Goal: Communication & Community: Answer question/provide support

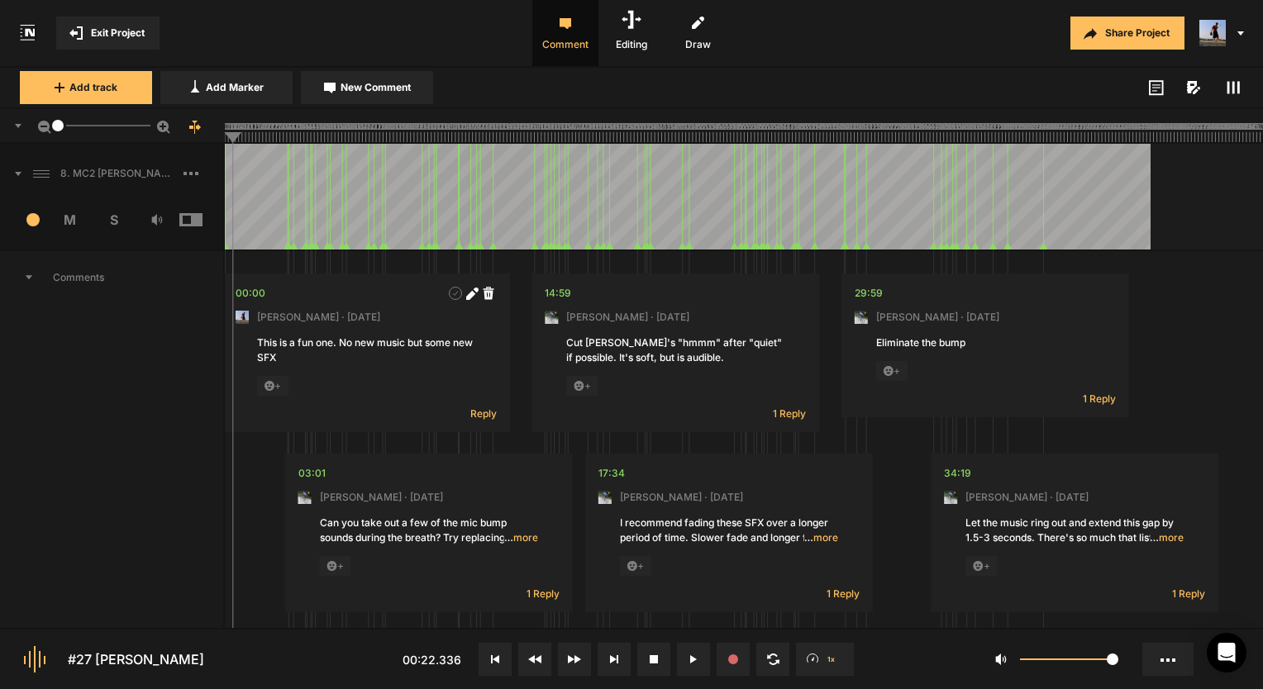
drag, startPoint x: 109, startPoint y: 128, endPoint x: 18, endPoint y: 129, distance: 90.9
click at [18, 129] on div "1" at bounding box center [112, 126] width 225 height 35
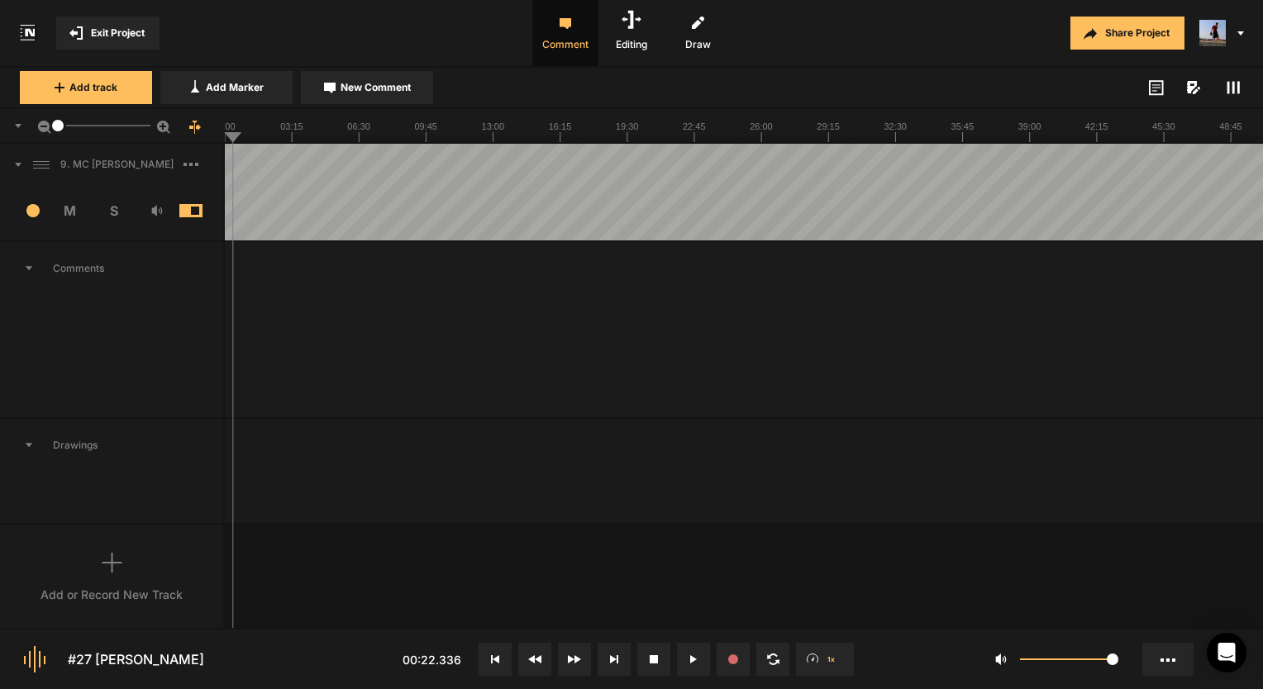
scroll to position [6045, 0]
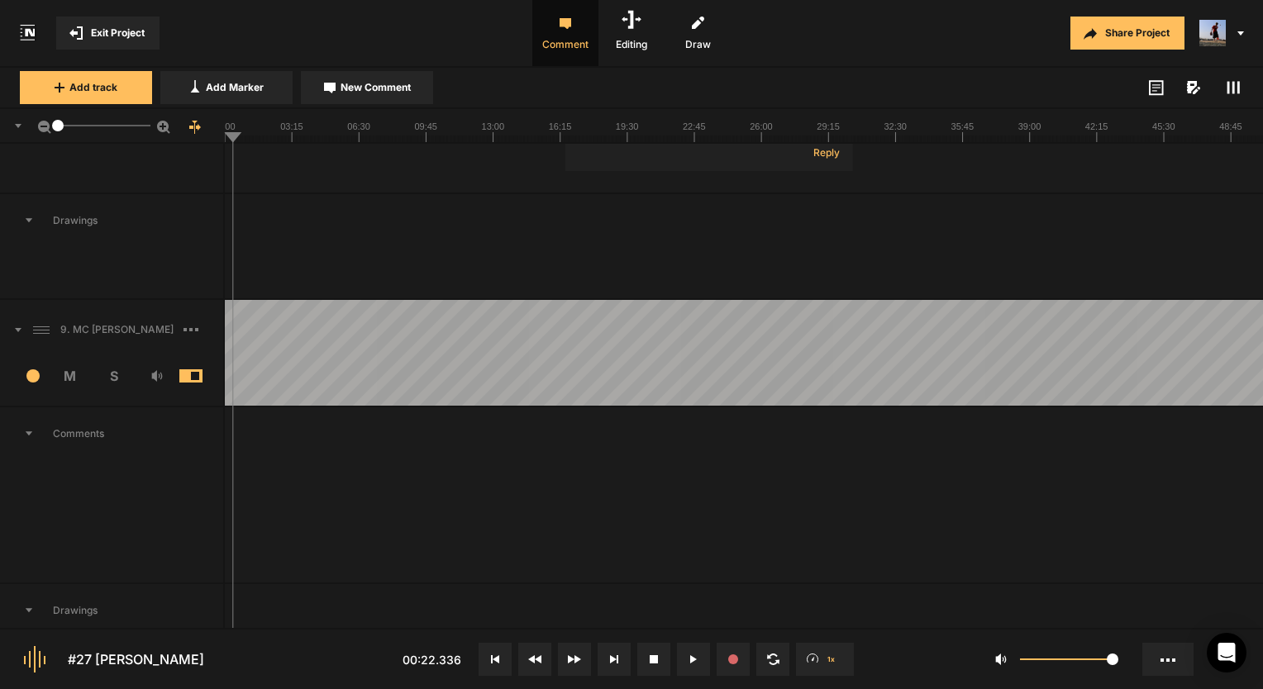
click at [118, 338] on div "9. MC Brian Birdwell" at bounding box center [111, 329] width 223 height 53
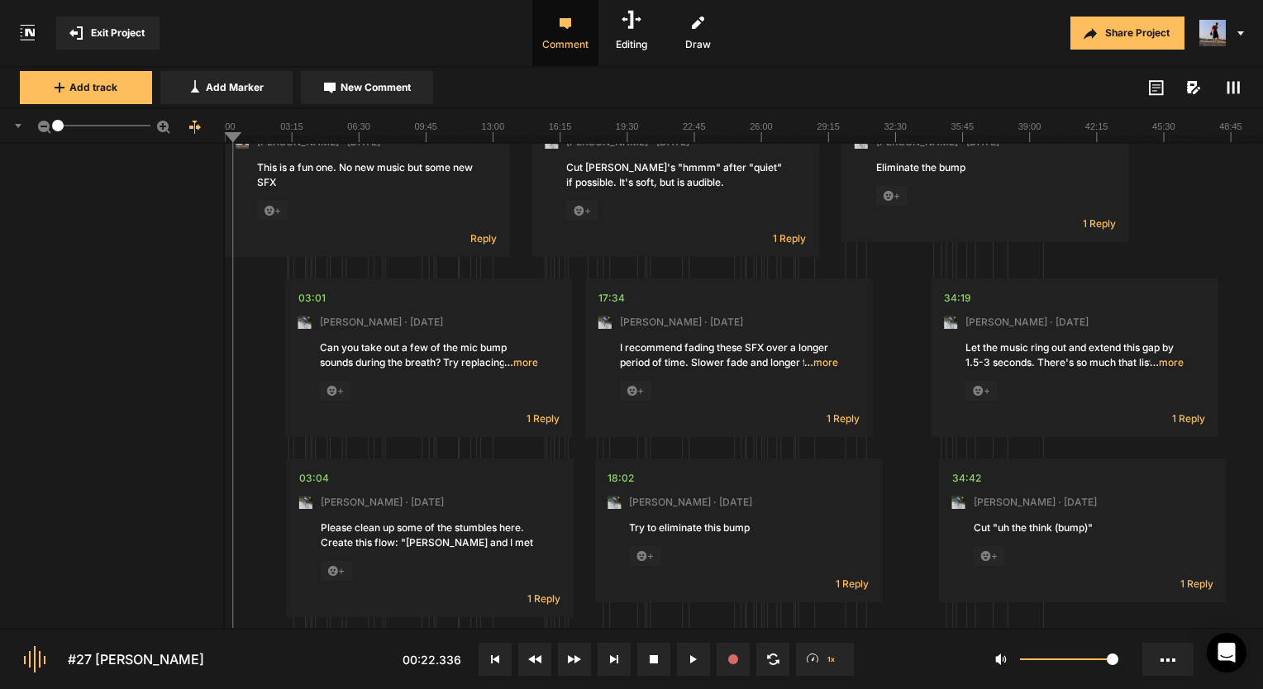
scroll to position [0, 0]
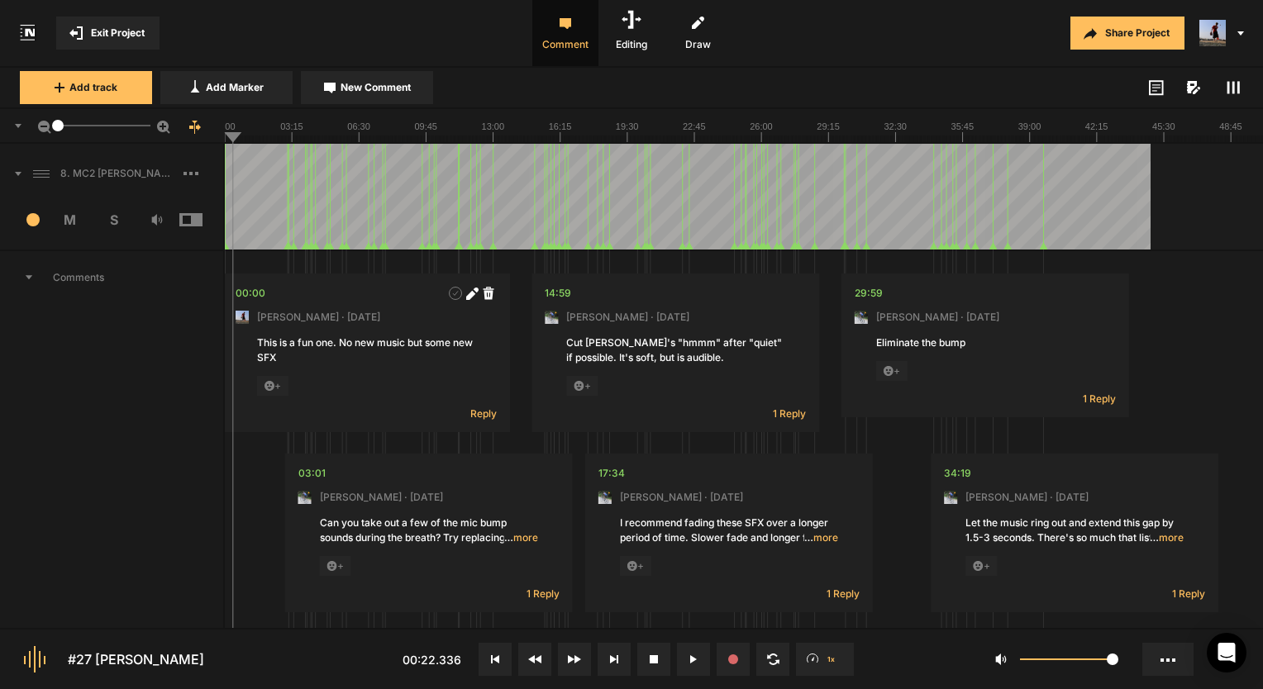
click at [82, 278] on span "Comments" at bounding box center [111, 277] width 223 height 53
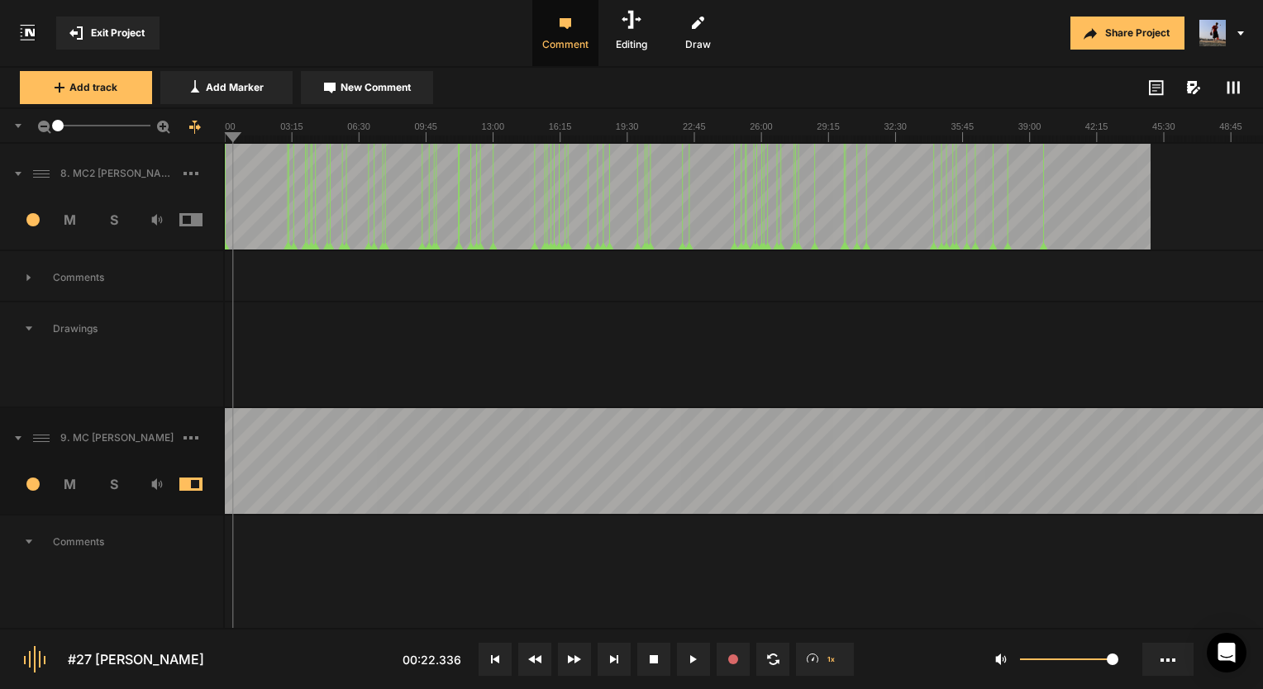
click at [84, 35] on mat-icon at bounding box center [79, 32] width 21 height 13
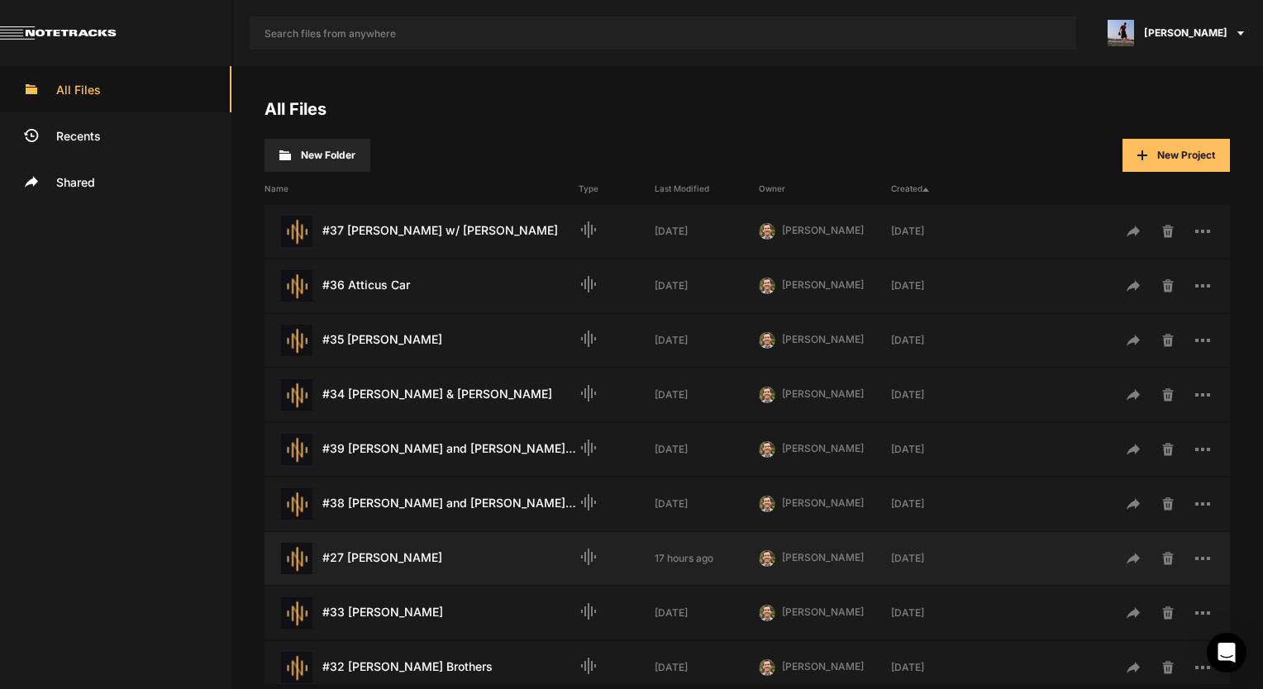
scroll to position [248, 0]
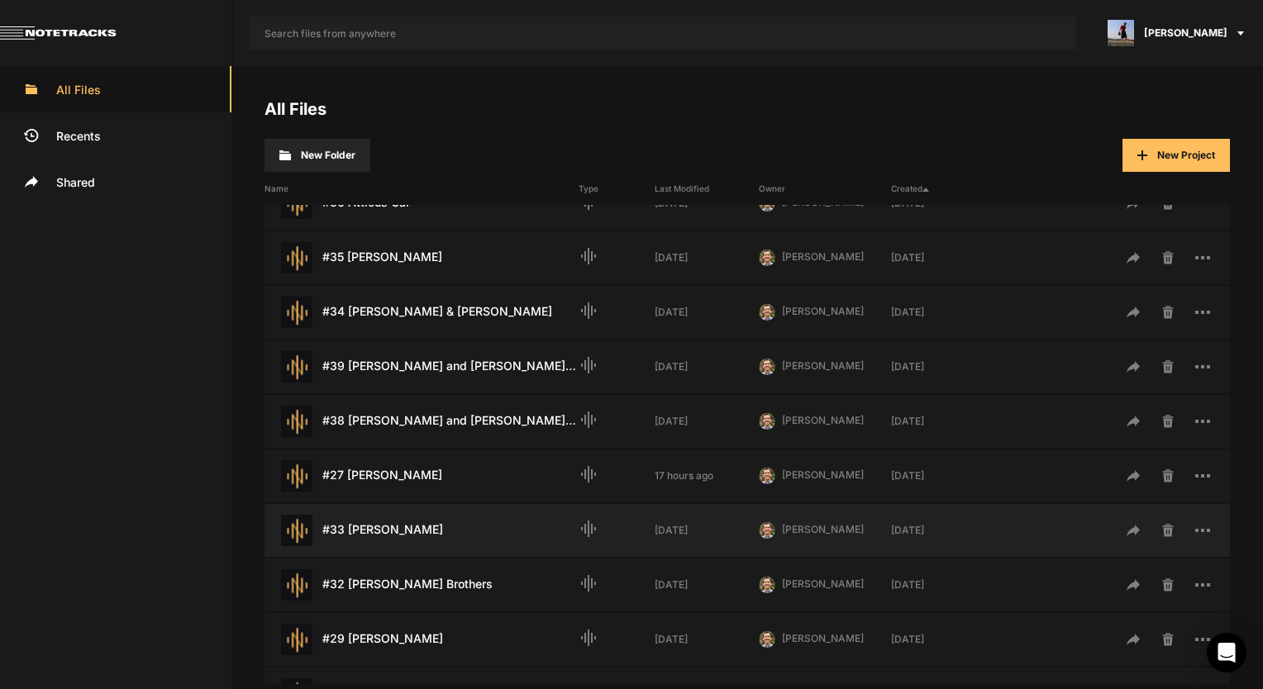
click at [456, 536] on div "#33 Julian Weber Last Modified: 2 weeks ago" at bounding box center [422, 530] width 314 height 31
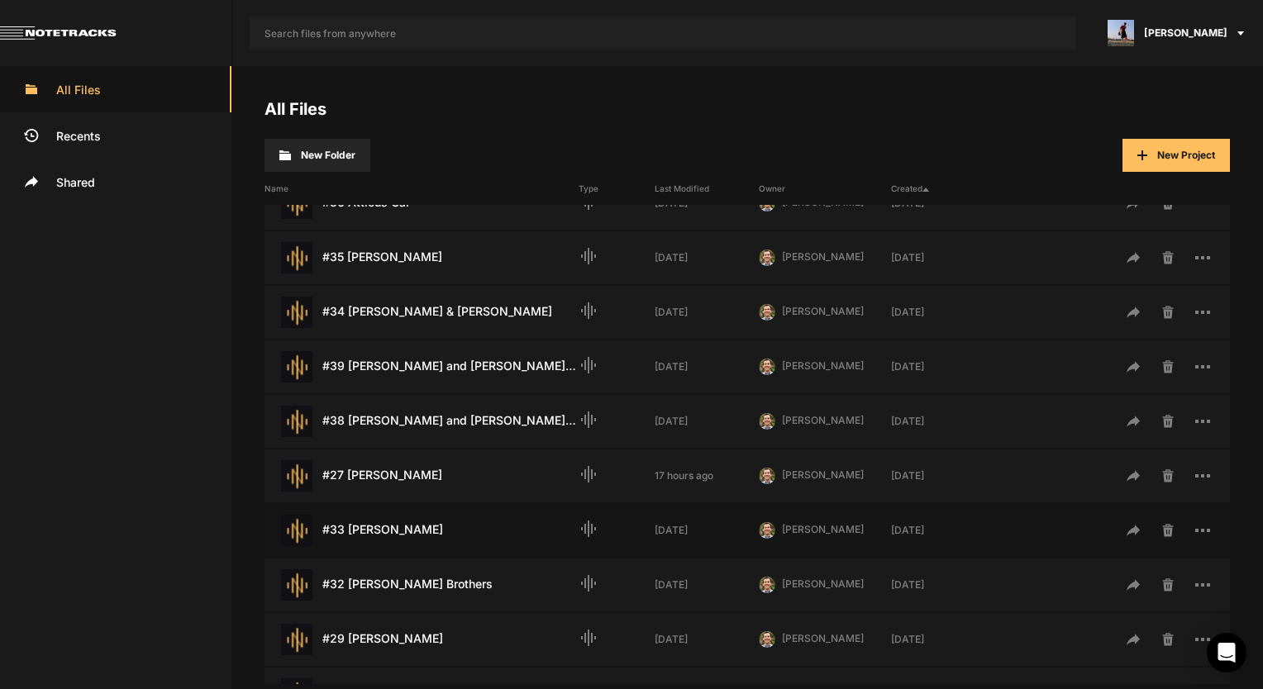
click at [456, 536] on div "#33 Julian Weber Last Modified: 2 weeks ago" at bounding box center [422, 530] width 314 height 31
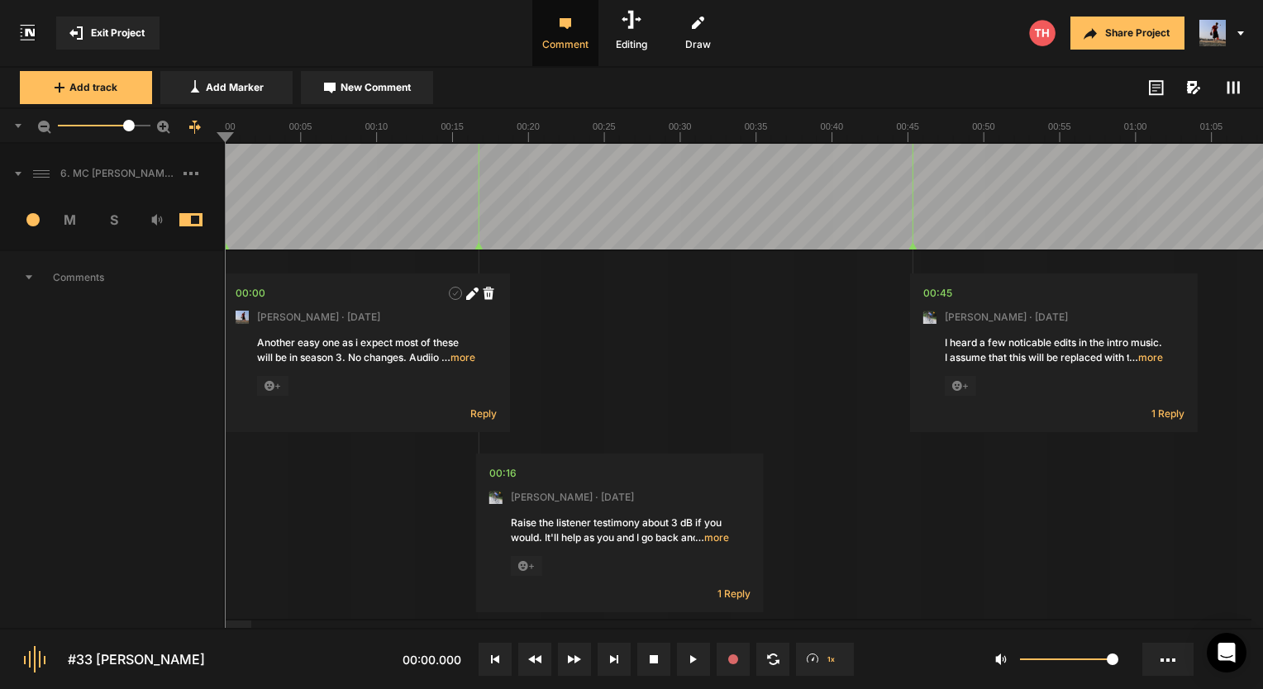
click at [1225, 88] on span at bounding box center [1234, 88] width 20 height 20
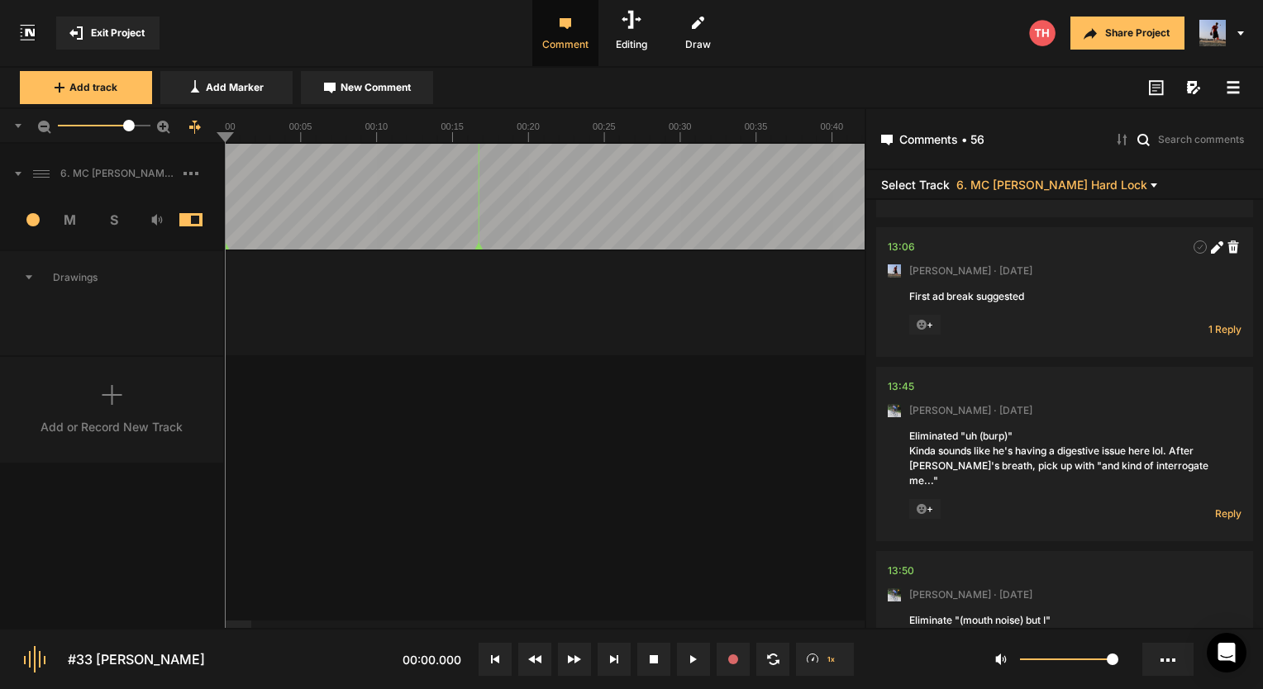
scroll to position [2480, 0]
click at [1216, 334] on span "1 Reply" at bounding box center [1225, 327] width 33 height 14
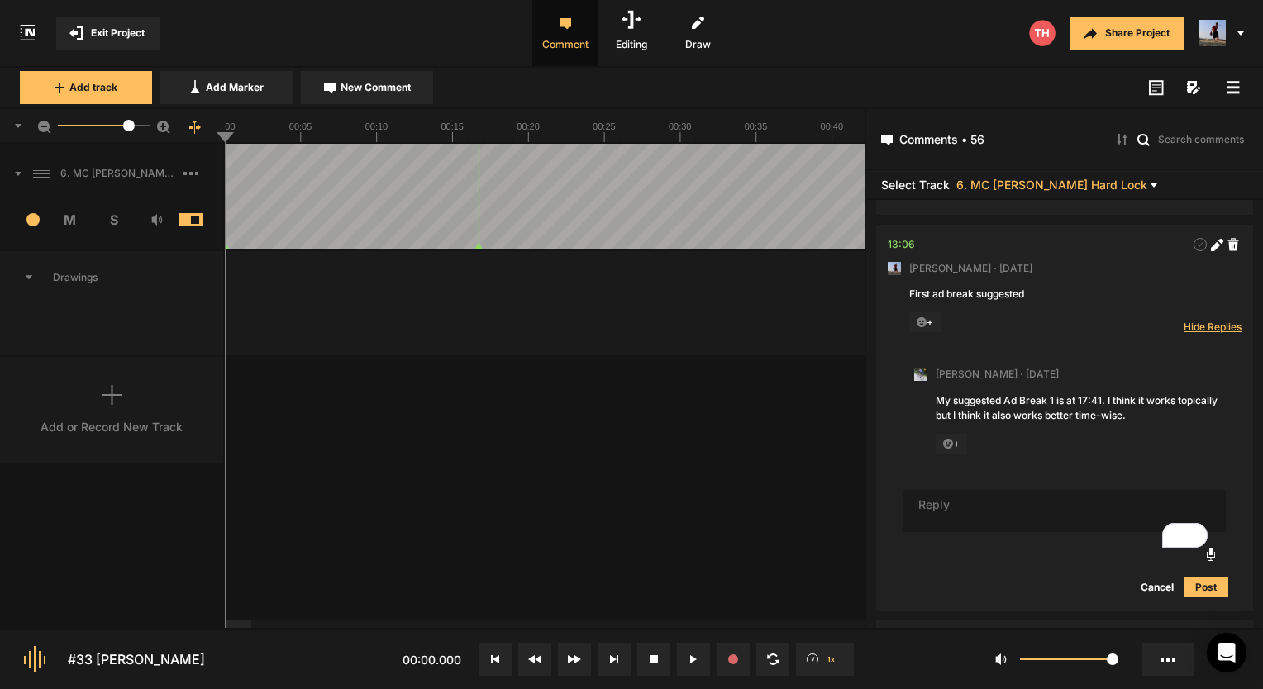
click at [1198, 334] on span "Hide Replies" at bounding box center [1213, 327] width 58 height 14
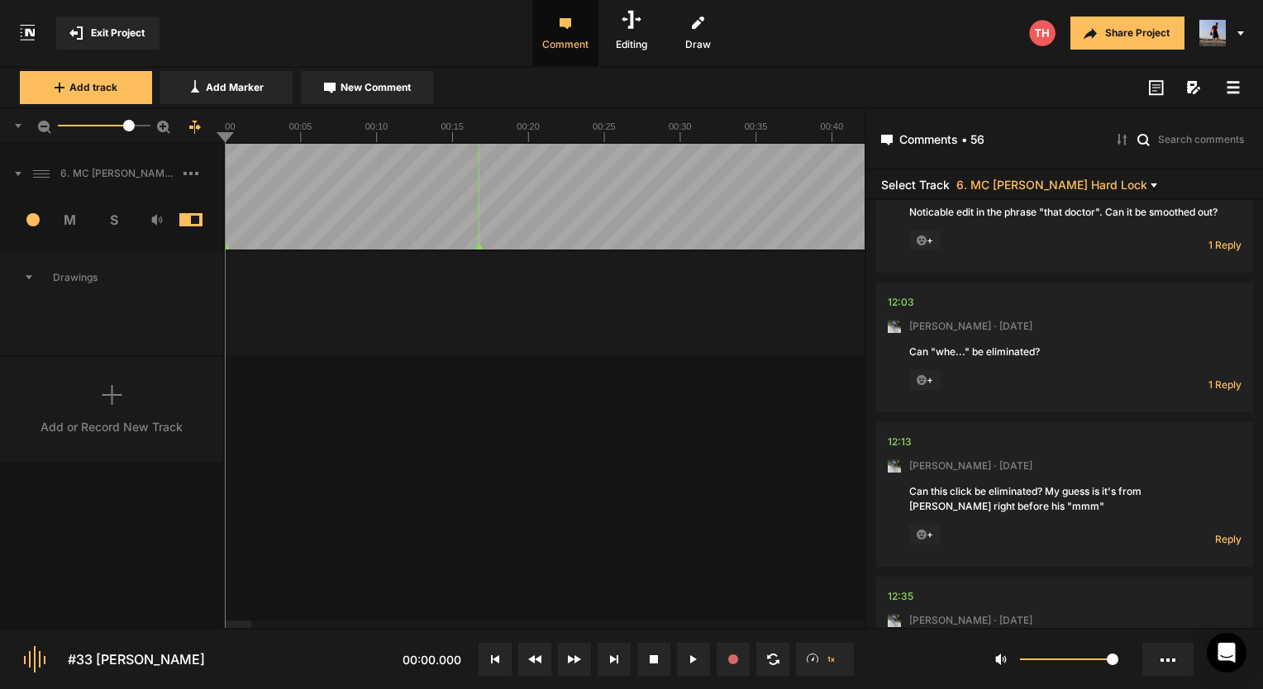
scroll to position [1984, 0]
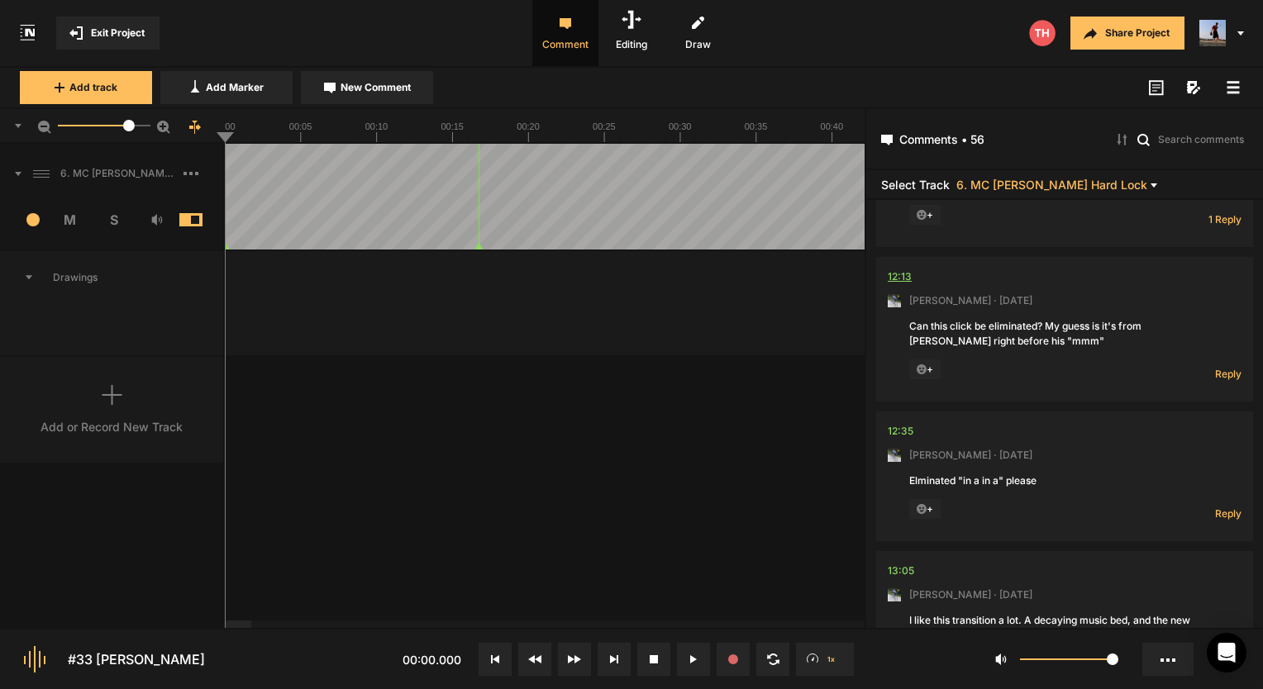
click at [908, 285] on div "12:13" at bounding box center [900, 277] width 24 height 17
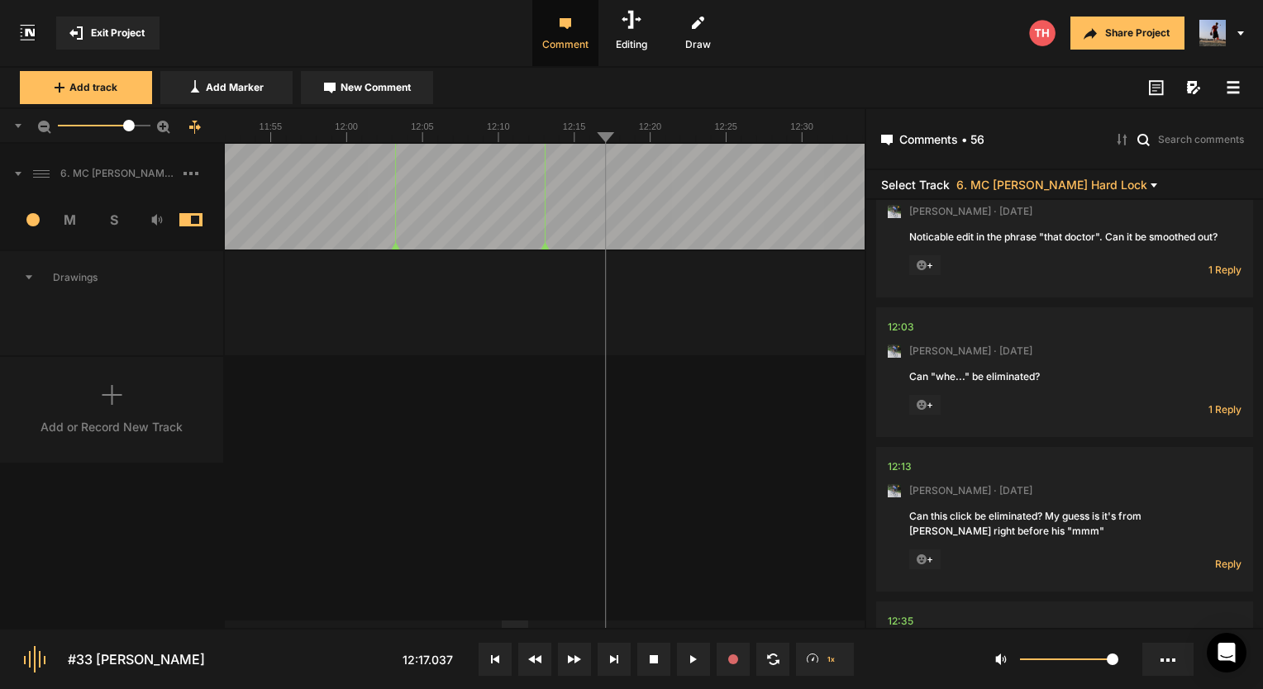
scroll to position [1819, 0]
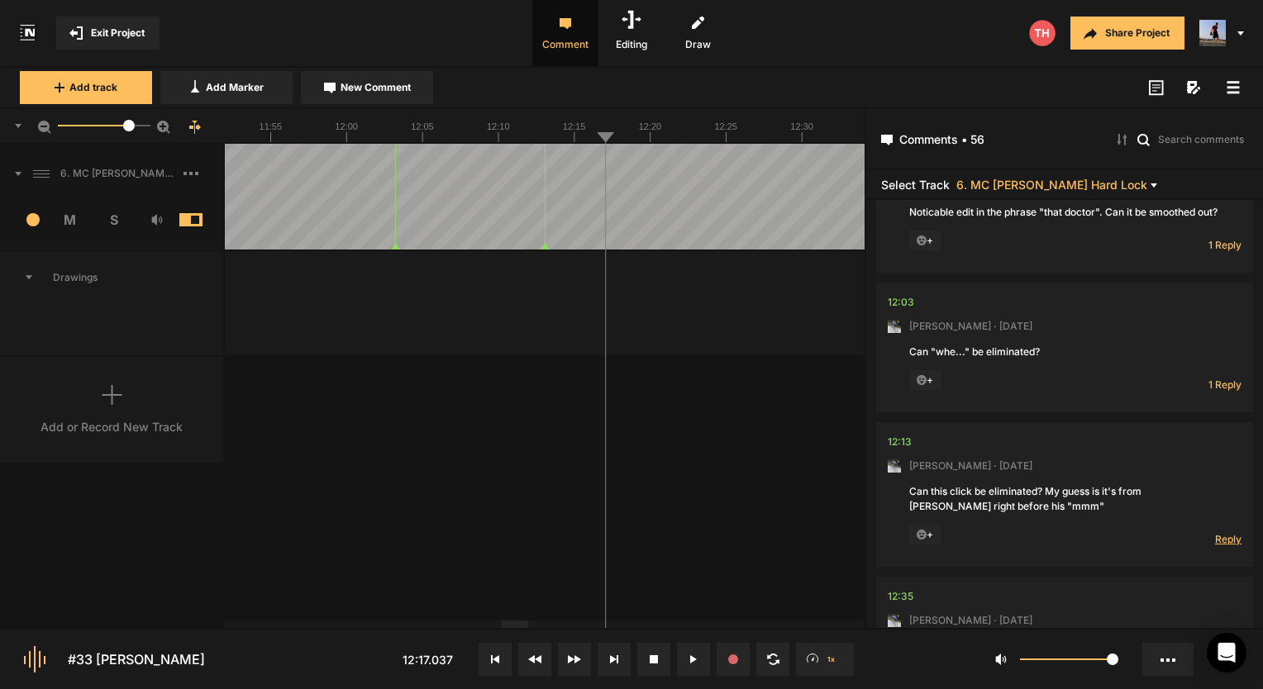
click at [1219, 546] on span "Reply" at bounding box center [1228, 539] width 26 height 14
type textarea "Got it!"
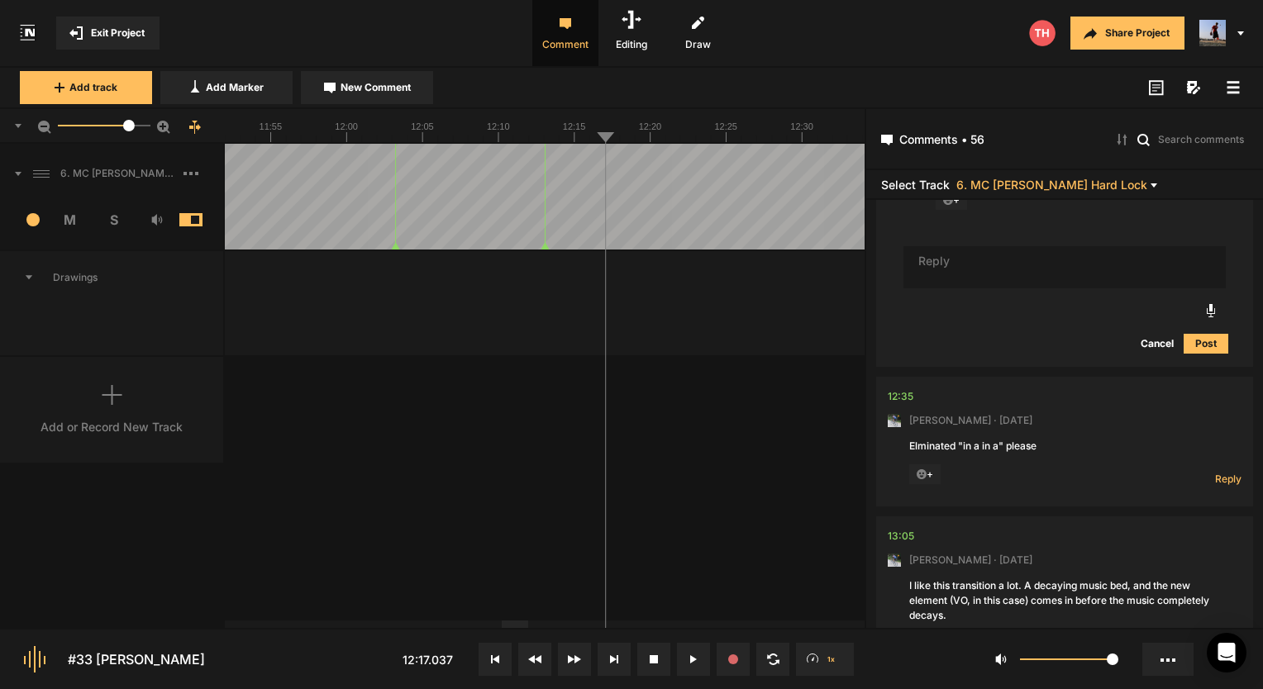
scroll to position [2343, 0]
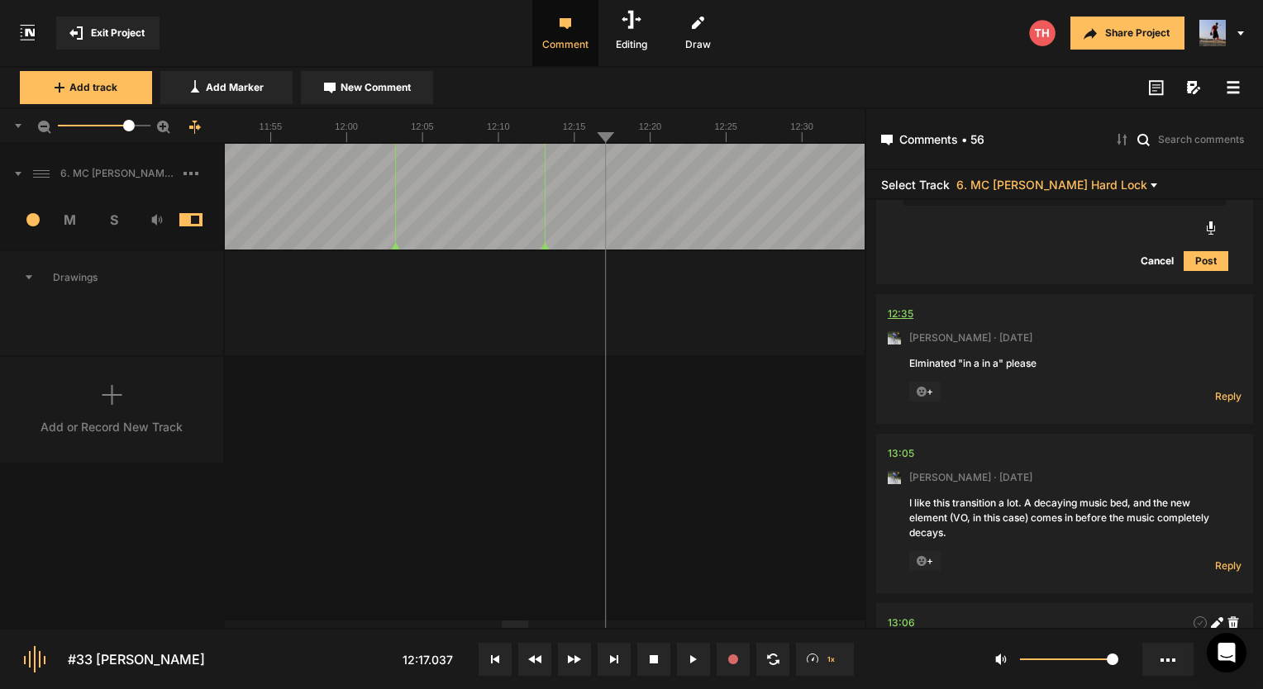
click at [890, 322] on div "12:35" at bounding box center [901, 314] width 26 height 17
click at [896, 322] on div "12:35" at bounding box center [901, 314] width 26 height 17
click at [692, 655] on button at bounding box center [693, 659] width 33 height 33
click at [894, 322] on div "12:35" at bounding box center [901, 314] width 26 height 17
click at [795, 357] on div "6. MC Julian Weber Hard Lock 1 M S Comments 00:00 Micah Foster · 5 months ago A…" at bounding box center [432, 386] width 865 height 484
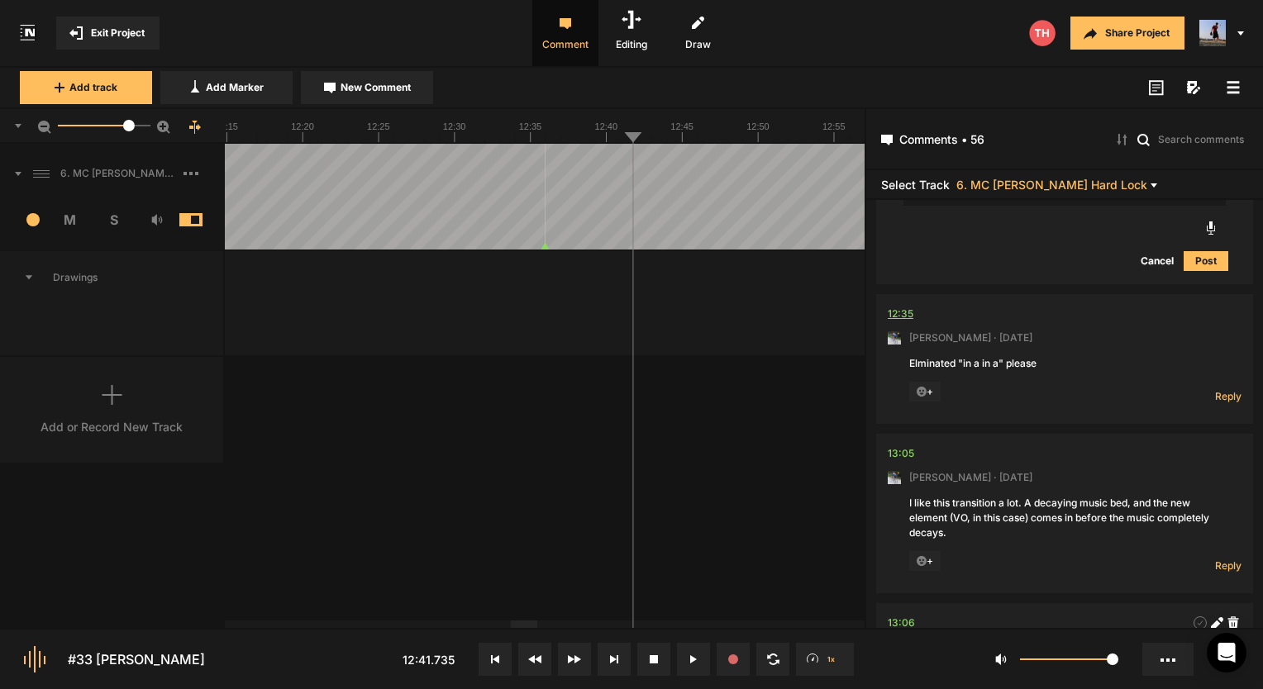
click at [905, 322] on div "12:35" at bounding box center [901, 314] width 26 height 17
click at [904, 462] on div "13:05" at bounding box center [901, 454] width 26 height 17
click at [542, 131] on text "13:05" at bounding box center [544, 127] width 23 height 10
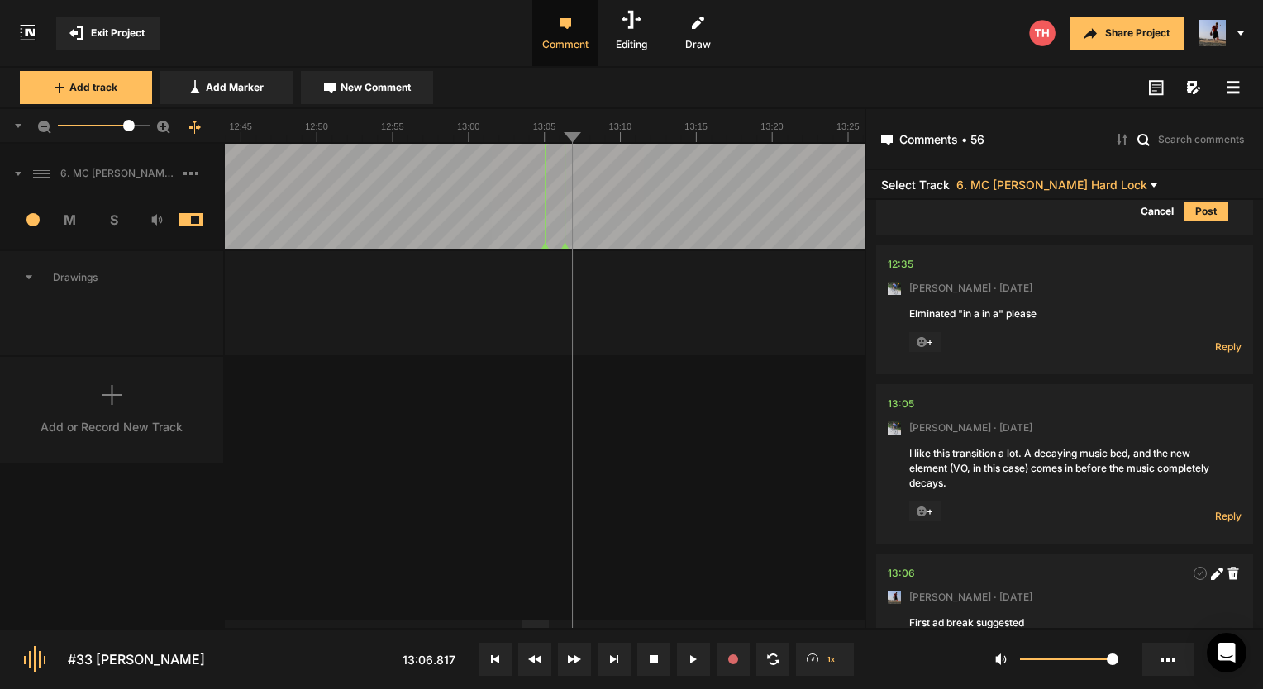
scroll to position [2426, 0]
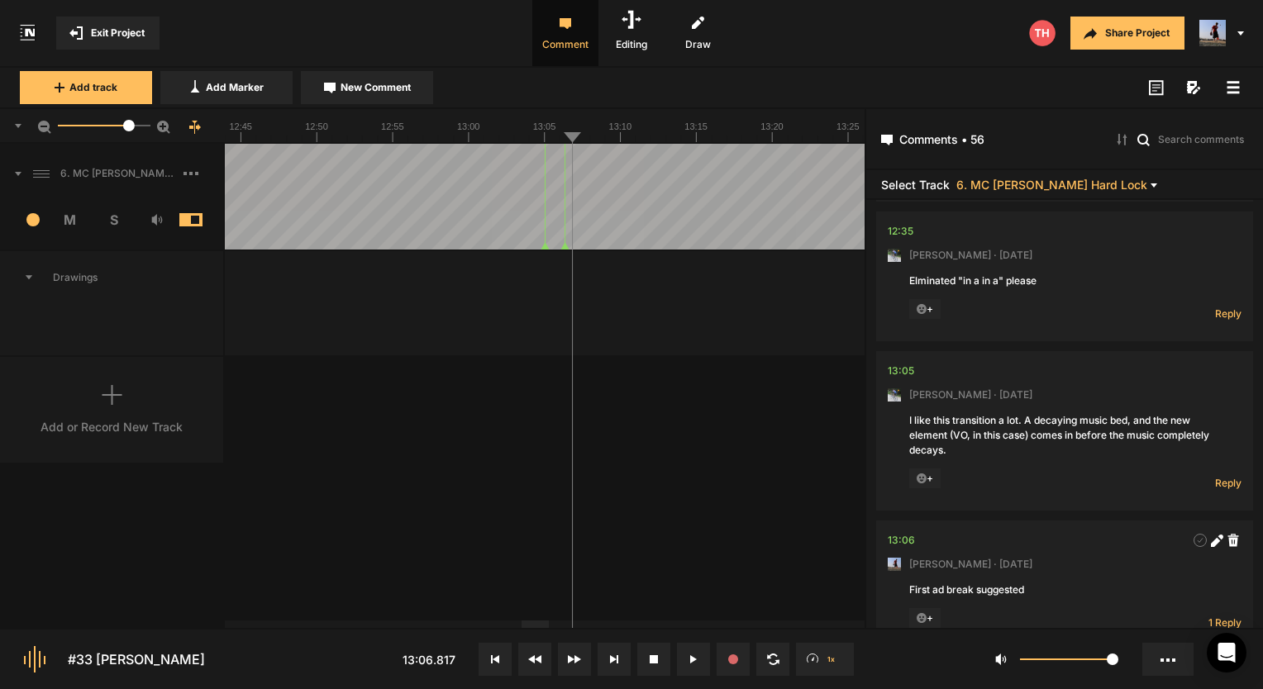
click at [1207, 490] on div "Reply Hide Replies" at bounding box center [1209, 479] width 66 height 21
click at [1220, 490] on span "Reply" at bounding box center [1228, 483] width 26 height 14
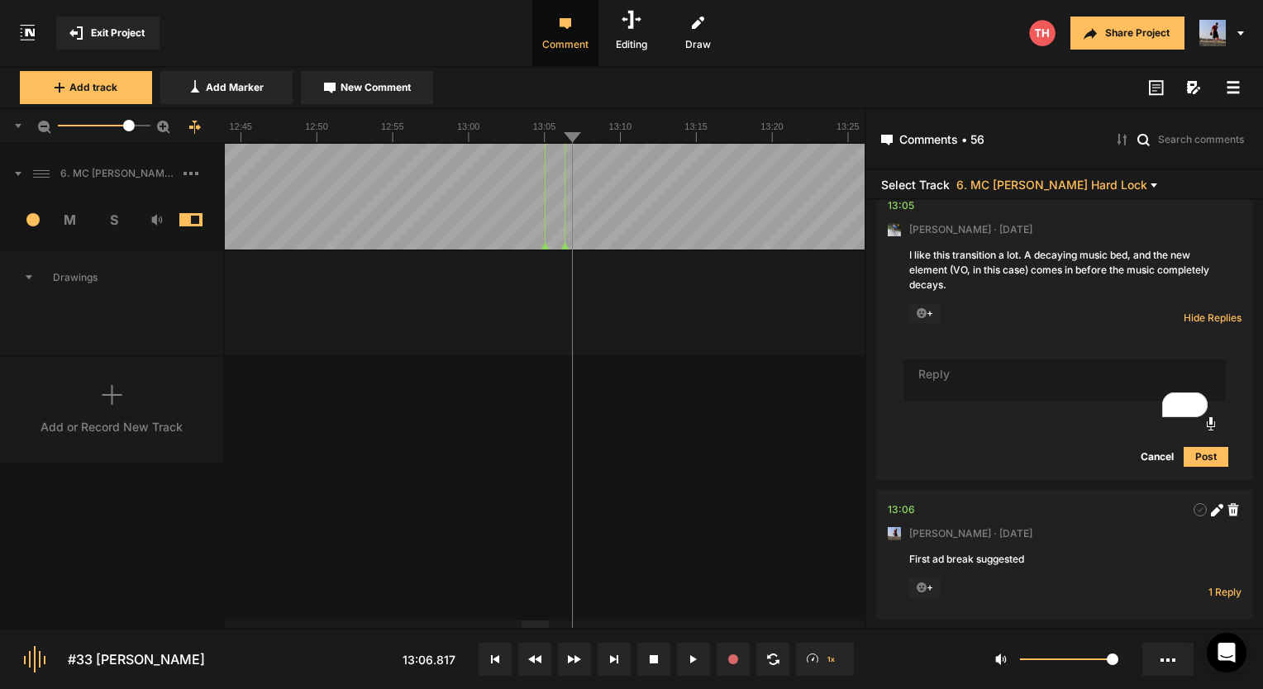
scroll to position [2674, 0]
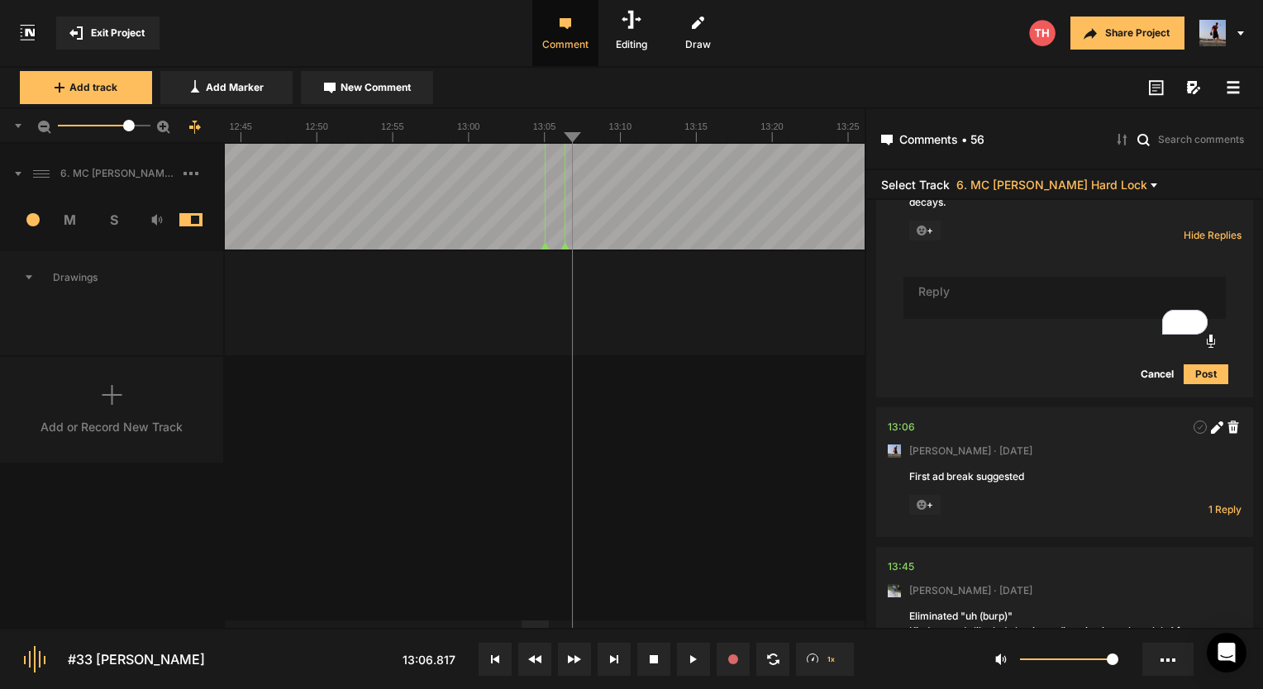
type textarea "D"
click at [925, 236] on icon at bounding box center [922, 231] width 11 height 11
click at [927, 241] on span "+" at bounding box center [924, 231] width 31 height 20
click at [924, 236] on icon at bounding box center [922, 231] width 11 height 11
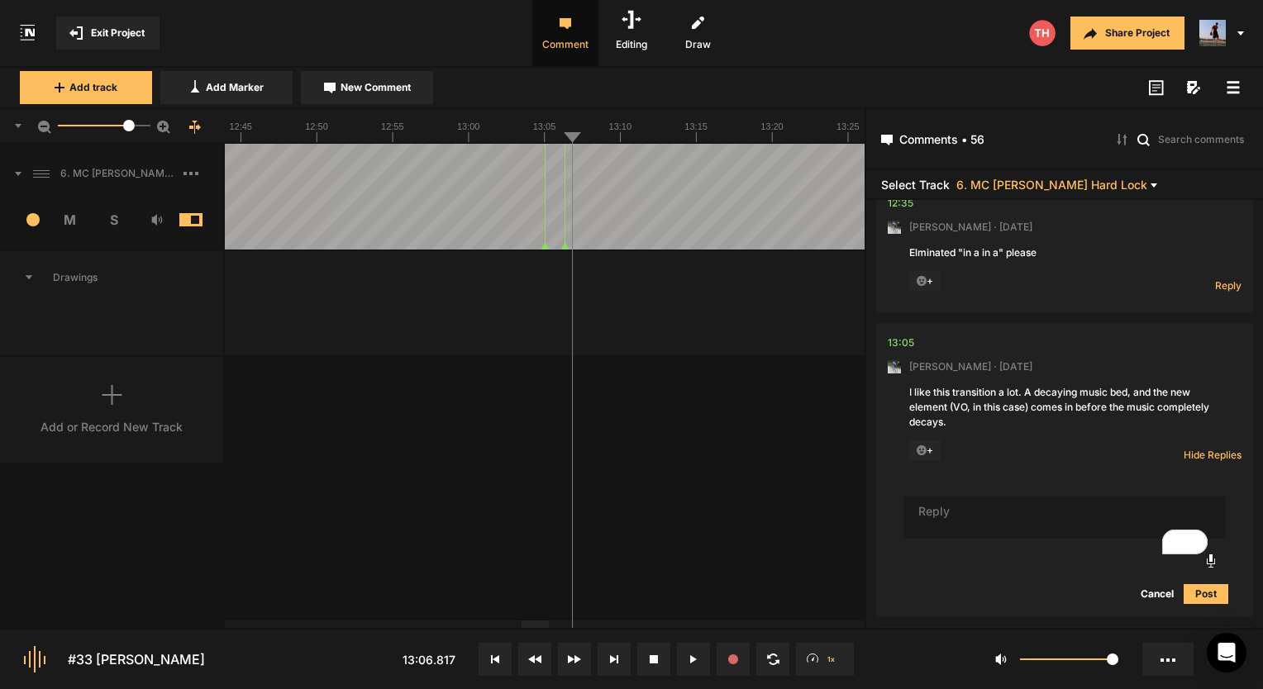
scroll to position [0, 0]
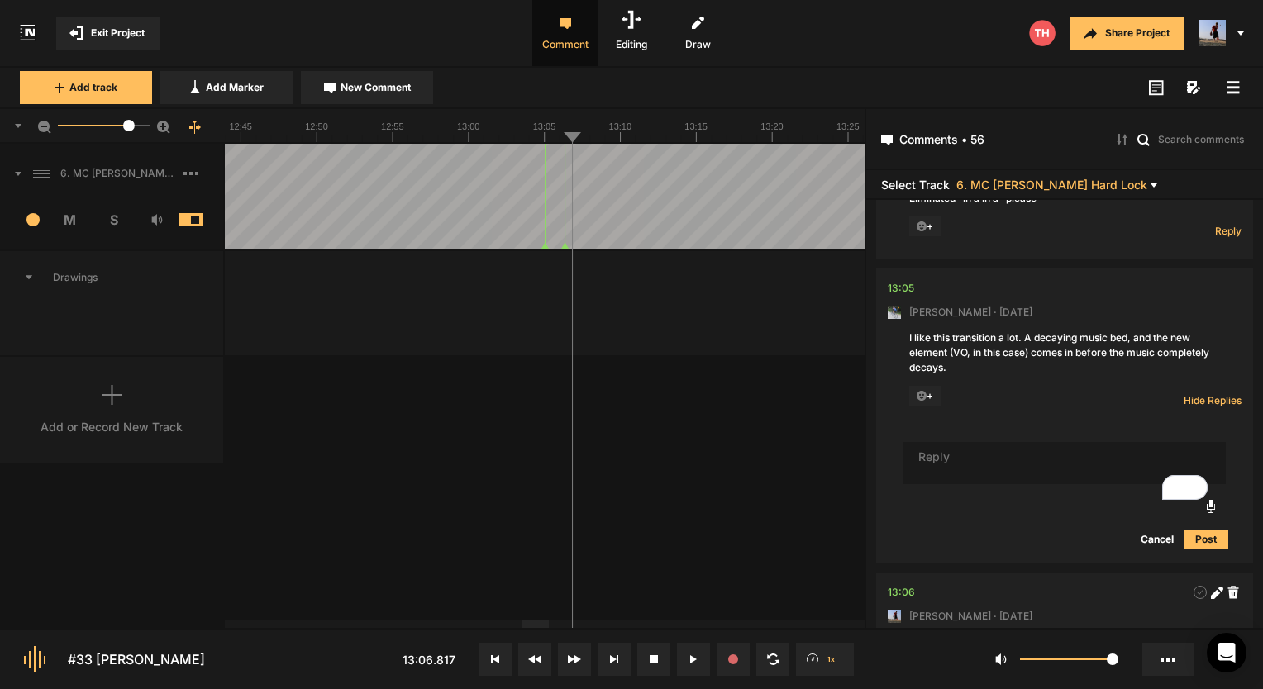
click at [924, 406] on span "+" at bounding box center [924, 396] width 31 height 20
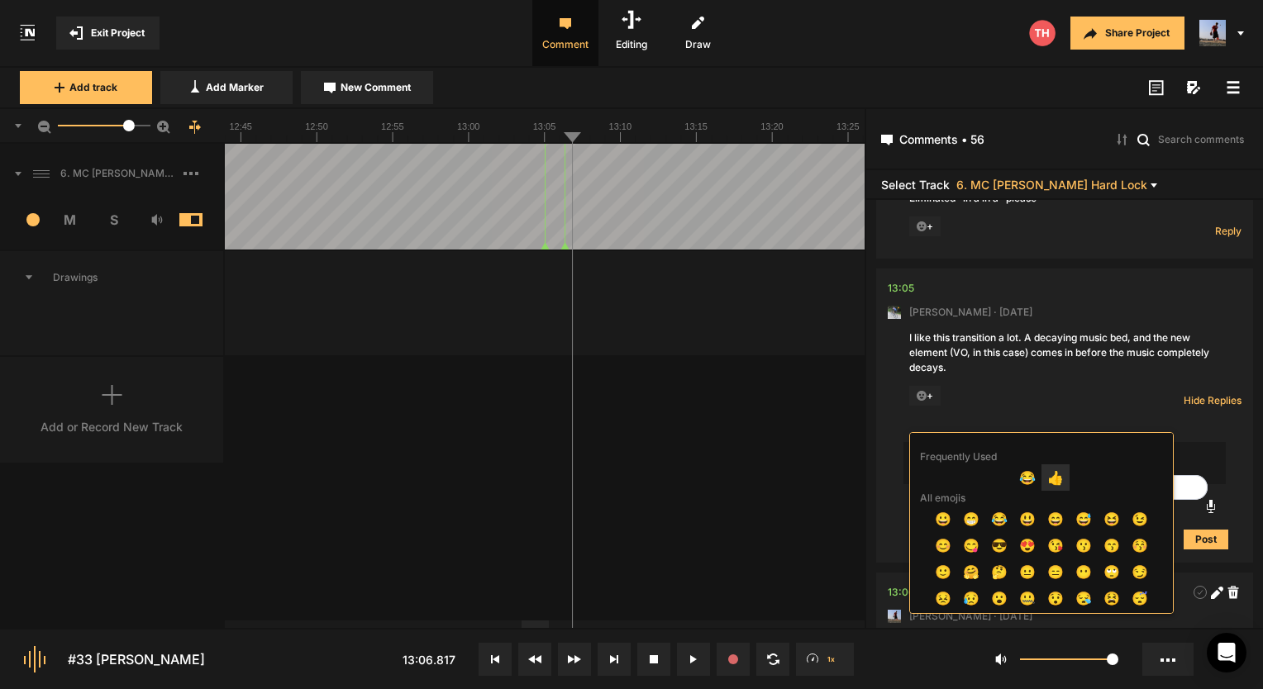
click at [1057, 476] on span "👍" at bounding box center [1056, 478] width 28 height 26
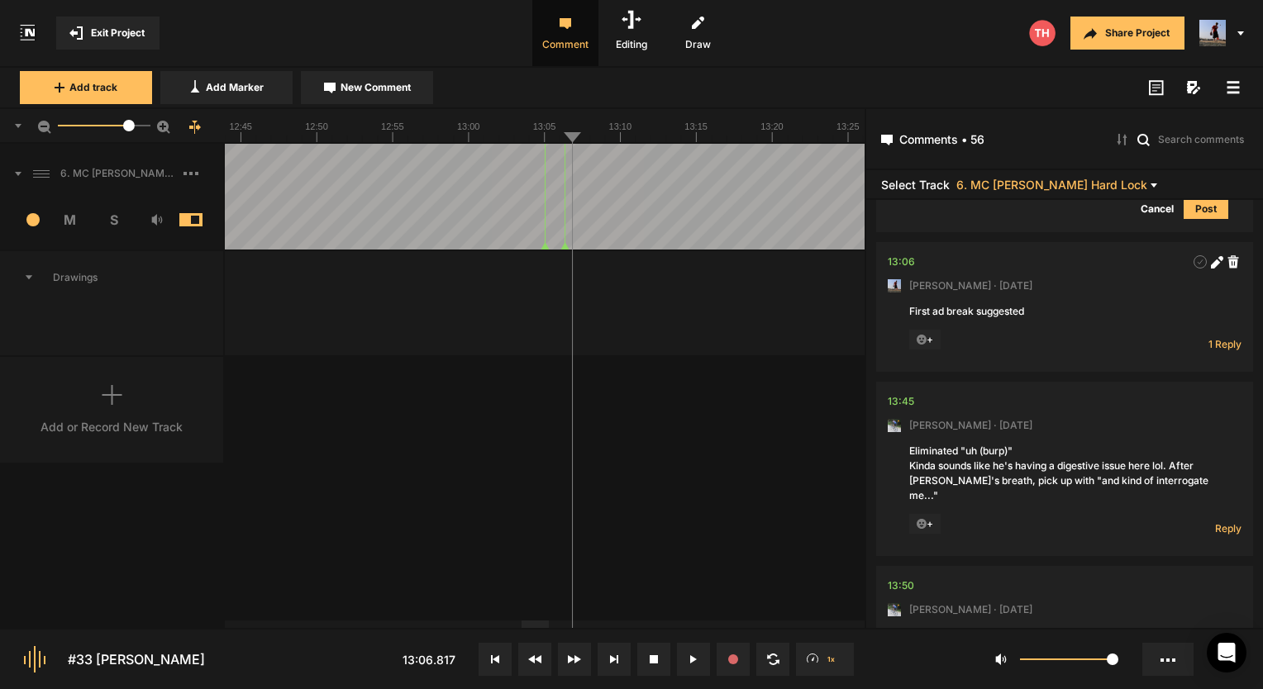
scroll to position [2922, 0]
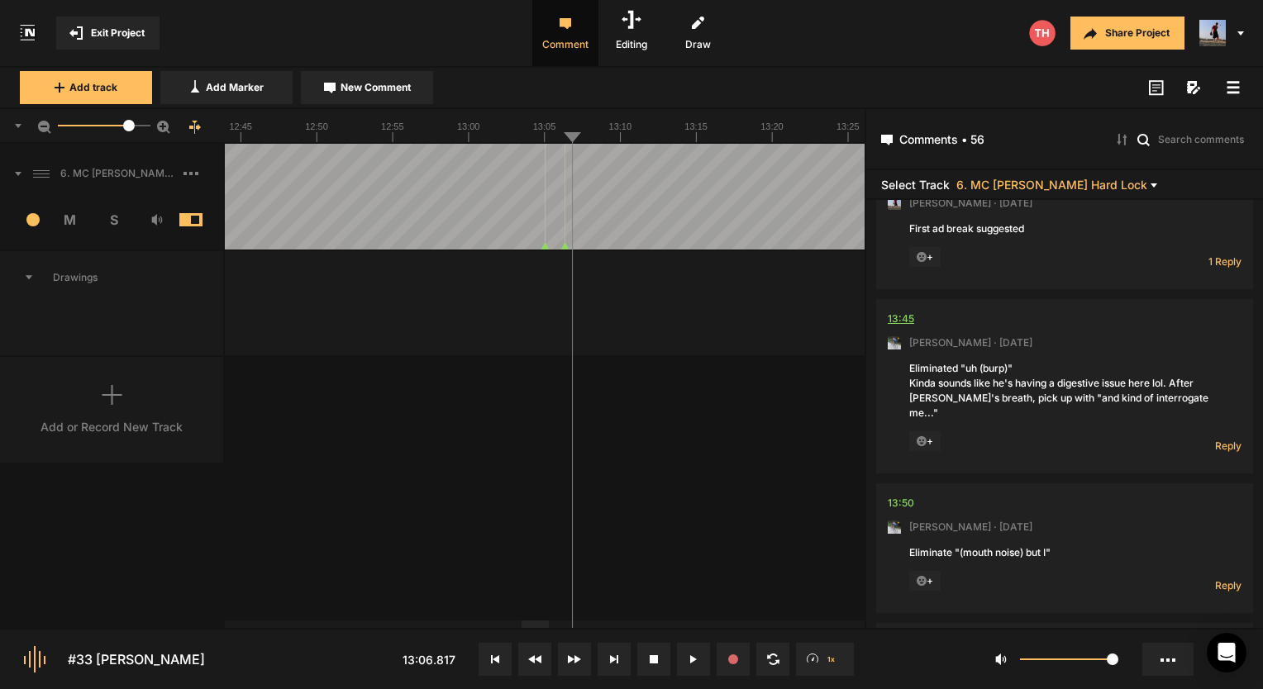
click at [906, 327] on div "13:45" at bounding box center [901, 319] width 26 height 17
click at [910, 327] on div "13:45" at bounding box center [901, 319] width 26 height 17
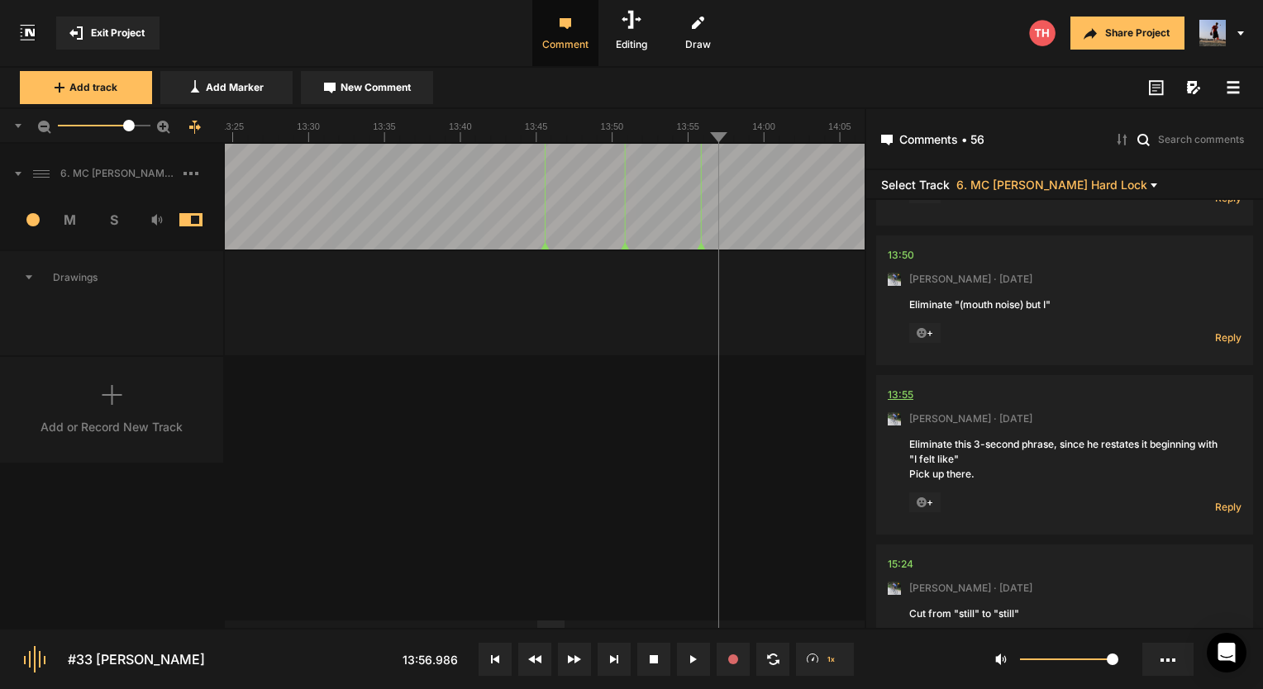
click at [890, 403] on div "13:55" at bounding box center [901, 395] width 26 height 17
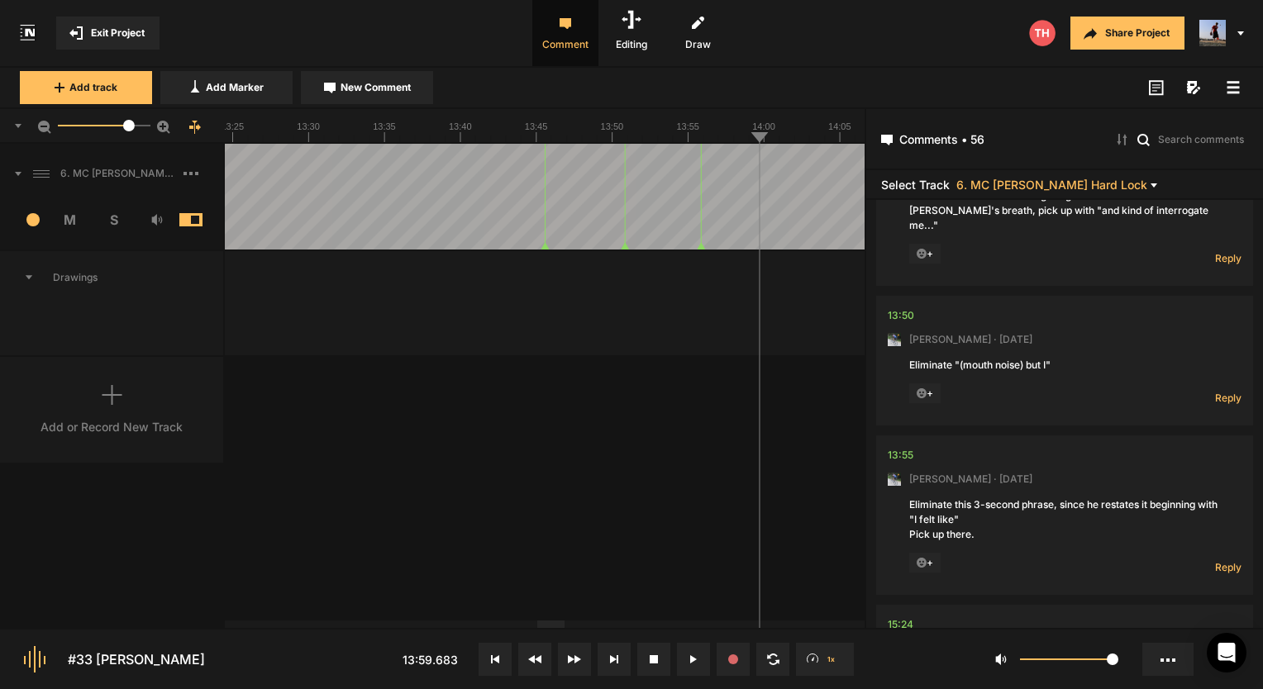
scroll to position [3087, 0]
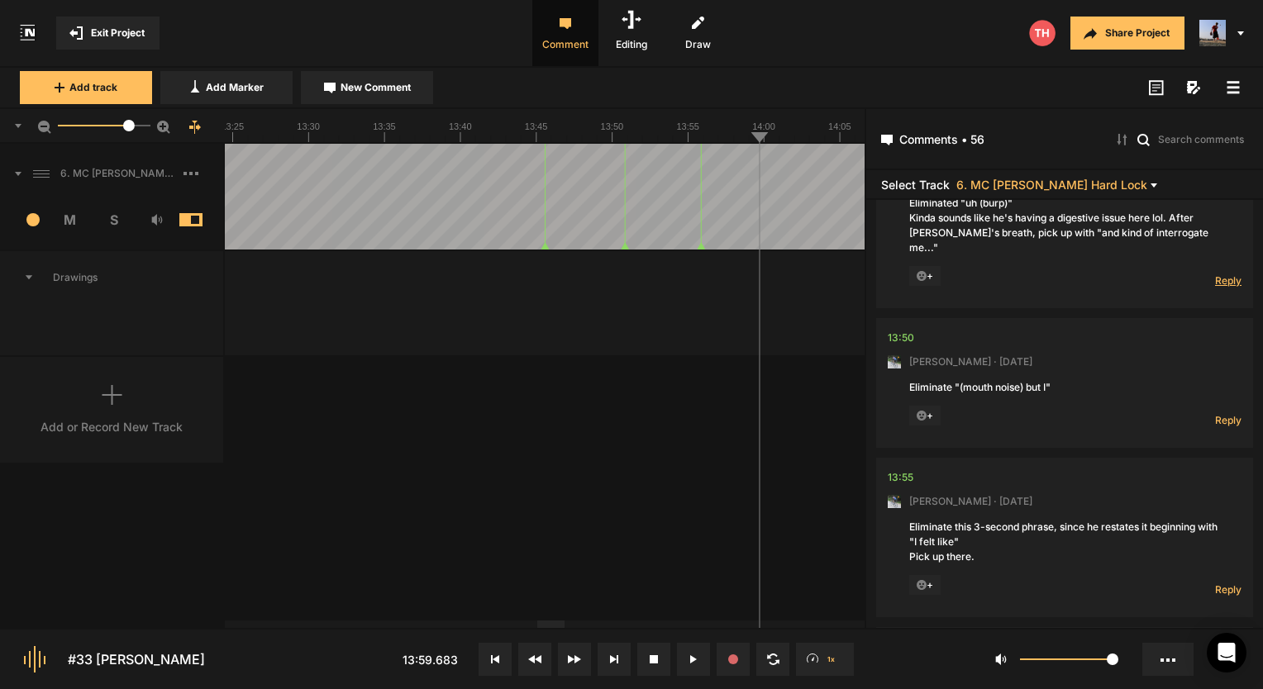
click at [1222, 288] on span "Reply" at bounding box center [1228, 281] width 26 height 14
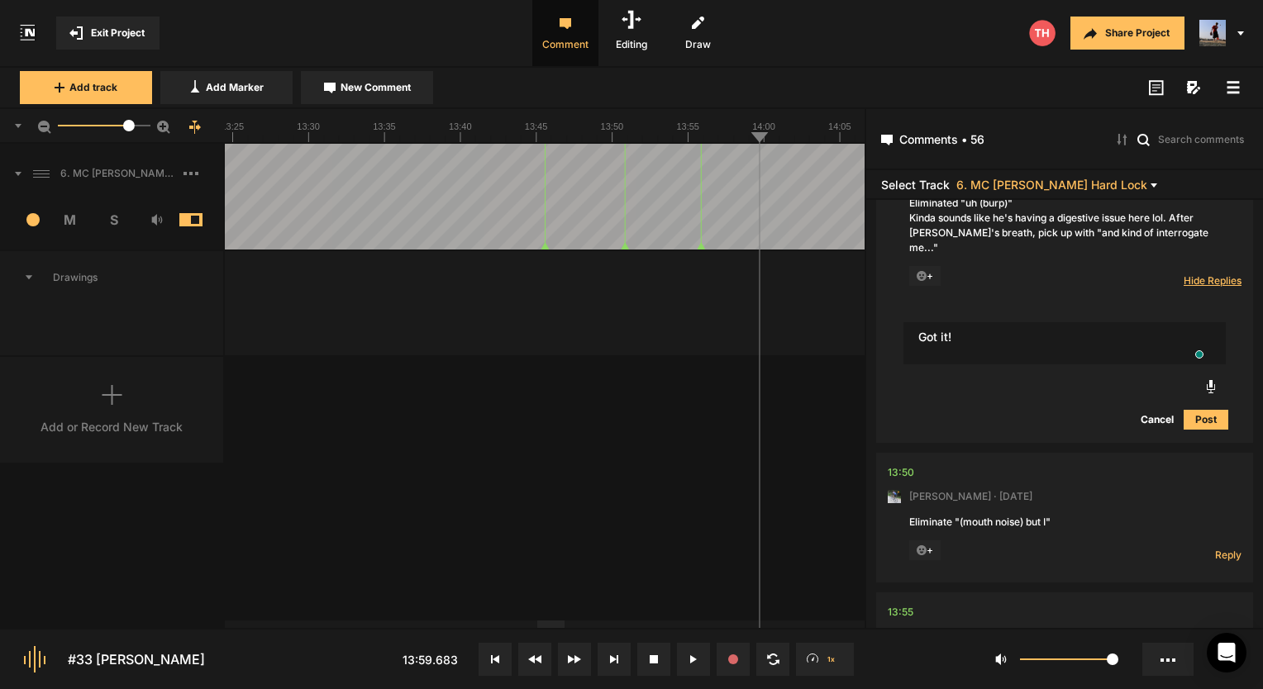
type textarea "Got it!"
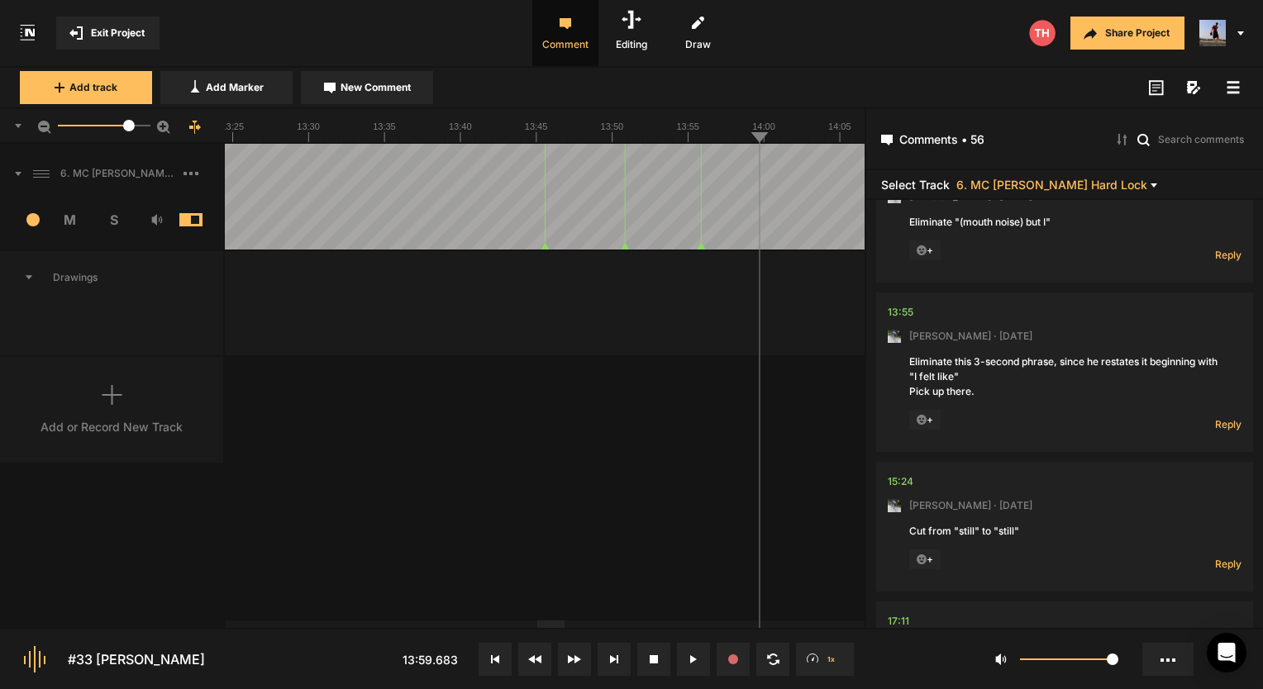
scroll to position [3500, 0]
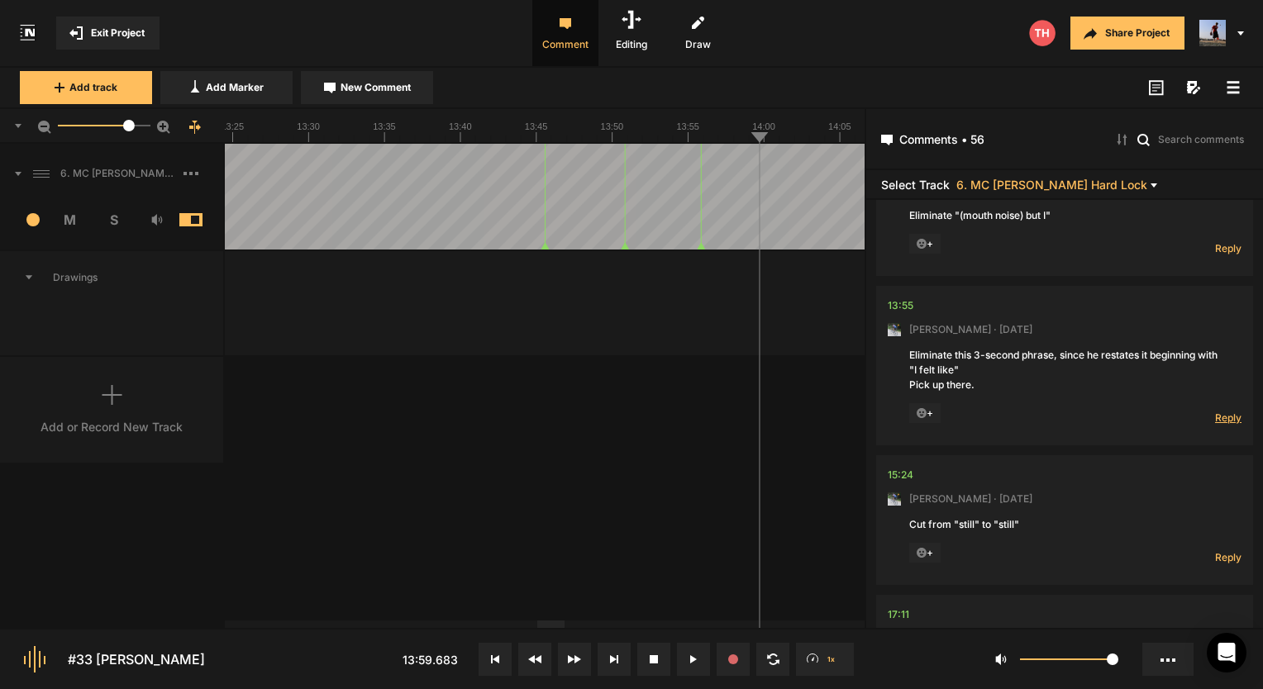
click at [1222, 425] on span "Reply" at bounding box center [1228, 418] width 26 height 14
type textarea "Got it!"
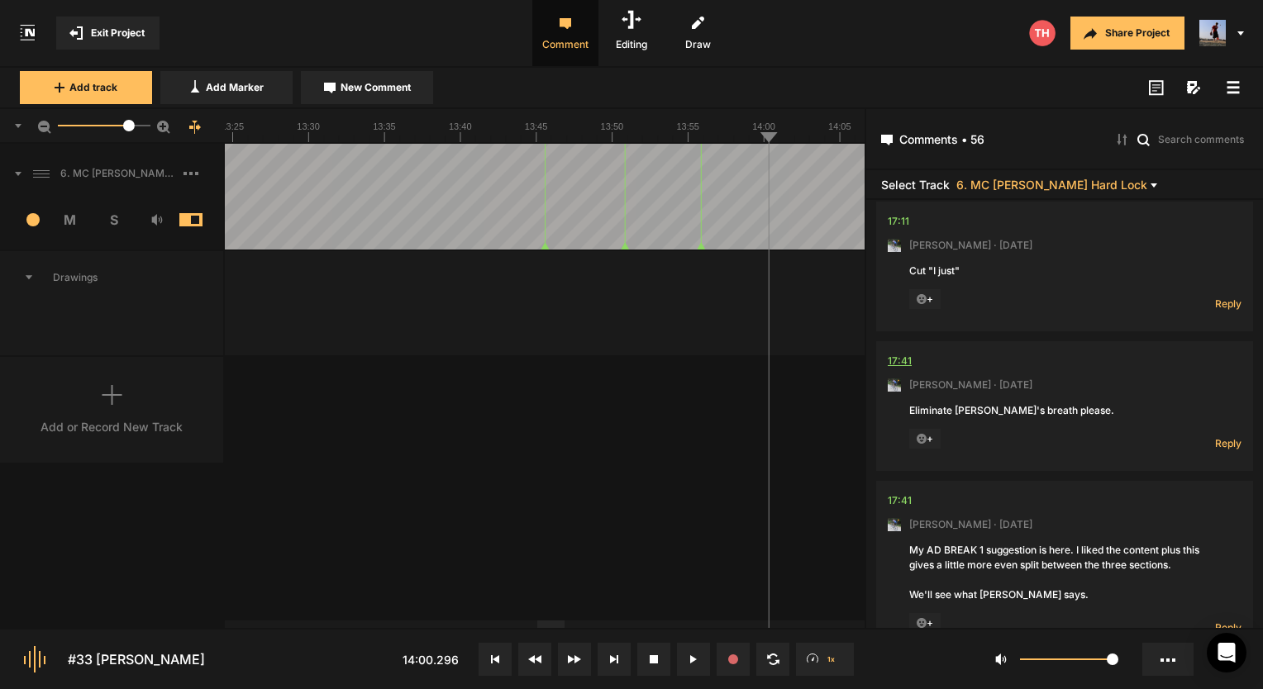
click at [893, 368] on div "17:41" at bounding box center [900, 361] width 24 height 17
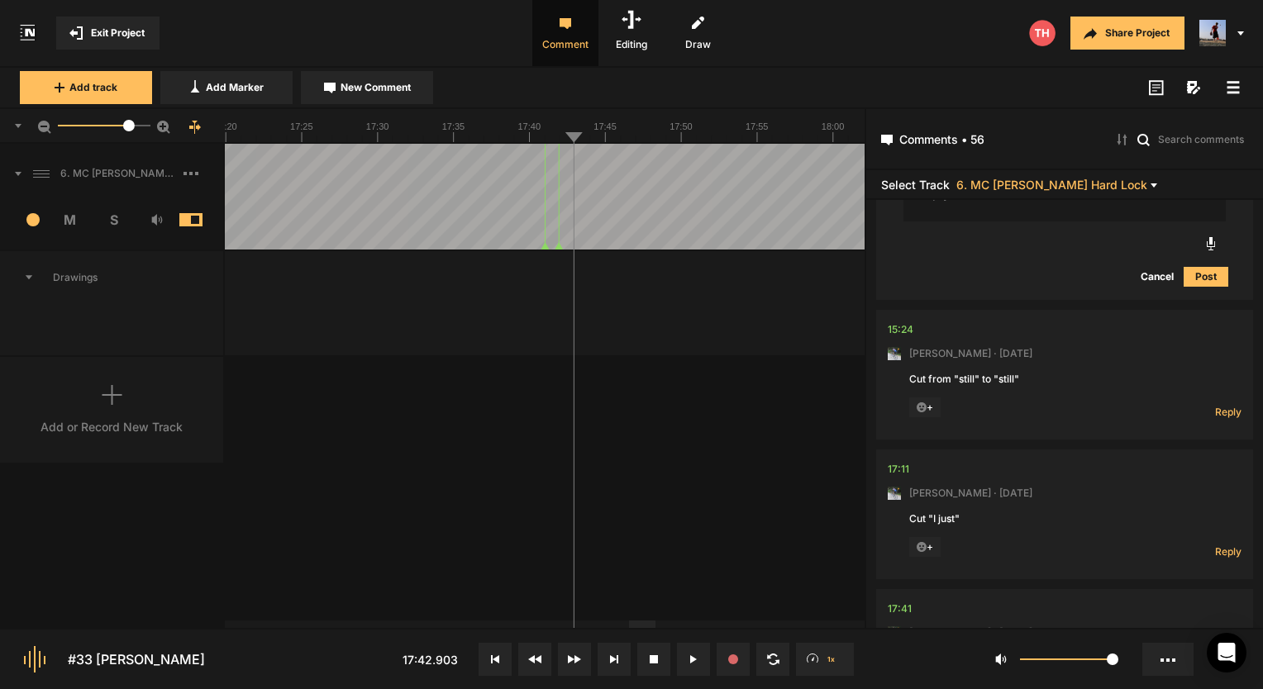
scroll to position [3829, 0]
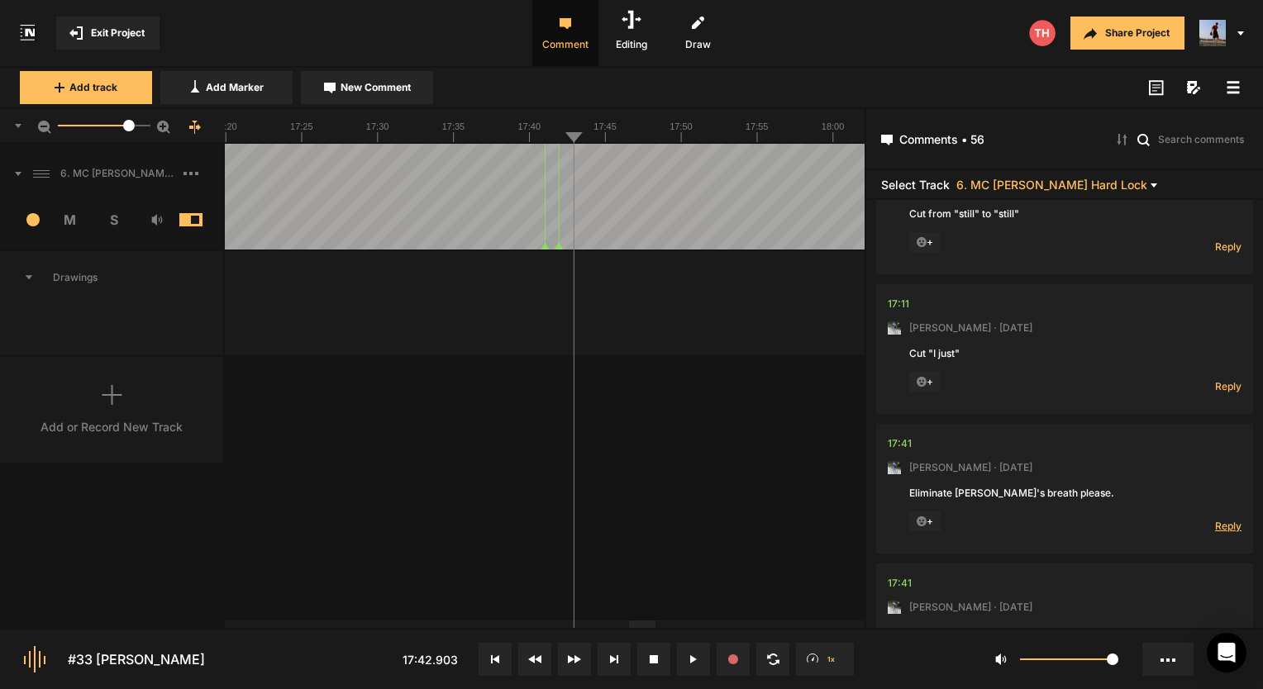
click at [1220, 532] on span "Reply" at bounding box center [1228, 526] width 26 height 14
type textarea "Got it!"
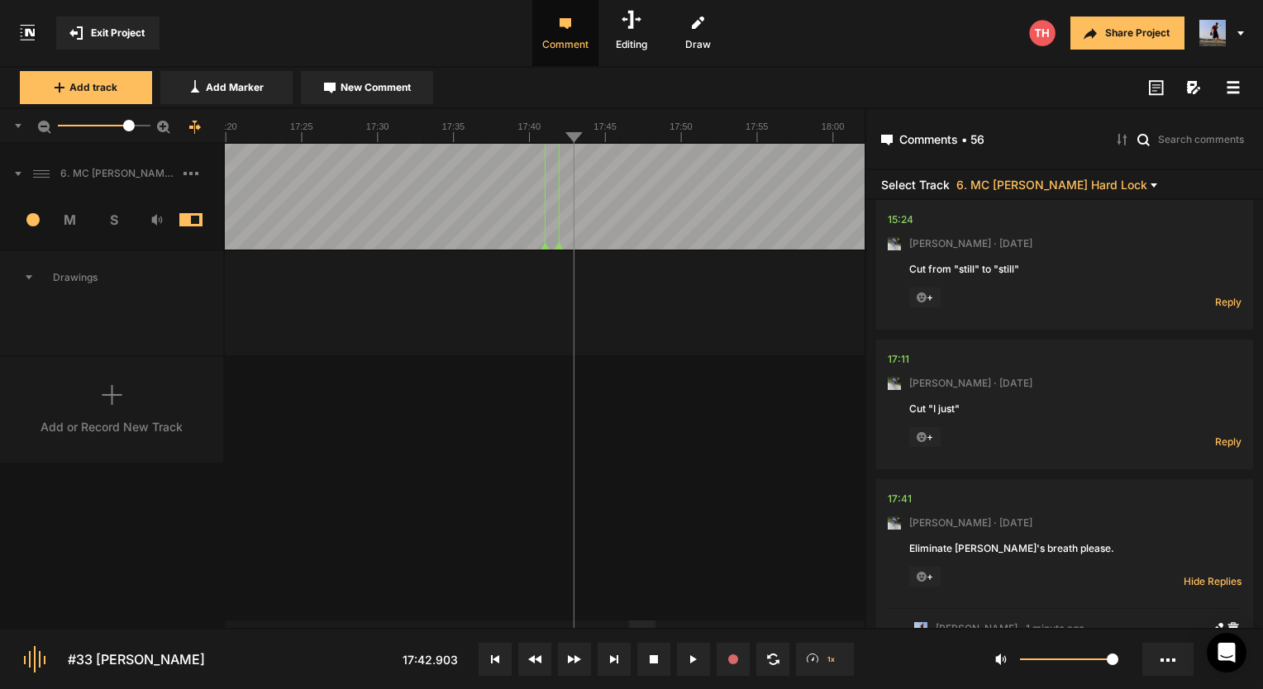
scroll to position [3968, 0]
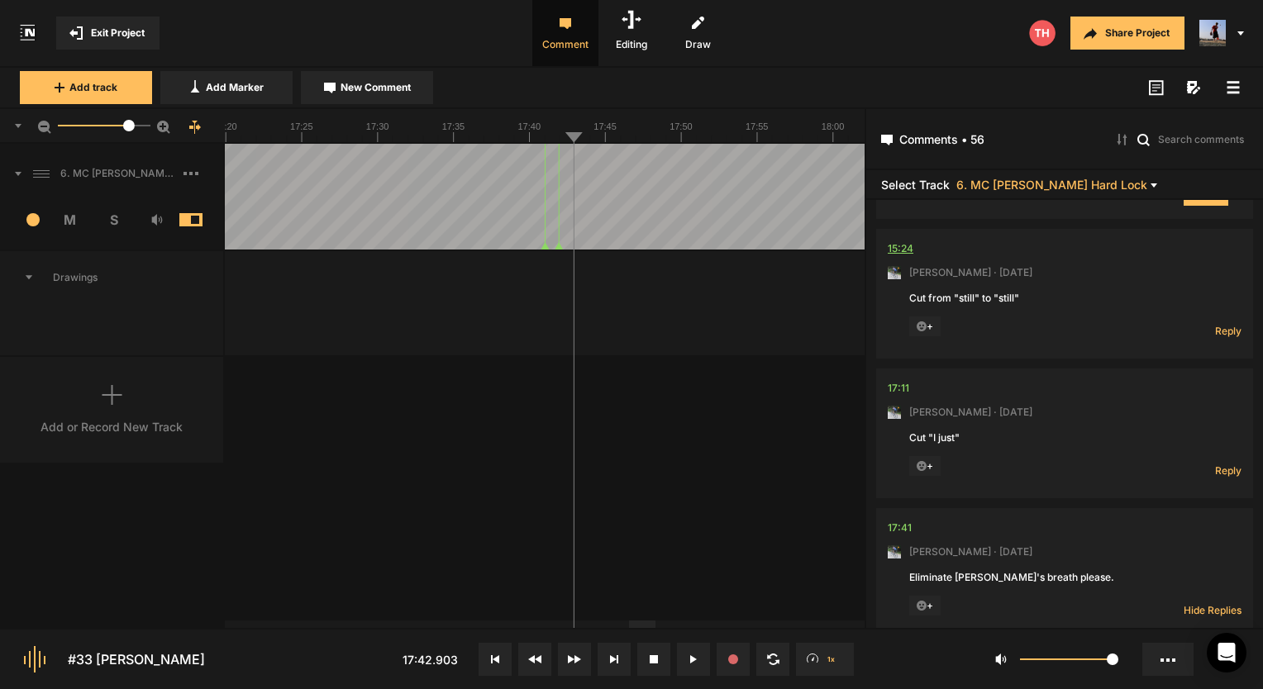
click at [893, 257] on div "15:24" at bounding box center [901, 249] width 26 height 17
click at [913, 255] on div "15:24" at bounding box center [901, 249] width 26 height 17
click at [689, 655] on button at bounding box center [693, 659] width 33 height 33
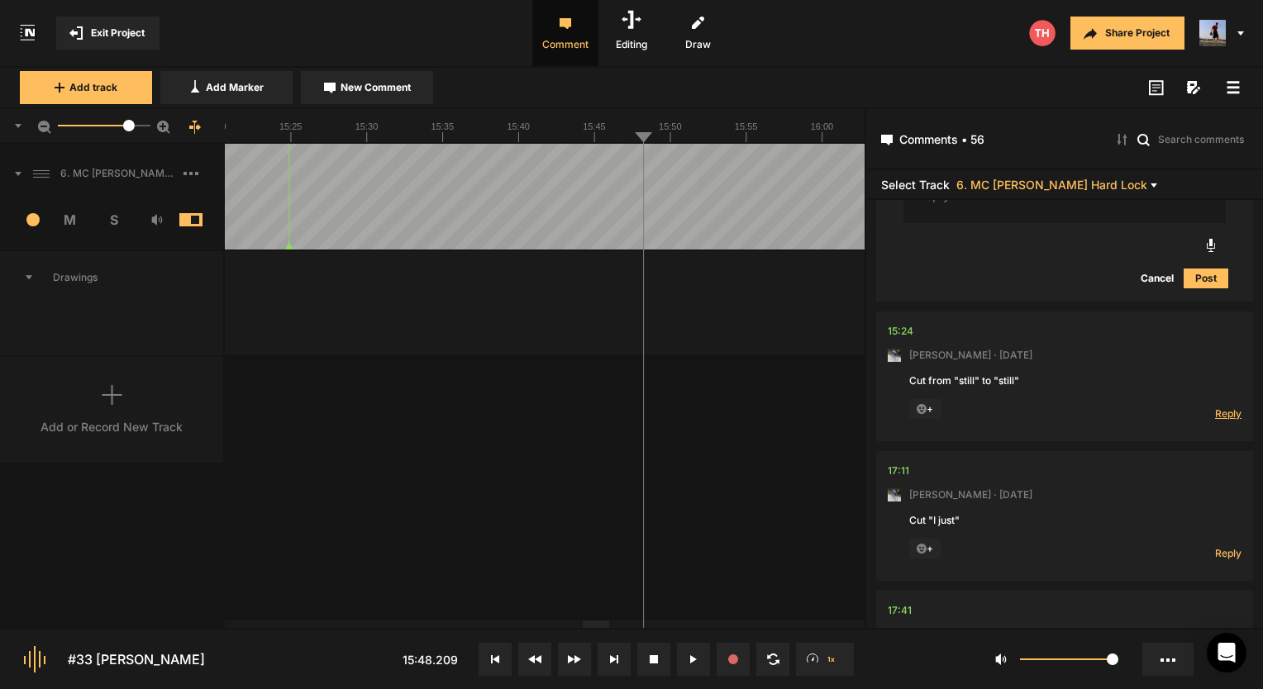
click at [1224, 421] on span "Reply" at bounding box center [1228, 414] width 26 height 14
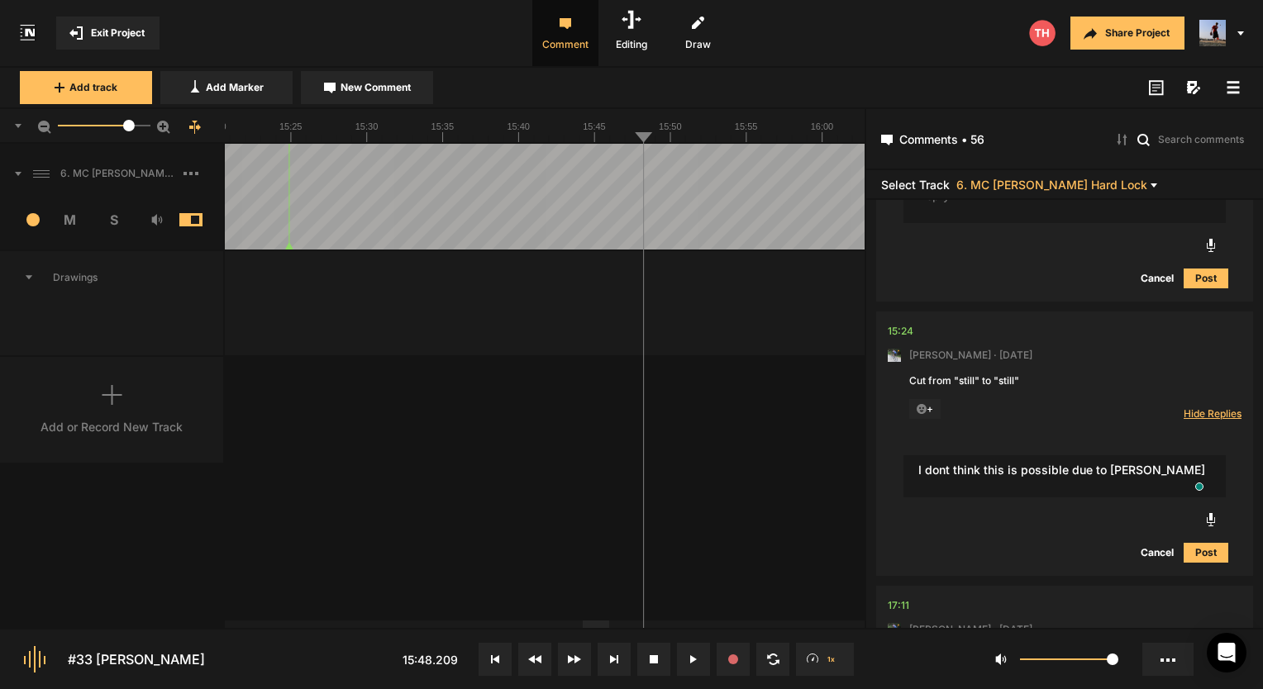
type textarea "I dont think this is possible due to Paul"
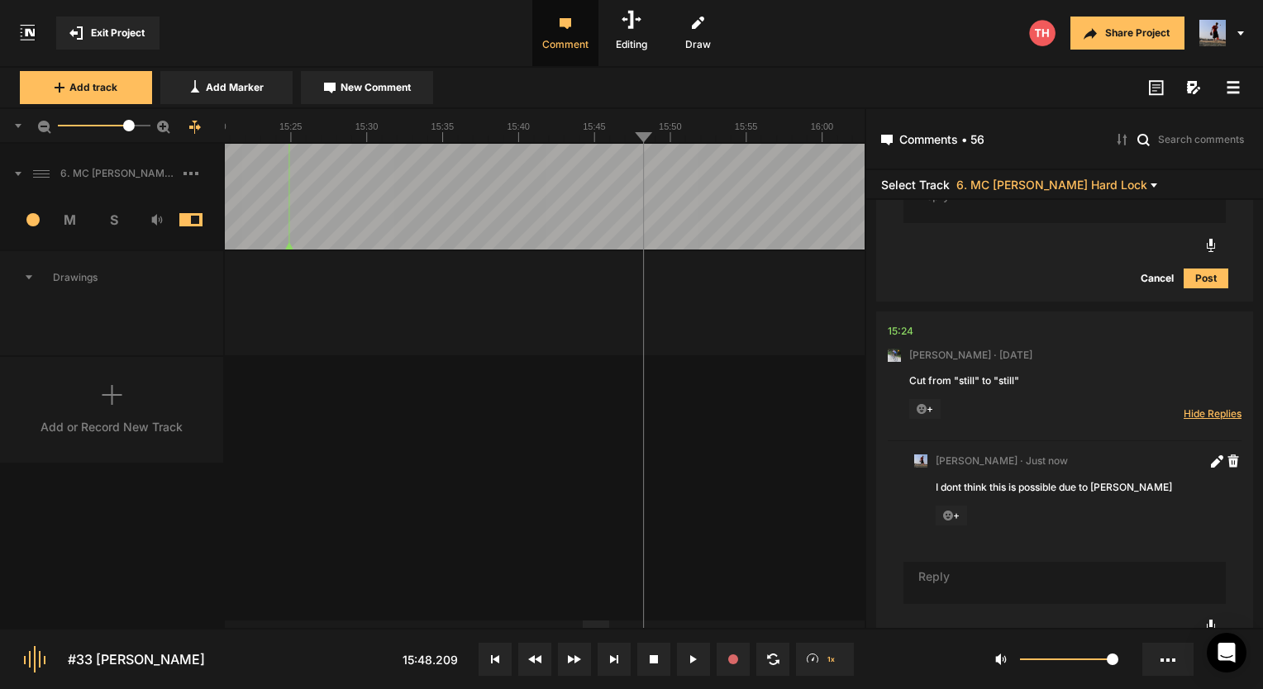
scroll to position [3937, 0]
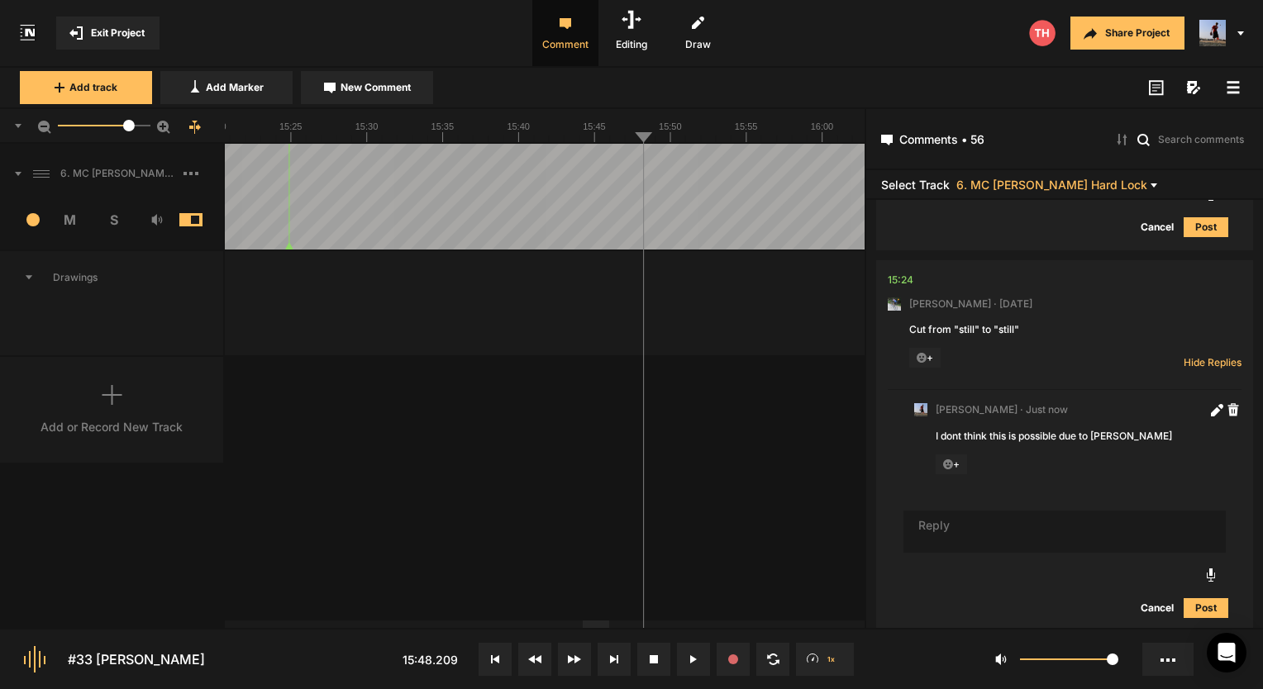
drag, startPoint x: 1219, startPoint y: 425, endPoint x: 1164, endPoint y: 437, distance: 56.8
click at [1164, 437] on nt-comment "Micah Foster · Just now I dont think this is possible due to Paul + Reply" at bounding box center [1065, 443] width 354 height 107
click at [1211, 416] on icon at bounding box center [1215, 411] width 9 height 9
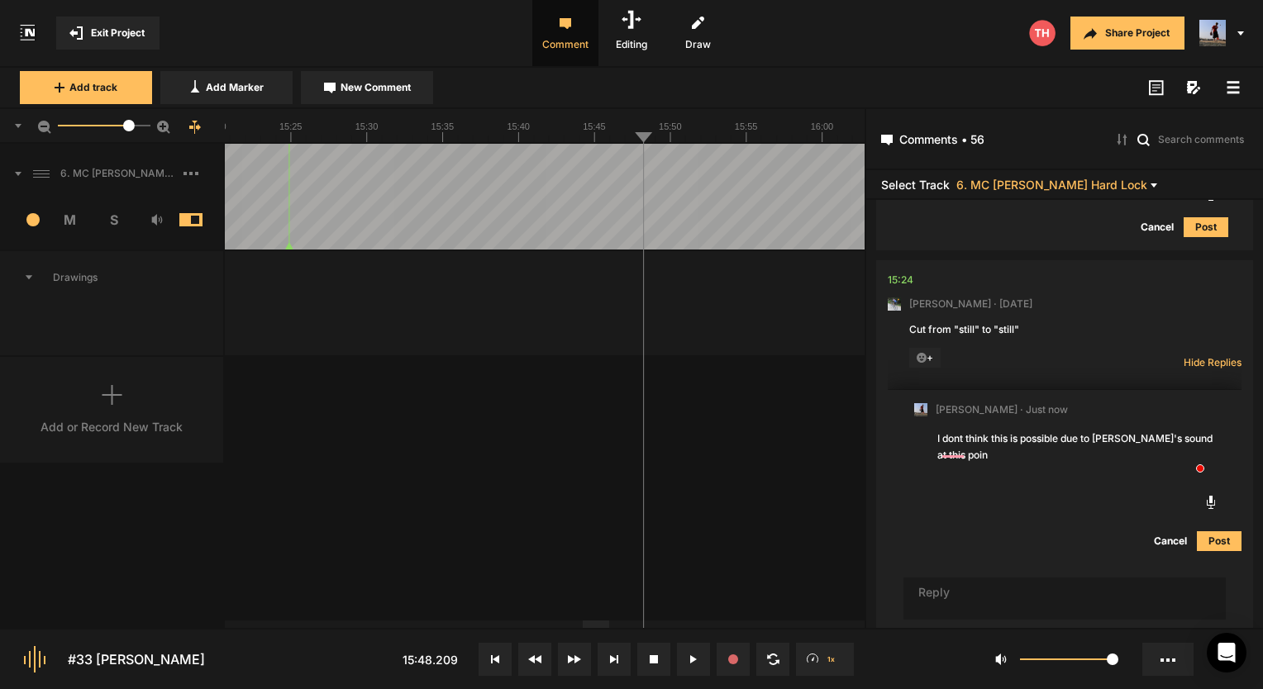
type textarea "I dont think this is possible due to Paul's sound at this point"
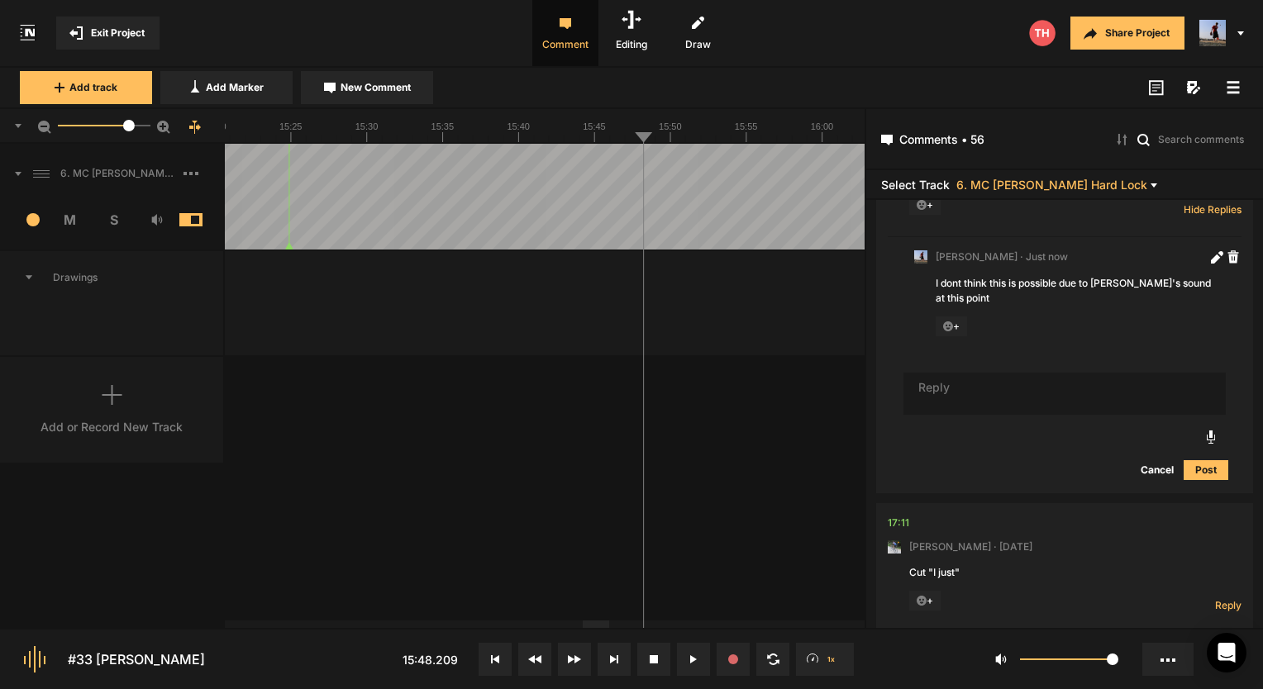
scroll to position [4185, 0]
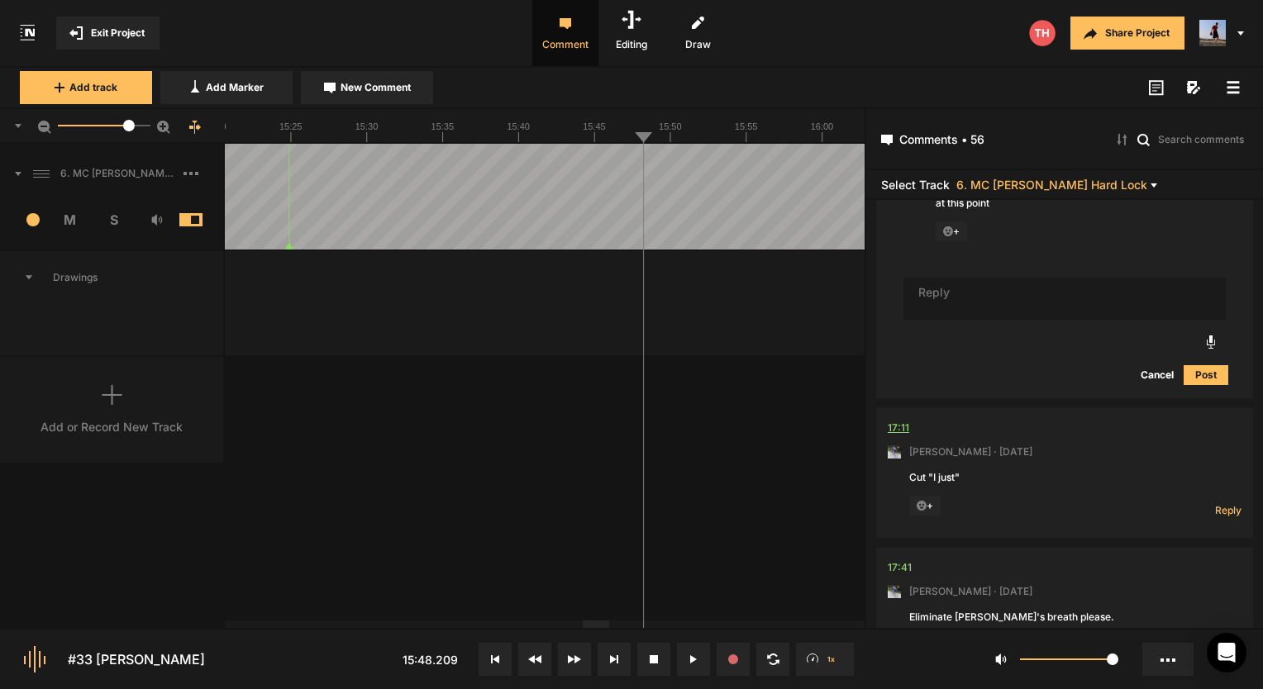
click at [901, 437] on div "17:11" at bounding box center [898, 428] width 21 height 17
click at [907, 428] on nt-comment "17:11 Mark Weeber · 7 days ago Cut "I just" + Reply Hide Replies" at bounding box center [1065, 473] width 354 height 130
click at [900, 437] on div "17:11" at bounding box center [898, 428] width 21 height 17
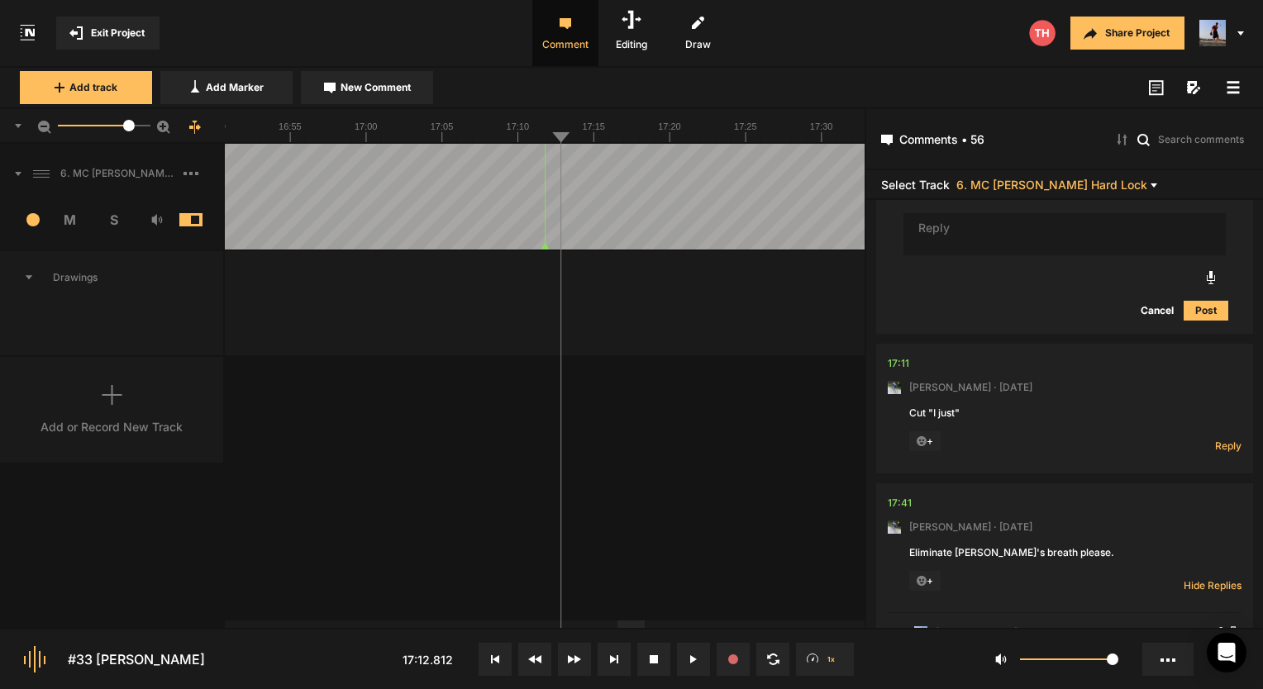
scroll to position [4350, 0]
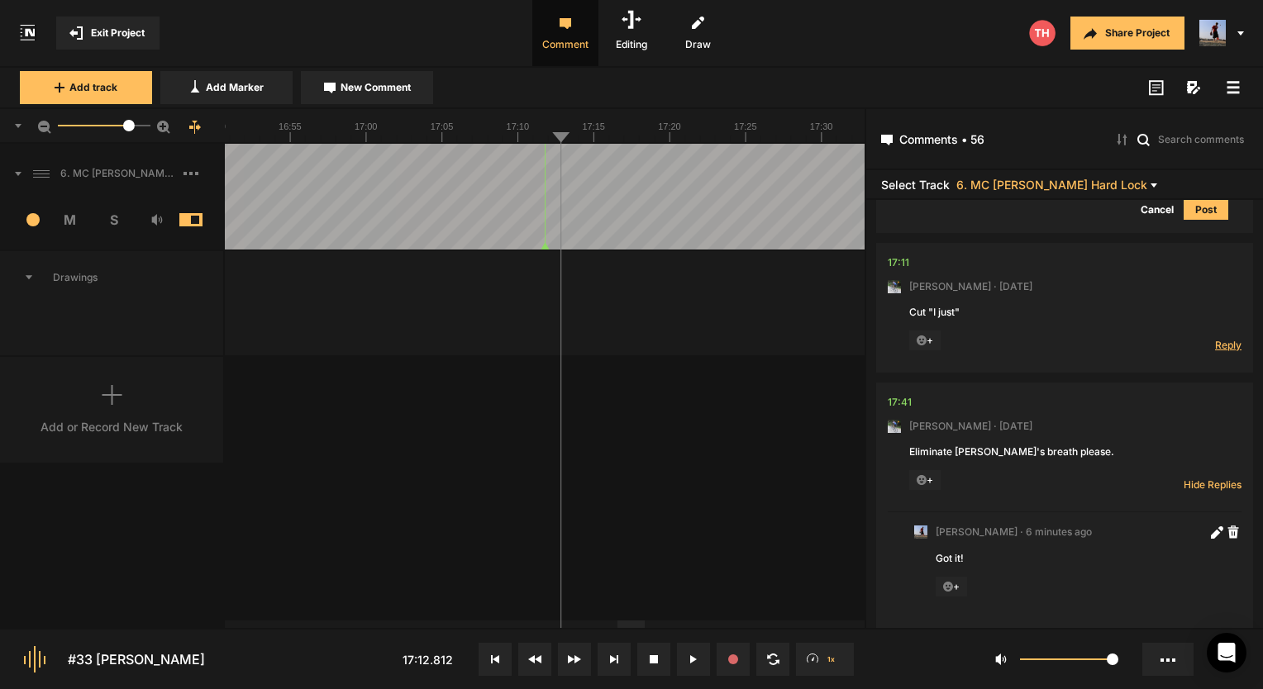
click at [1215, 352] on span "Reply" at bounding box center [1228, 345] width 26 height 14
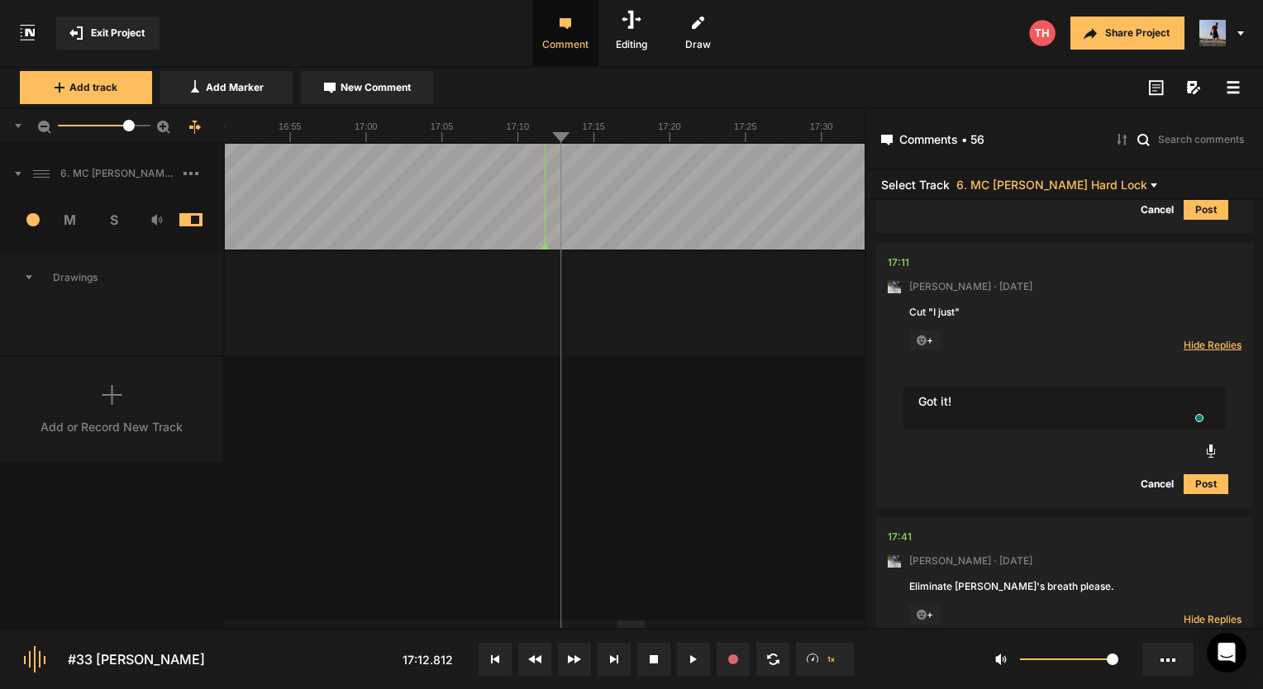
type textarea "Got it!"
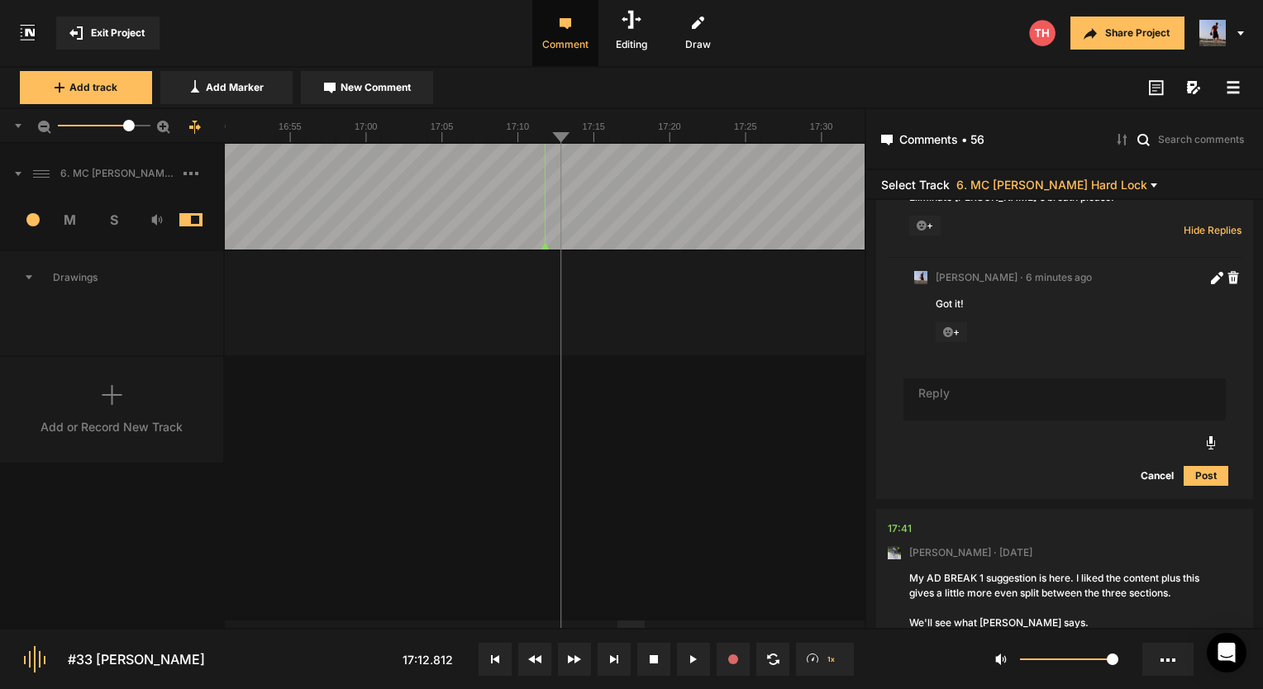
scroll to position [4914, 0]
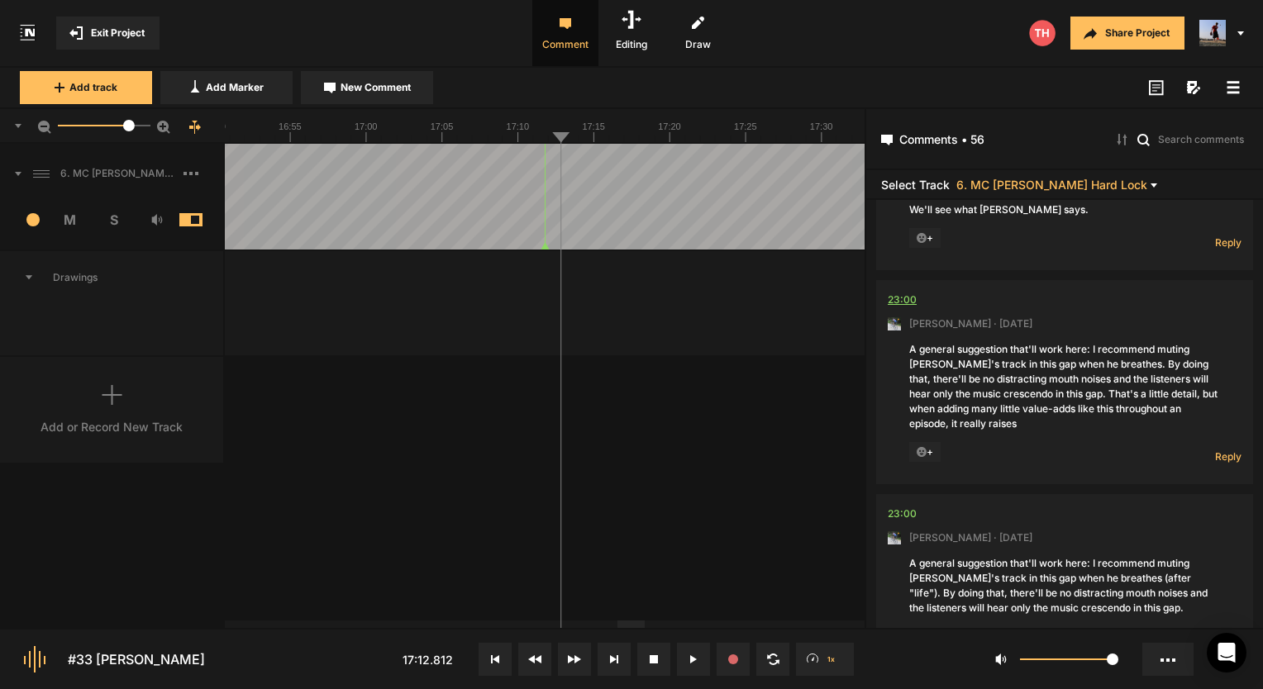
click at [899, 308] on div "23:00" at bounding box center [902, 300] width 29 height 17
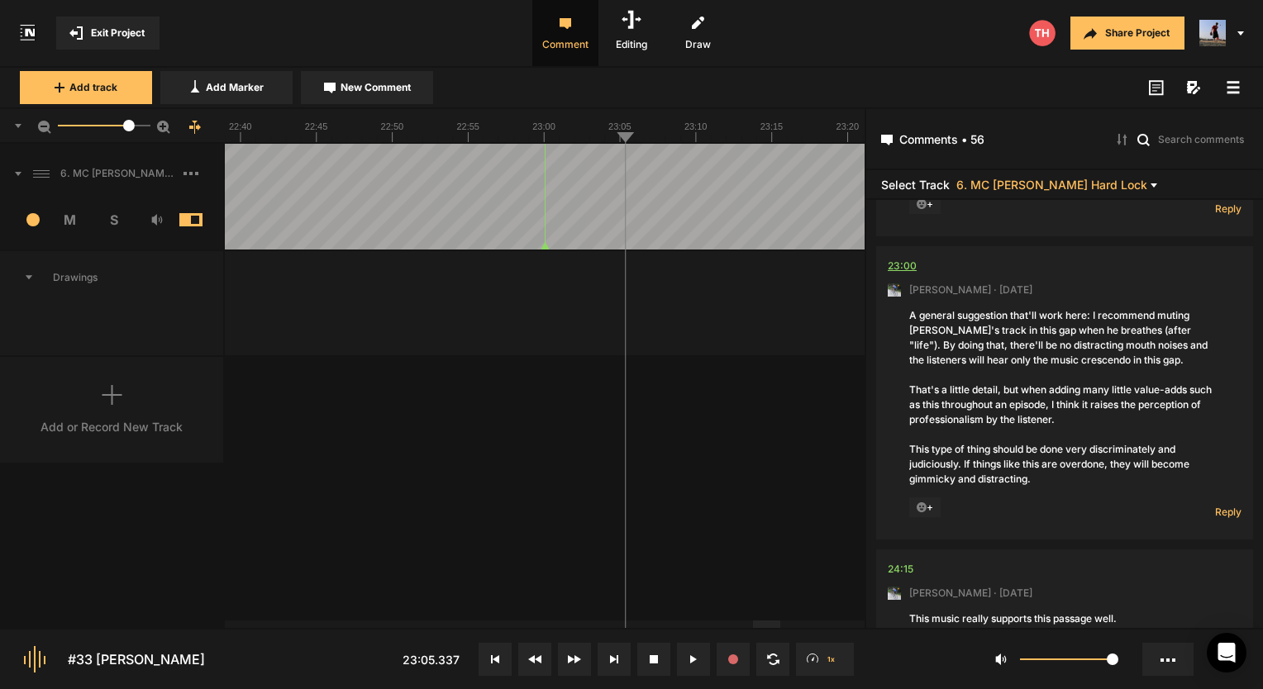
click at [892, 274] on div "23:00" at bounding box center [902, 266] width 29 height 17
click at [890, 313] on nt-comment "23:00 Mark Weeber · 5 days ago A general suggestion that'll work here: I recomm…" at bounding box center [1065, 392] width 354 height 293
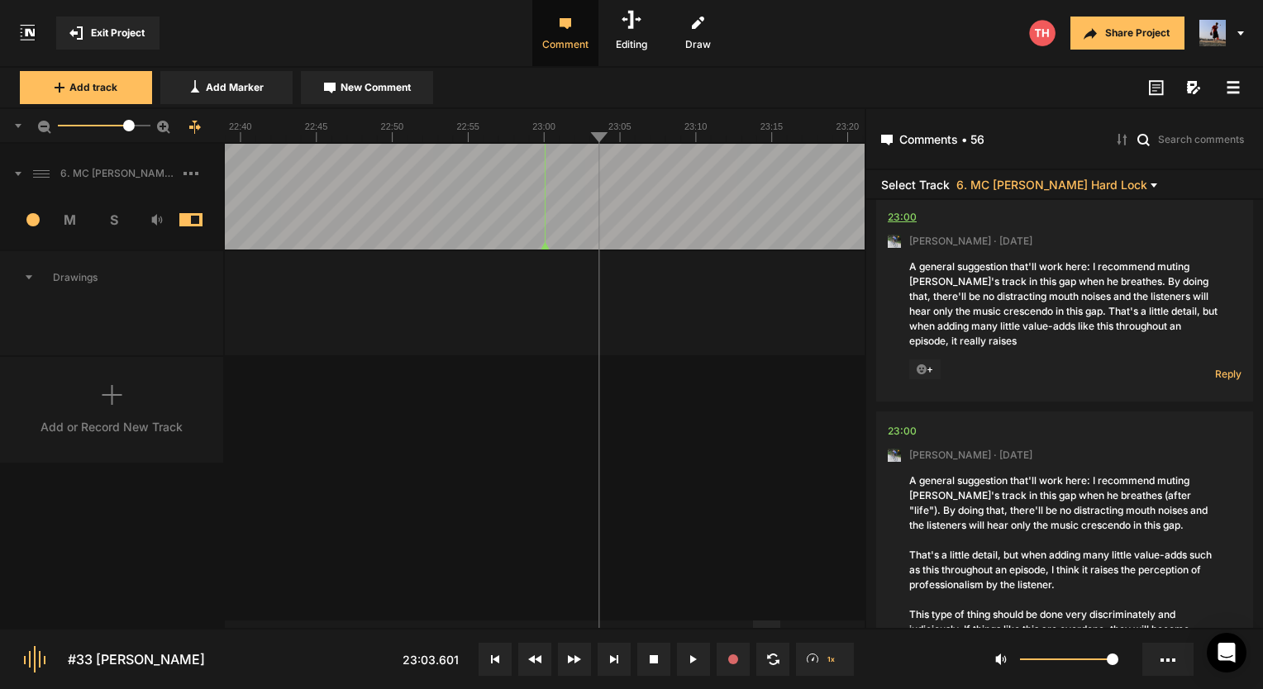
click at [914, 226] on div "23:00" at bounding box center [902, 217] width 29 height 17
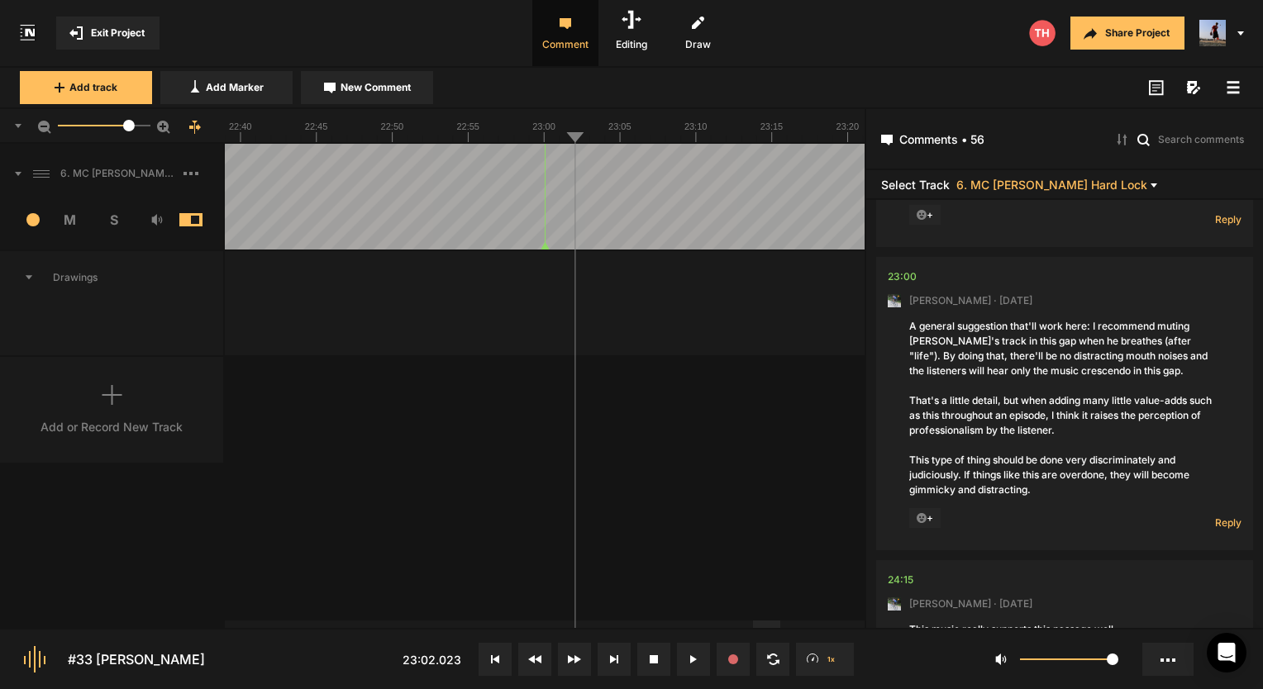
scroll to position [5508, 0]
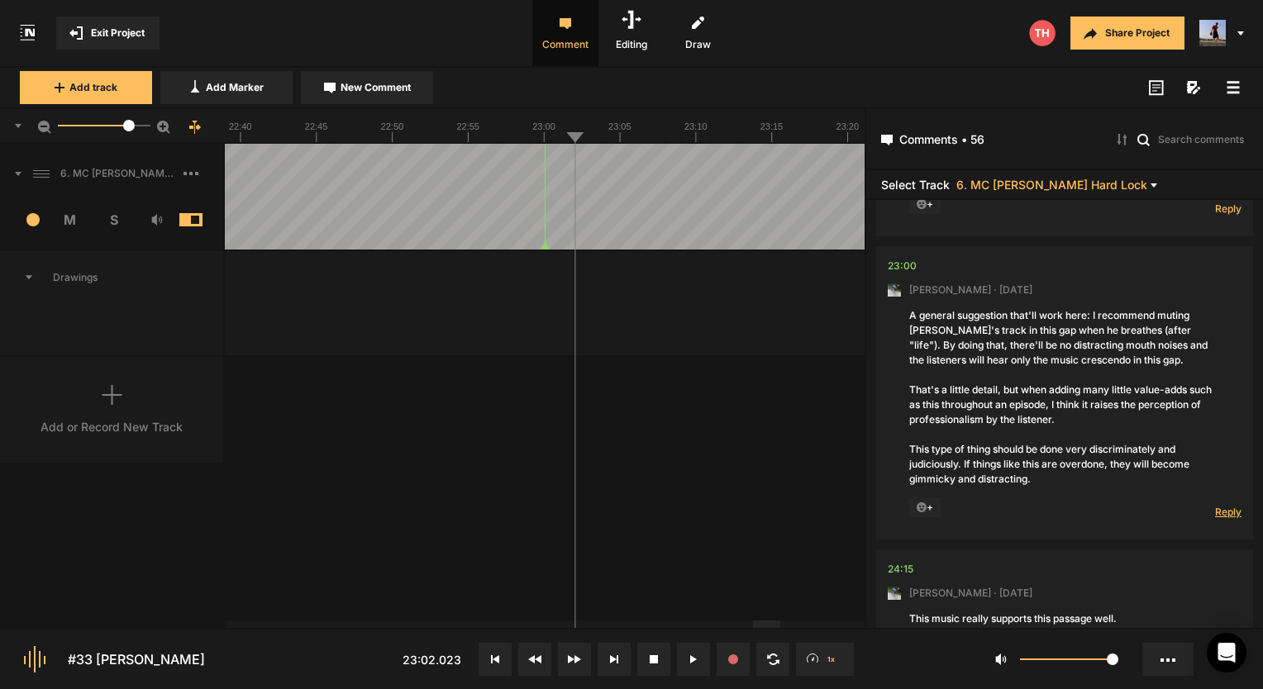
click at [1215, 519] on span "Reply" at bounding box center [1228, 512] width 26 height 14
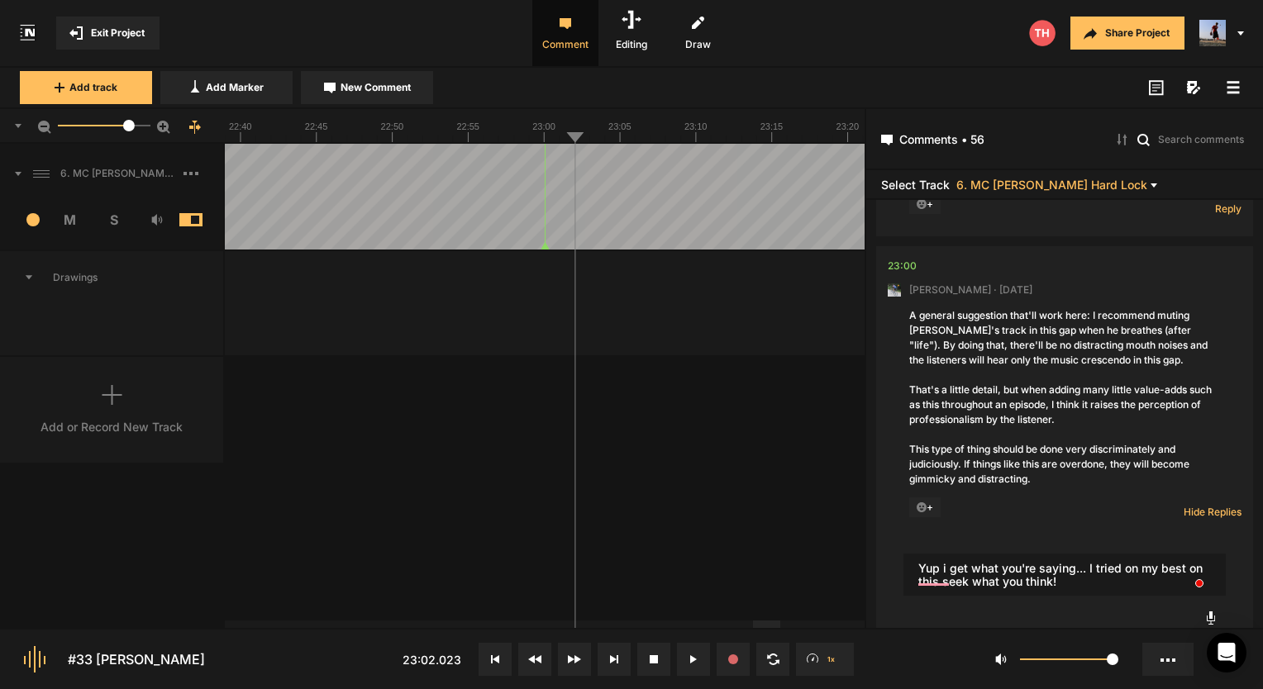
type textarea "Yup i get what you're saying... I tried on my best on this seek what you think!"
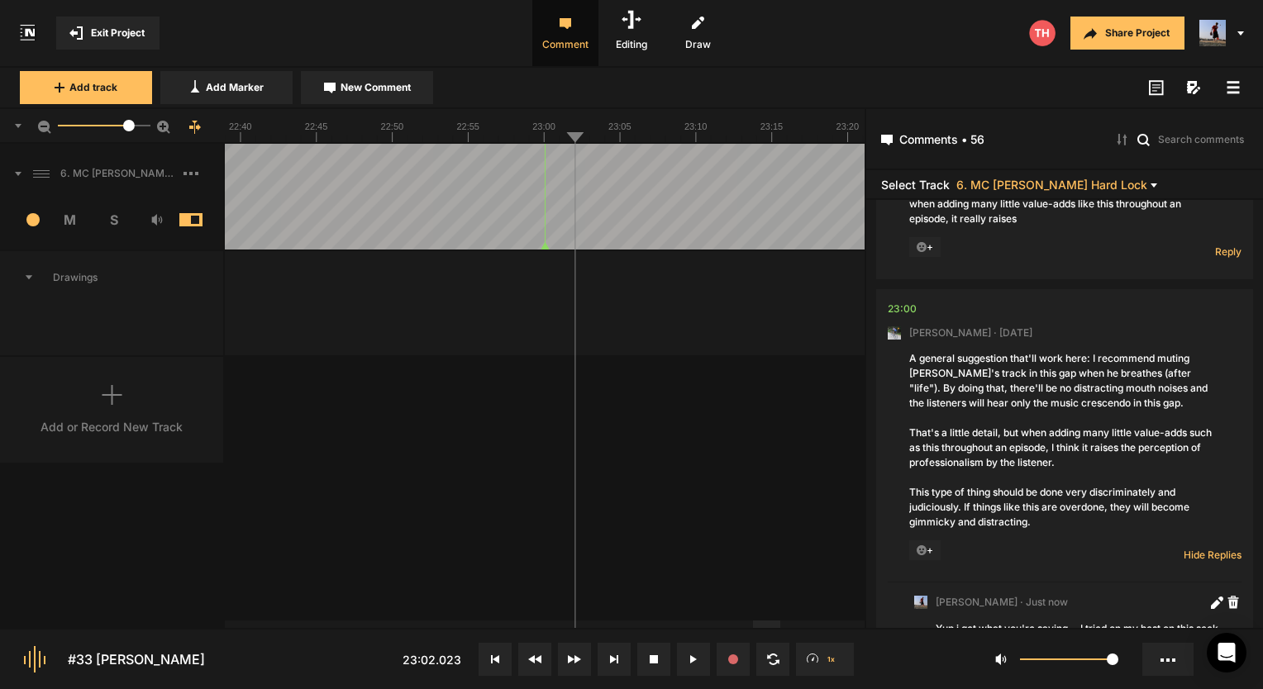
scroll to position [5294, 0]
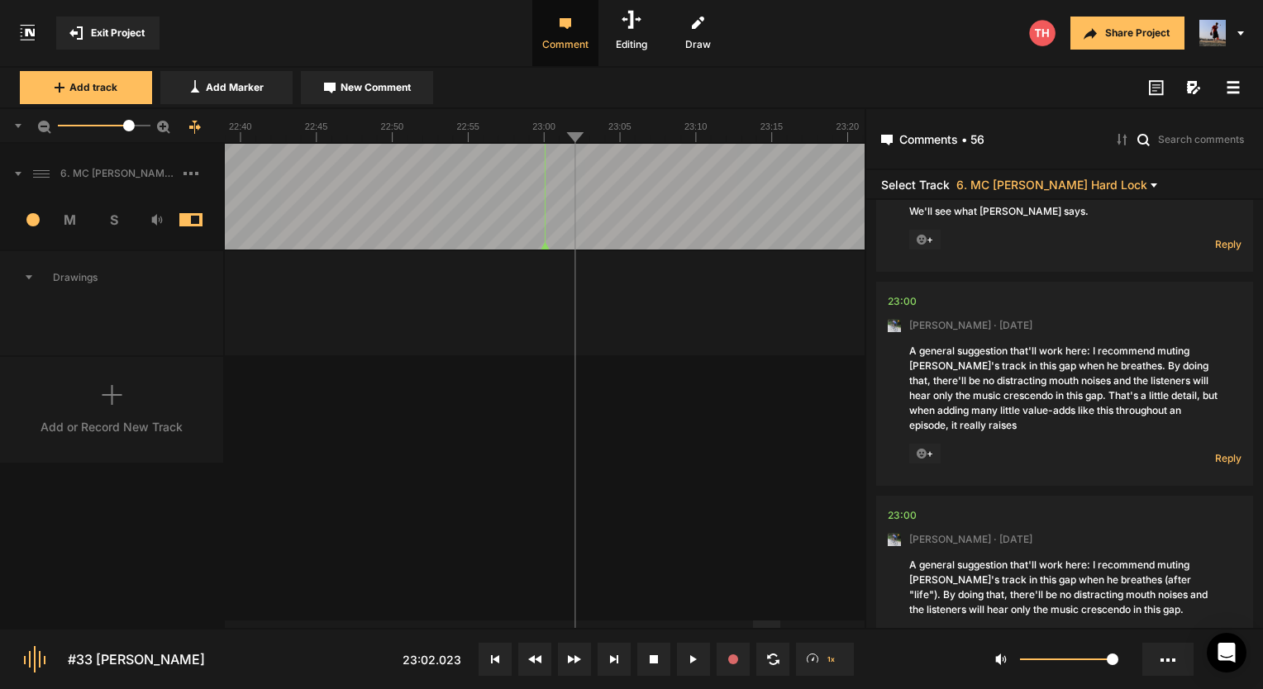
click at [925, 460] on icon at bounding box center [922, 454] width 11 height 11
click at [930, 464] on span "+" at bounding box center [924, 454] width 31 height 20
click at [919, 460] on icon at bounding box center [922, 454] width 11 height 11
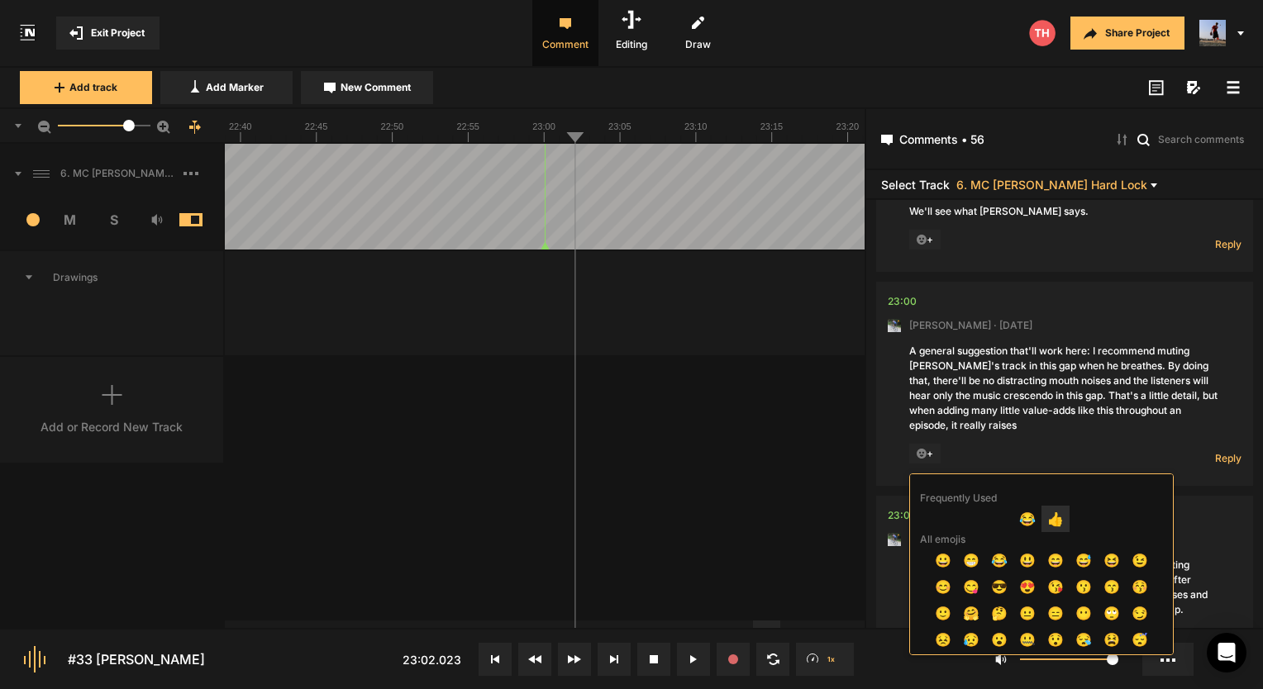
click at [1056, 513] on span "👍" at bounding box center [1056, 519] width 28 height 26
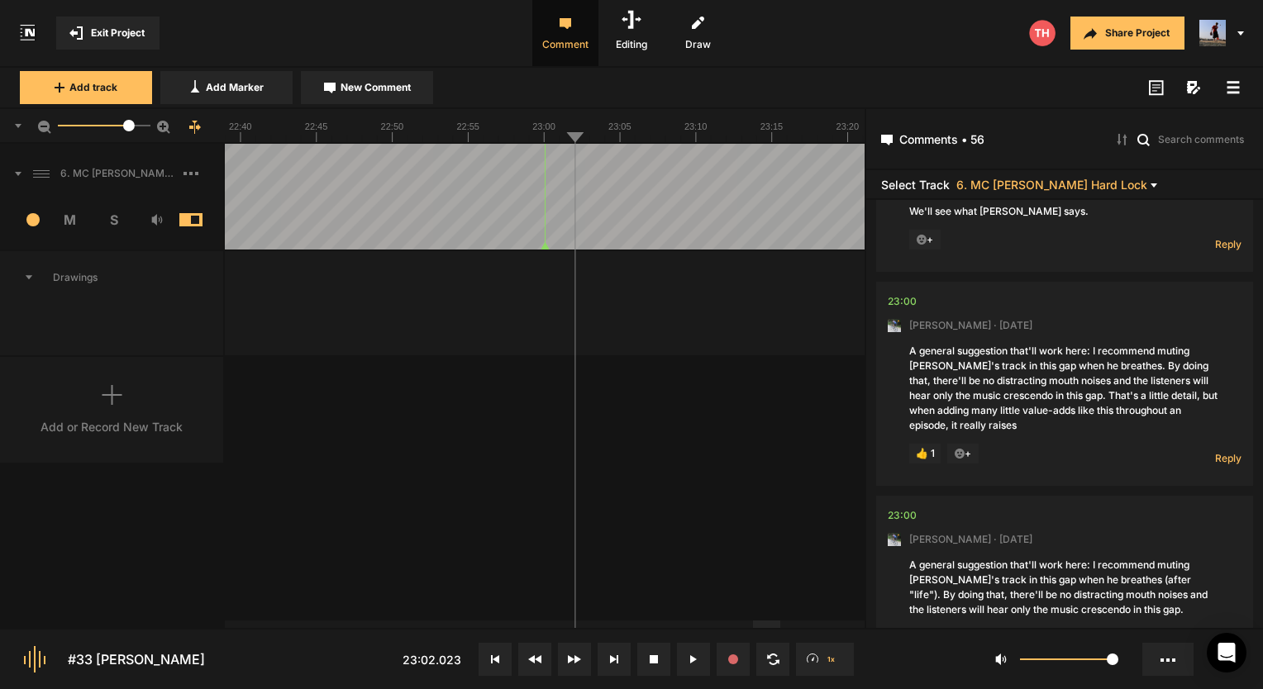
scroll to position [5623, 0]
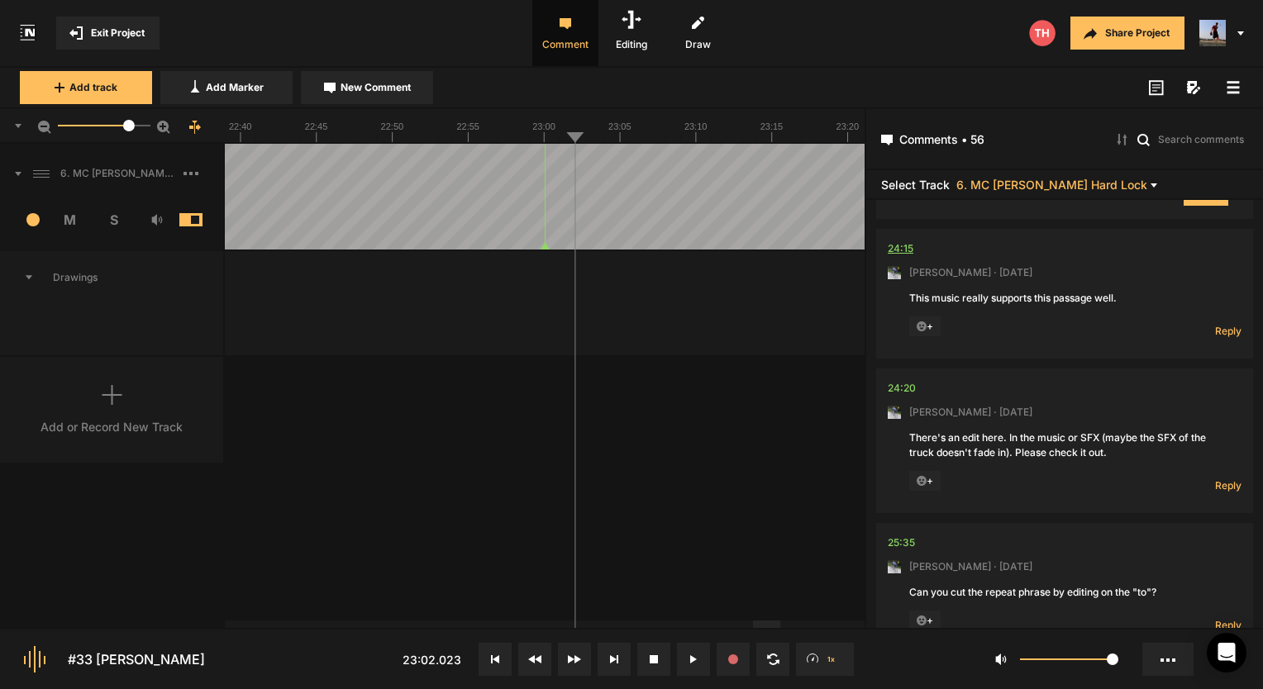
click at [906, 256] on div "24:15" at bounding box center [901, 249] width 26 height 17
click at [1207, 338] on div "Reply Hide Replies" at bounding box center [1209, 327] width 66 height 21
click at [1215, 338] on span "Reply" at bounding box center [1228, 331] width 26 height 14
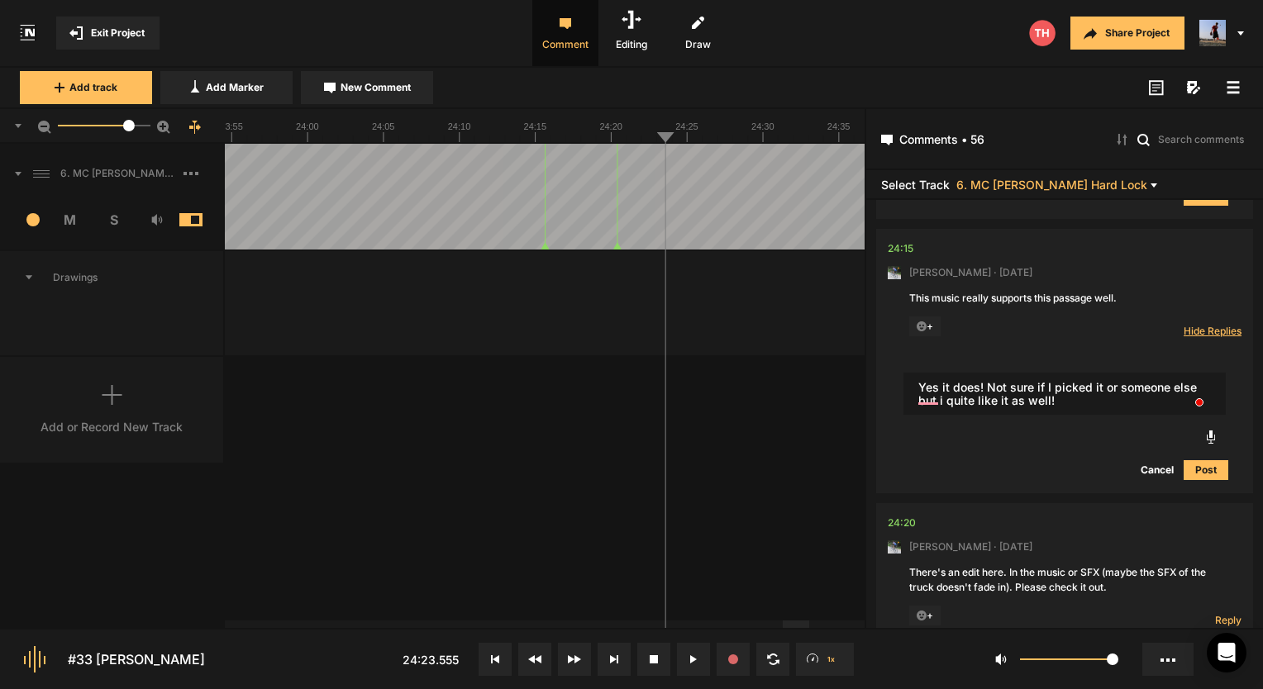
type textarea "Yes it does! Not sure if I picked it or someone else but i quite like it as wel…"
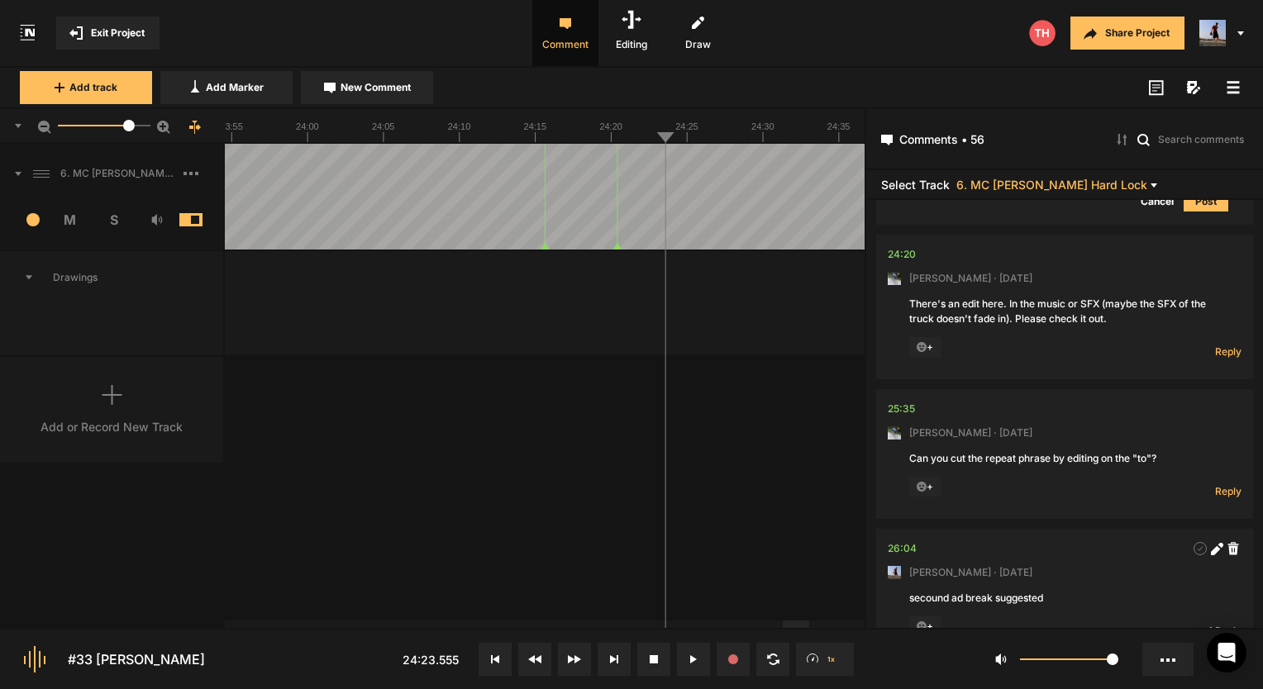
scroll to position [6498, 0]
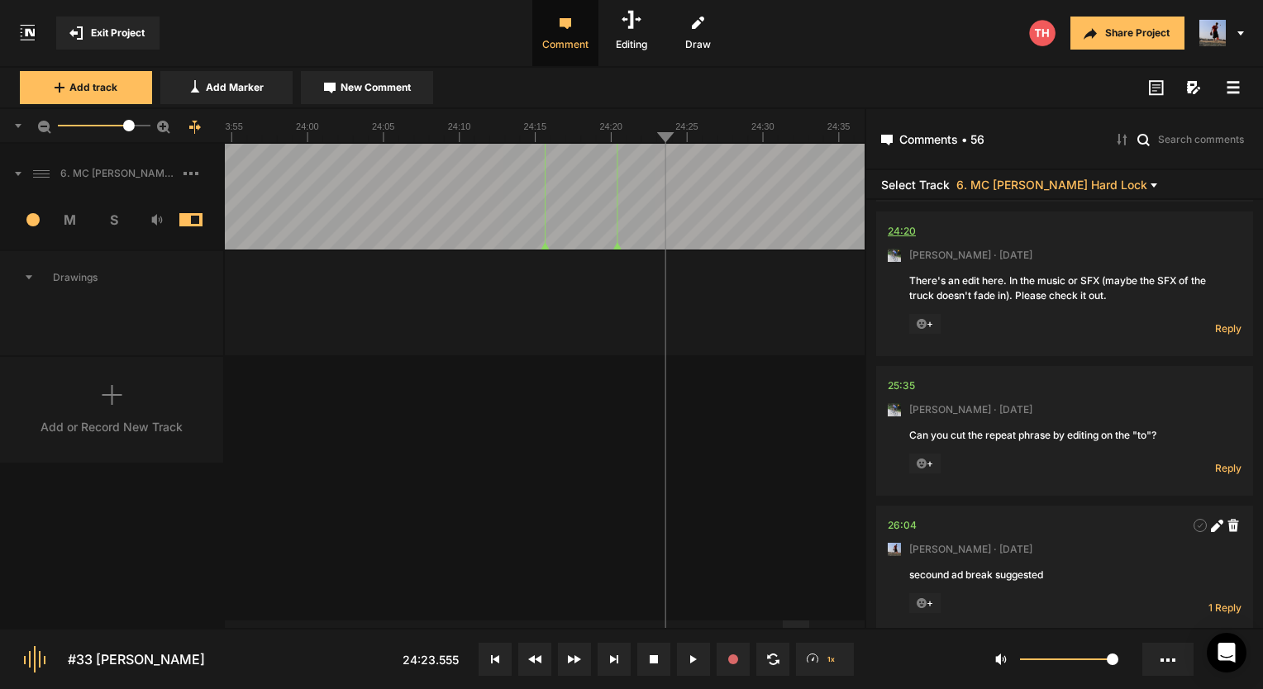
click at [909, 240] on div "24:20" at bounding box center [902, 231] width 28 height 17
click at [896, 236] on div "24:20" at bounding box center [902, 231] width 28 height 17
click at [899, 238] on div "24:20" at bounding box center [902, 231] width 28 height 17
click at [1224, 336] on span "Reply" at bounding box center [1228, 329] width 26 height 14
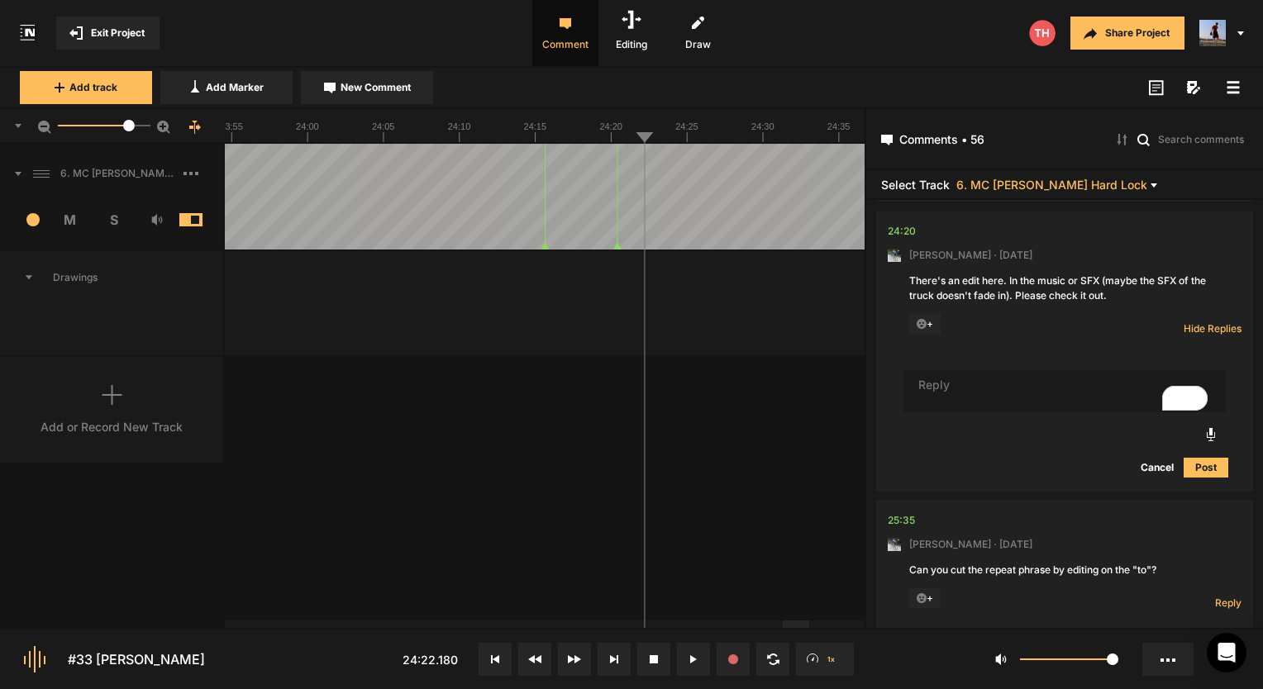
type textarea "S"
type textarea "It was the SFX! Done!"
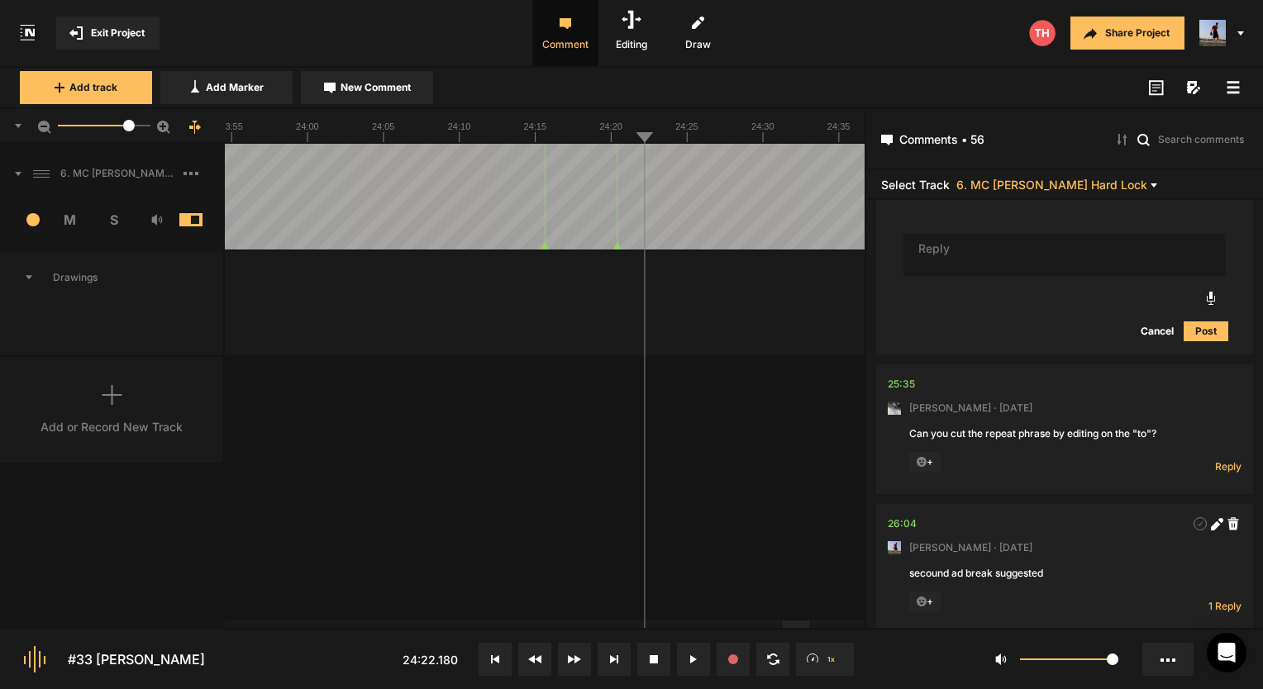
scroll to position [6829, 0]
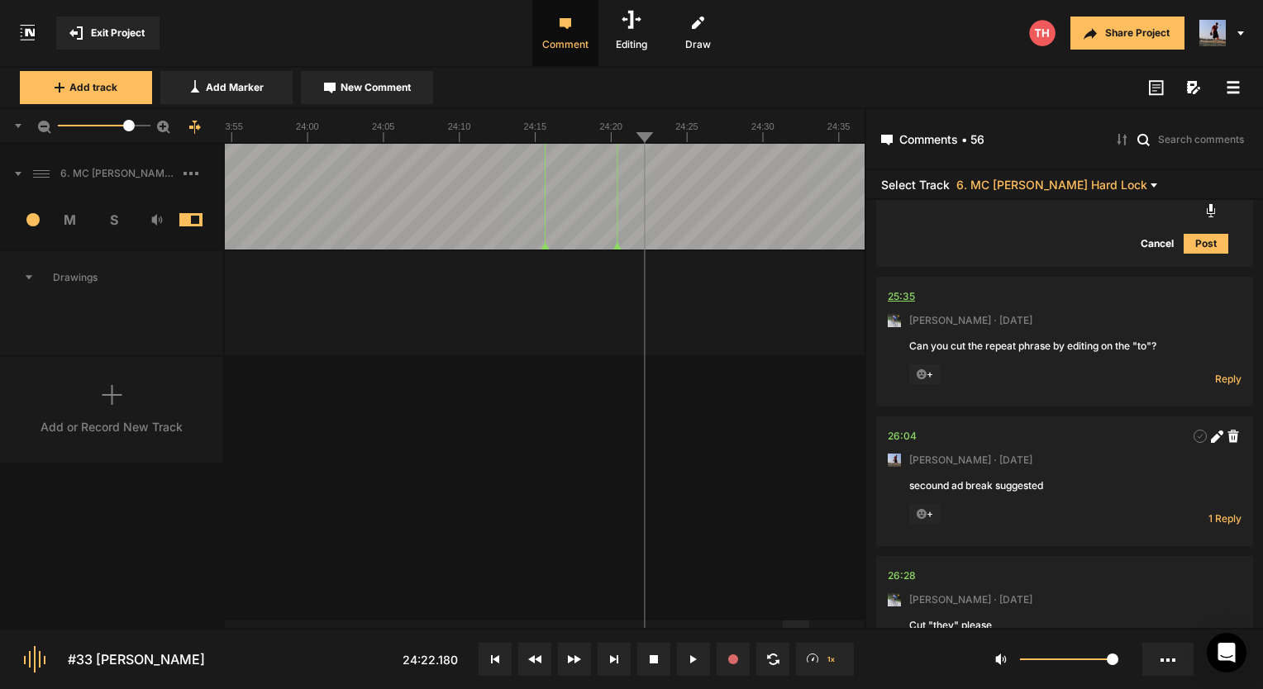
click at [903, 305] on div "25:35" at bounding box center [901, 297] width 27 height 17
click at [913, 305] on div "25:35" at bounding box center [901, 297] width 27 height 17
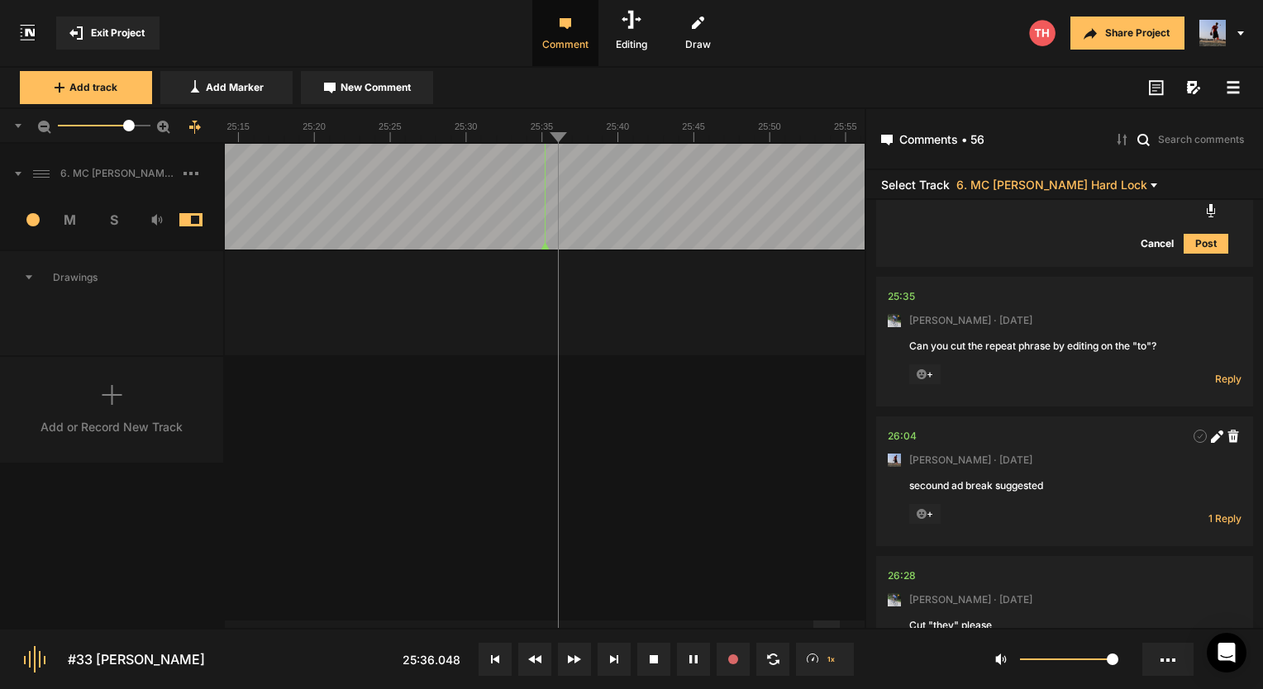
click at [460, 126] on text "25:30" at bounding box center [466, 127] width 23 height 10
click at [1223, 386] on span "Reply" at bounding box center [1228, 379] width 26 height 14
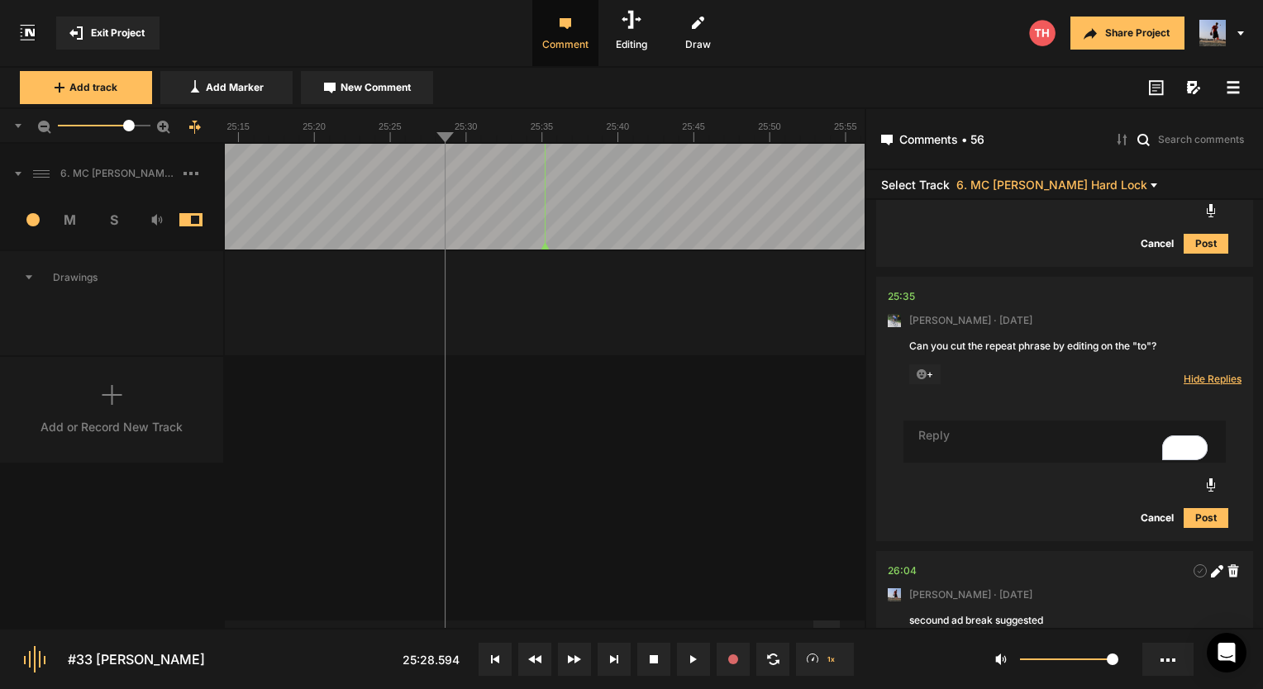
type textarea "C"
type textarea "Yup i can!"
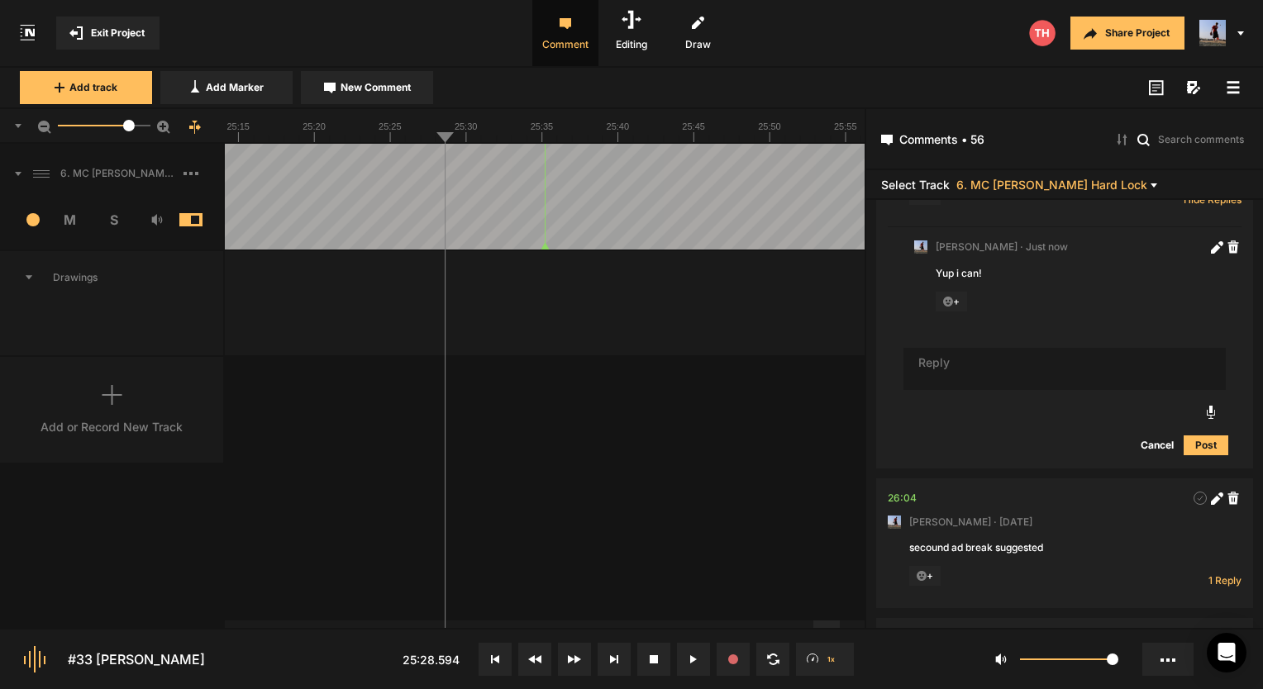
scroll to position [7174, 0]
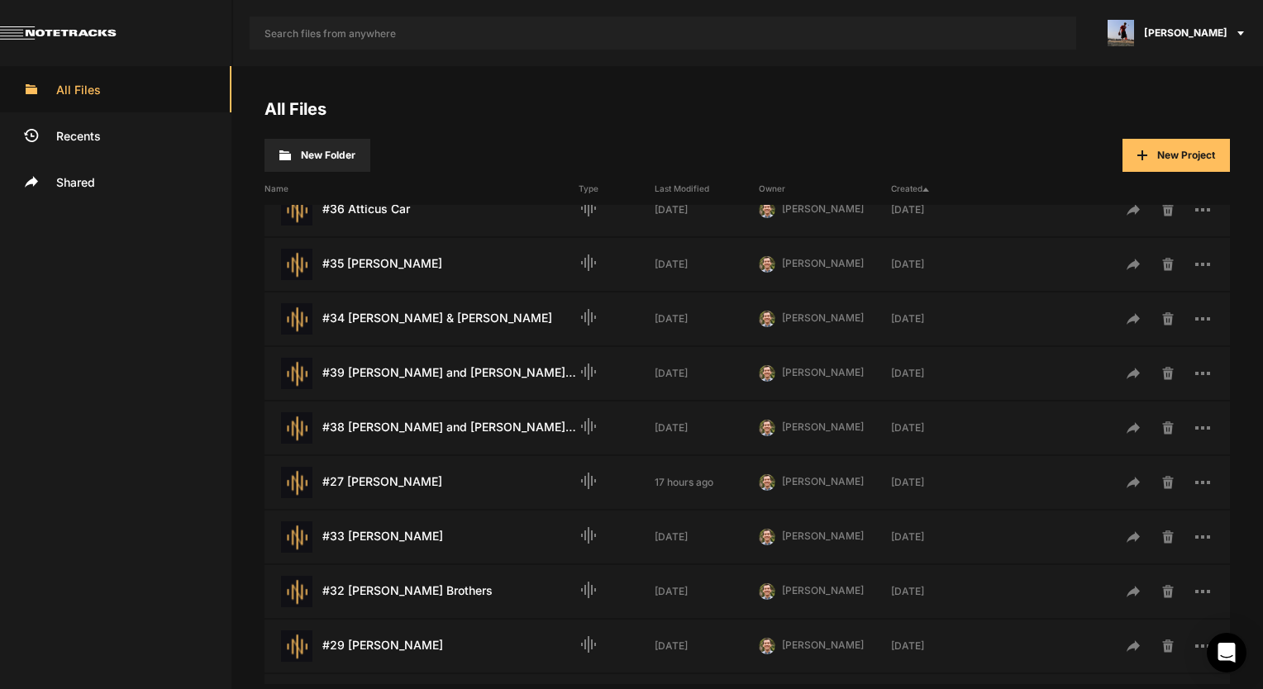
scroll to position [248, 0]
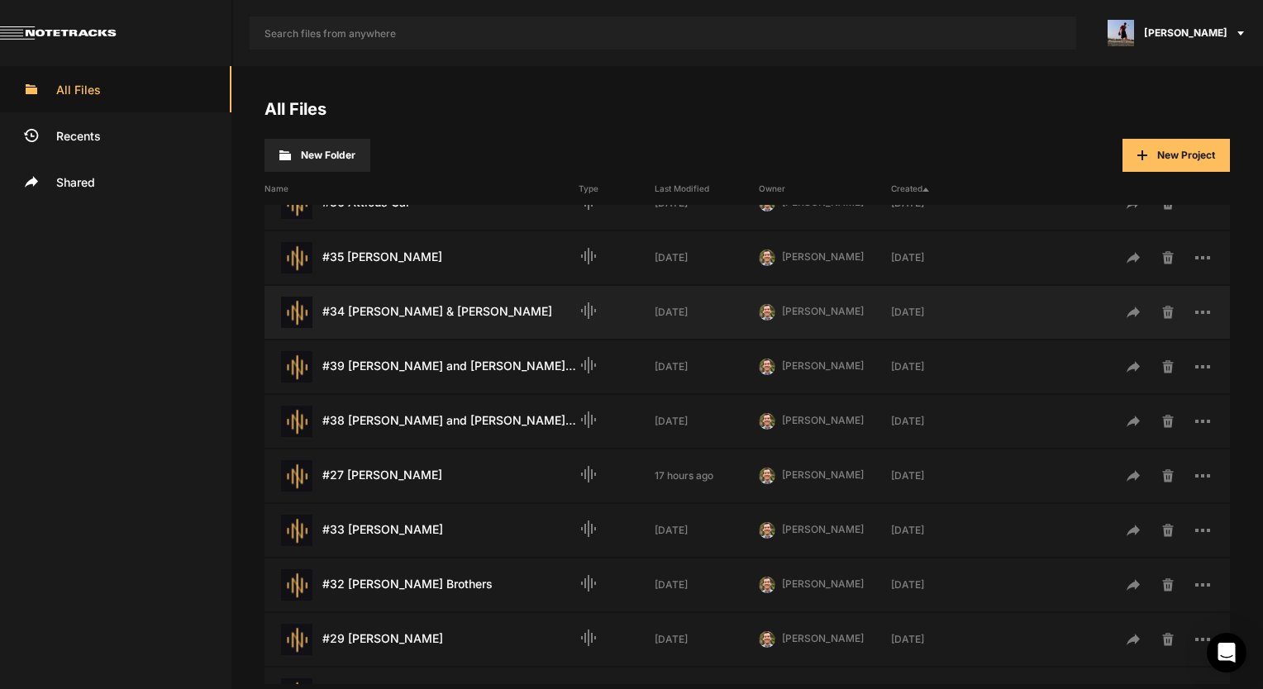
click at [438, 306] on div "#34 Doug & Selah Helms Last Modified: 2 weeks ago" at bounding box center [422, 312] width 314 height 31
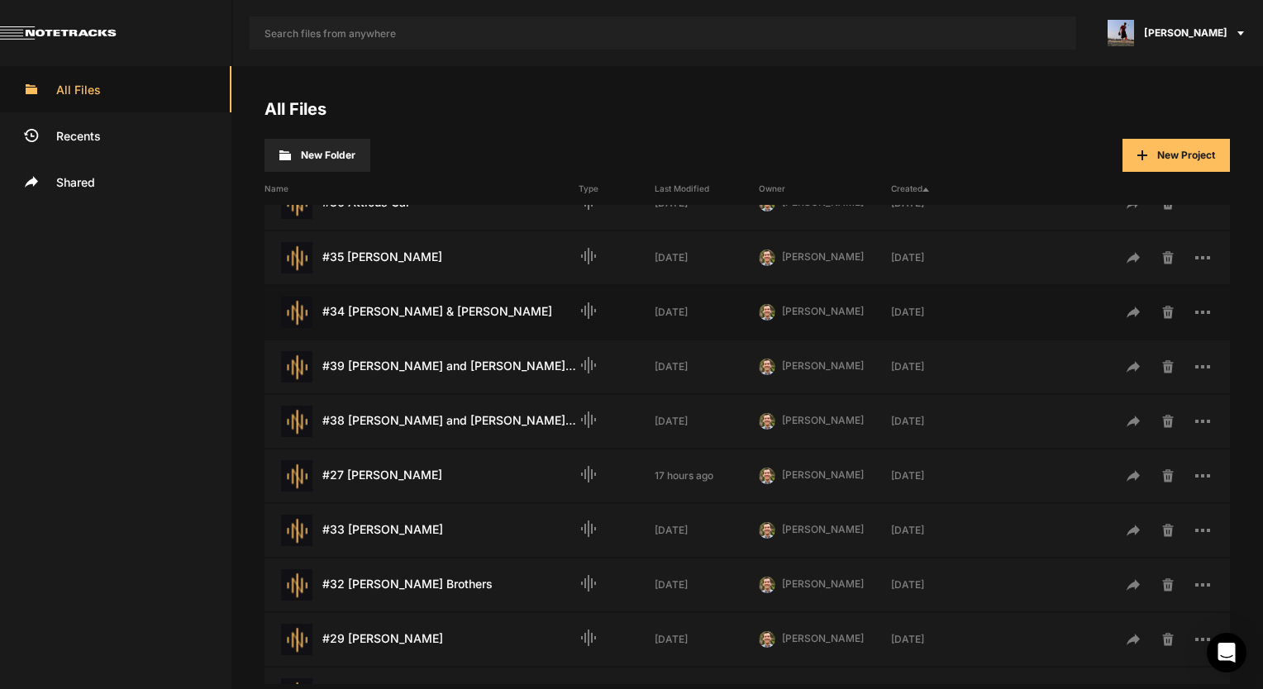
click at [426, 306] on div "#34 Doug & Selah Helms Last Modified: 2 weeks ago" at bounding box center [422, 312] width 314 height 31
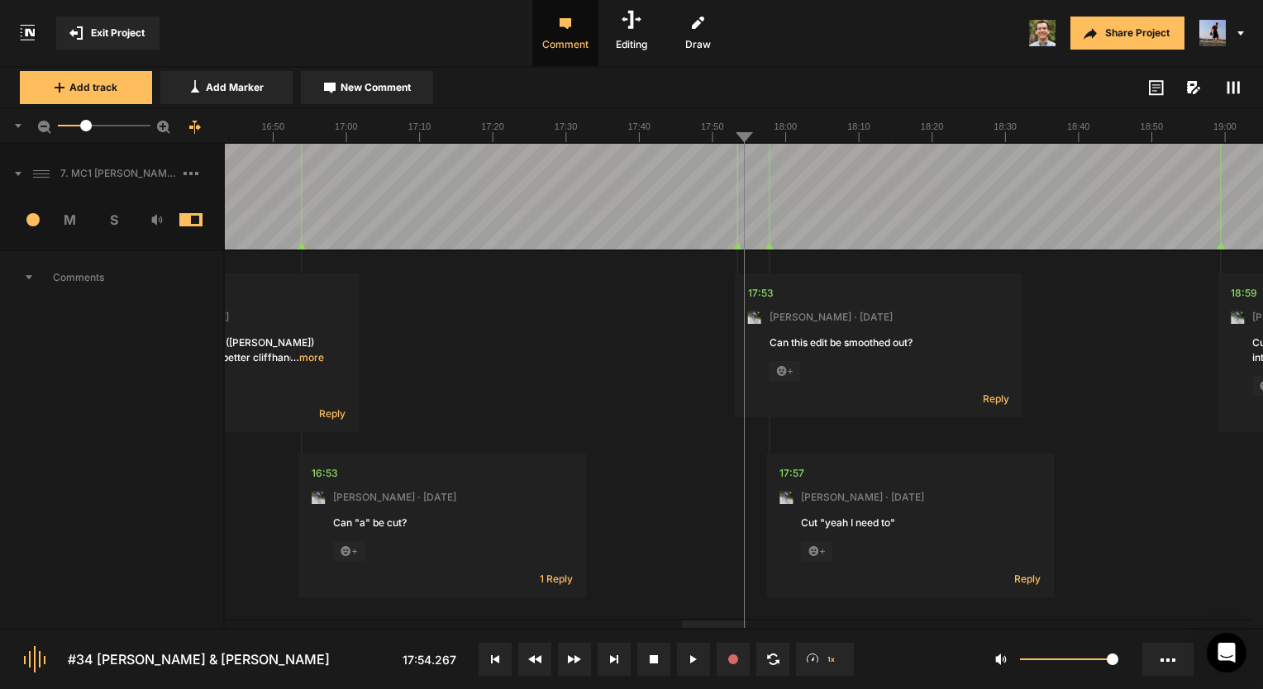
click at [131, 269] on span "Comments" at bounding box center [111, 277] width 223 height 53
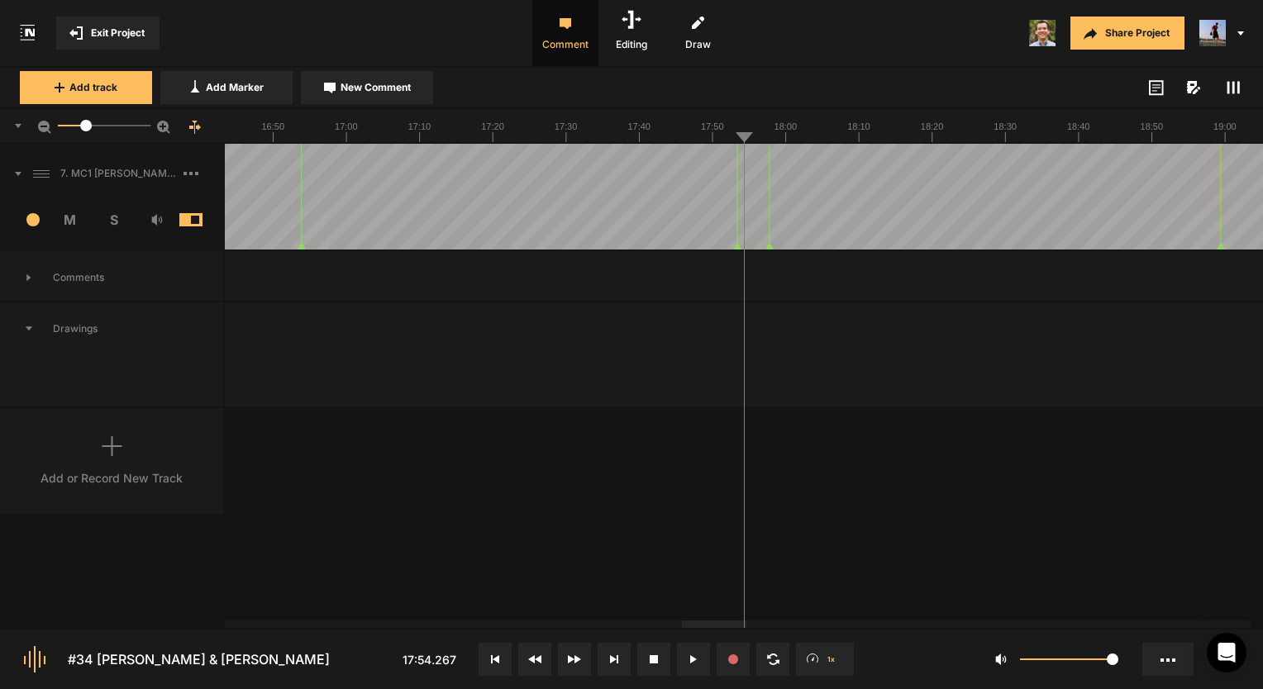
click at [123, 270] on span "Comments" at bounding box center [111, 277] width 223 height 53
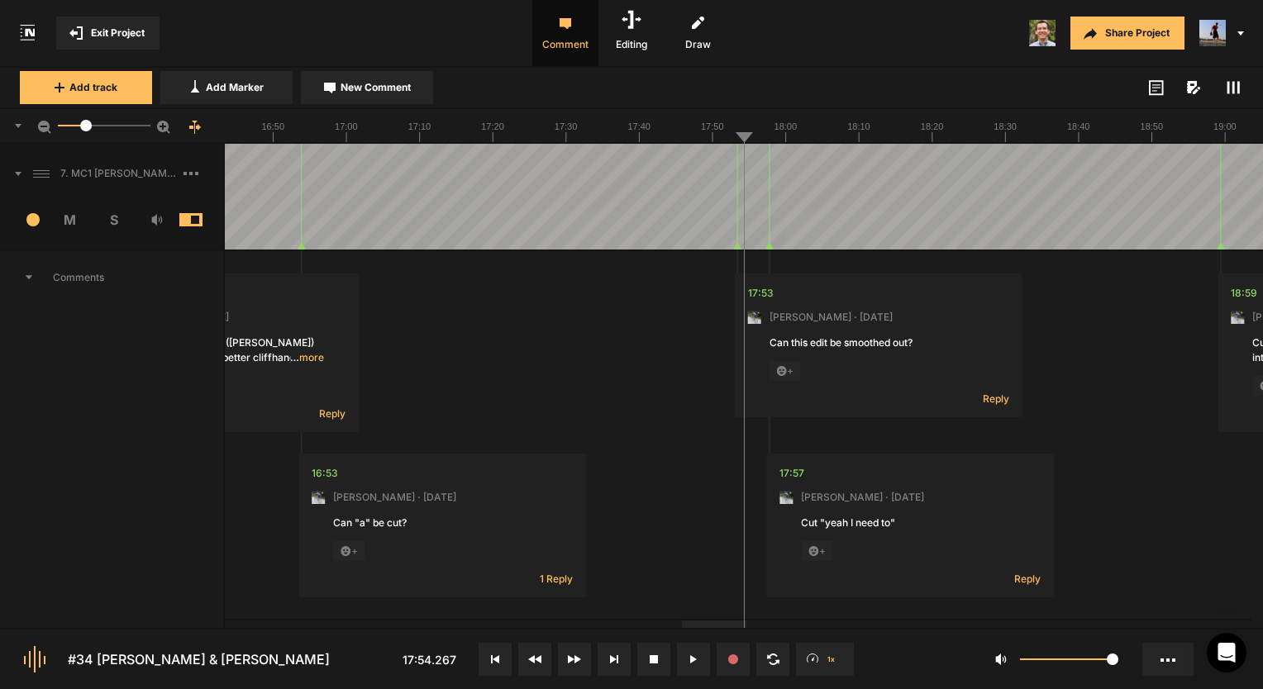
click at [1234, 87] on rect at bounding box center [1234, 88] width 2 height 12
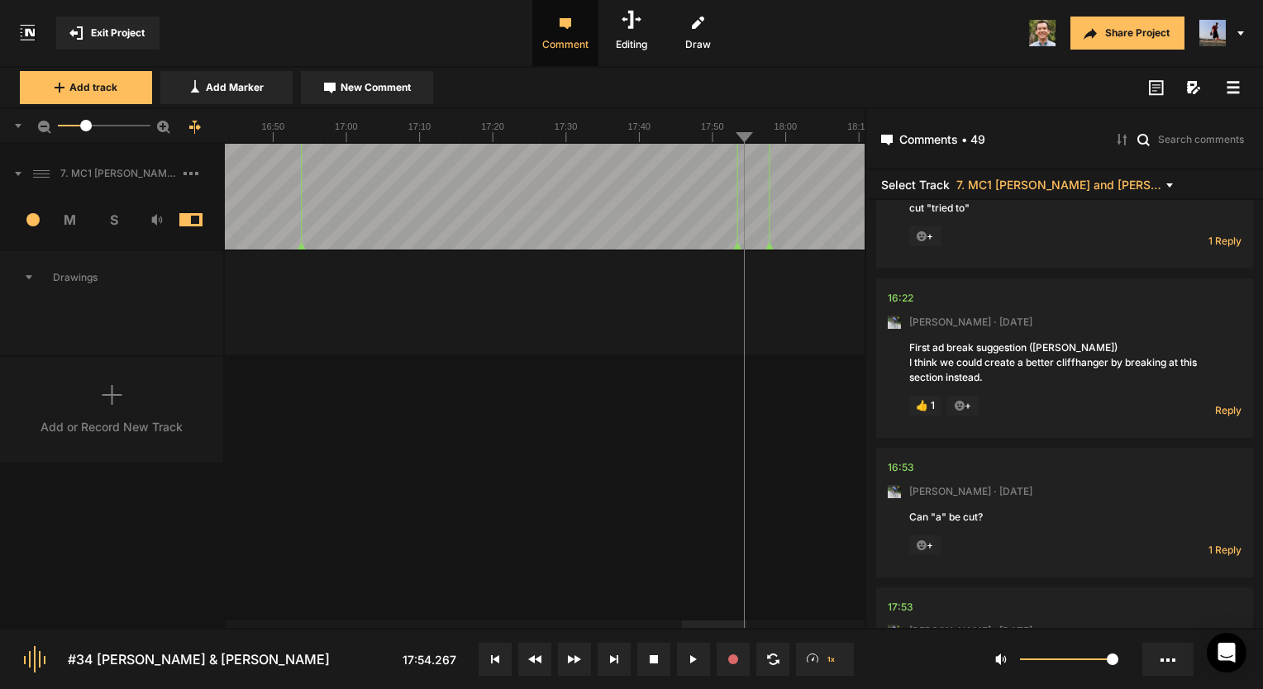
scroll to position [4964, 0]
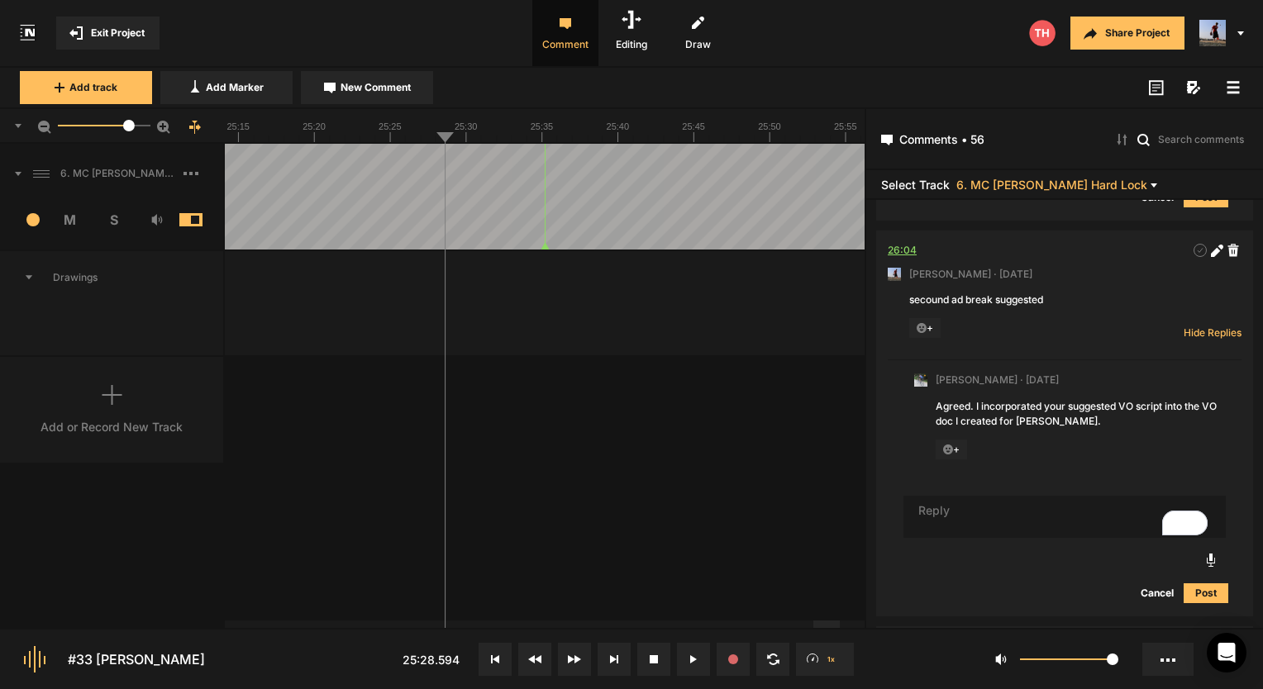
click at [906, 251] on div "26:04" at bounding box center [902, 250] width 29 height 17
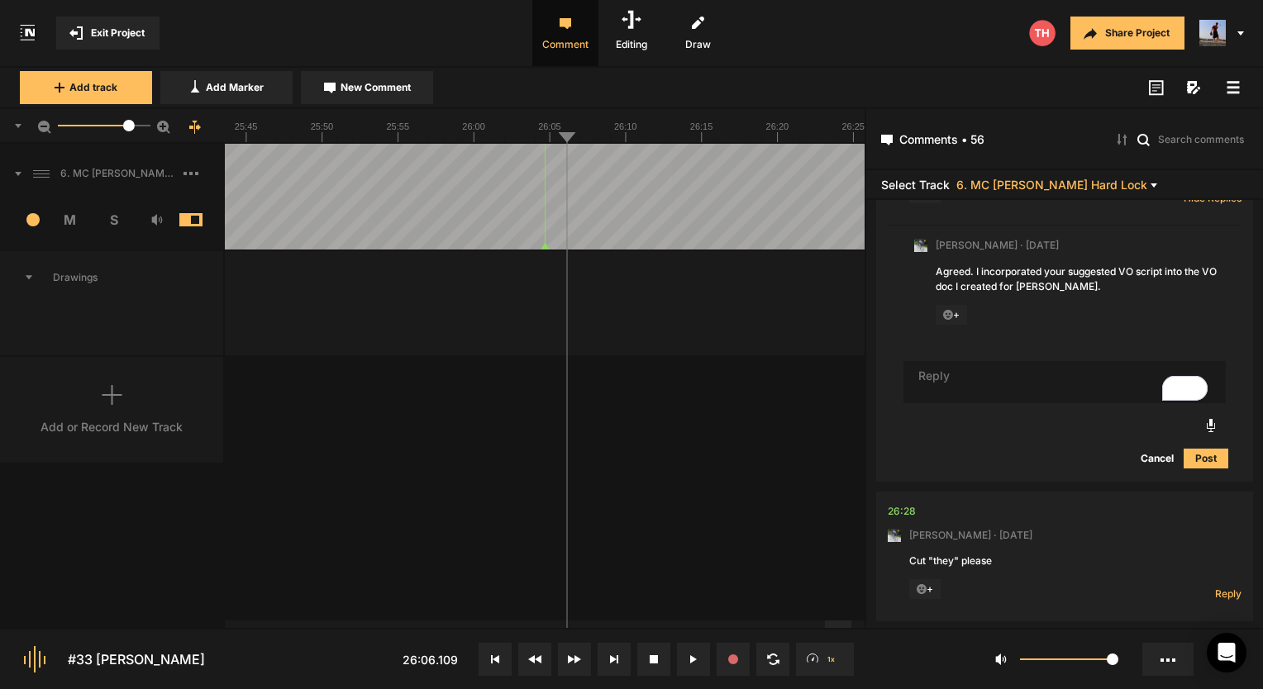
scroll to position [7504, 0]
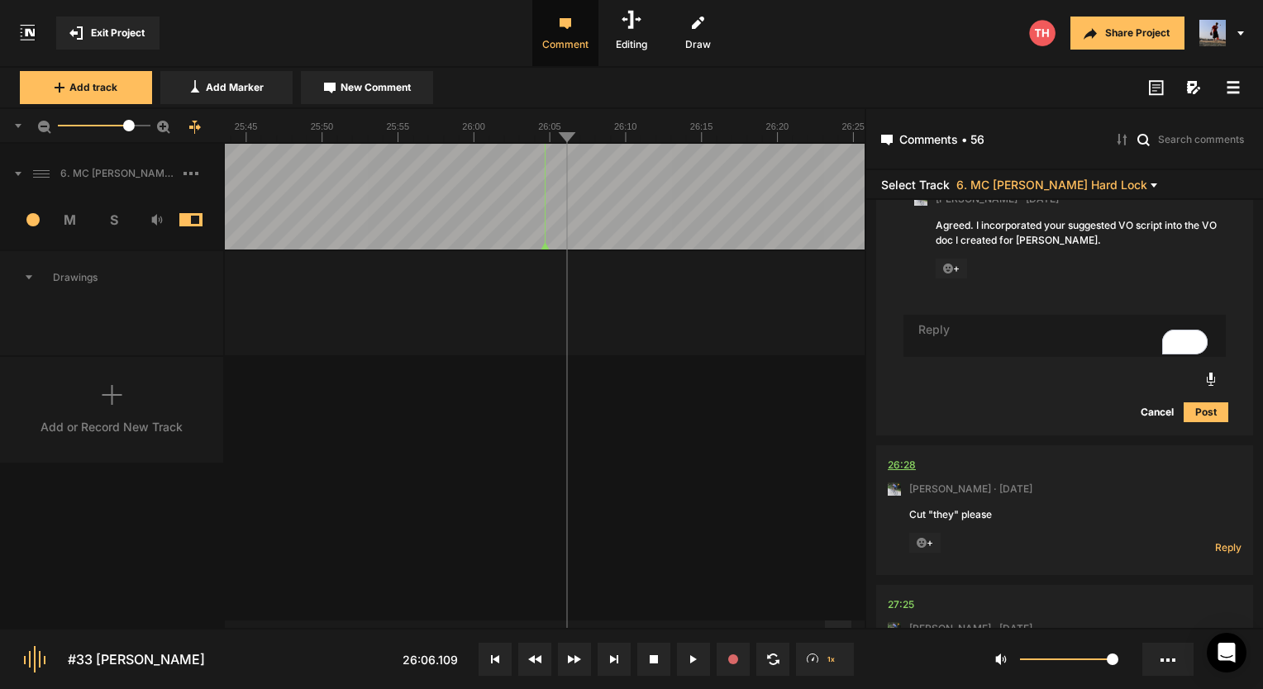
click at [902, 474] on div "26:28" at bounding box center [902, 465] width 28 height 17
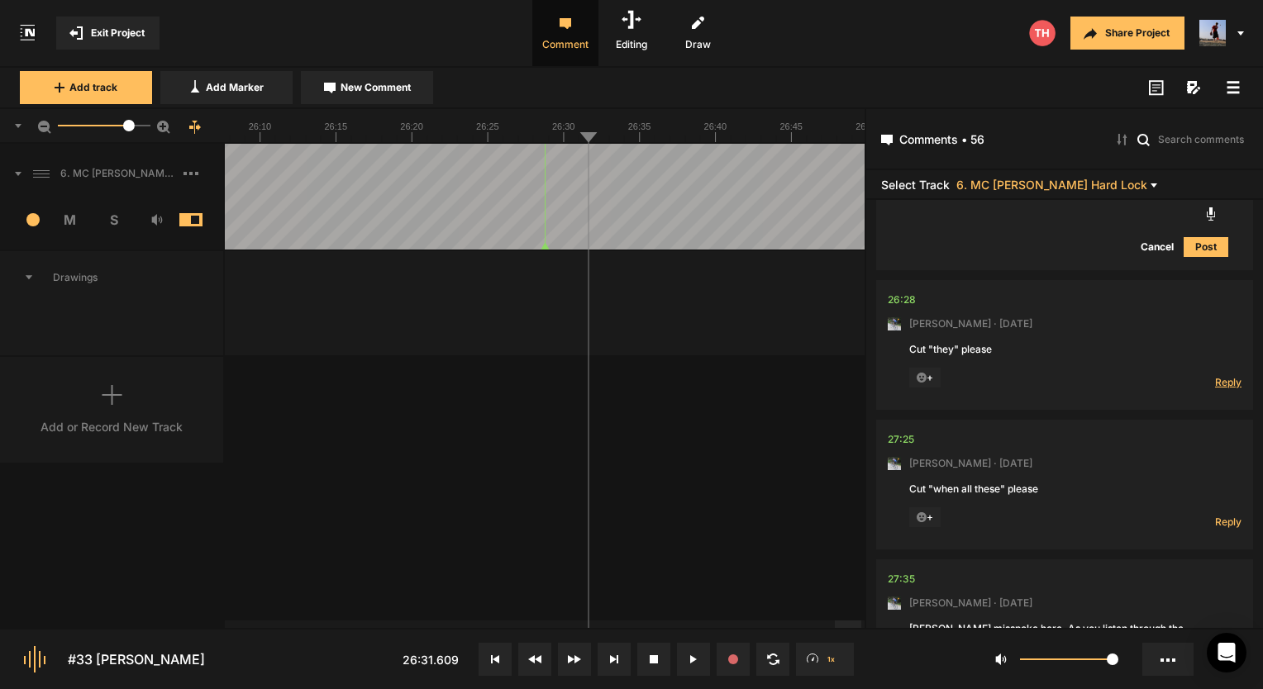
click at [1223, 389] on span "Reply" at bounding box center [1228, 382] width 26 height 14
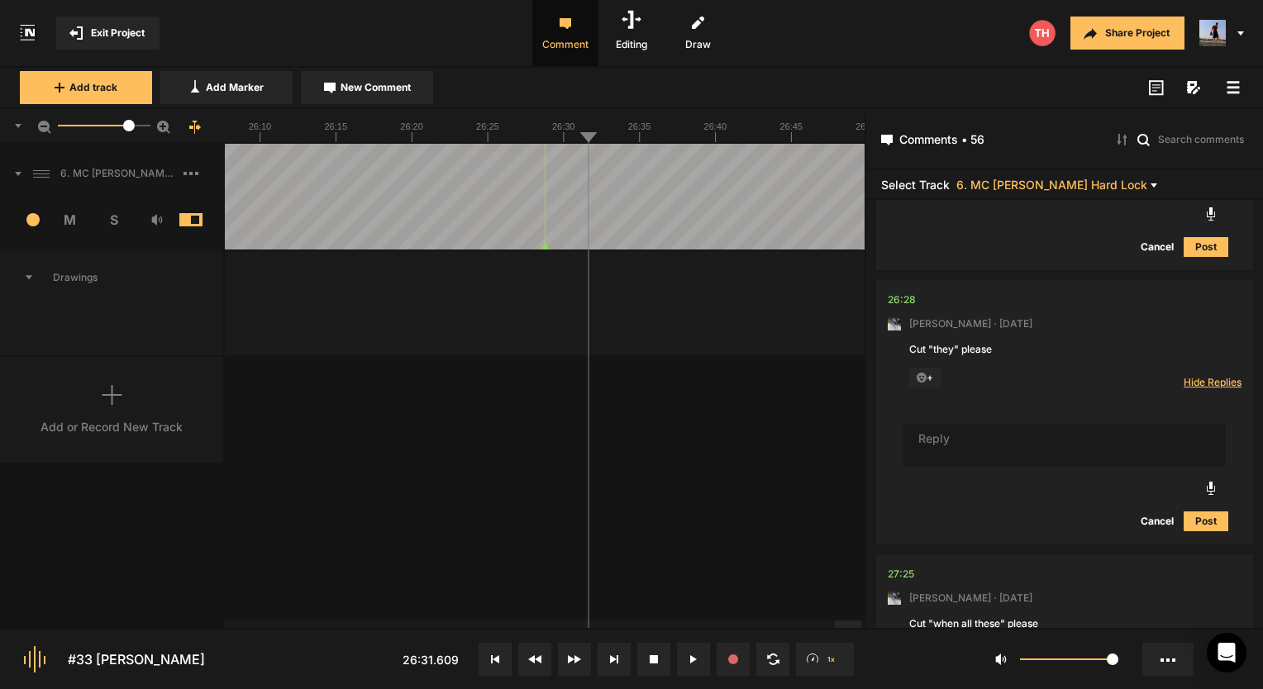
scroll to position [7603, 0]
type textarea "got it!"
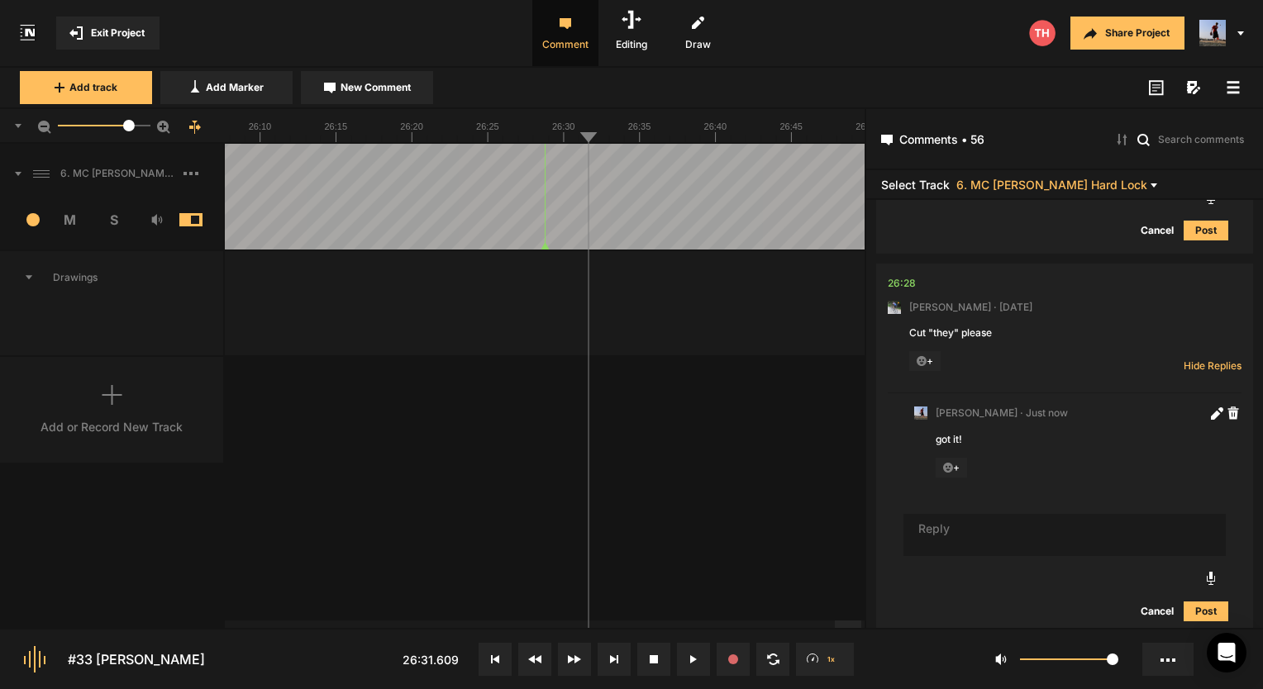
scroll to position [7682, 0]
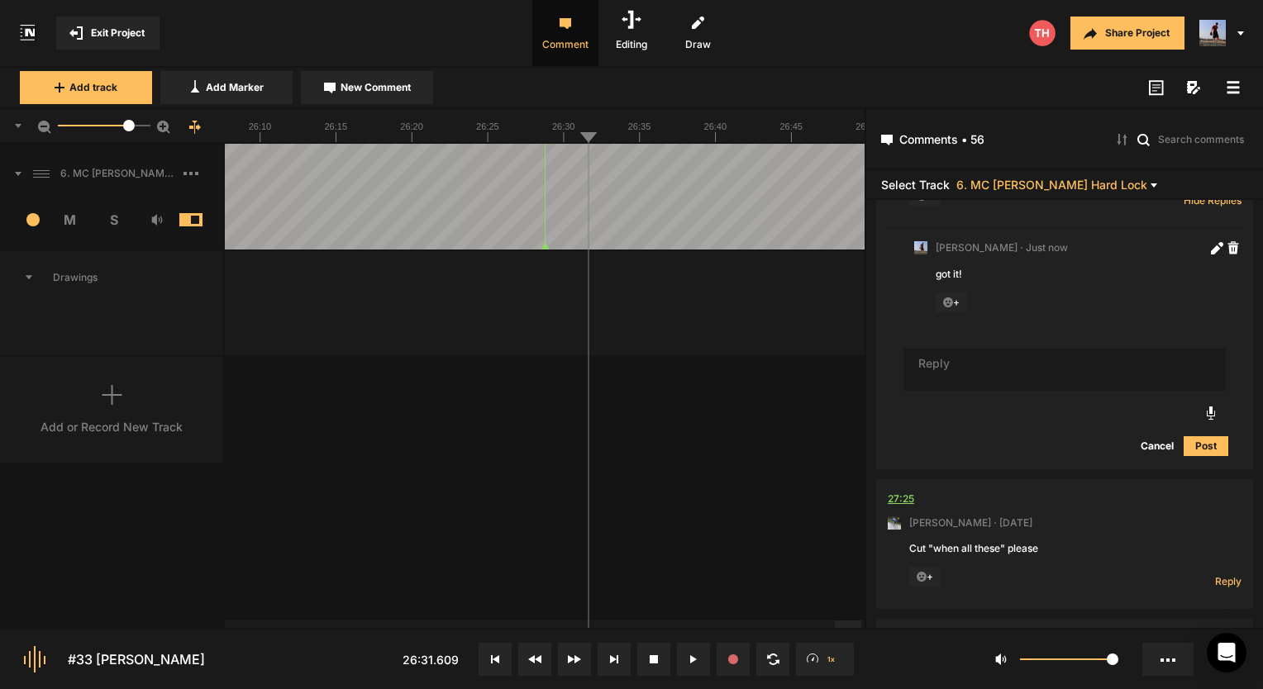
click at [908, 508] on div "27:25" at bounding box center [901, 499] width 26 height 17
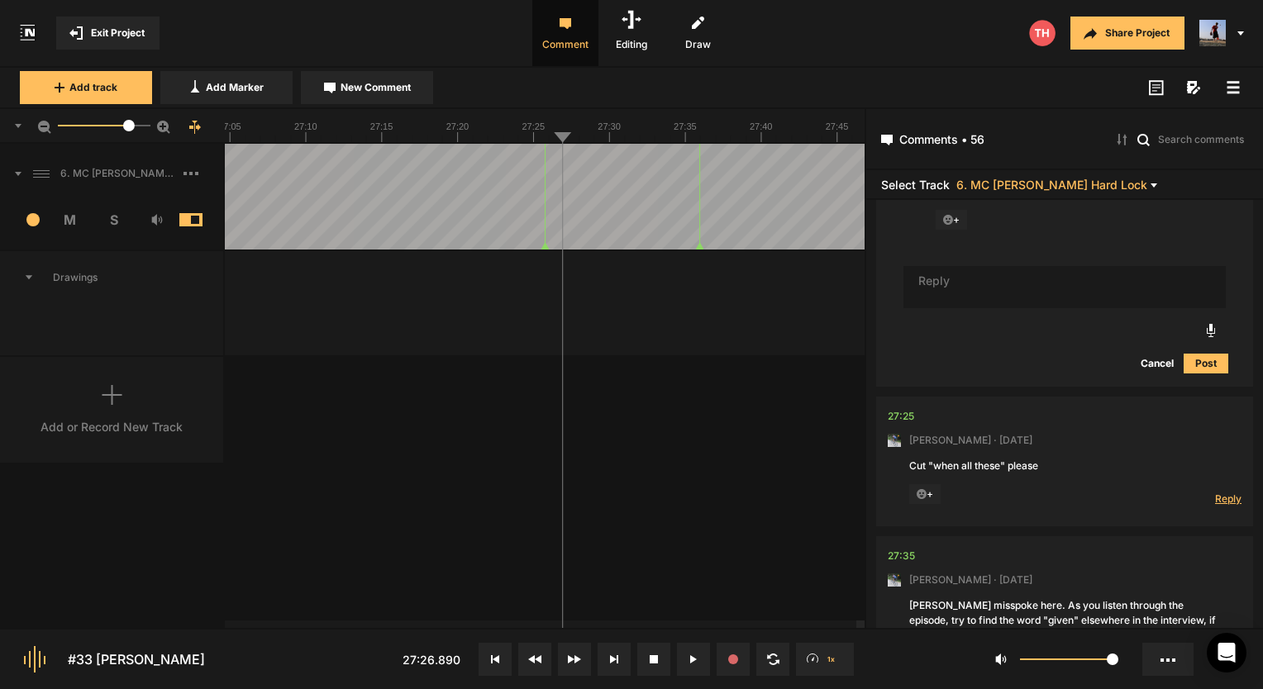
click at [1223, 506] on span "Reply" at bounding box center [1228, 499] width 26 height 14
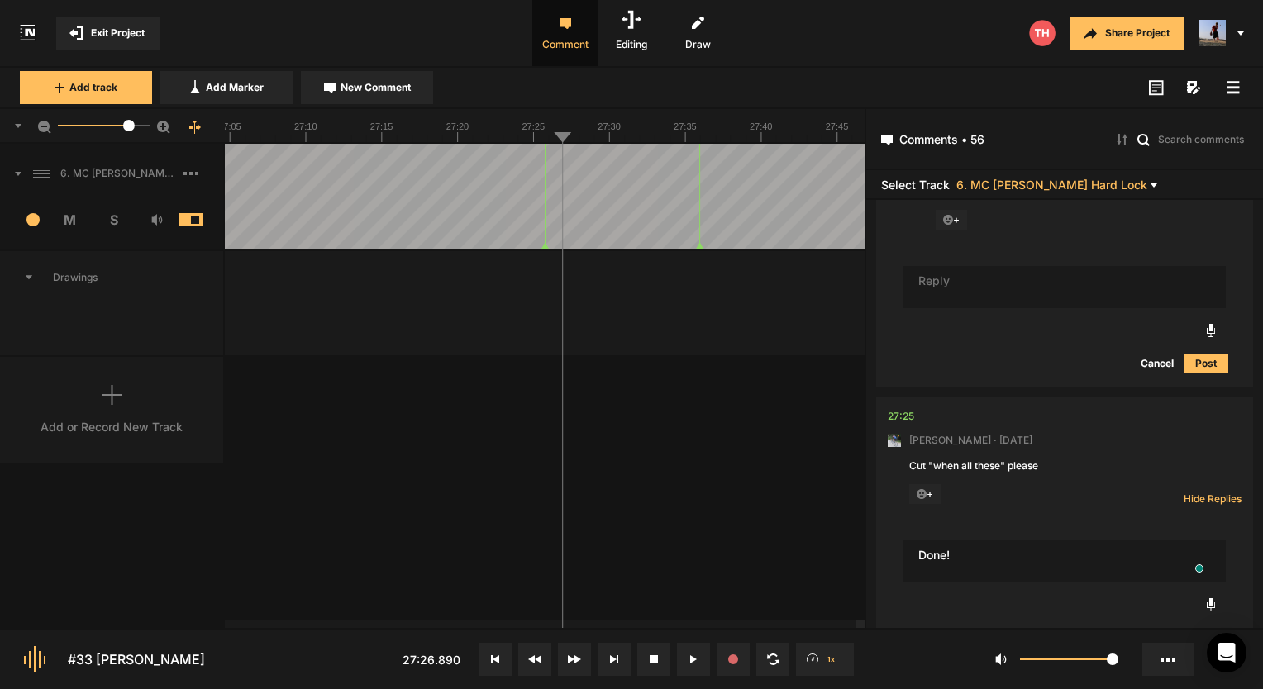
type textarea "Done!"
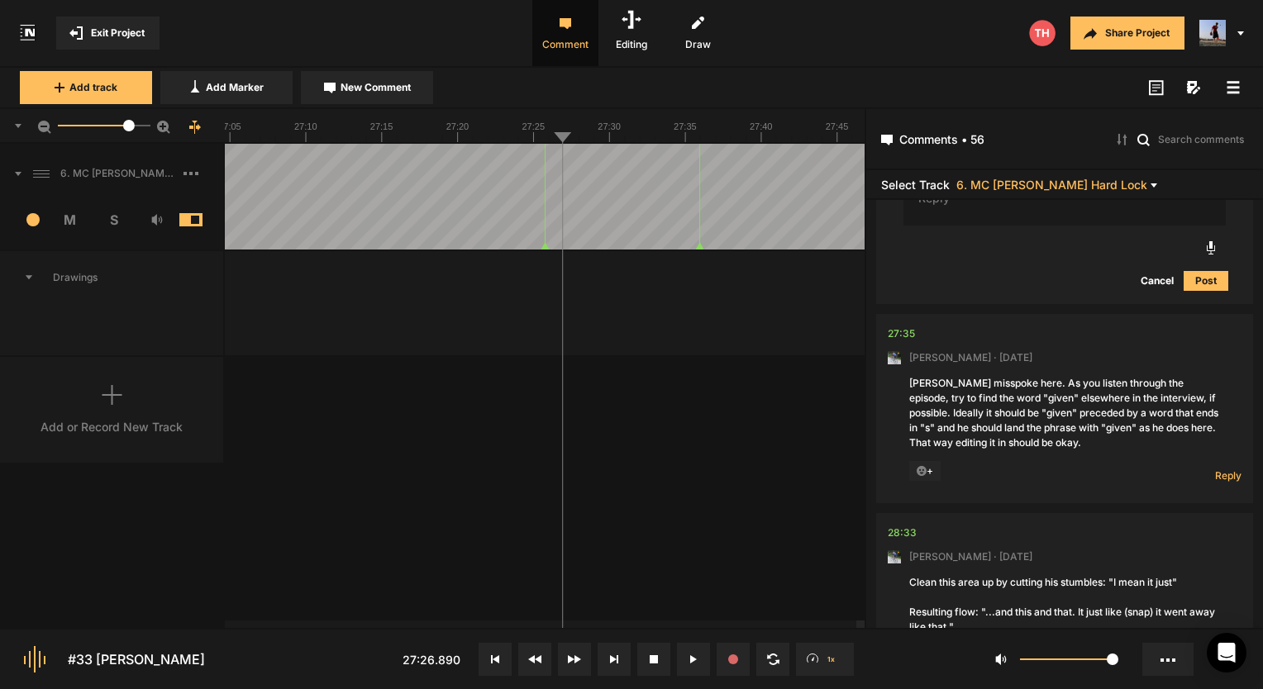
drag, startPoint x: 988, startPoint y: 441, endPoint x: 1058, endPoint y: 428, distance: 71.4
click at [1058, 428] on div "[PERSON_NAME] misspoke here. As you listen through the episode, try to find the…" at bounding box center [1064, 413] width 311 height 74
drag, startPoint x: 1040, startPoint y: 435, endPoint x: 972, endPoint y: 434, distance: 67.8
click at [972, 434] on div "[PERSON_NAME] misspoke here. As you listen through the episode, try to find the…" at bounding box center [1064, 413] width 311 height 74
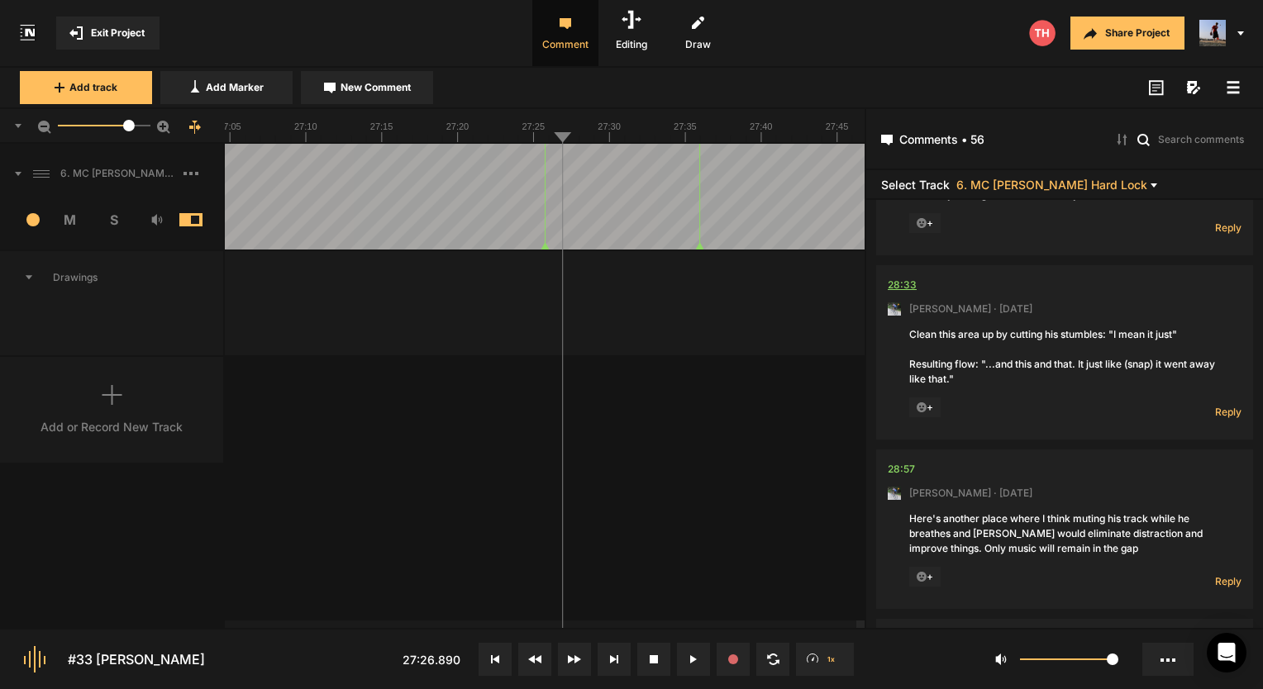
click at [909, 284] on div "28:33" at bounding box center [902, 285] width 29 height 17
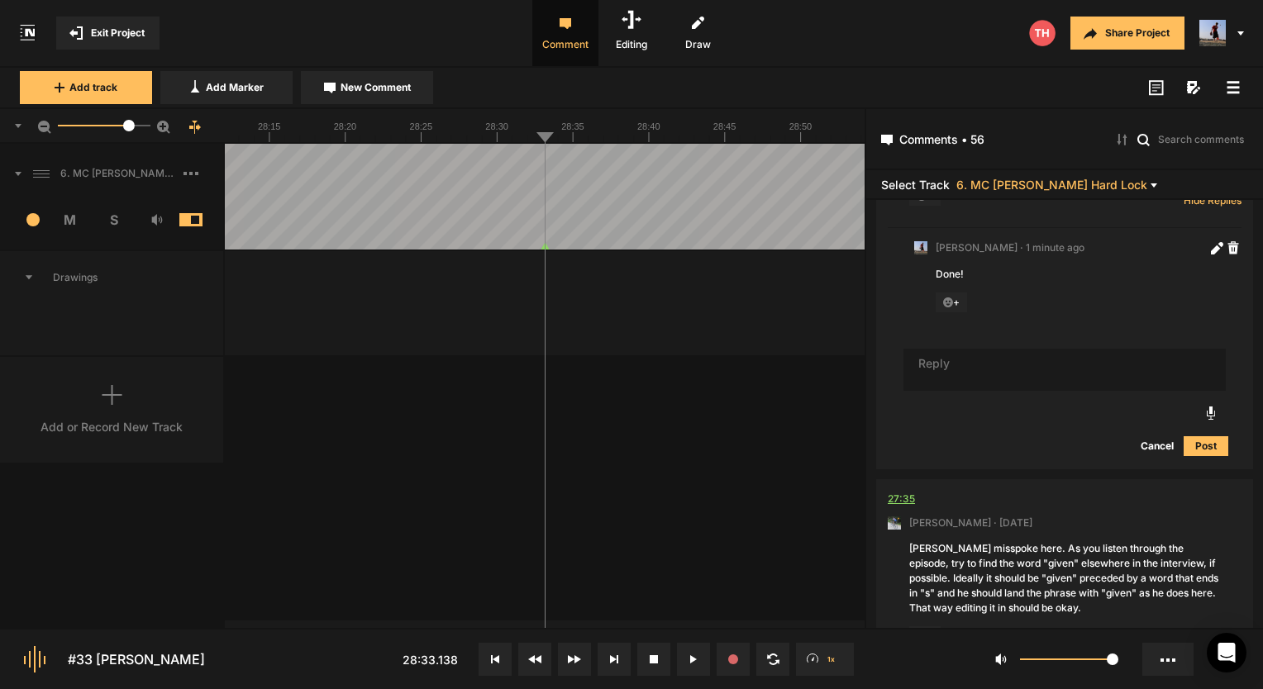
click at [899, 504] on div "27:35" at bounding box center [901, 499] width 27 height 17
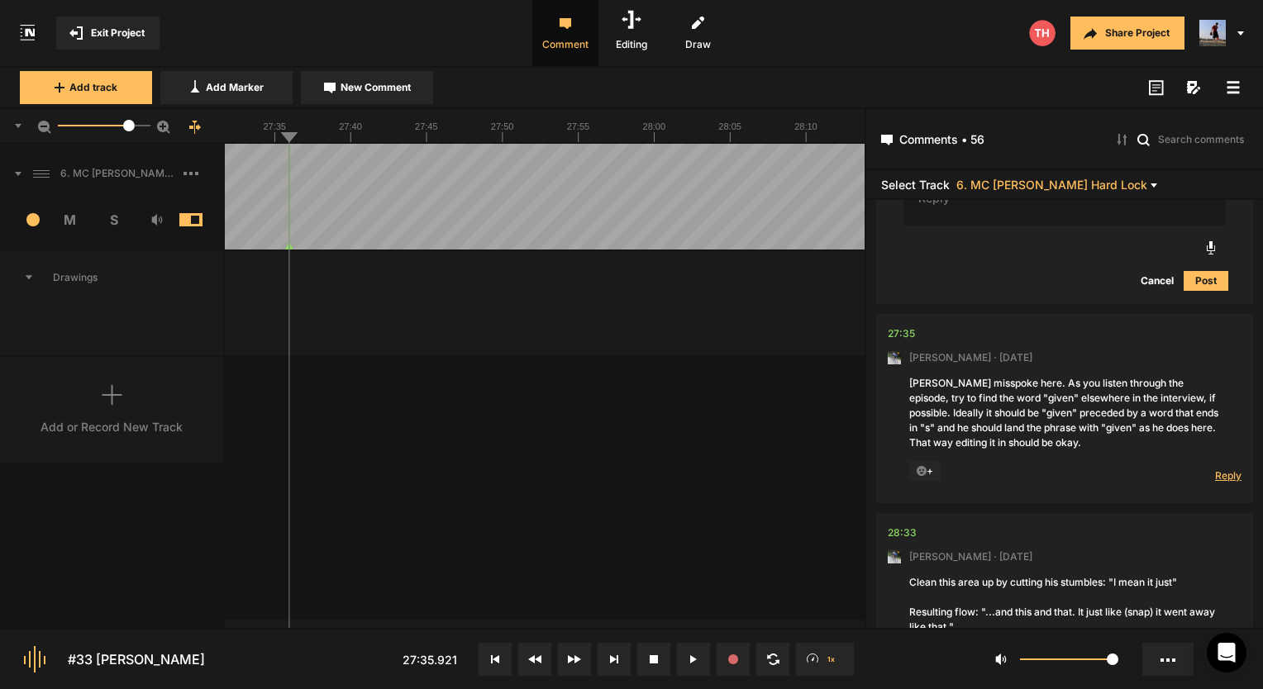
click at [1216, 482] on span "Reply" at bounding box center [1228, 476] width 26 height 14
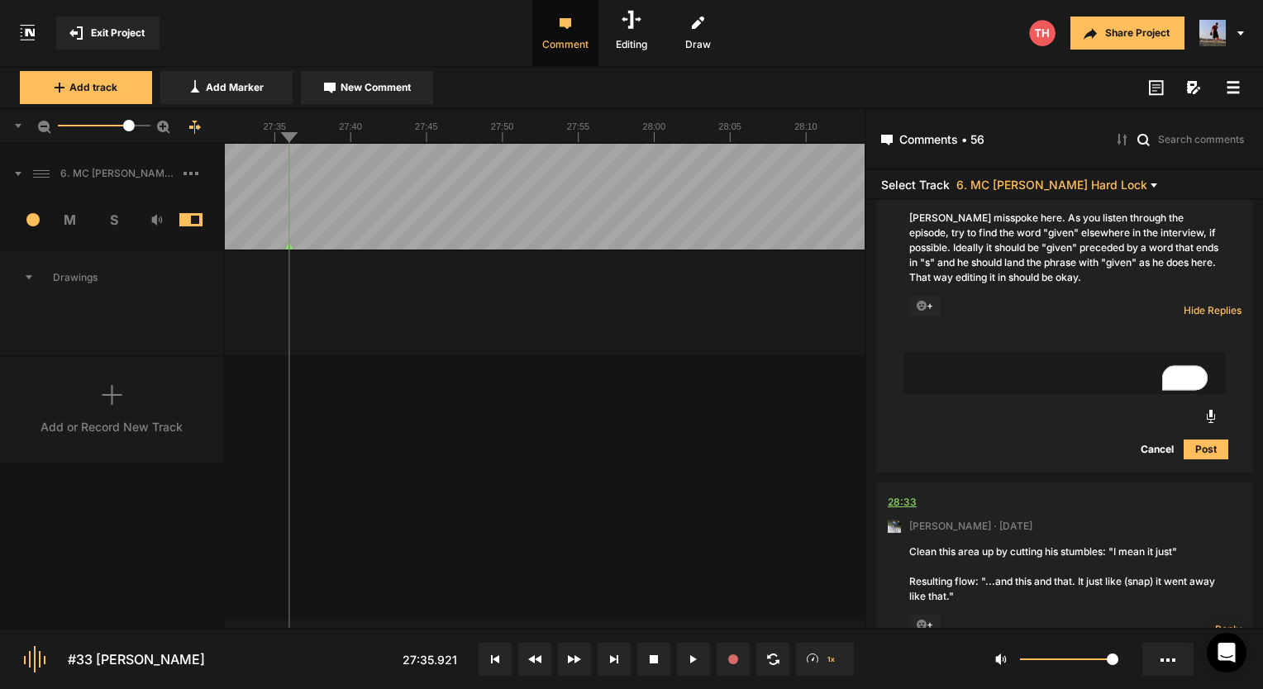
click at [898, 509] on div "28:33" at bounding box center [902, 502] width 29 height 17
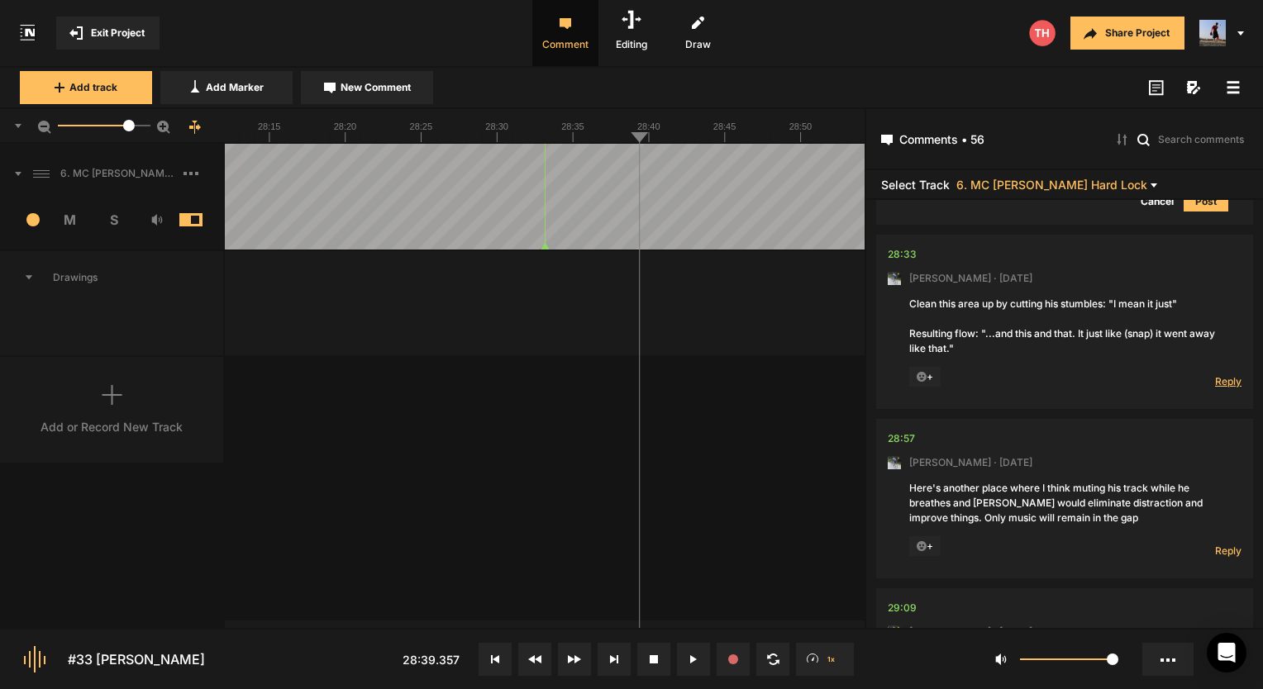
click at [1220, 385] on span "Reply" at bounding box center [1228, 382] width 26 height 14
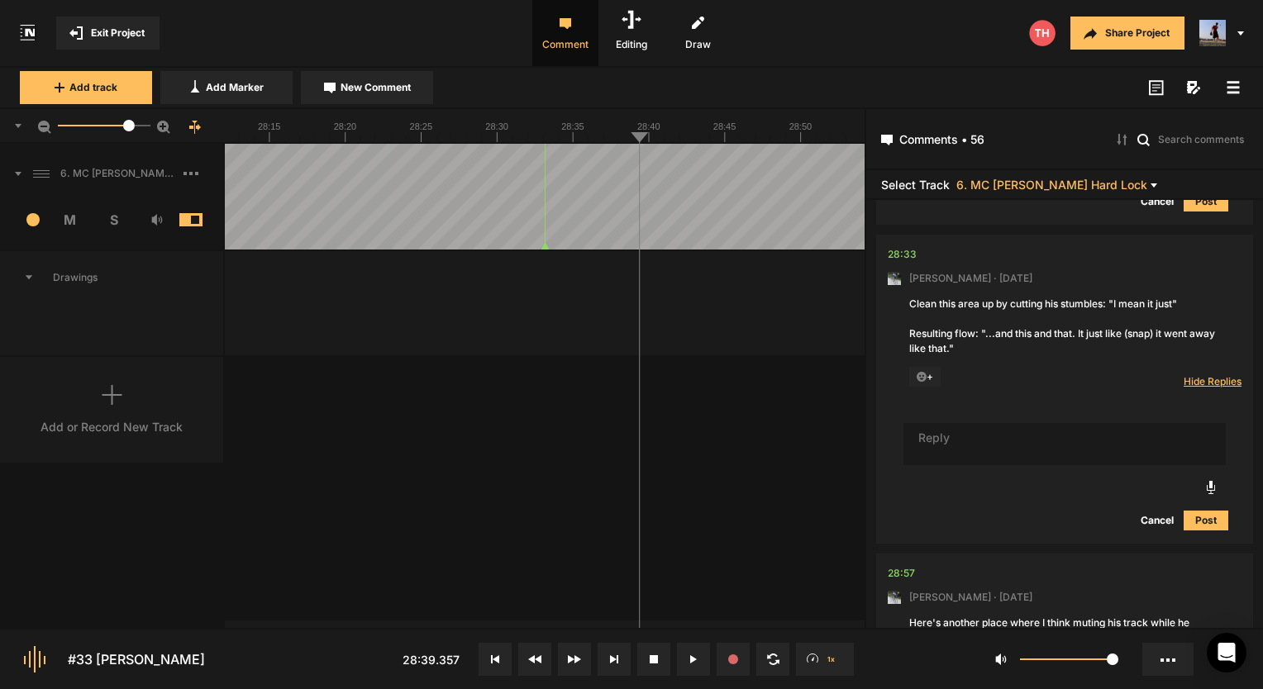
scroll to position [8744, 0]
type textarea "Done!"
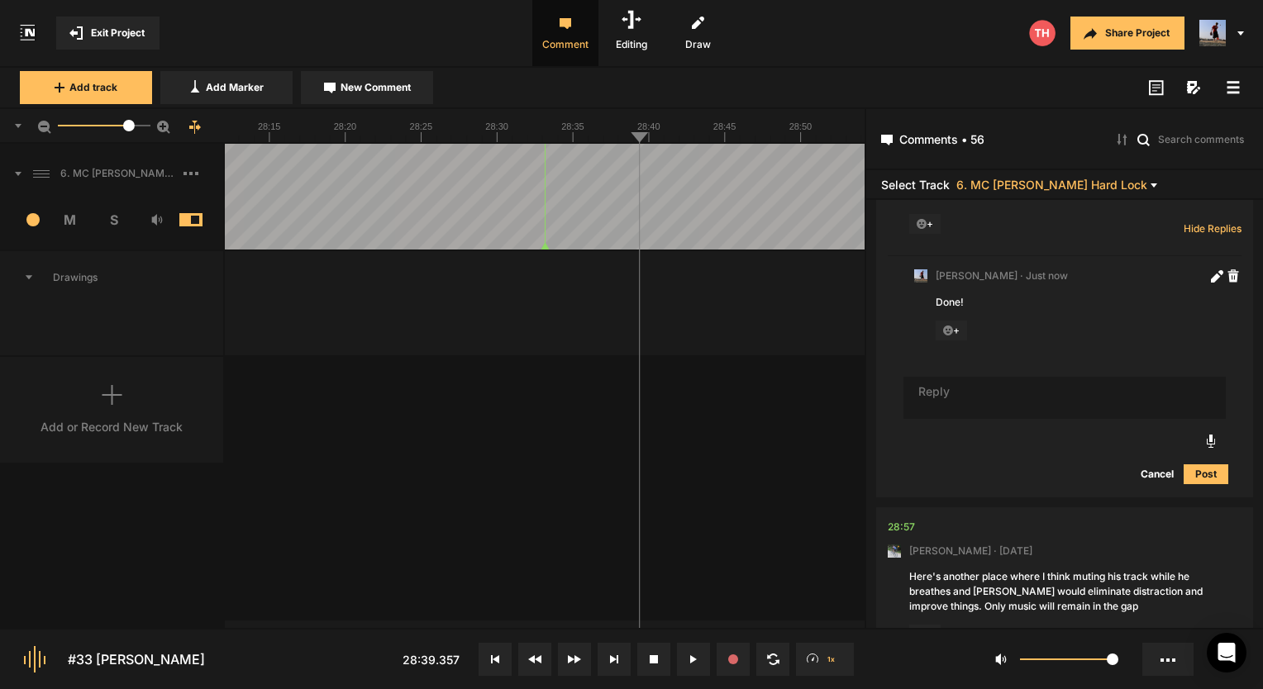
scroll to position [9008, 0]
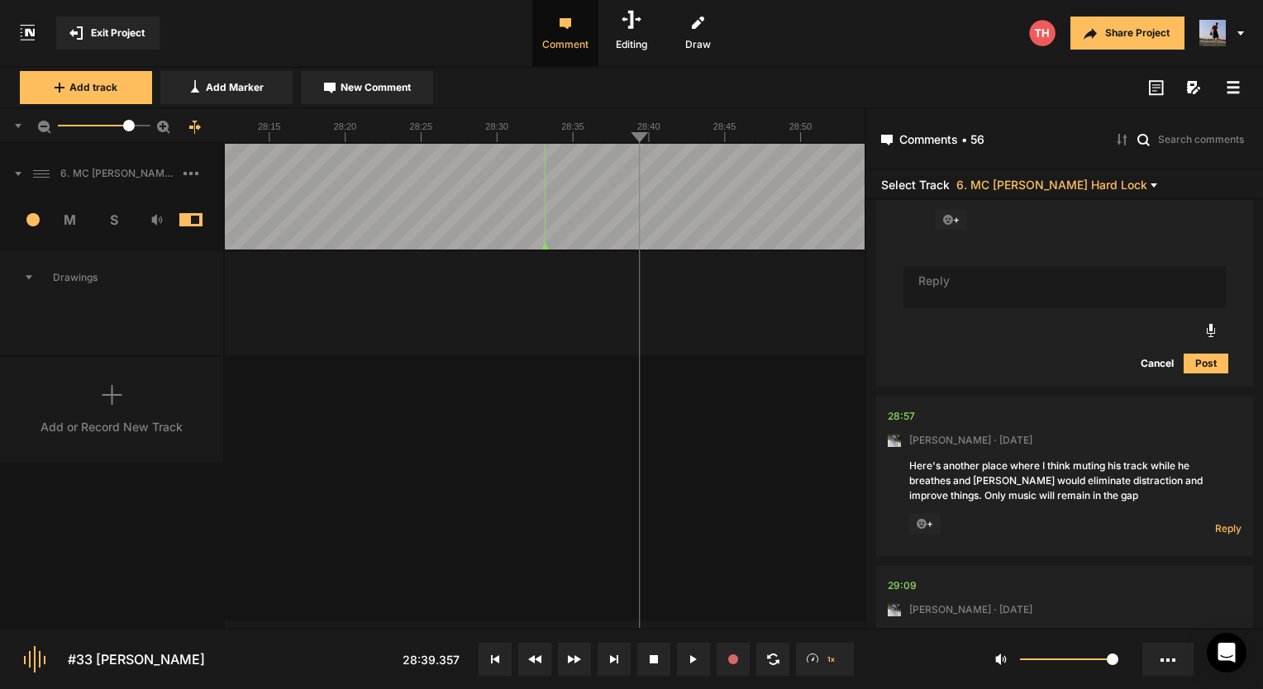
click at [885, 424] on nt-comment-thread "28:57 Mark Weeber · 5 days ago Here's another place where I think muting his tr…" at bounding box center [1064, 481] width 377 height 169
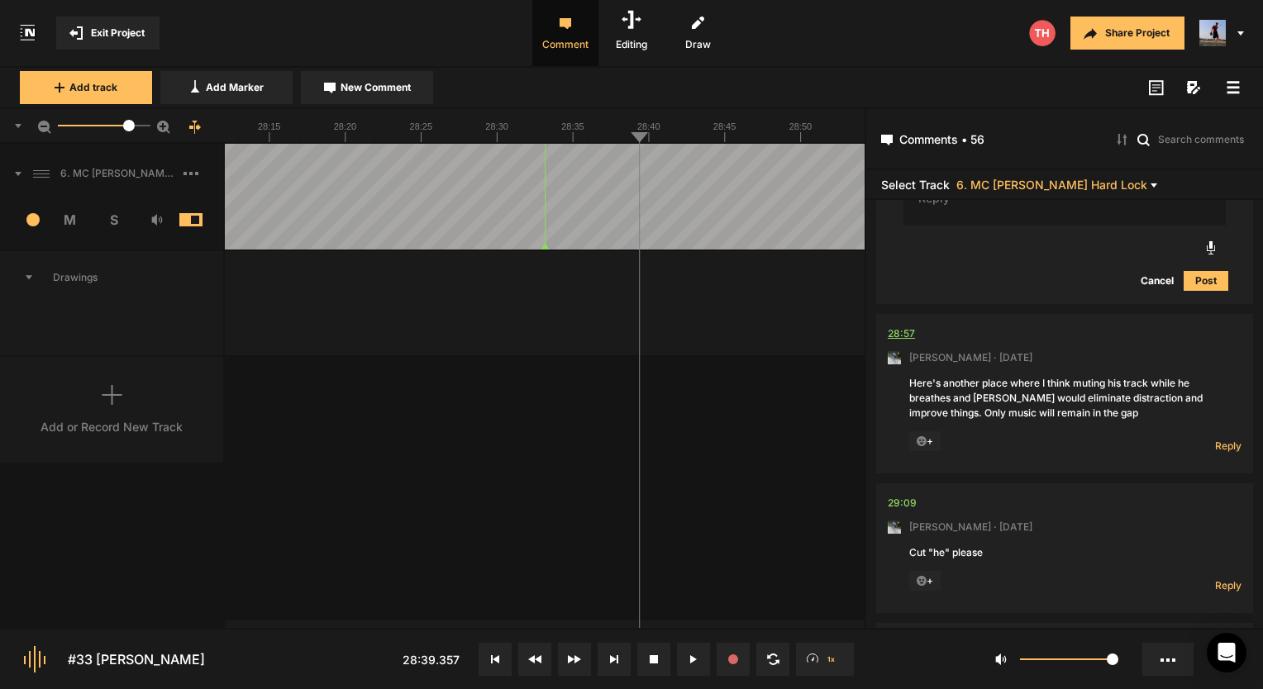
click at [900, 339] on div "28:57" at bounding box center [901, 334] width 27 height 17
click at [1218, 453] on span "Reply" at bounding box center [1228, 446] width 26 height 14
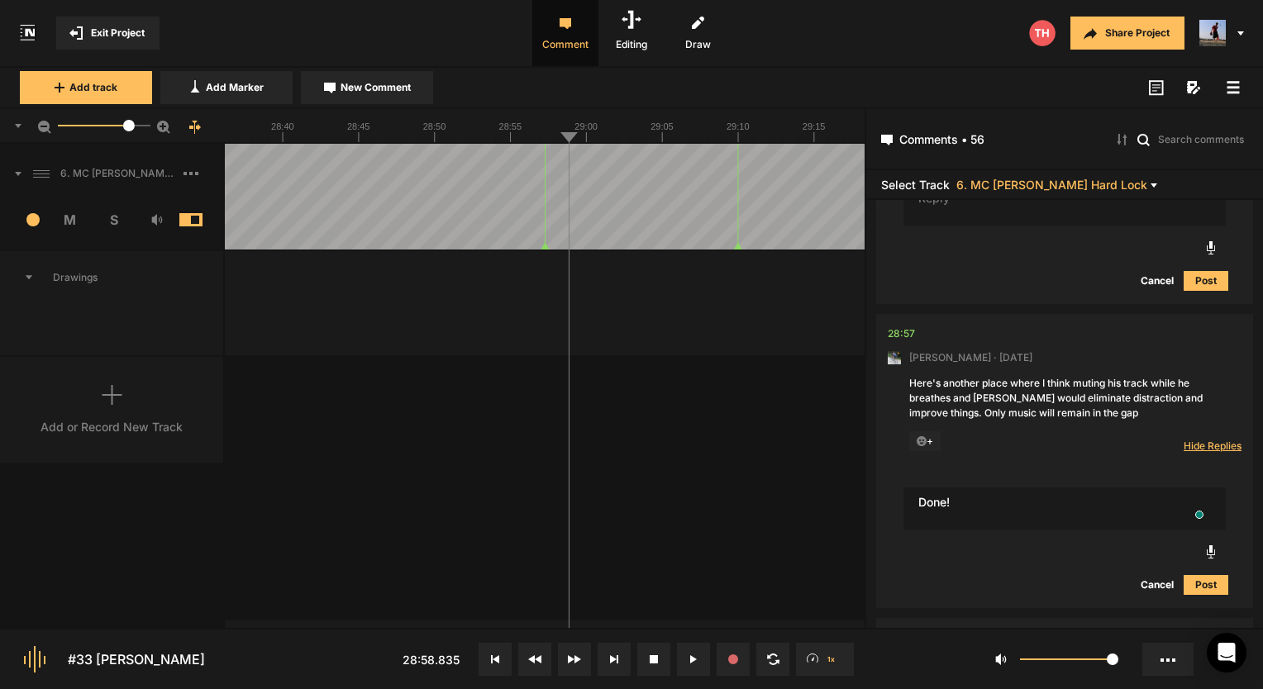
type textarea "Done!"
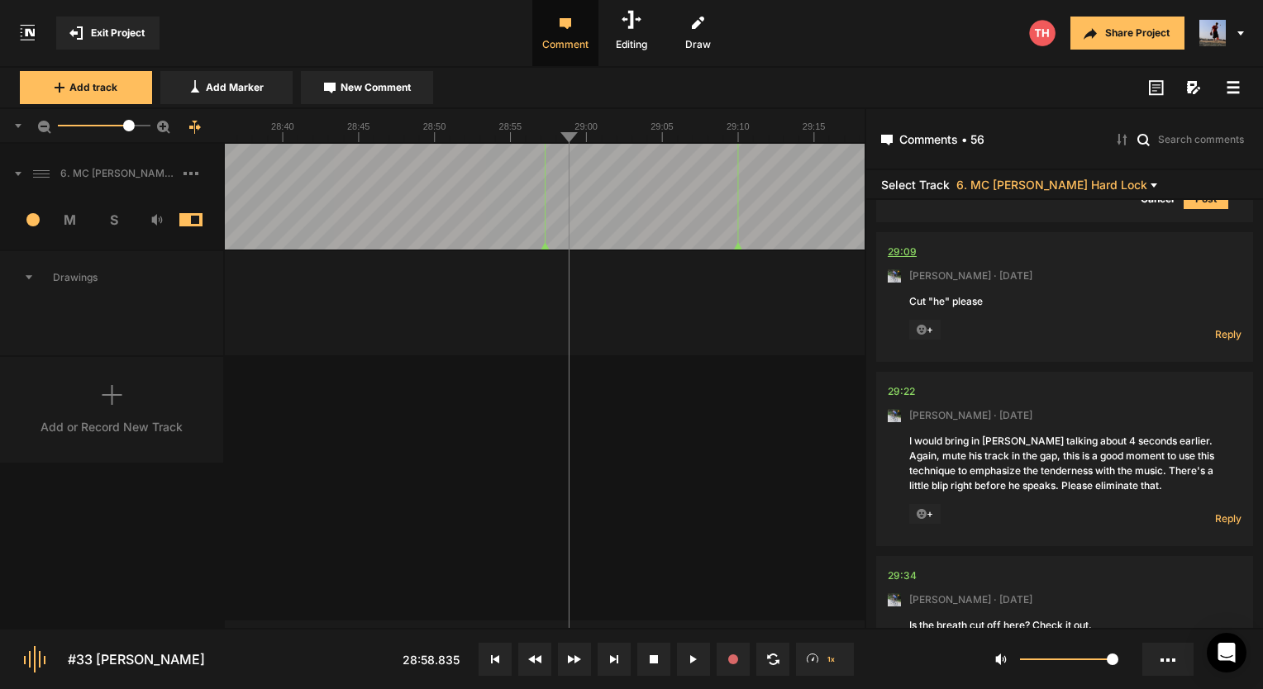
click at [905, 252] on div "29:09" at bounding box center [902, 252] width 29 height 17
click at [1215, 339] on span "Reply" at bounding box center [1228, 334] width 26 height 14
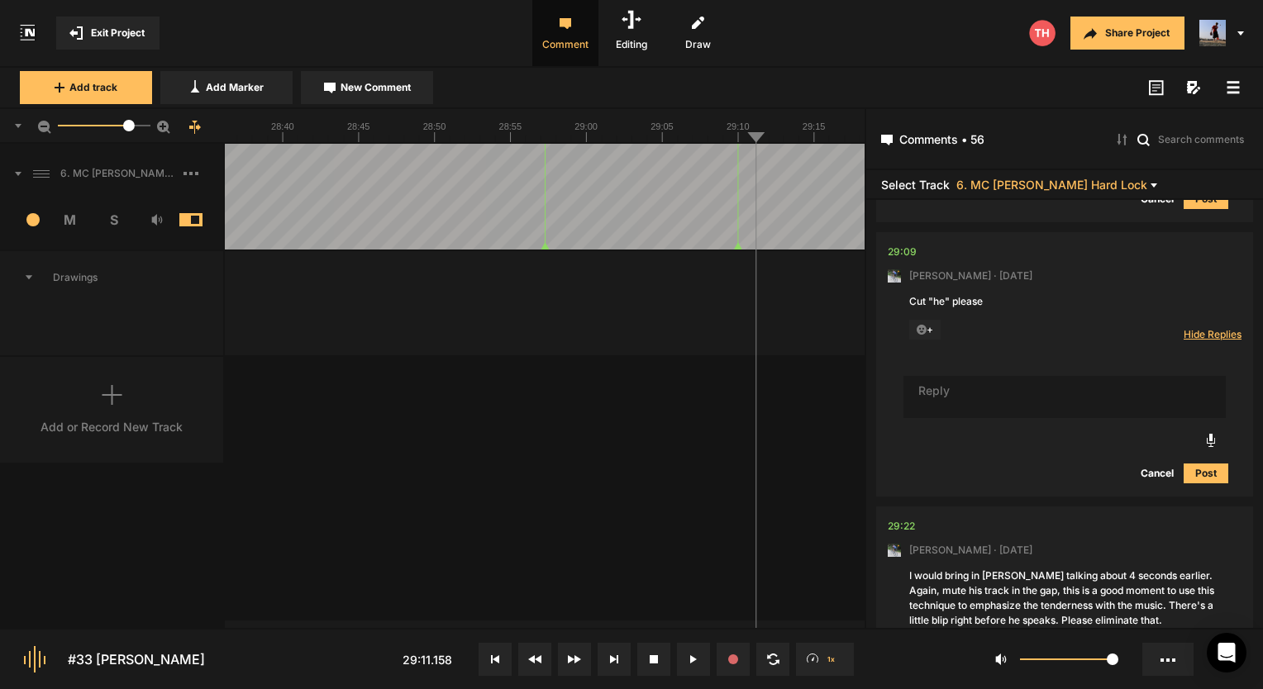
scroll to position [9584, 0]
type textarea "Done!"
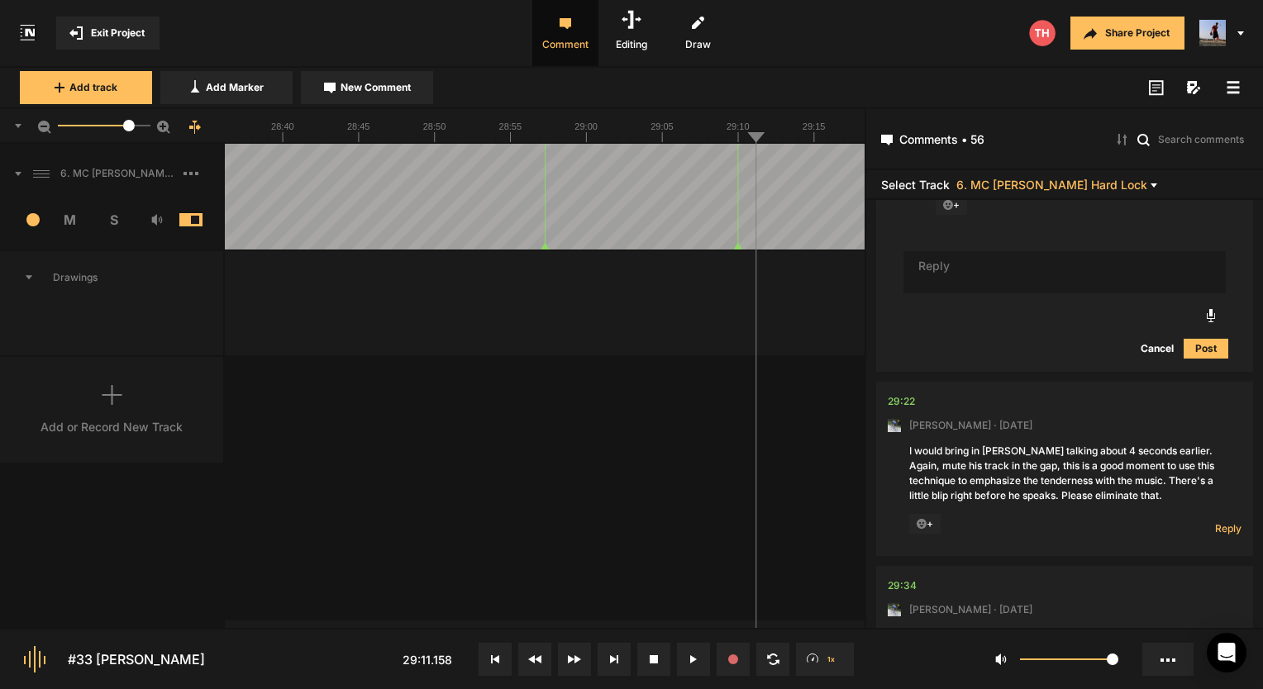
scroll to position [9832, 0]
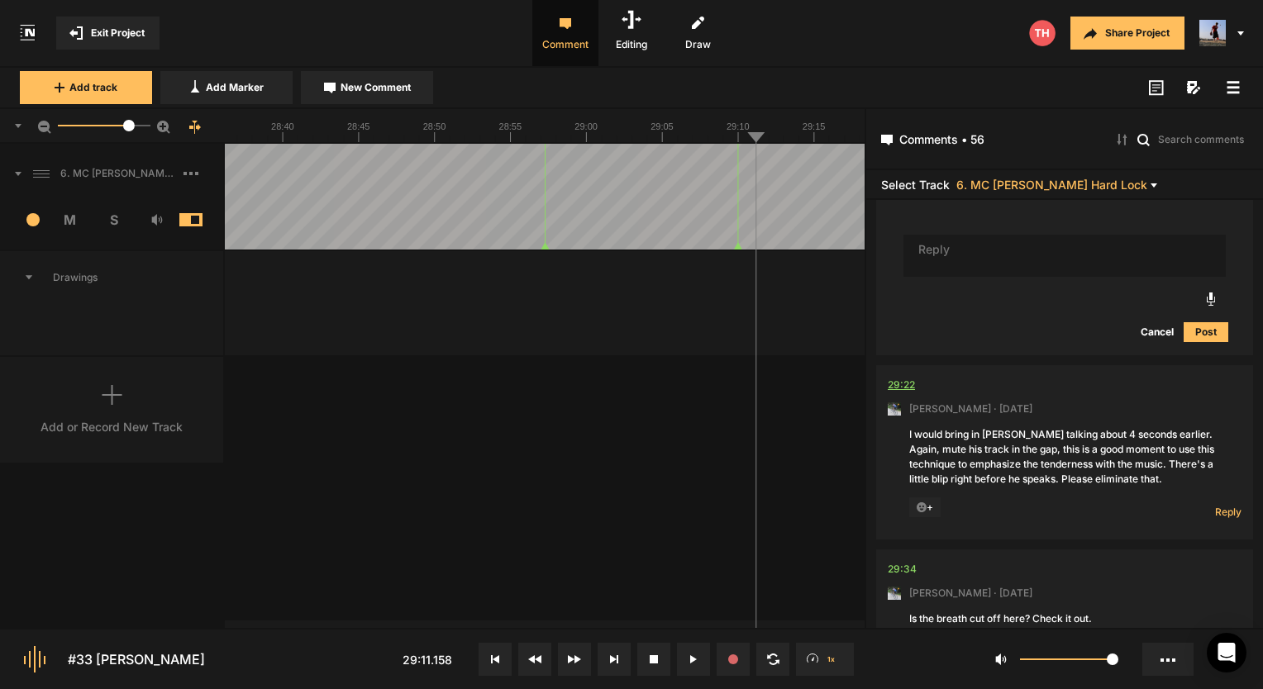
click at [908, 394] on div "29:22" at bounding box center [901, 385] width 27 height 17
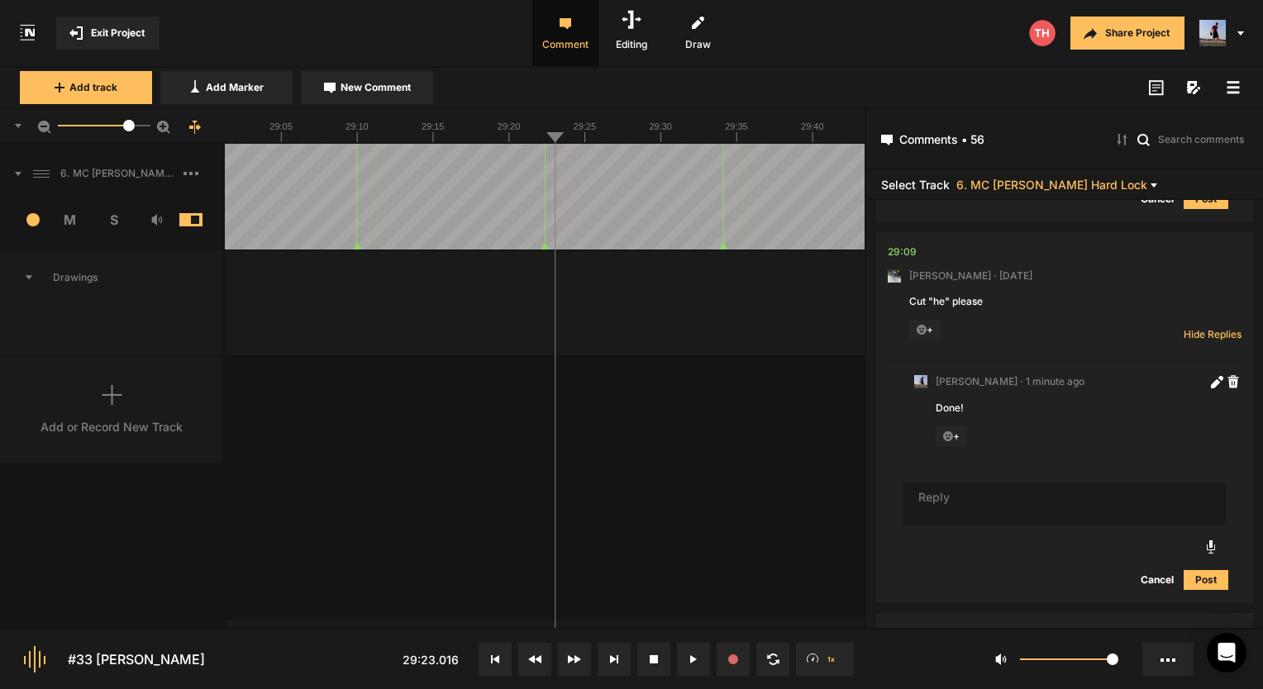
scroll to position [9711, 0]
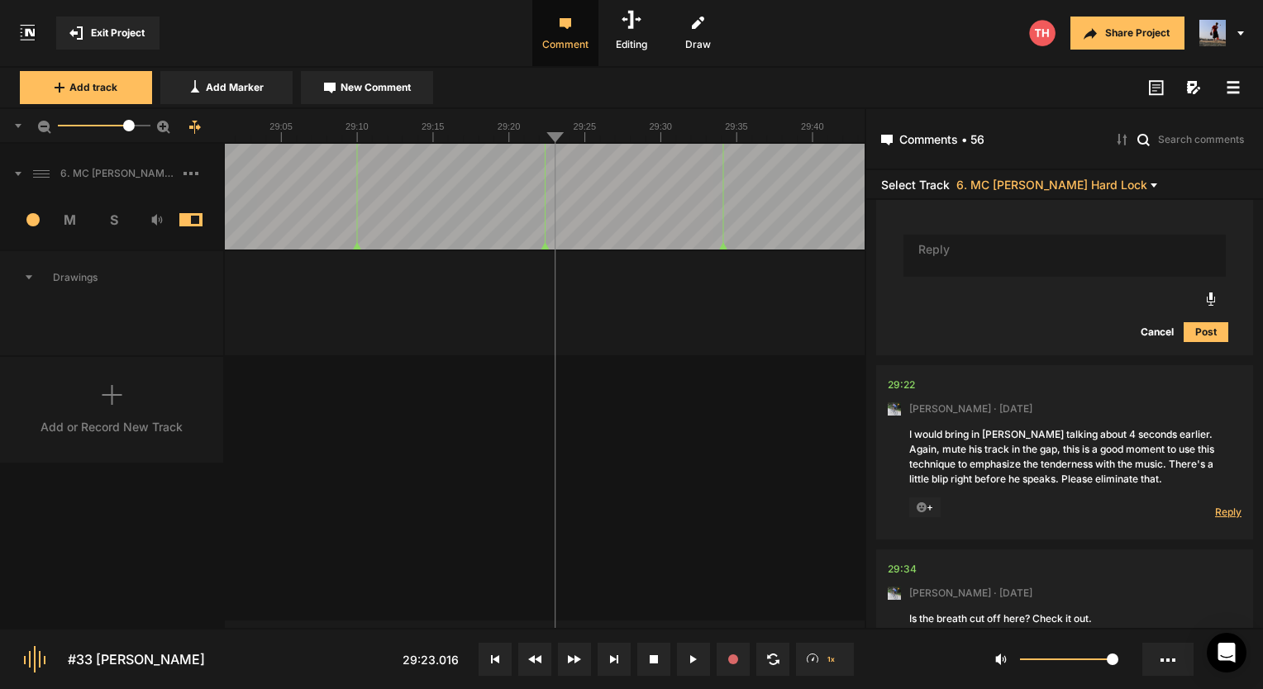
click at [1227, 519] on span "Reply" at bounding box center [1228, 512] width 26 height 14
type textarea "Done!"
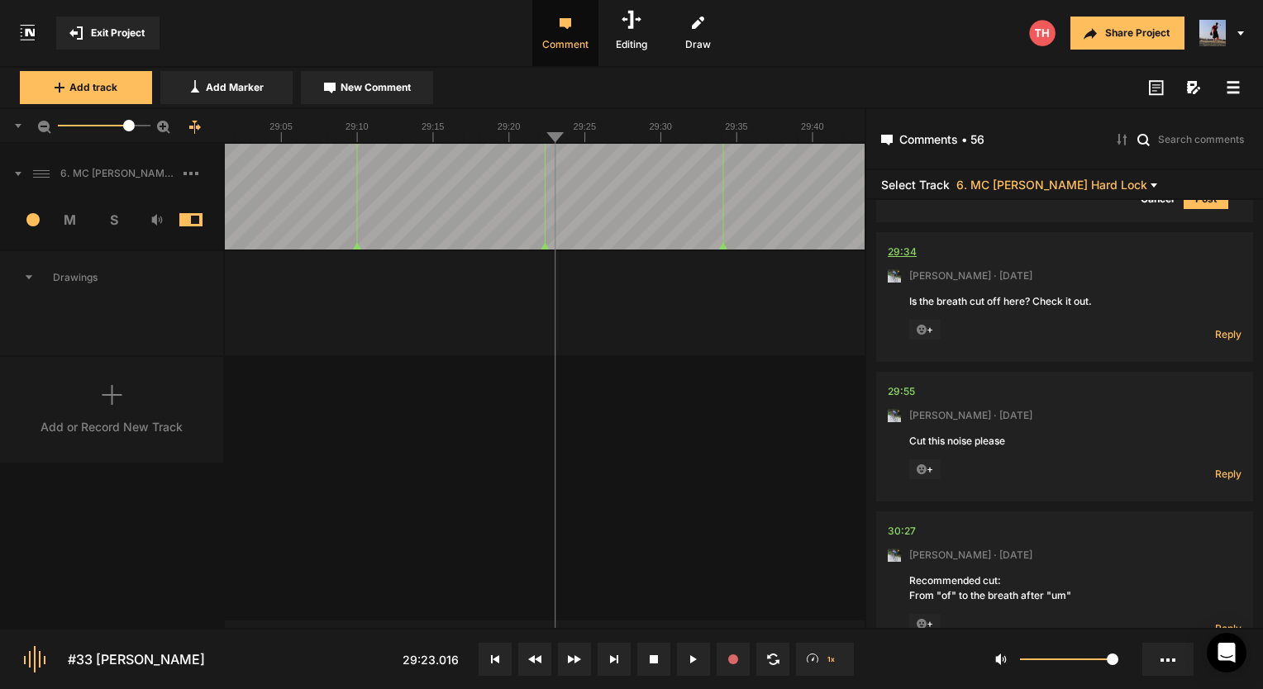
click at [902, 260] on div "29:34" at bounding box center [902, 252] width 29 height 17
click at [1215, 338] on span "Reply" at bounding box center [1228, 334] width 26 height 14
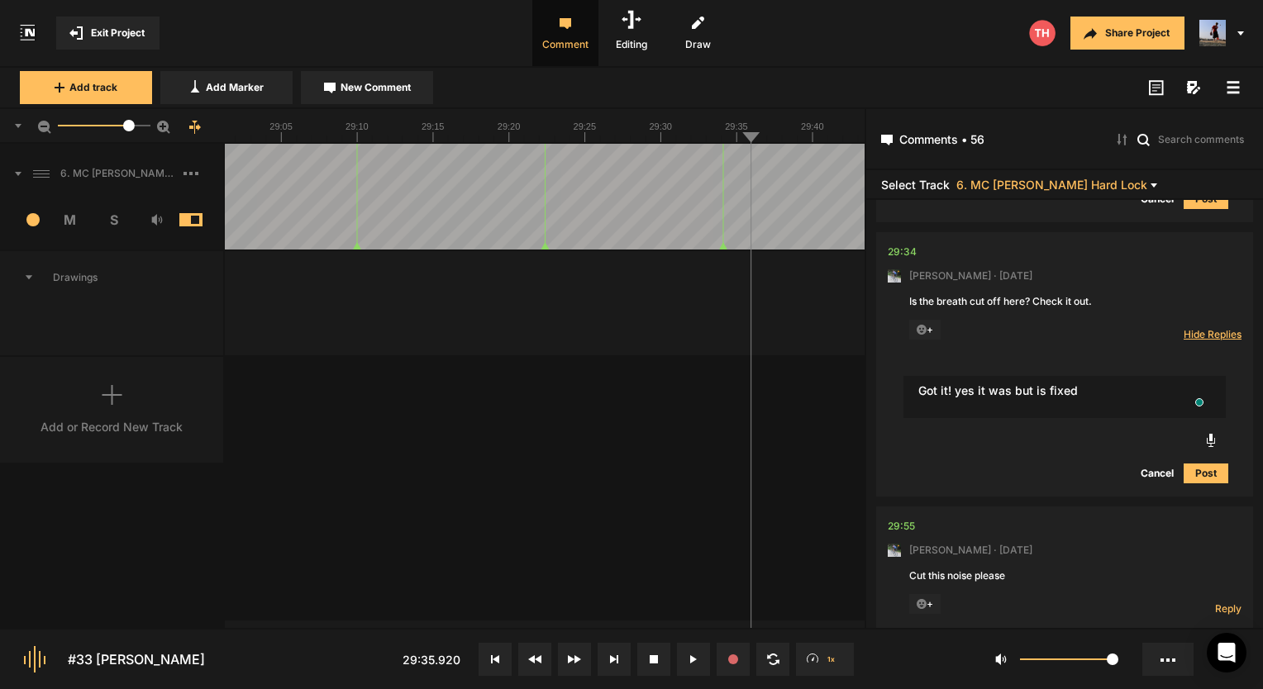
type textarea "Got it! yes it was but is fixed"
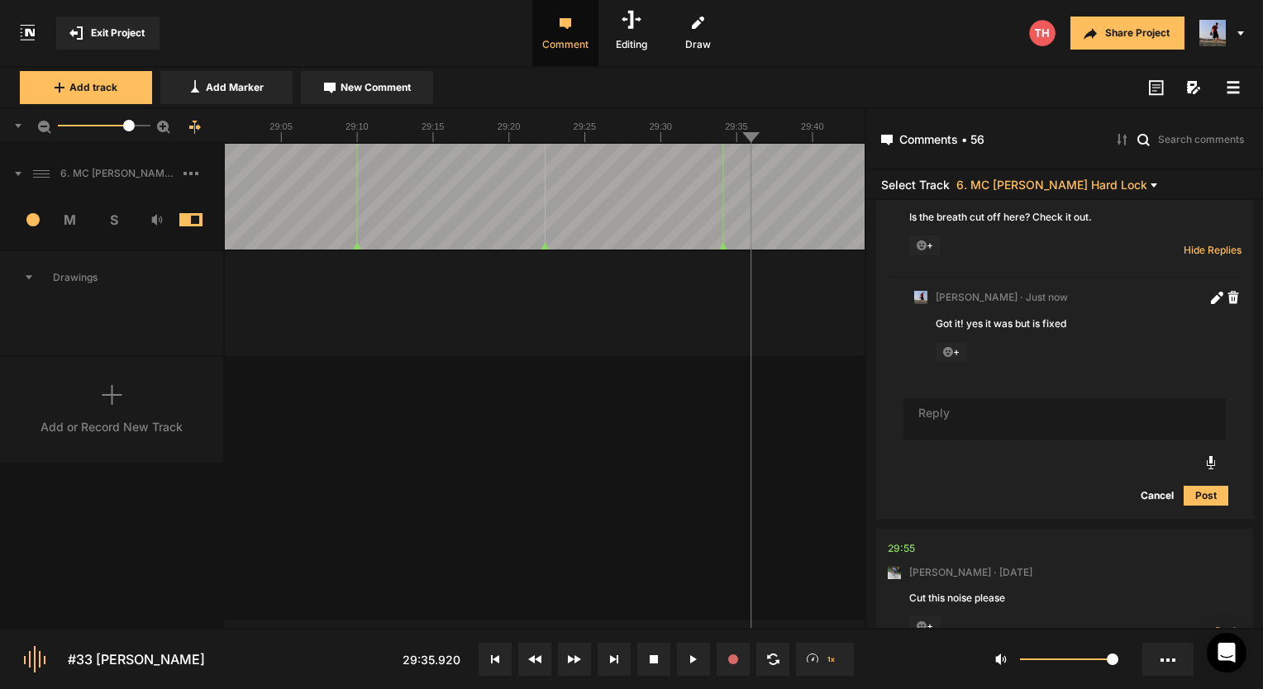
scroll to position [10556, 0]
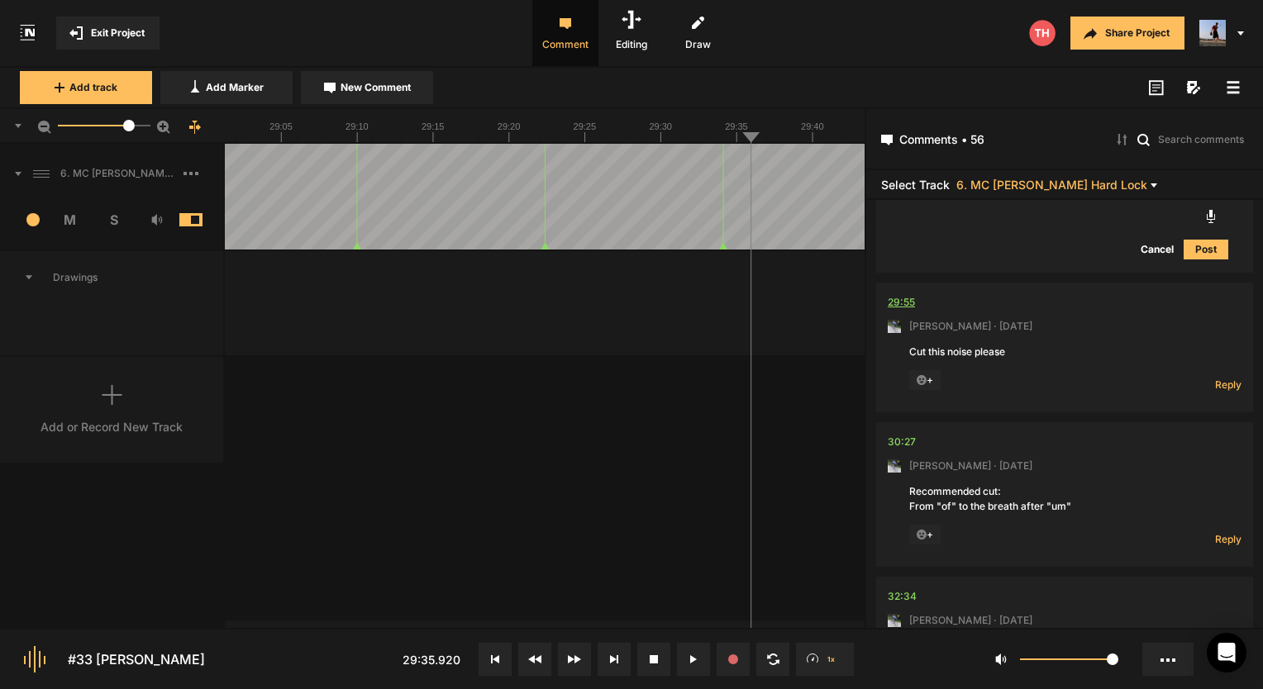
click at [906, 302] on div "29:55" at bounding box center [901, 302] width 27 height 17
click at [913, 303] on div "29:55" at bounding box center [901, 302] width 27 height 17
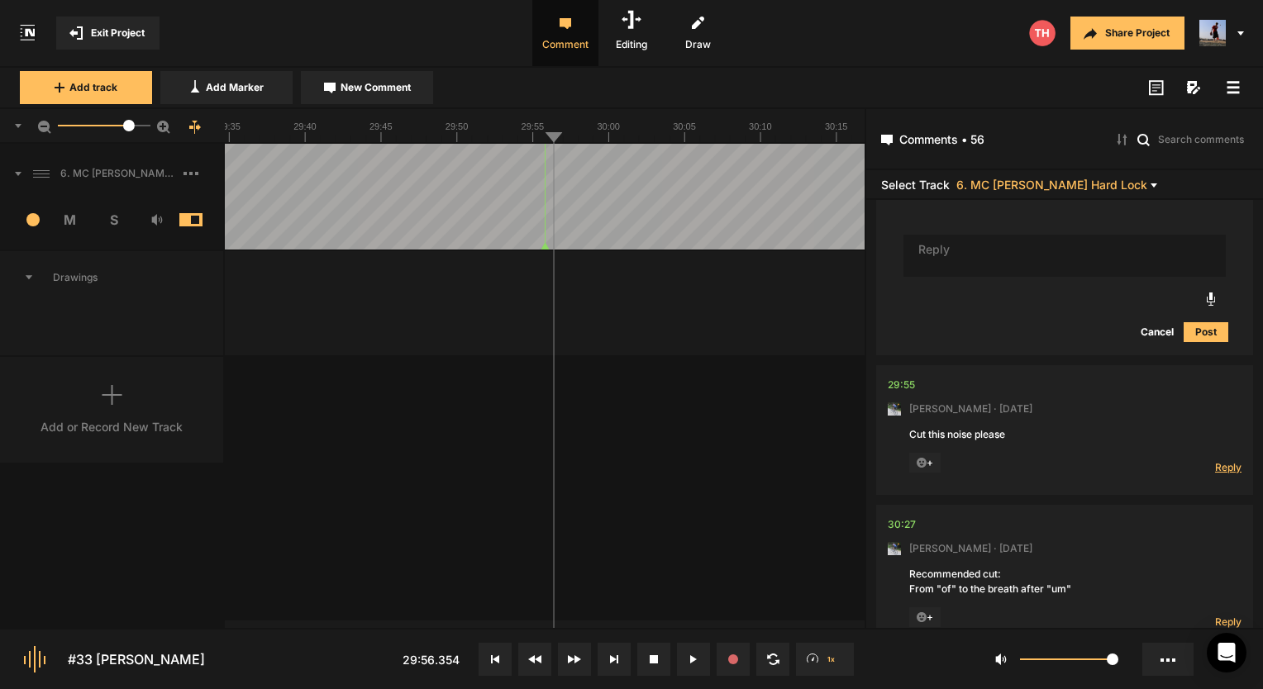
click at [1221, 475] on span "Reply" at bounding box center [1228, 467] width 26 height 14
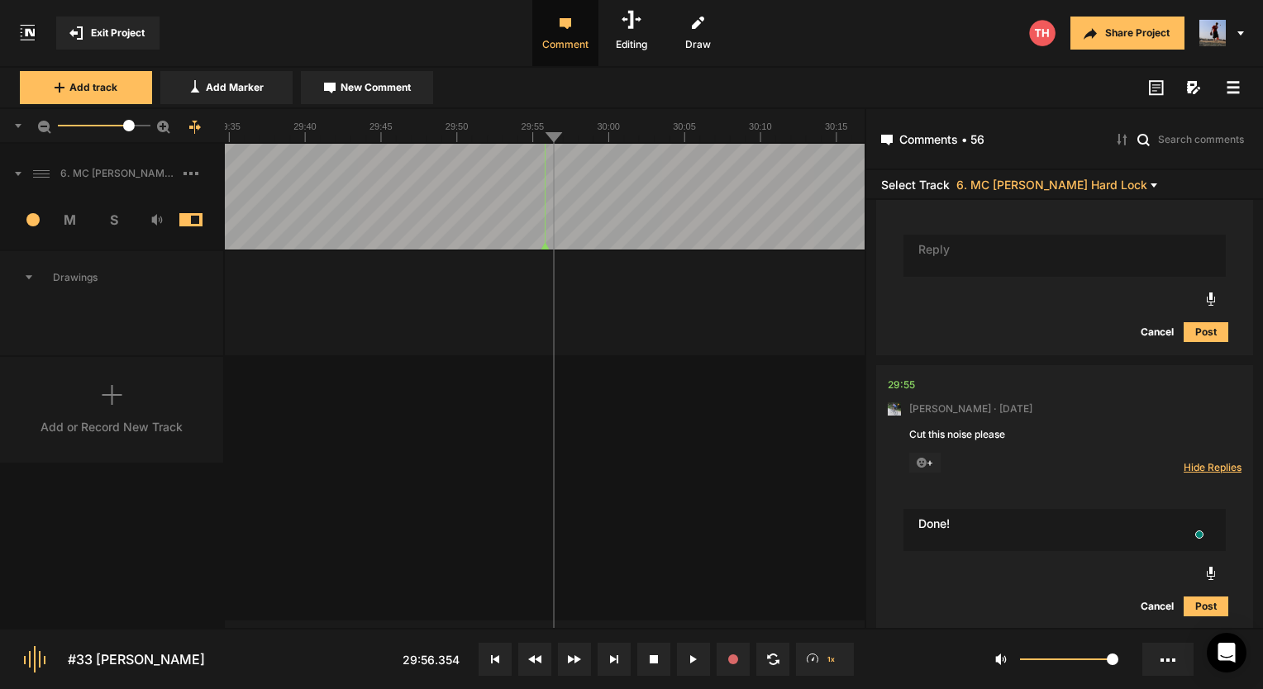
type textarea "Done!"
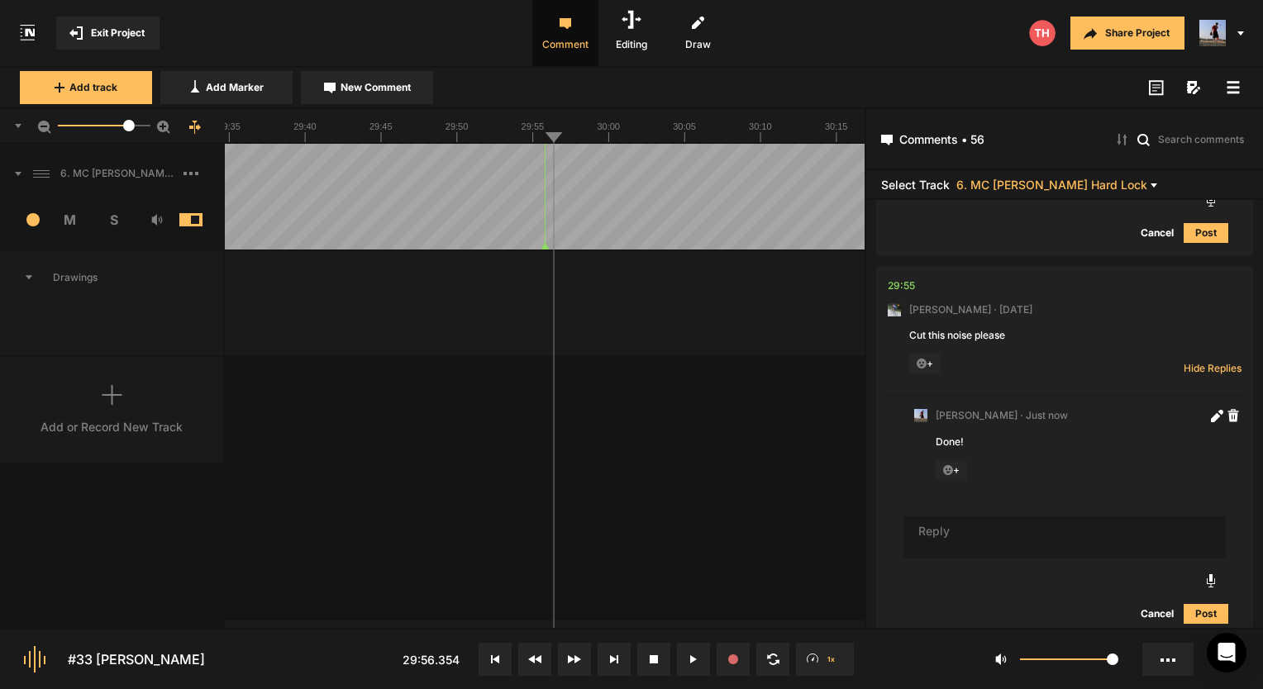
scroll to position [10926, 0]
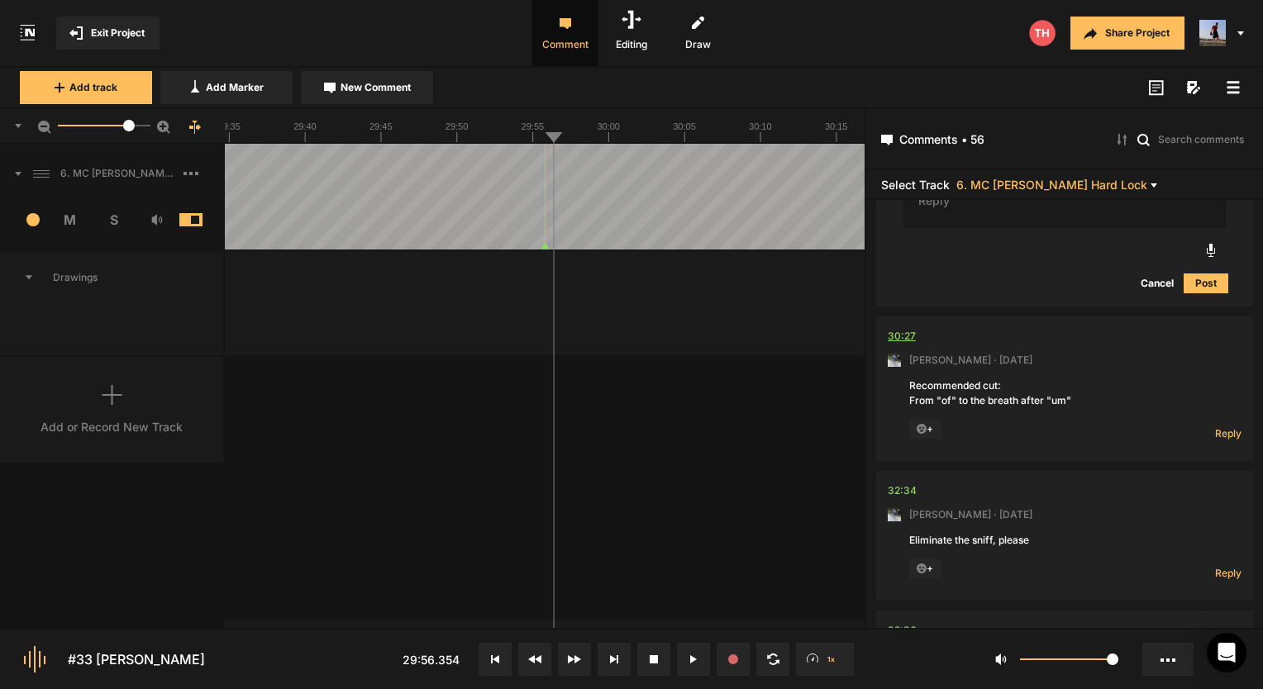
click at [907, 337] on div "30:27" at bounding box center [902, 336] width 28 height 17
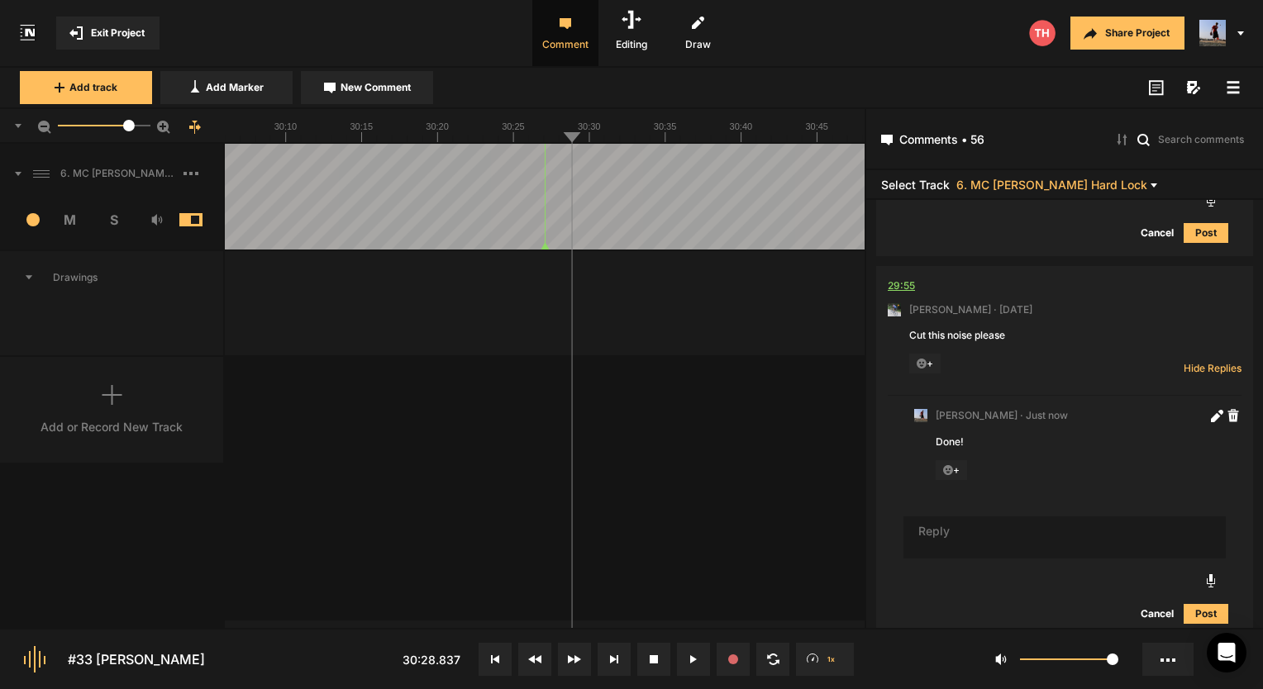
click at [908, 284] on div "29:55" at bounding box center [901, 286] width 27 height 17
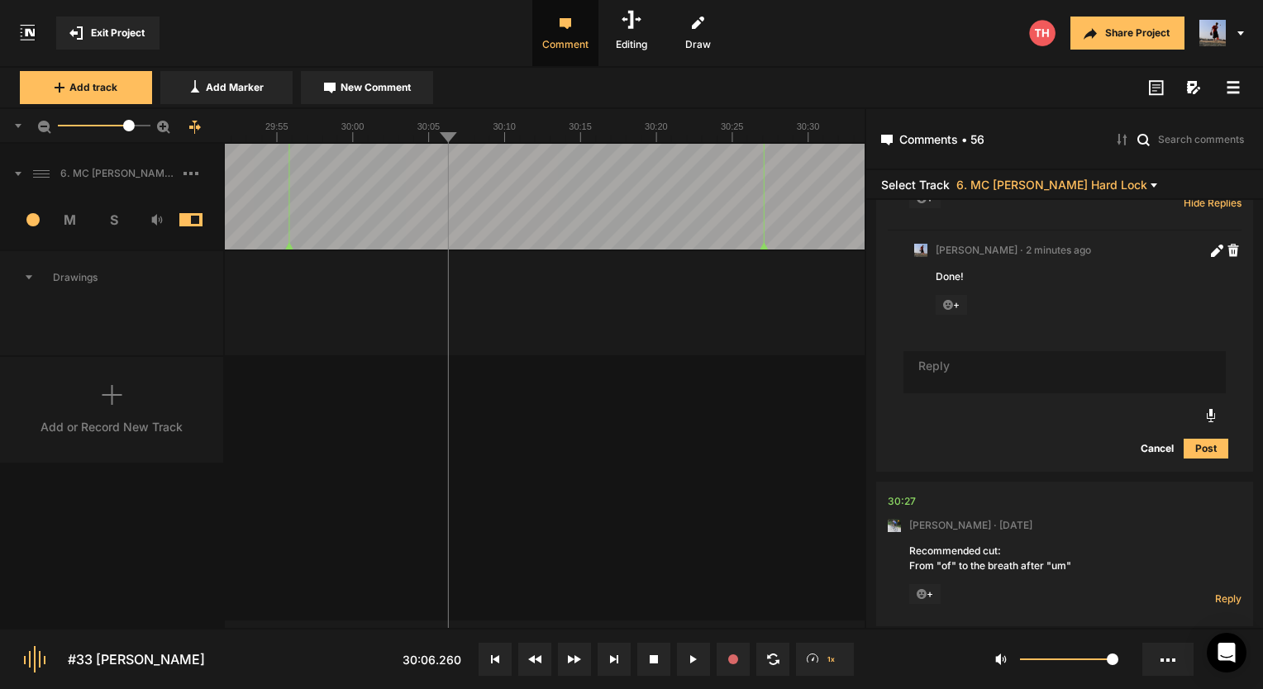
scroll to position [10972, 0]
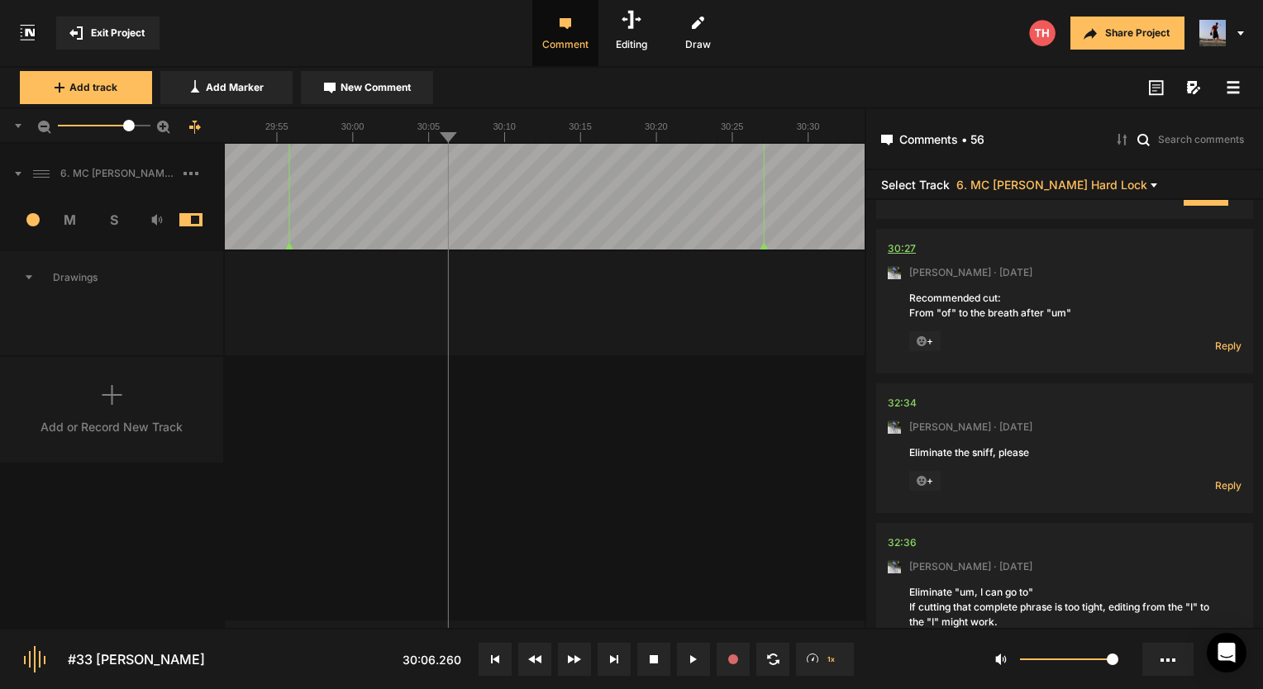
click at [913, 252] on div "30:27" at bounding box center [902, 249] width 28 height 17
click at [655, 374] on div "6. MC Julian Weber Hard Lock 1 M S Comments 00:00 Micah Foster · 5 months ago A…" at bounding box center [432, 386] width 865 height 484
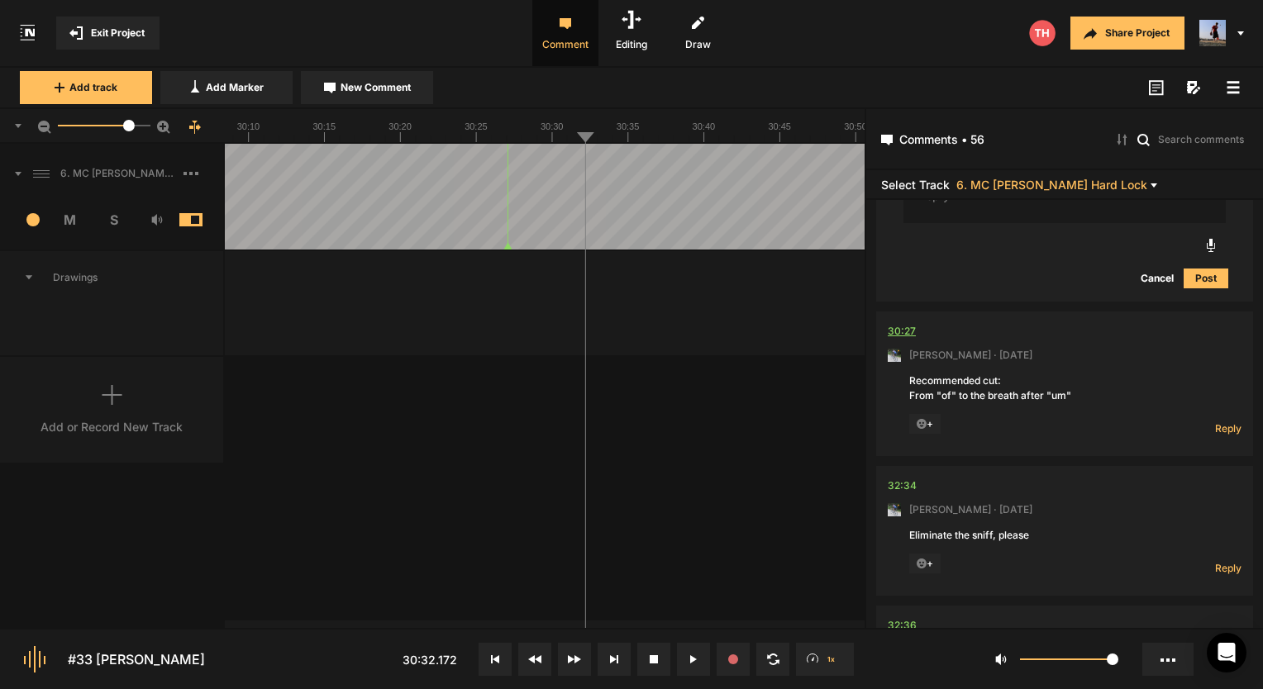
click at [908, 340] on div "30:27" at bounding box center [902, 331] width 28 height 17
click at [1229, 435] on span "Reply" at bounding box center [1228, 429] width 26 height 14
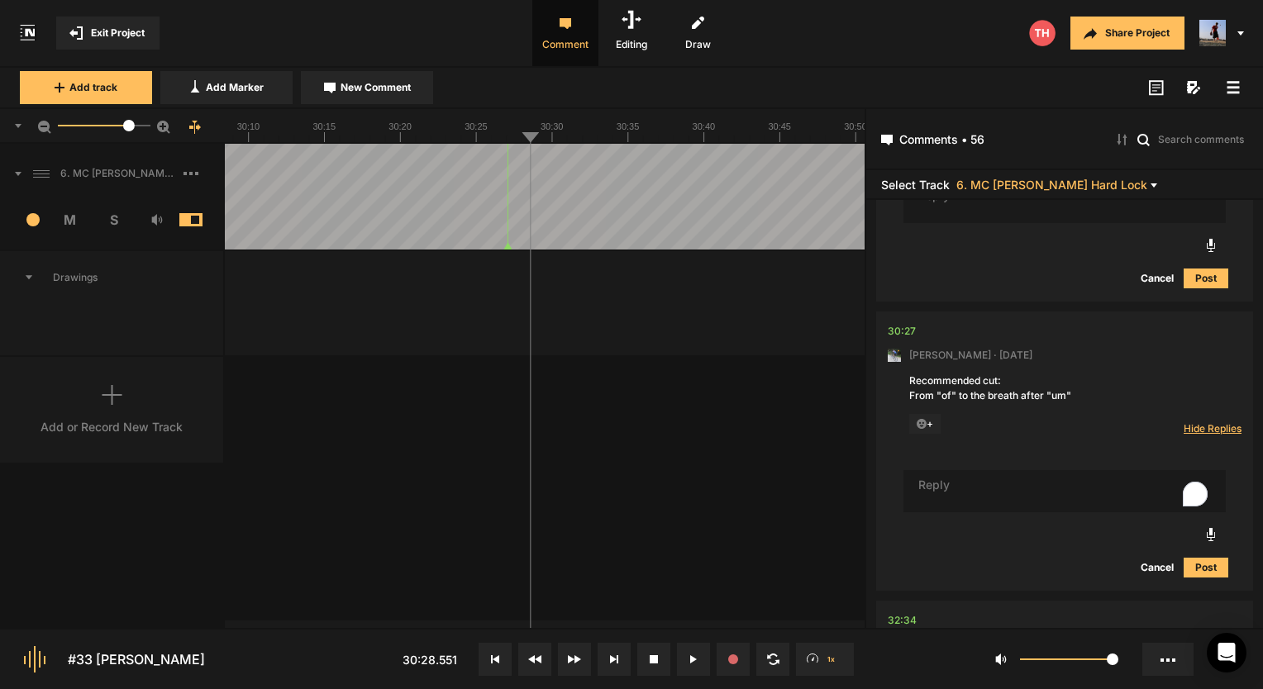
scroll to position [11073, 0]
type textarea "Done!"
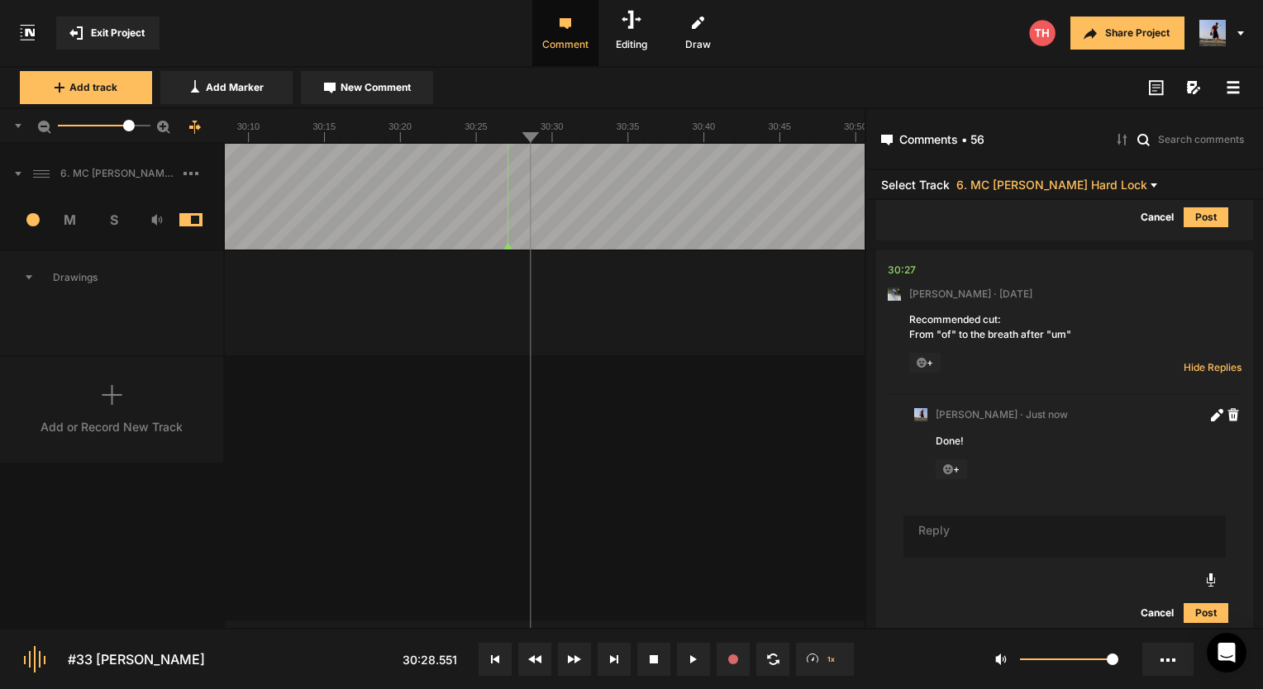
scroll to position [11300, 0]
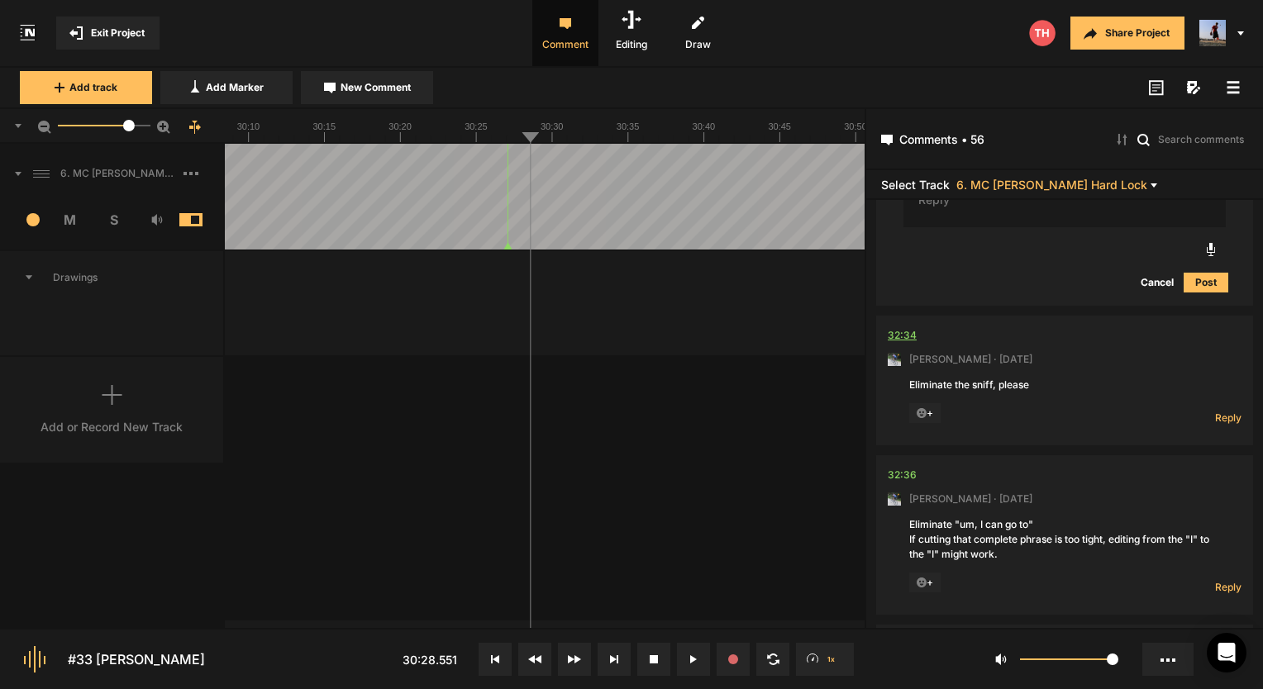
click at [901, 340] on div "32:34" at bounding box center [902, 335] width 29 height 17
click at [910, 341] on div "32:34" at bounding box center [902, 335] width 29 height 17
click at [1220, 420] on span "Reply" at bounding box center [1228, 418] width 26 height 14
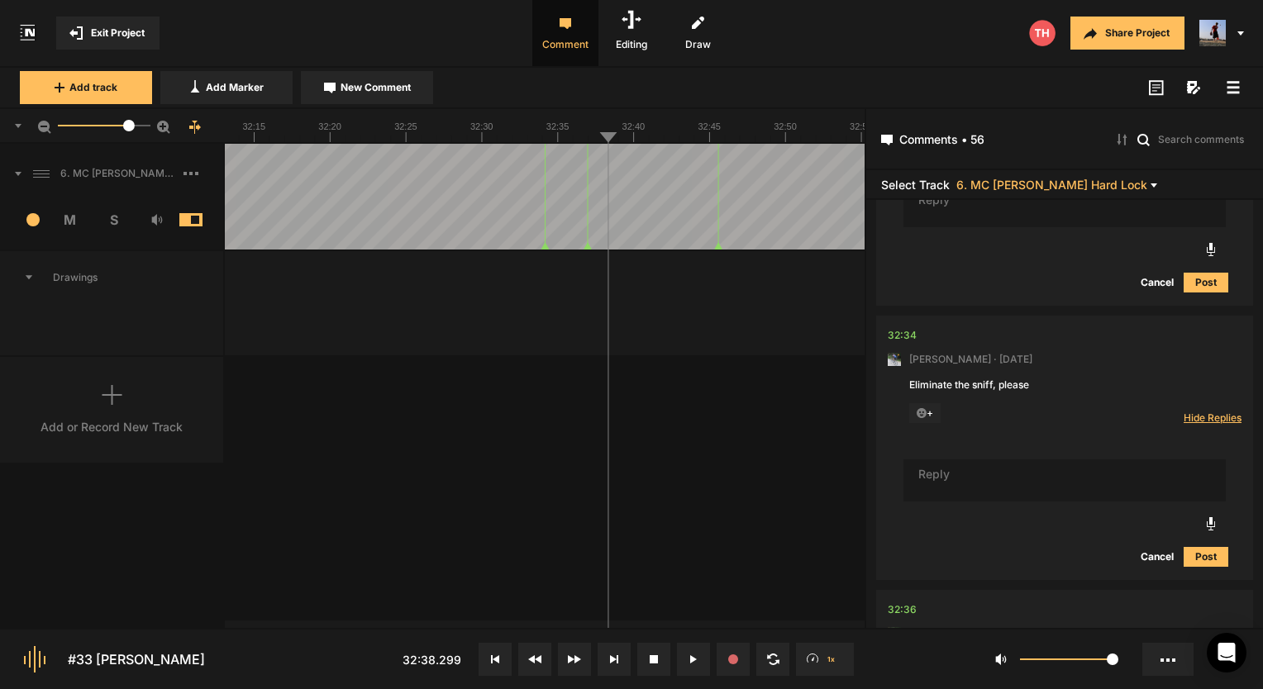
scroll to position [11465, 0]
type textarea "Done"
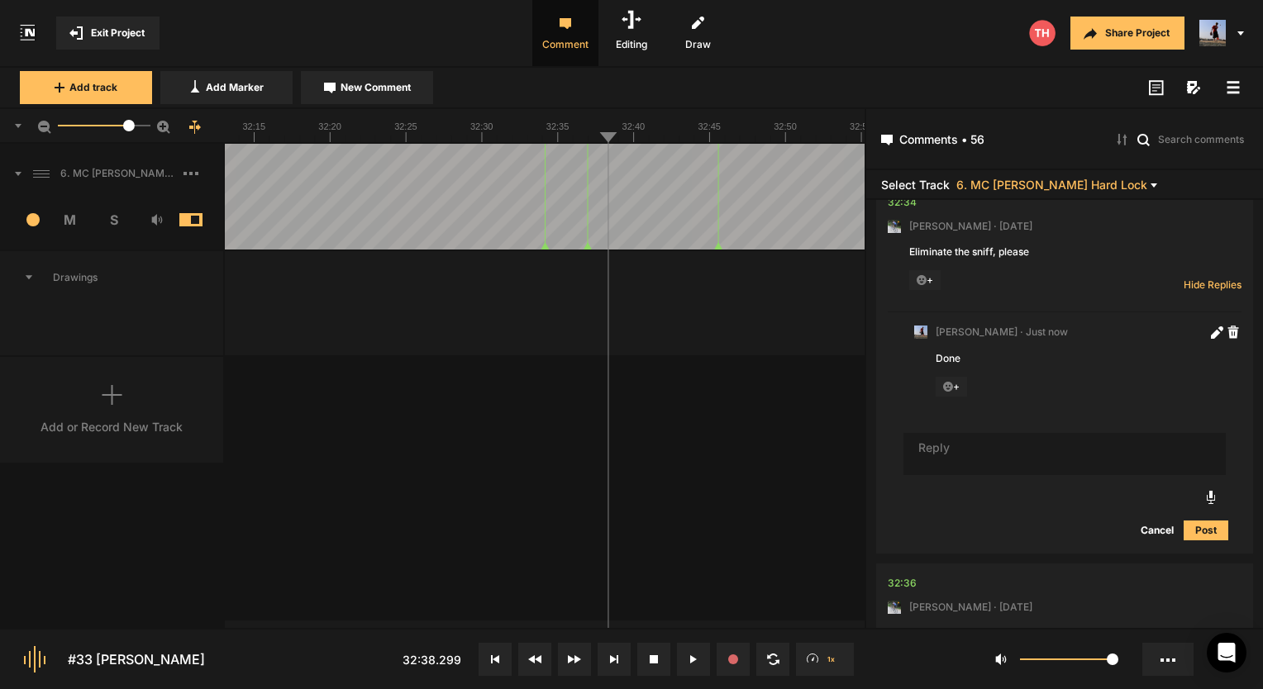
scroll to position [11676, 0]
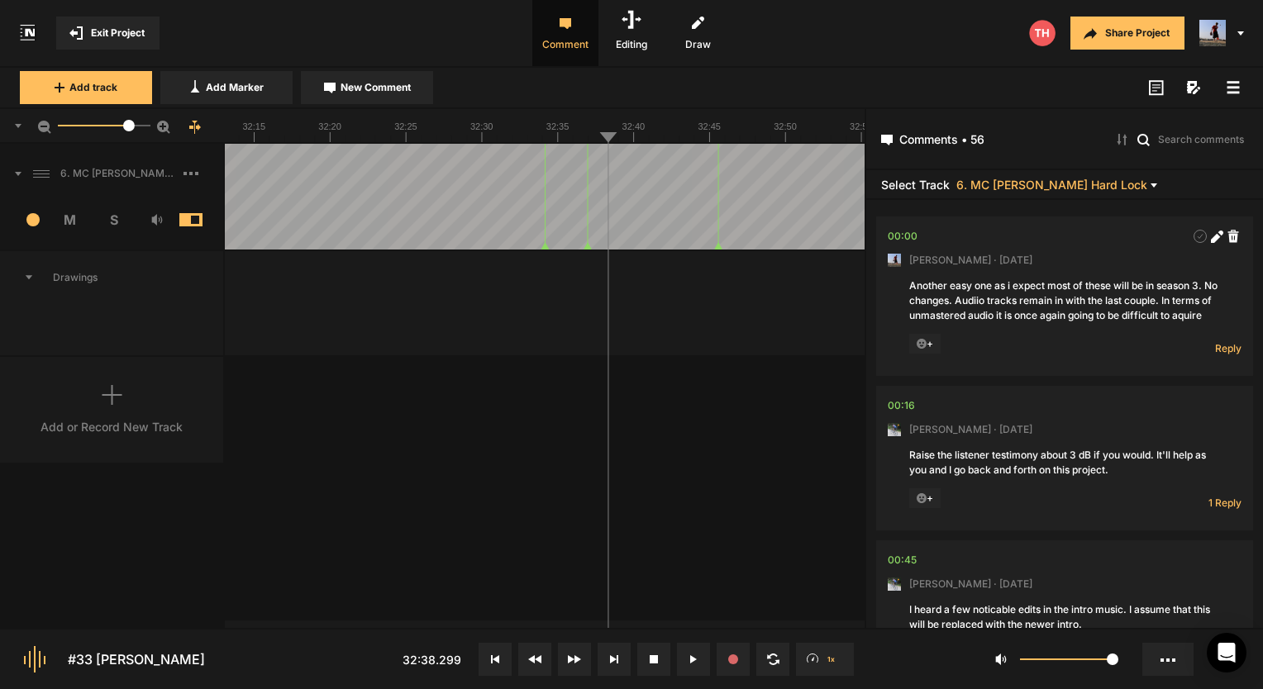
scroll to position [11846, 0]
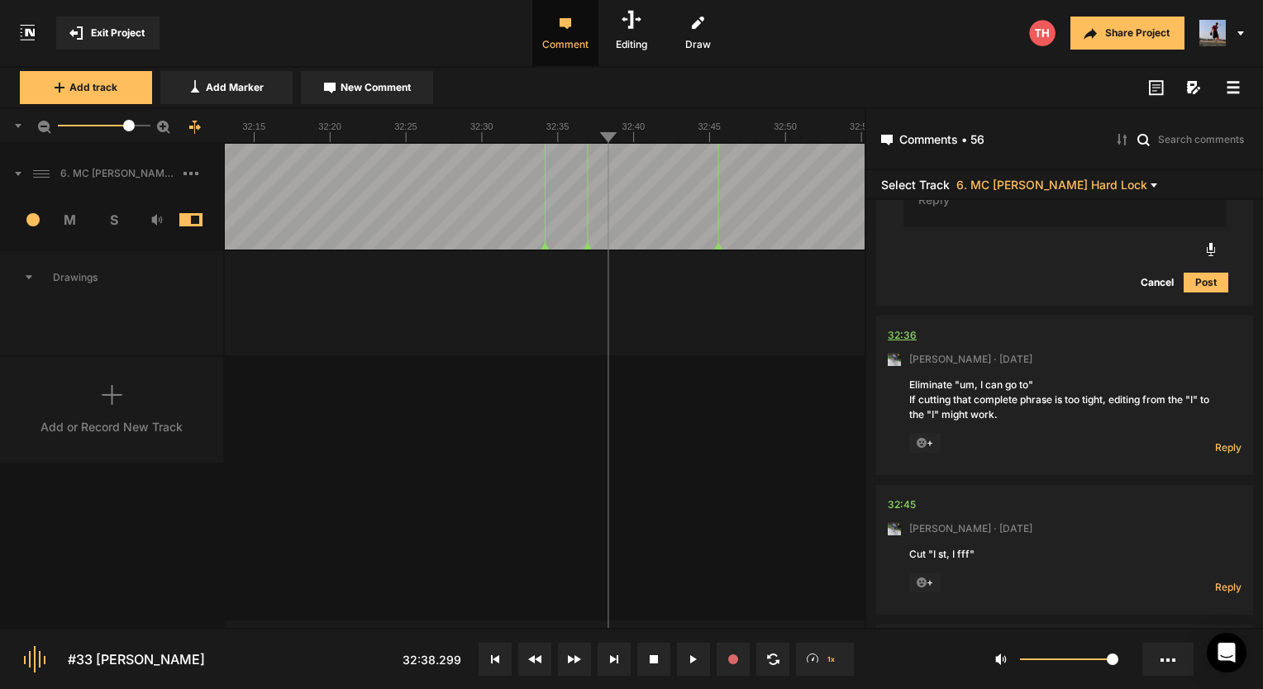
click at [909, 334] on div "32:36" at bounding box center [902, 335] width 29 height 17
click at [1215, 454] on span "Reply" at bounding box center [1228, 448] width 26 height 14
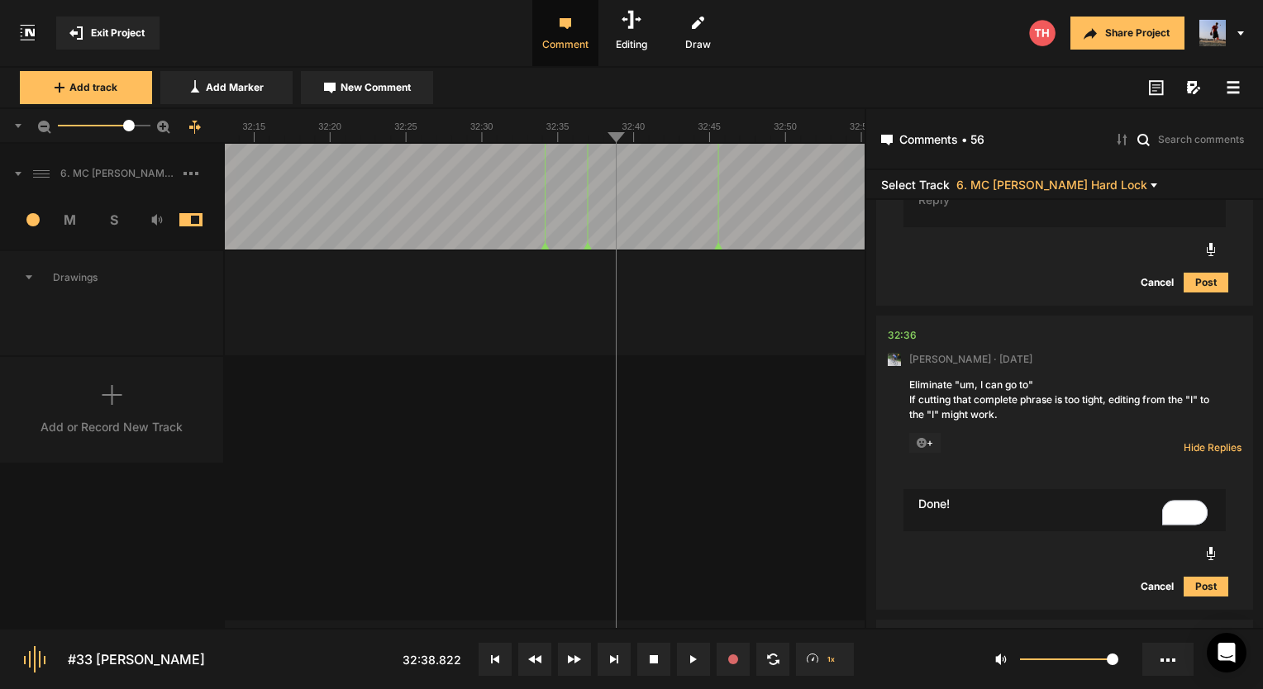
type textarea "Done!"
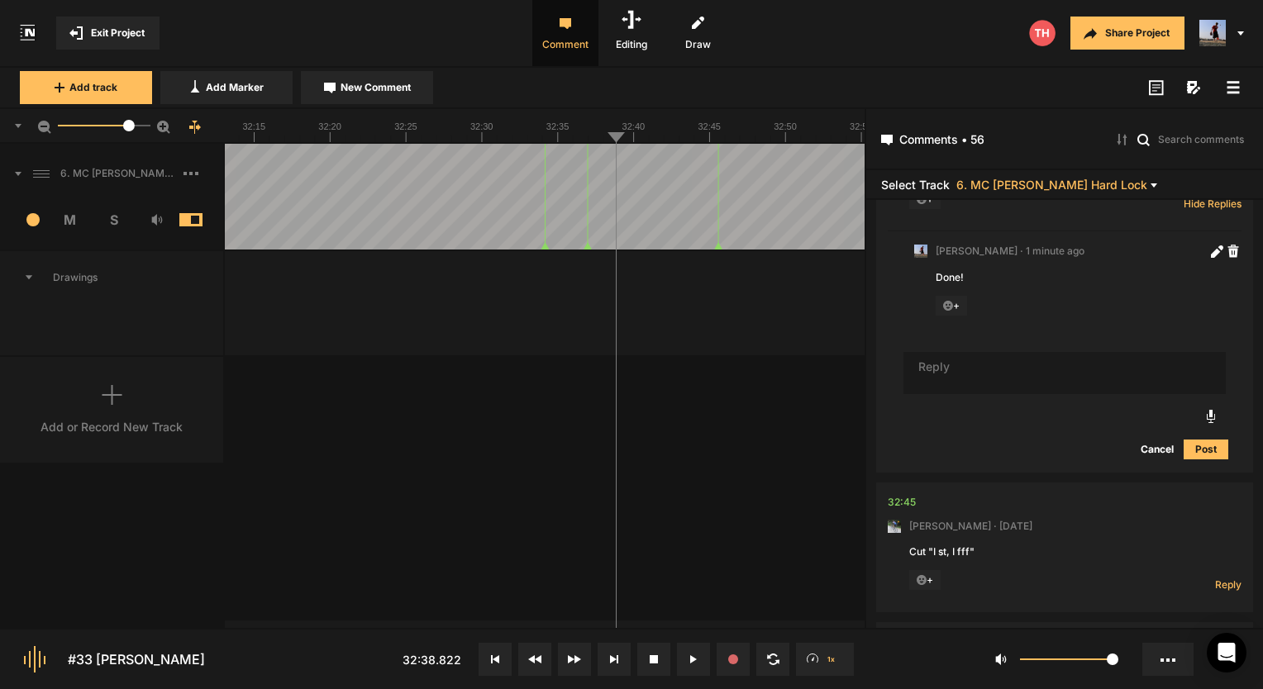
scroll to position [0, 0]
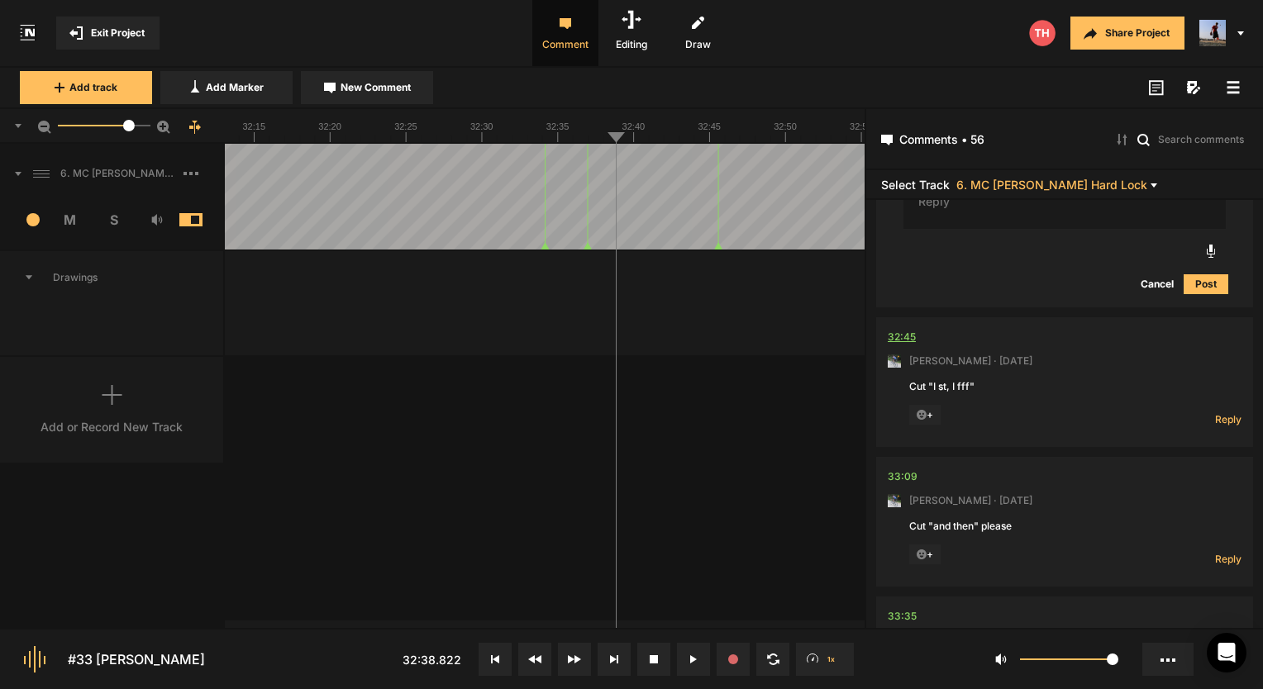
click at [906, 339] on div "32:45" at bounding box center [902, 337] width 28 height 17
click at [1216, 423] on span "Reply" at bounding box center [1228, 420] width 26 height 14
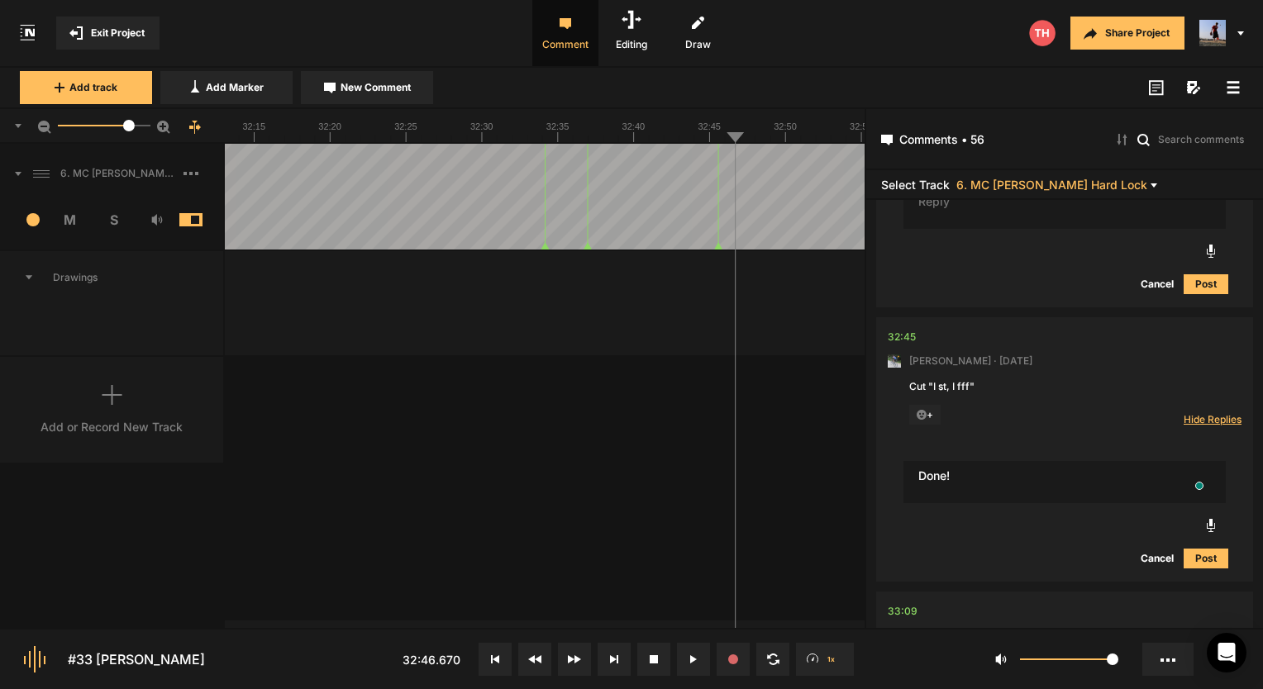
type textarea "Done!"
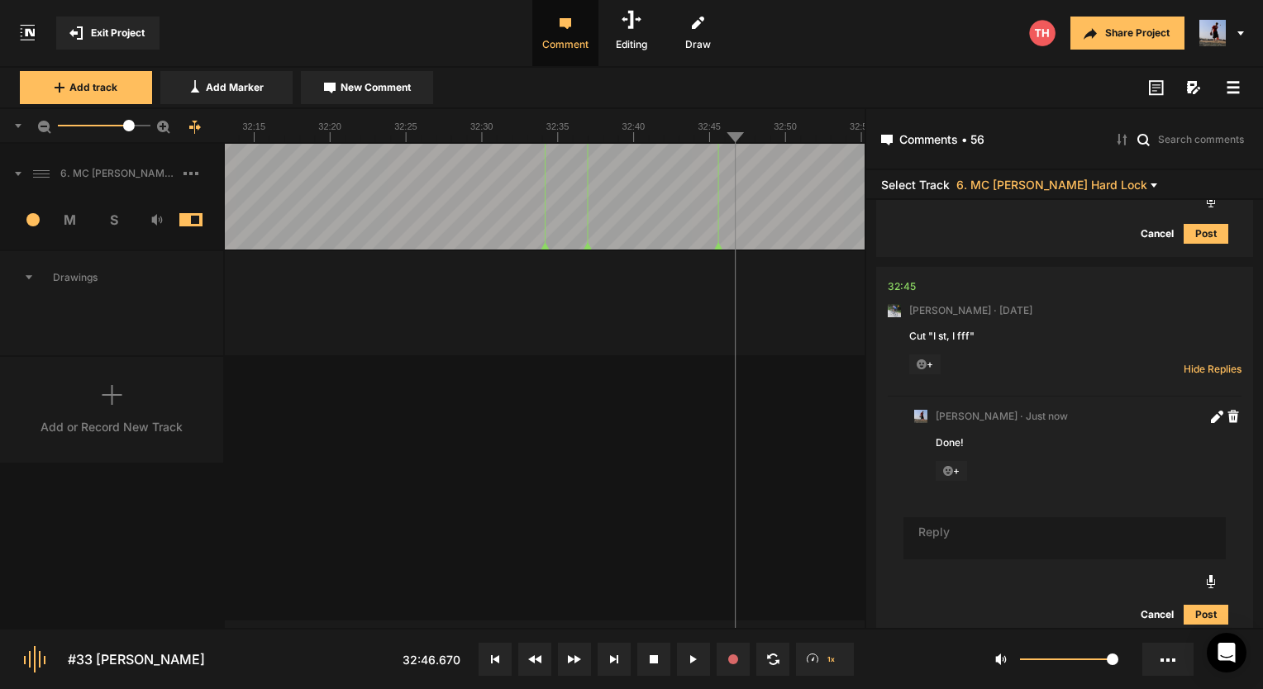
scroll to position [12494, 0]
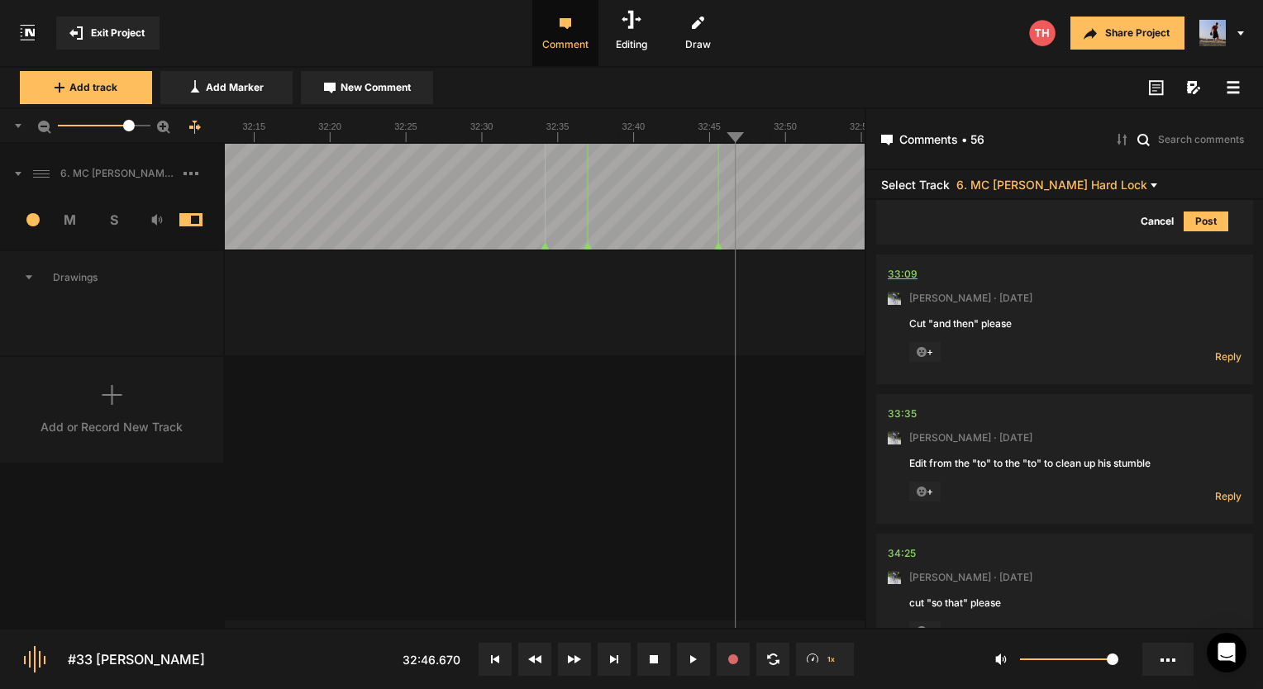
click at [903, 274] on div "33:09" at bounding box center [903, 274] width 30 height 17
click at [897, 270] on div "33:09" at bounding box center [903, 274] width 30 height 17
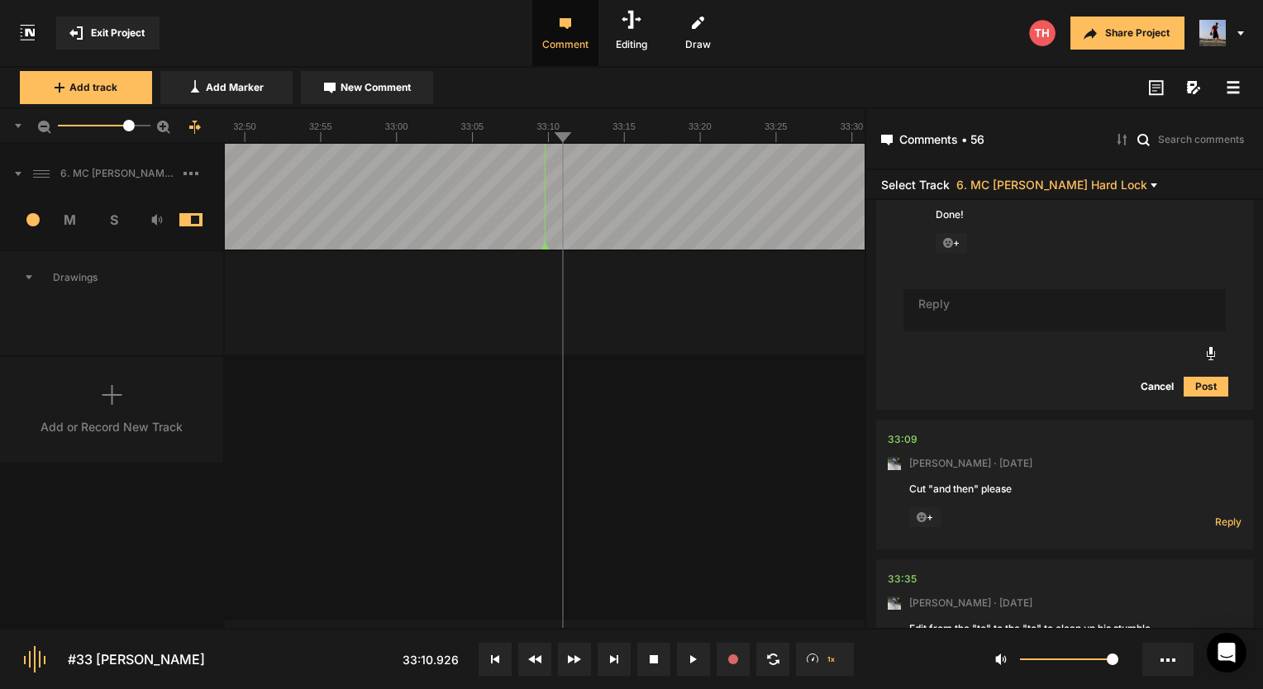
scroll to position [12369, 0]
click at [899, 436] on div "33:09" at bounding box center [903, 440] width 30 height 17
click at [1219, 527] on span "Reply" at bounding box center [1228, 522] width 26 height 14
type textarea "Done!"
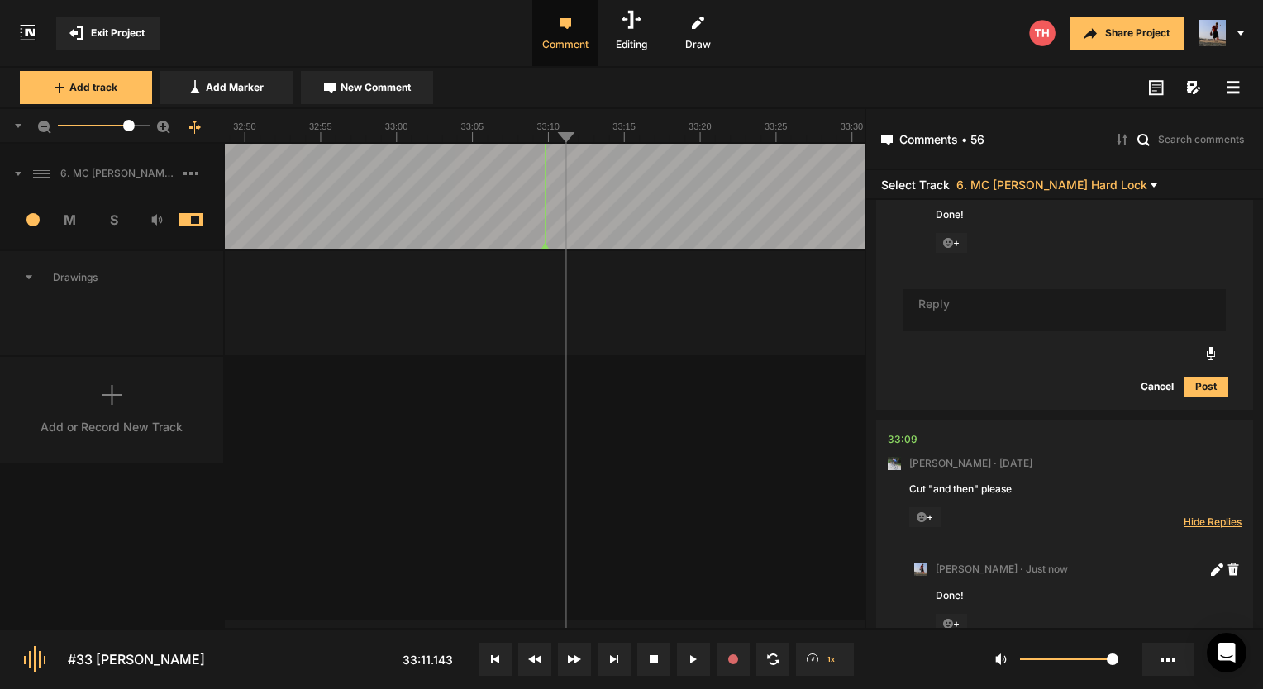
scroll to position [12687, 0]
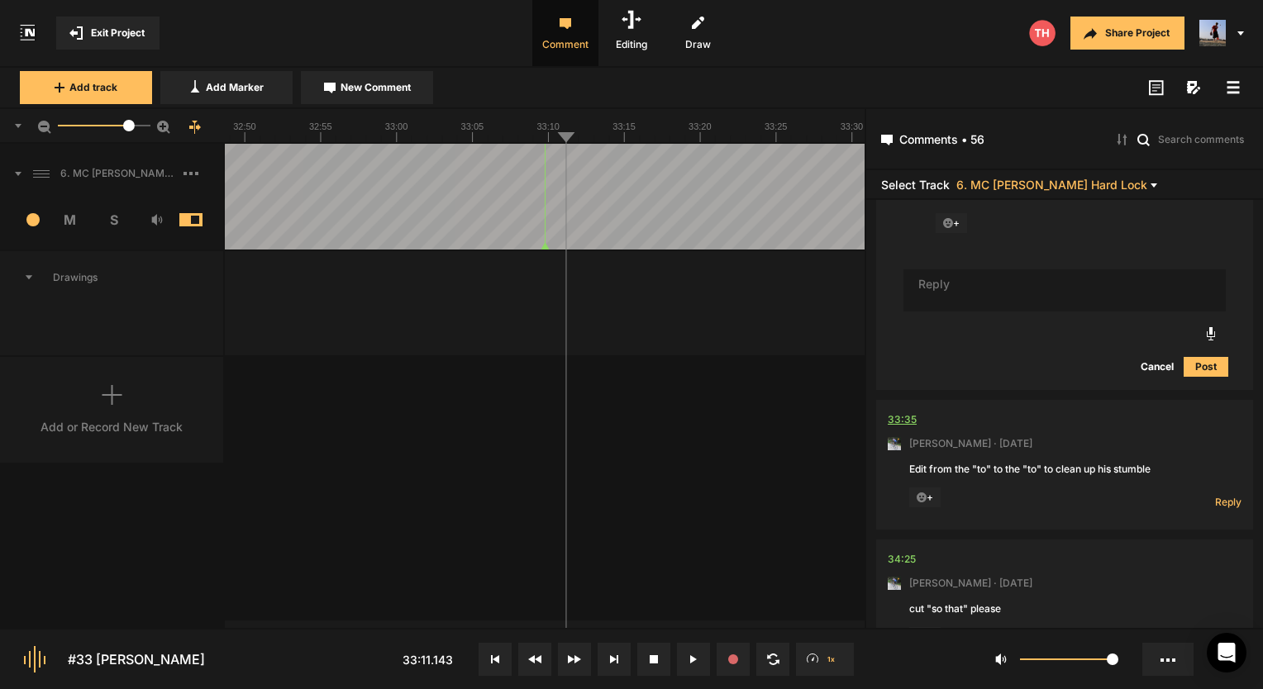
click at [901, 421] on div "33:35" at bounding box center [902, 420] width 29 height 17
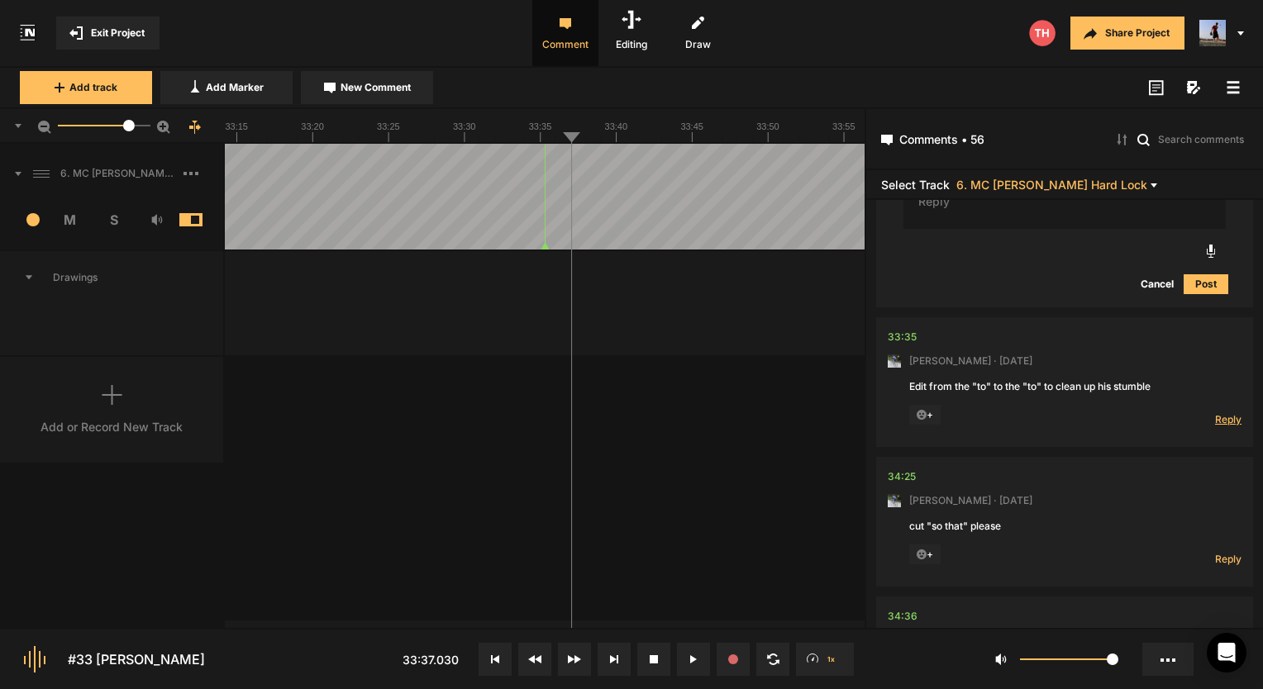
click at [1215, 422] on span "Reply" at bounding box center [1228, 420] width 26 height 14
type textarea "Done!"
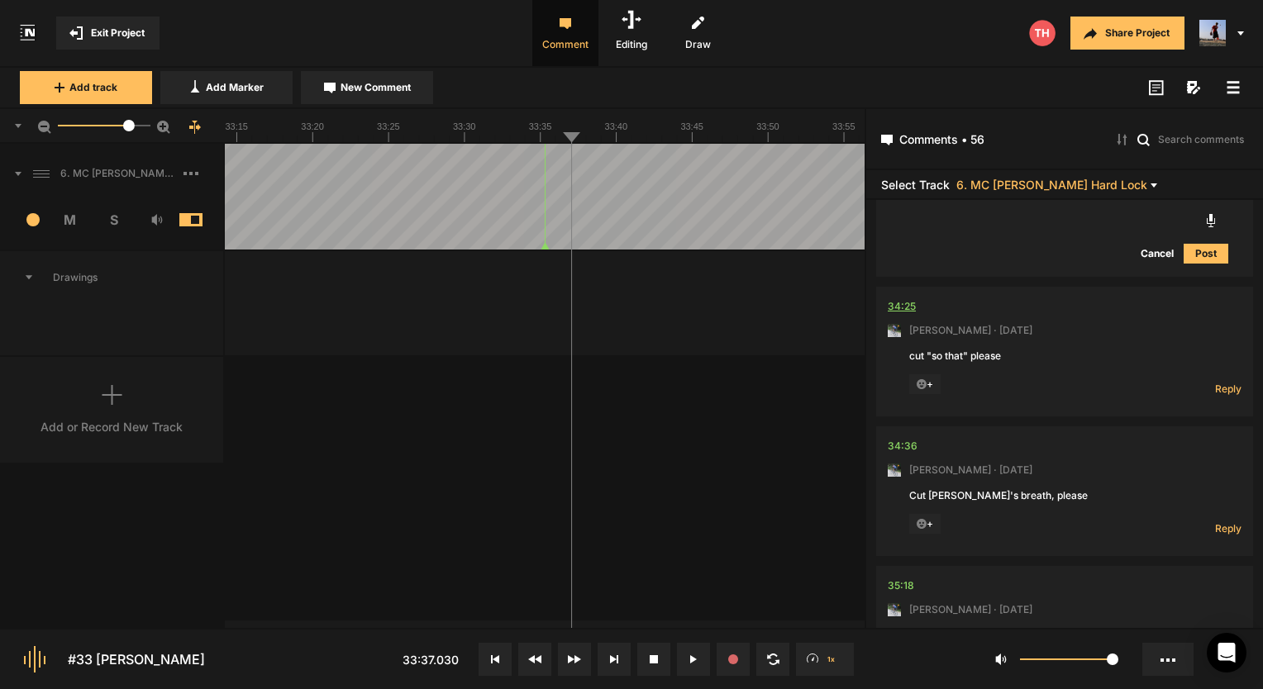
click at [912, 303] on div "34:25" at bounding box center [902, 306] width 28 height 17
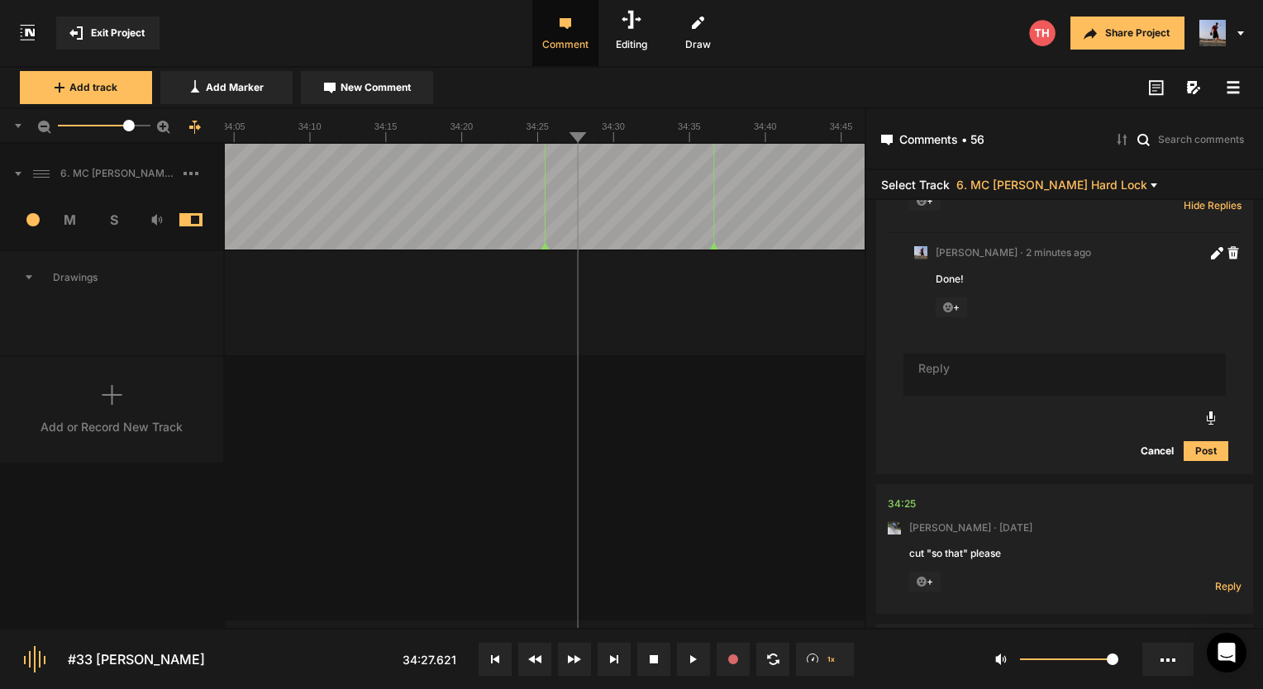
scroll to position [13264, 0]
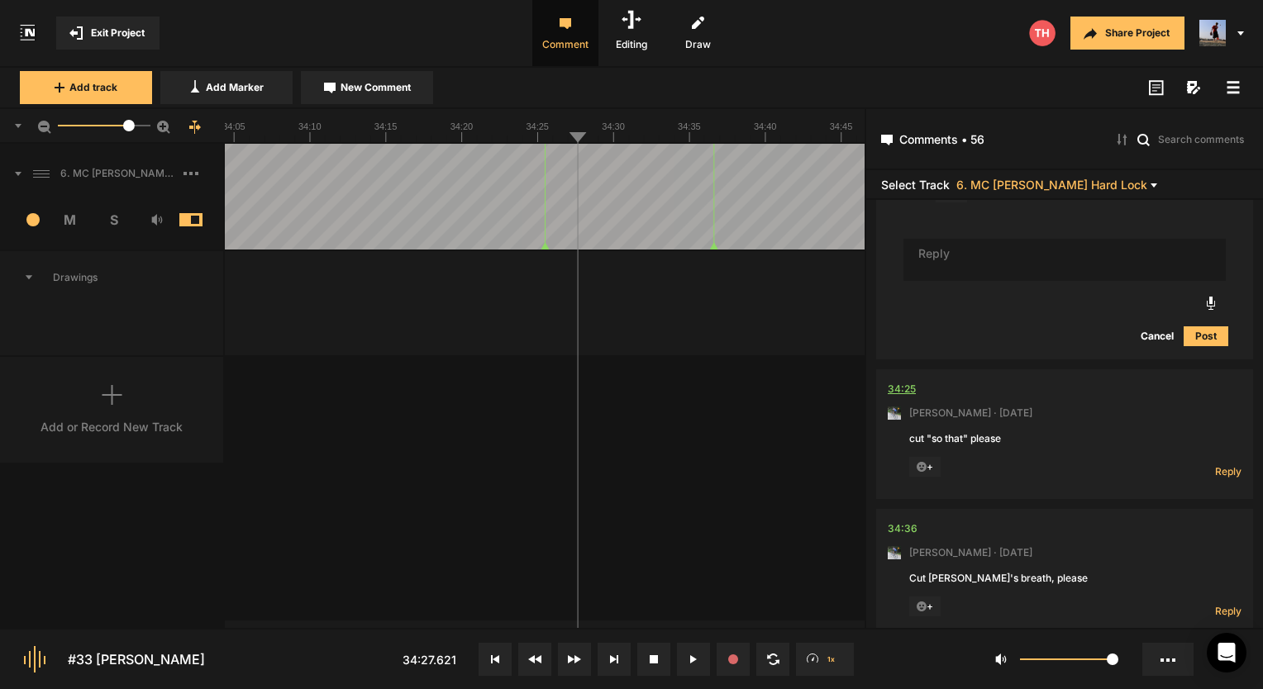
click at [904, 398] on div "34:25" at bounding box center [902, 389] width 28 height 17
click at [1217, 472] on span "Reply" at bounding box center [1228, 472] width 26 height 14
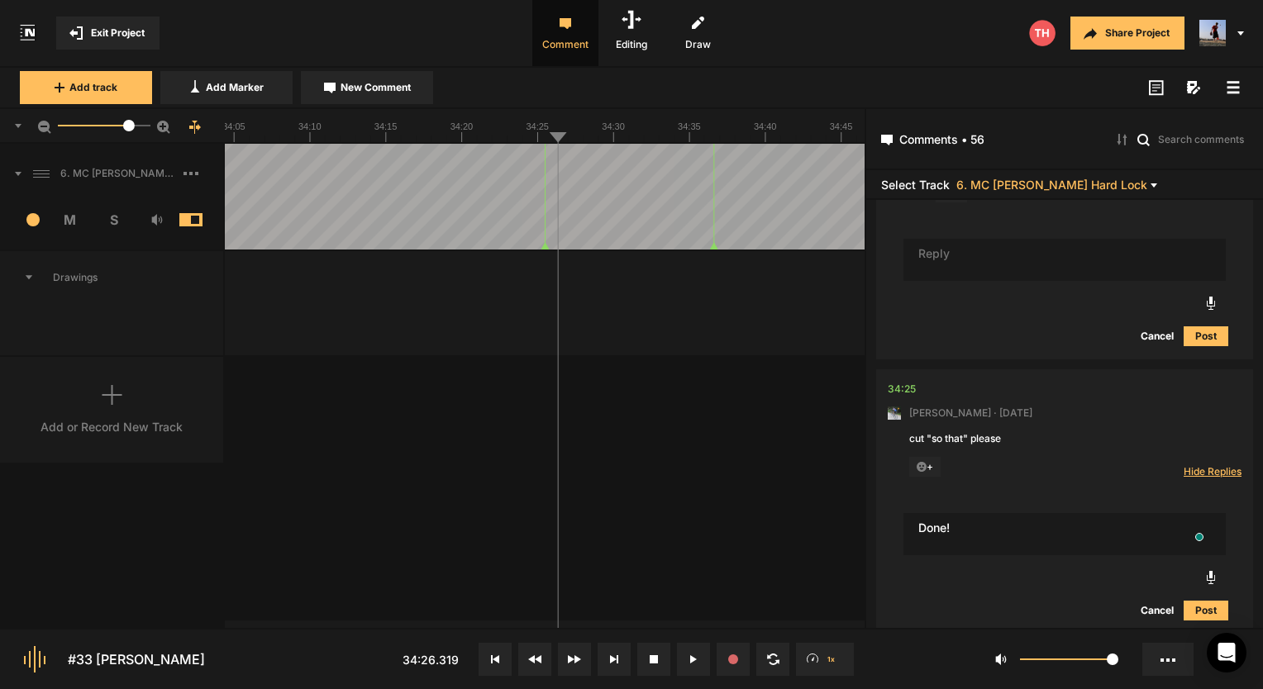
type textarea "Done!"
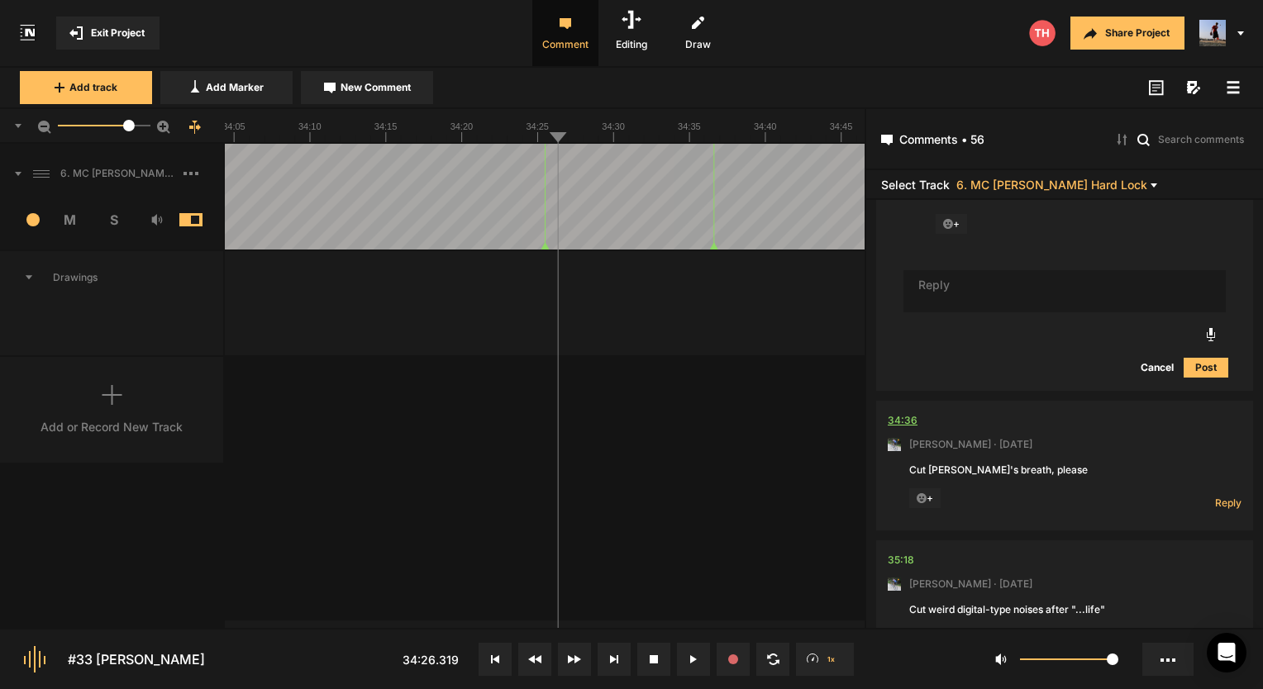
click at [912, 420] on div "34:36" at bounding box center [903, 421] width 30 height 17
click at [703, 142] on div at bounding box center [545, 126] width 640 height 35
click at [909, 427] on div "34:36" at bounding box center [903, 421] width 30 height 17
click at [1215, 503] on span "Reply" at bounding box center [1228, 503] width 26 height 14
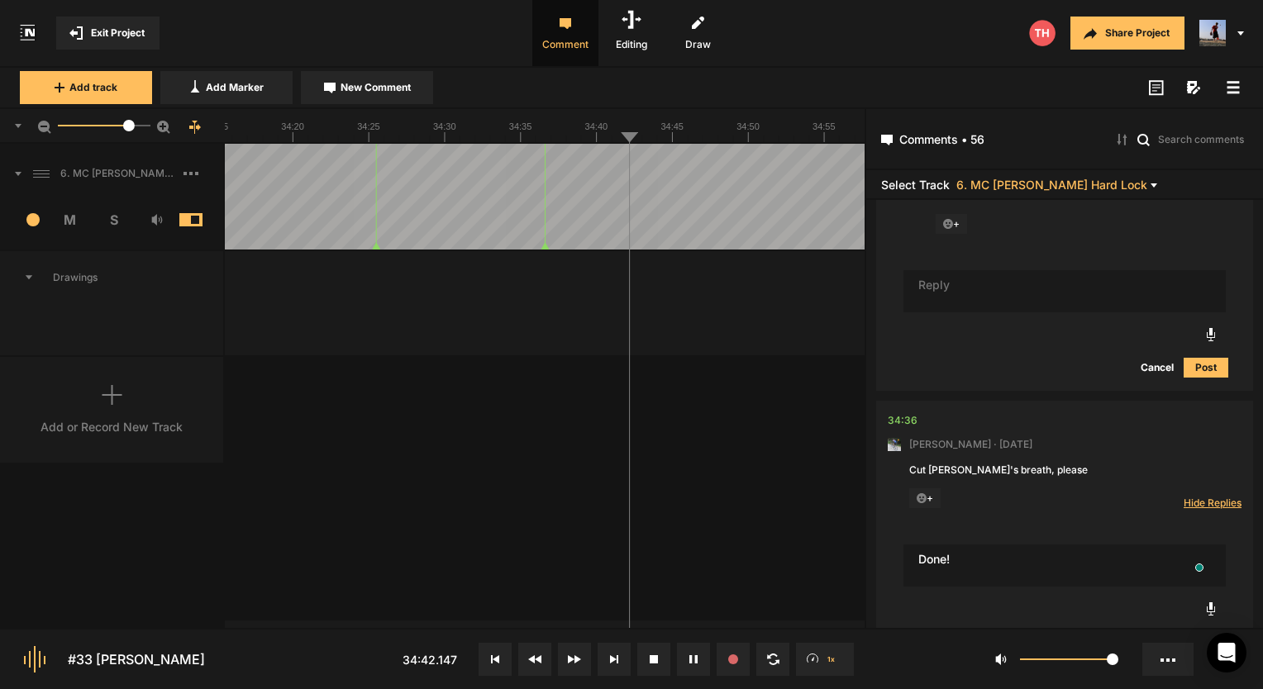
type textarea "Done!"
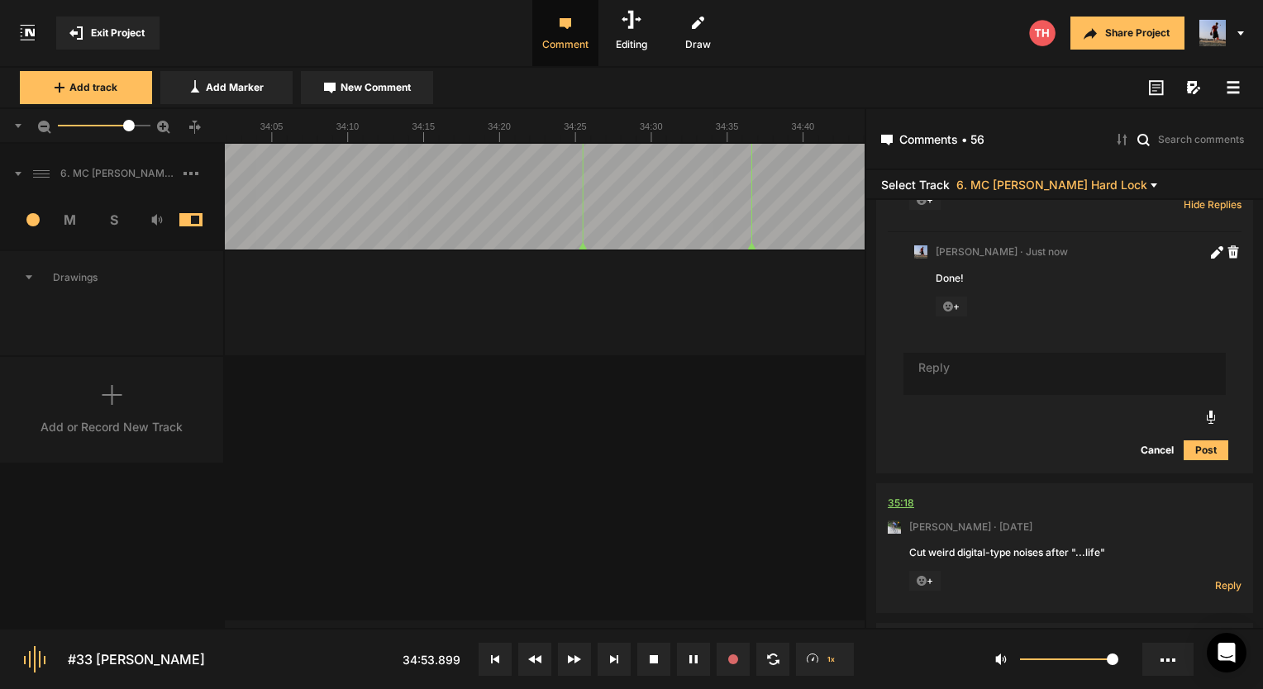
click at [909, 507] on div "35:18" at bounding box center [901, 503] width 26 height 17
click at [909, 508] on div "35:18" at bounding box center [901, 503] width 26 height 17
click at [893, 503] on div "35:18" at bounding box center [901, 503] width 26 height 17
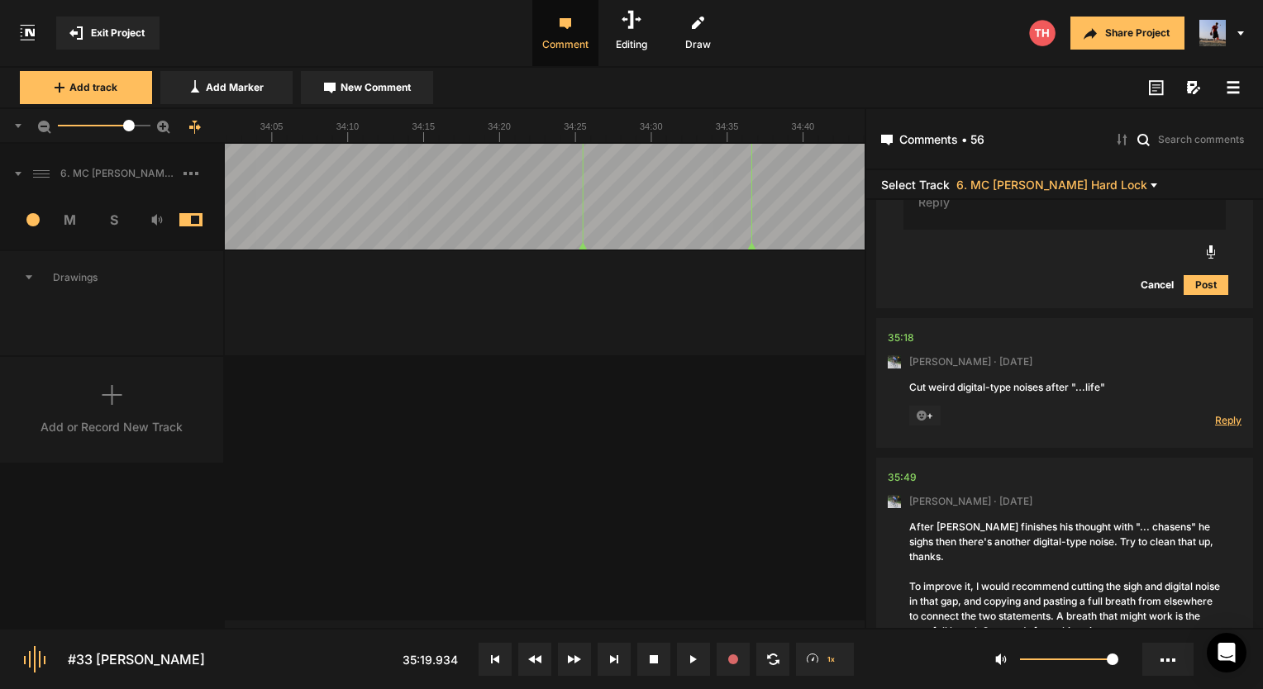
click at [1222, 422] on span "Reply" at bounding box center [1228, 420] width 26 height 14
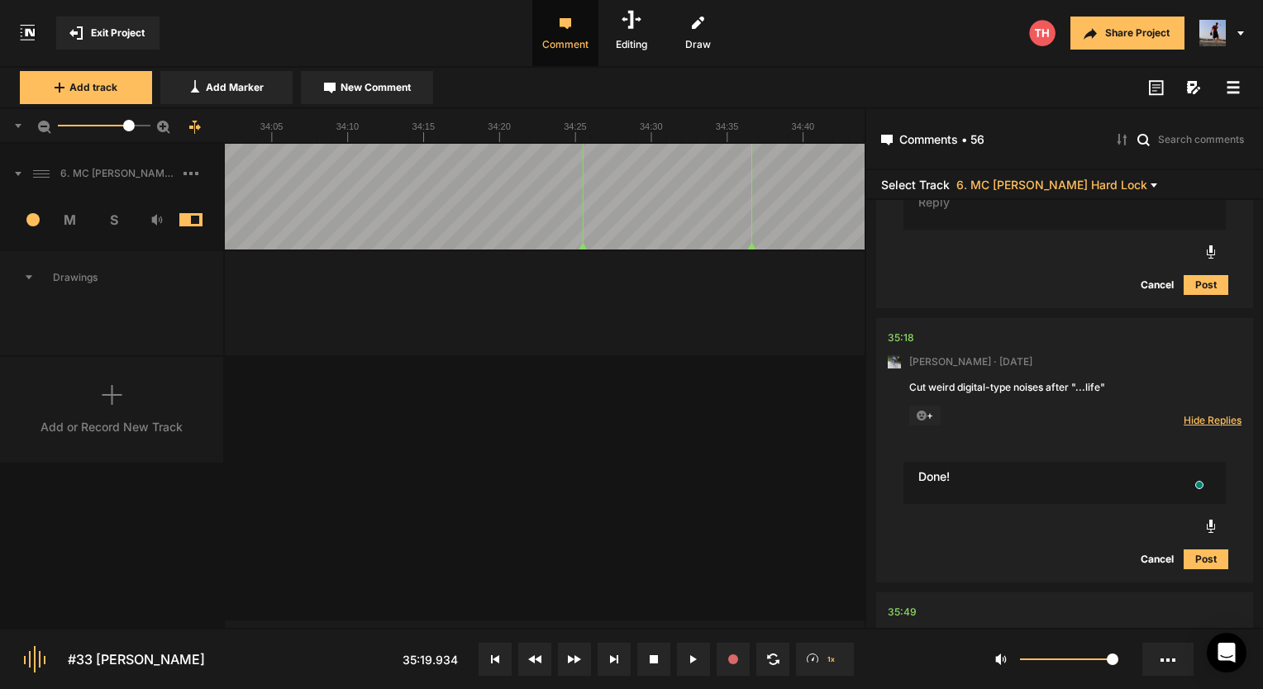
type textarea "Done!"
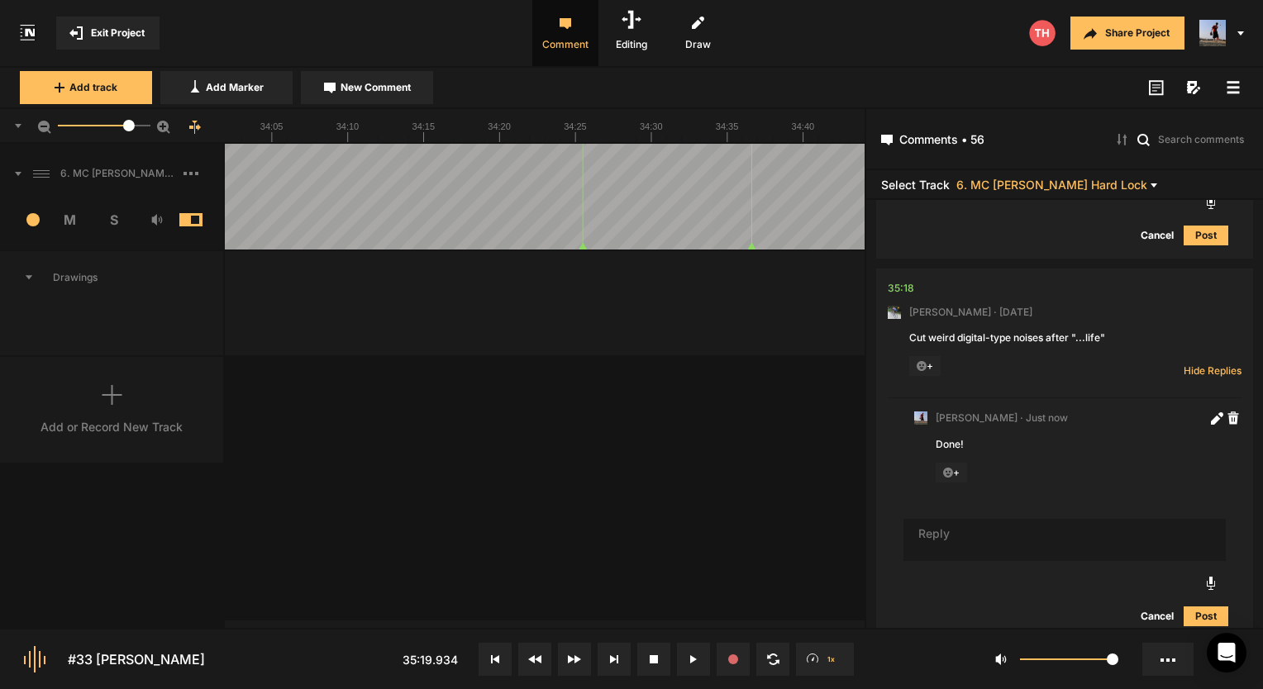
scroll to position [14322, 0]
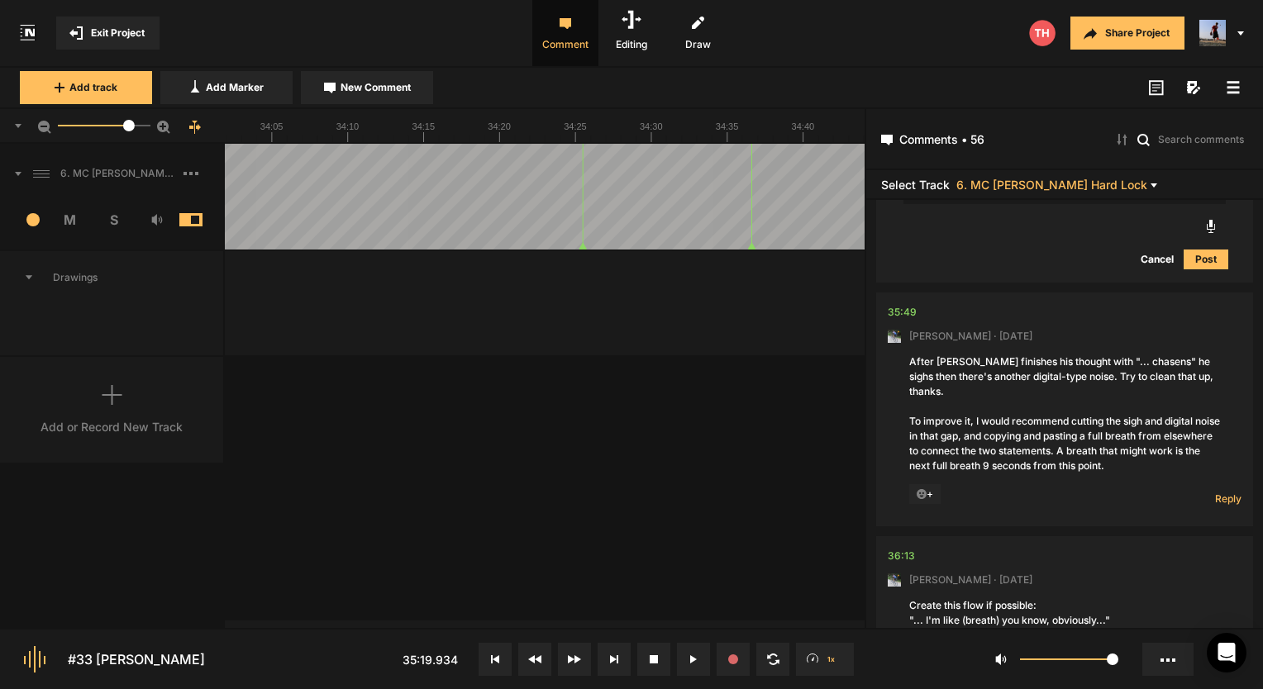
click at [1113, 408] on div "After [PERSON_NAME] finishes his thought with "... chasens" he sighs then there…" at bounding box center [1064, 414] width 311 height 119
click at [1215, 492] on span "Reply" at bounding box center [1228, 499] width 26 height 14
type textarea "Done!"
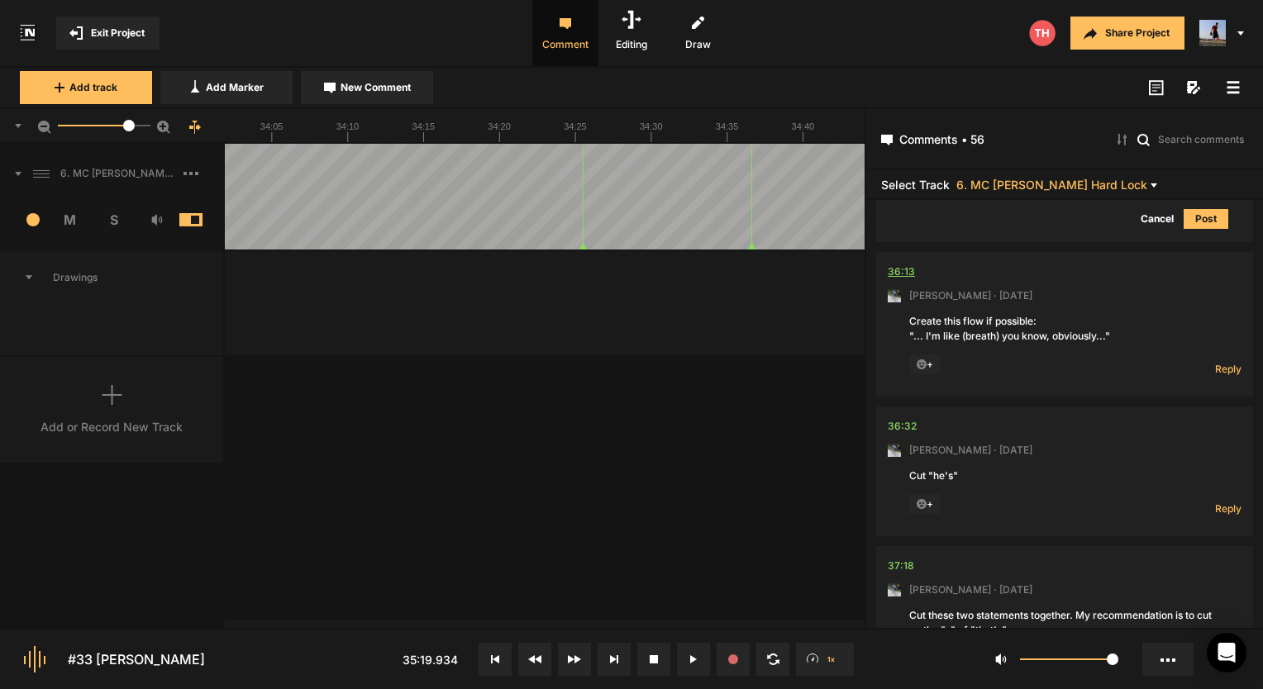
click at [895, 264] on div "36:13" at bounding box center [901, 272] width 27 height 17
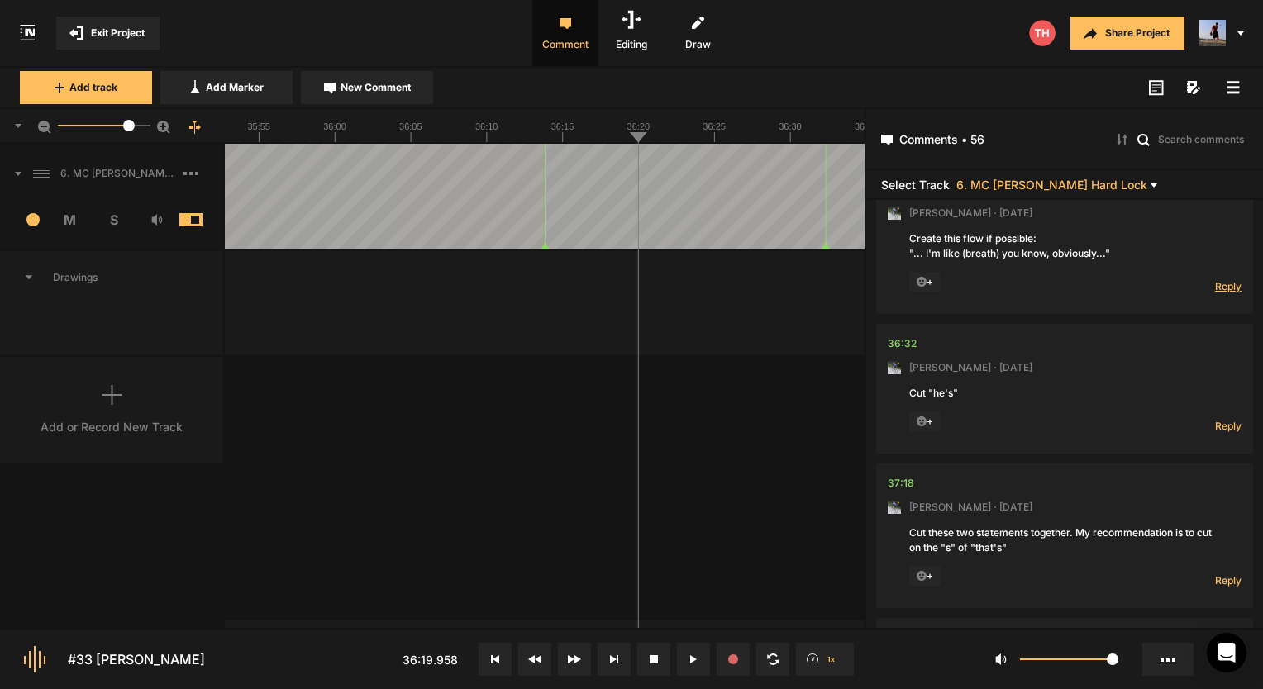
click at [1215, 279] on span "Reply" at bounding box center [1228, 286] width 26 height 14
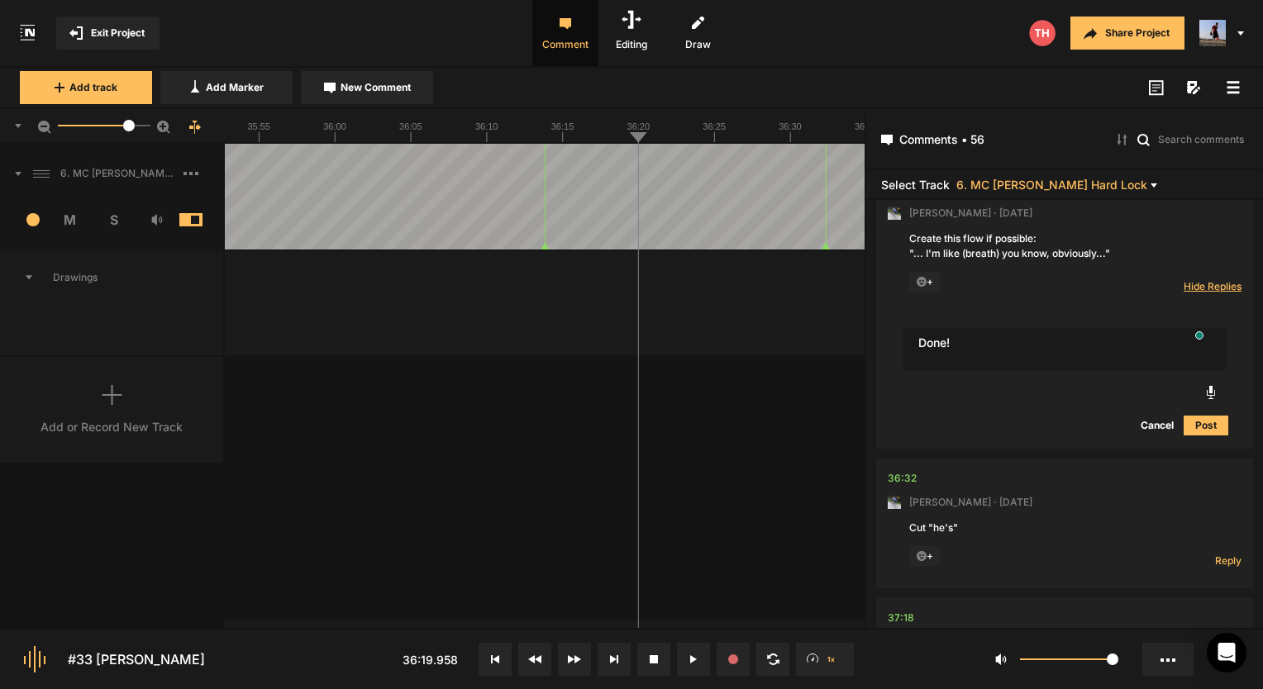
type textarea "Done!"
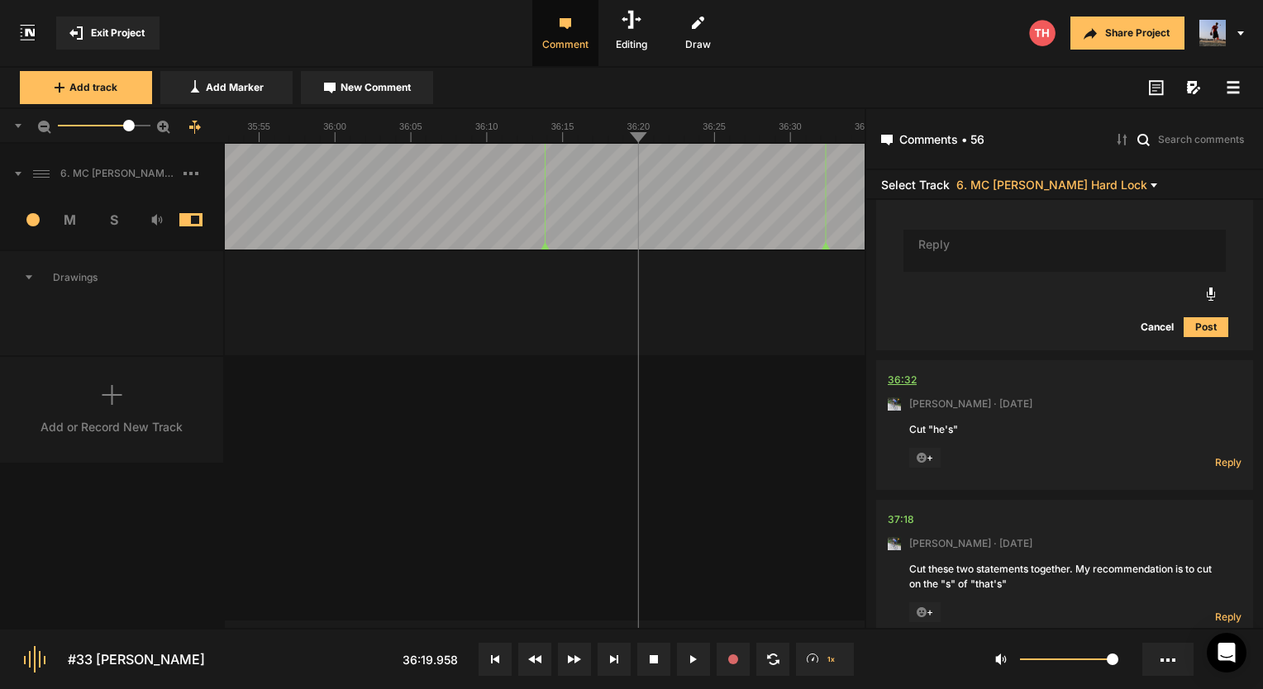
click at [891, 372] on div "36:32" at bounding box center [902, 380] width 29 height 17
click at [1215, 456] on span "Reply" at bounding box center [1228, 463] width 26 height 14
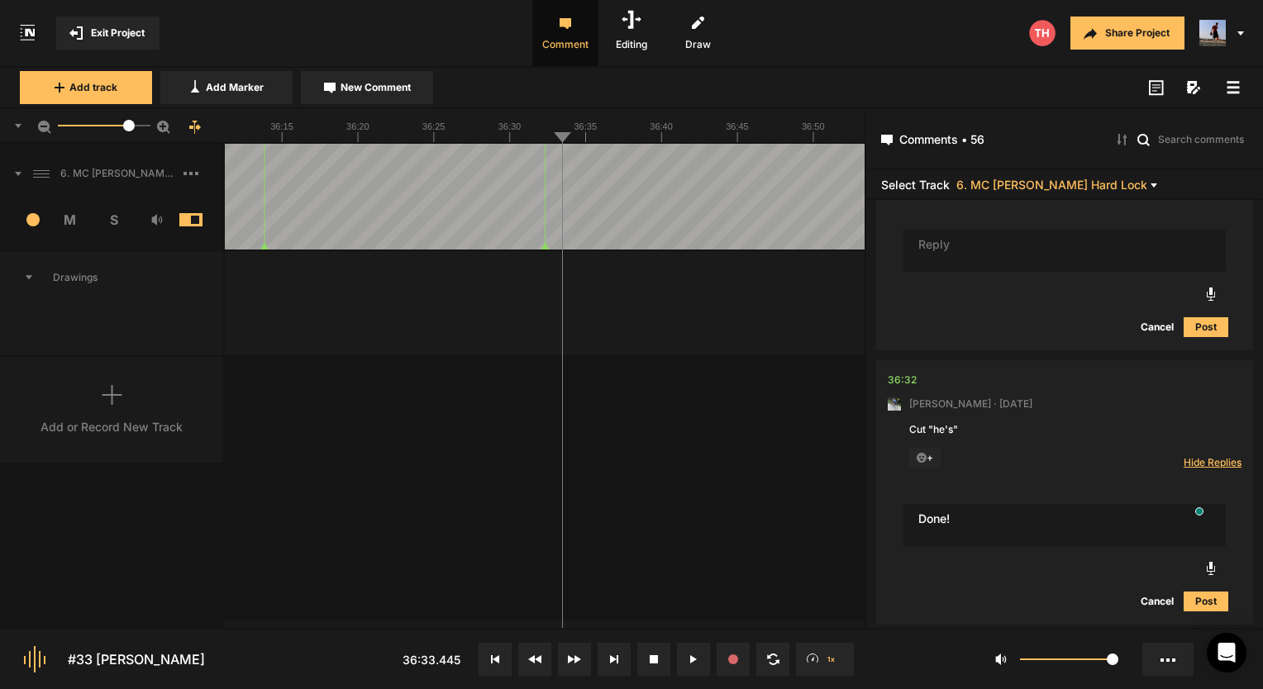
type textarea "Done!"
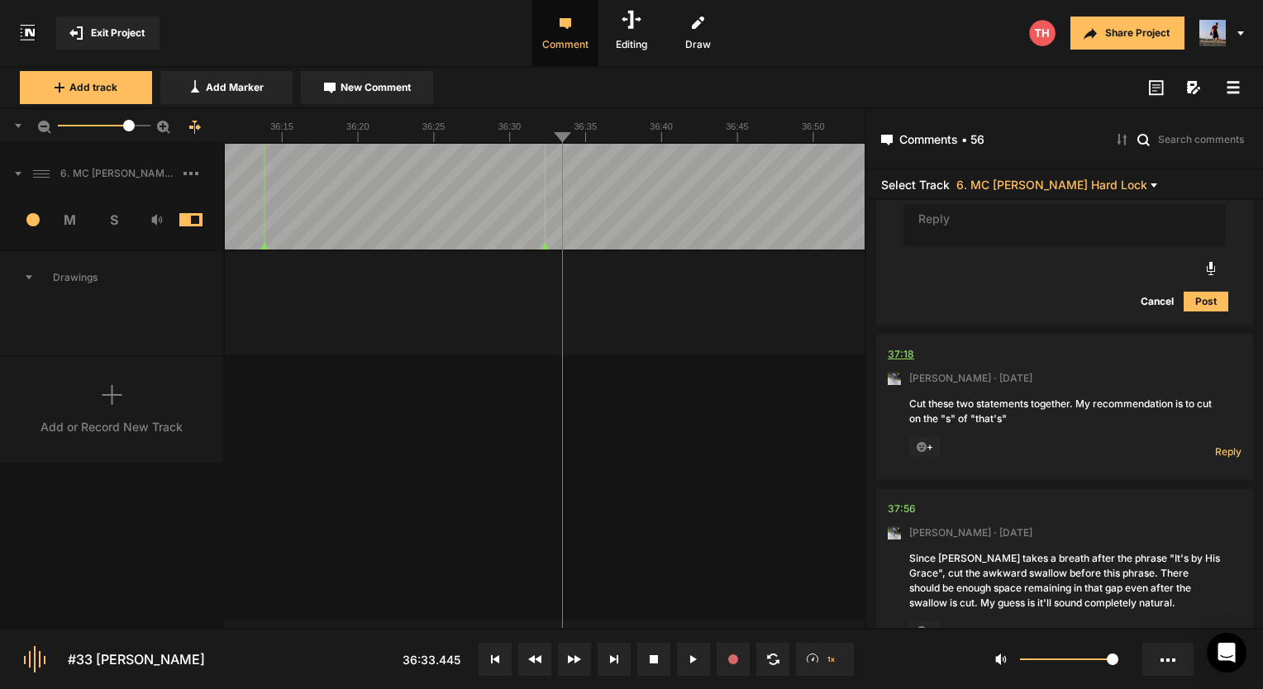
click at [899, 346] on div "37:18" at bounding box center [901, 354] width 26 height 17
click at [688, 655] on button at bounding box center [693, 659] width 33 height 33
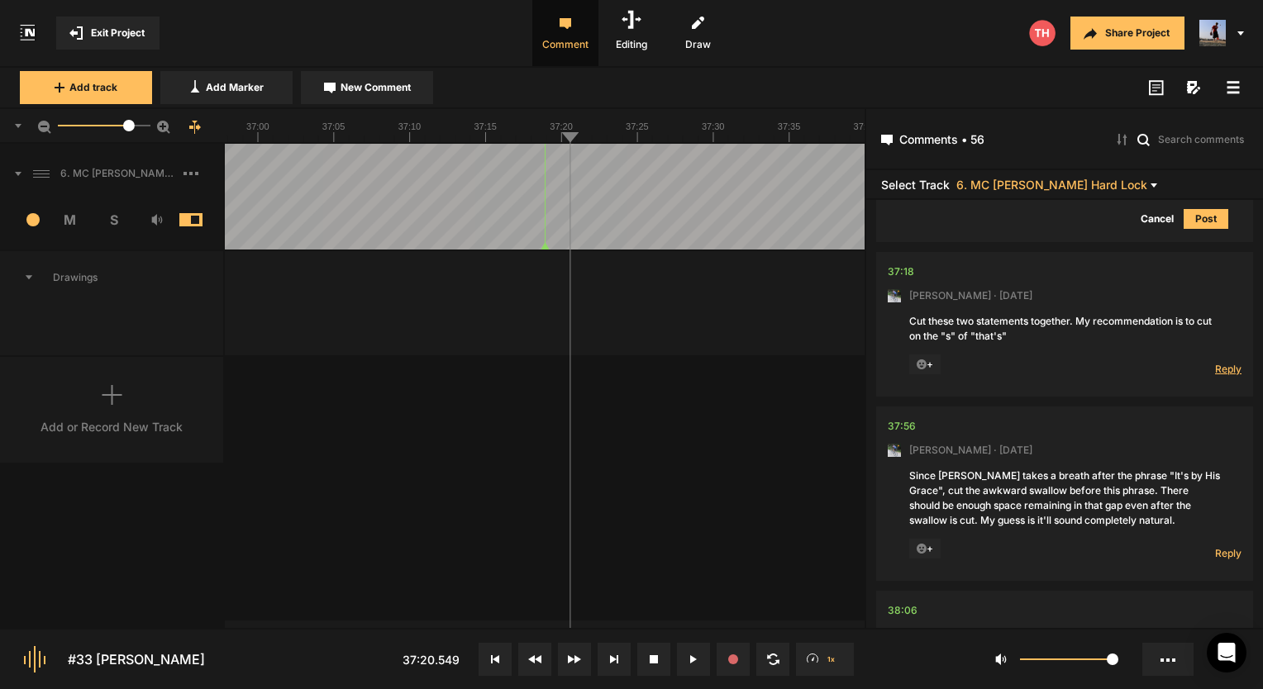
click at [1227, 362] on span "Reply" at bounding box center [1228, 369] width 26 height 14
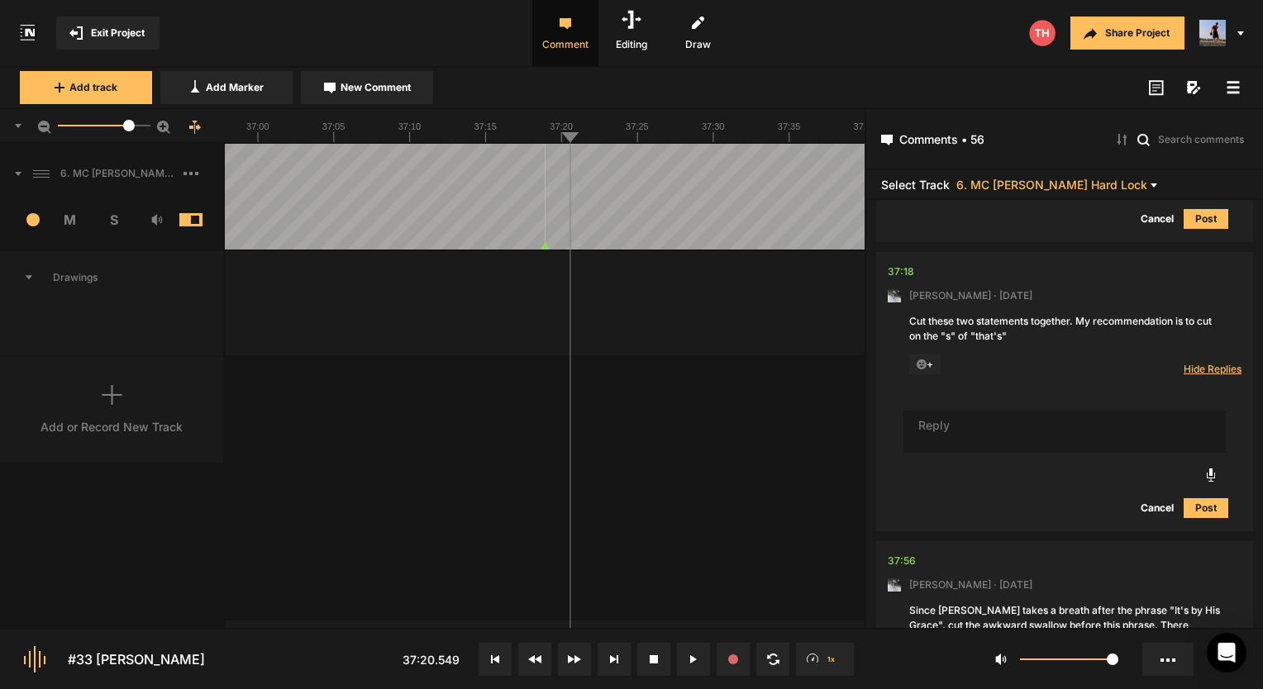
scroll to position [15870, 0]
type textarea "Done!"
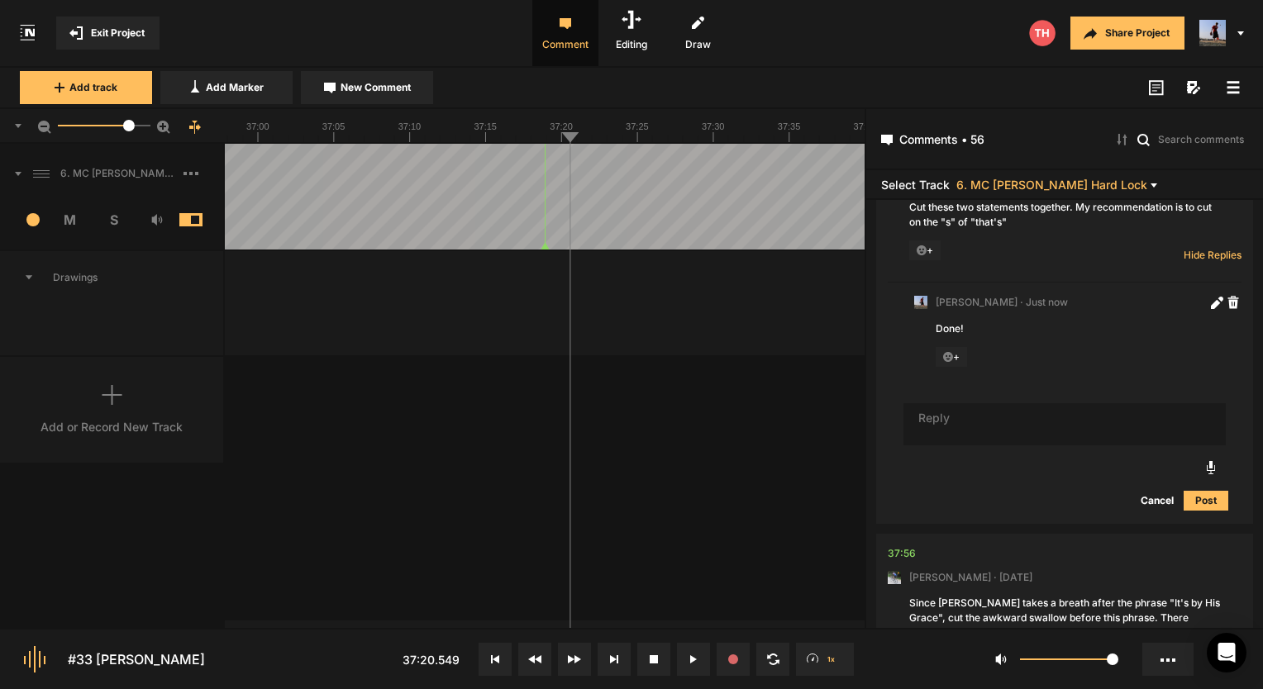
scroll to position [16201, 0]
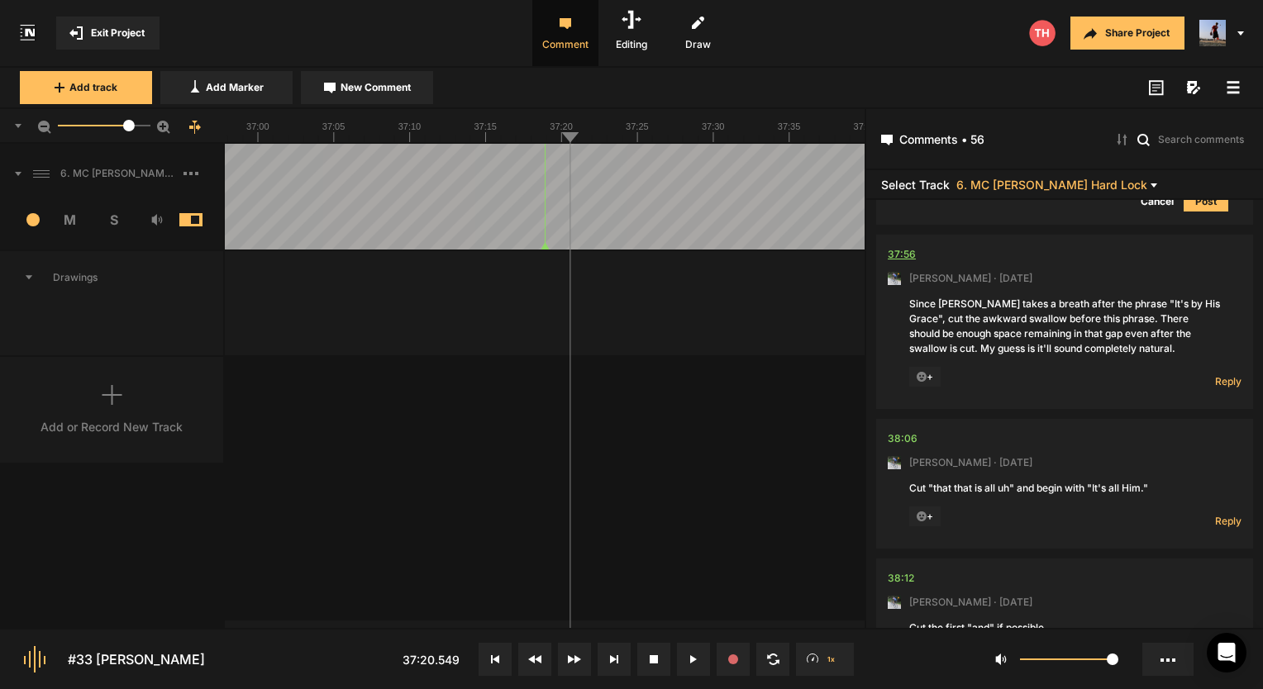
click at [909, 246] on div "37:56" at bounding box center [902, 254] width 28 height 17
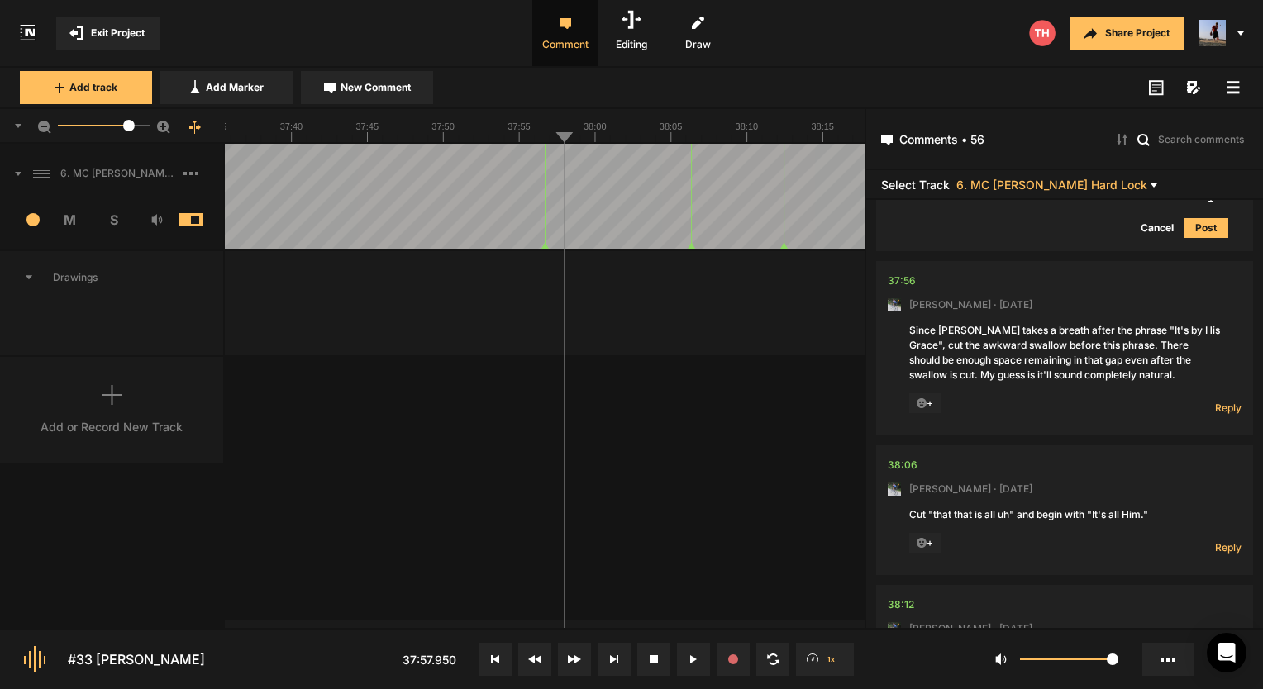
scroll to position [16283, 0]
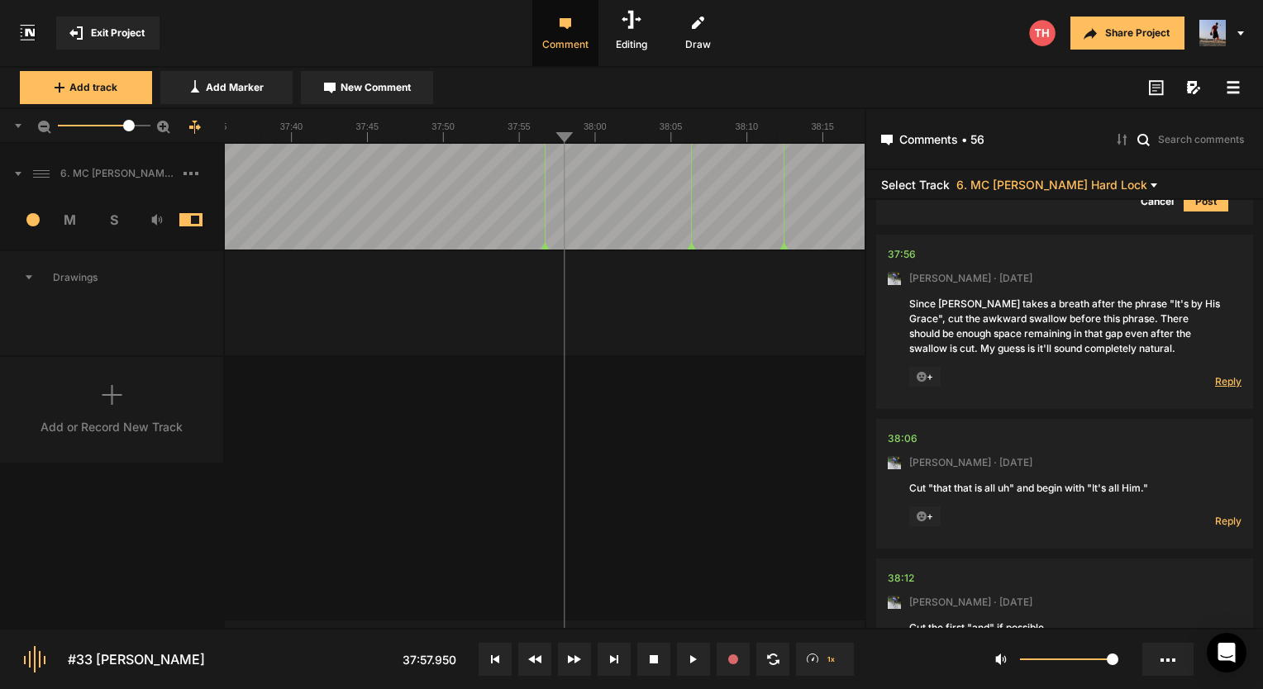
click at [1215, 375] on span "Reply" at bounding box center [1228, 382] width 26 height 14
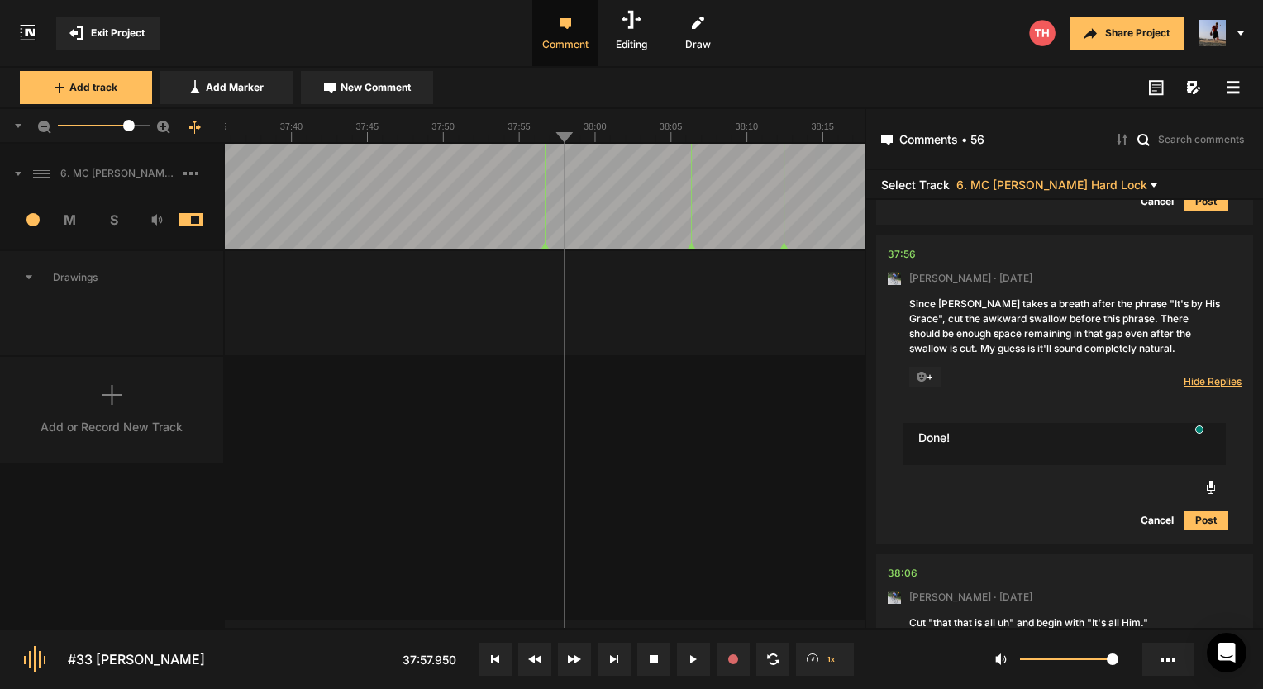
type textarea "Done!"
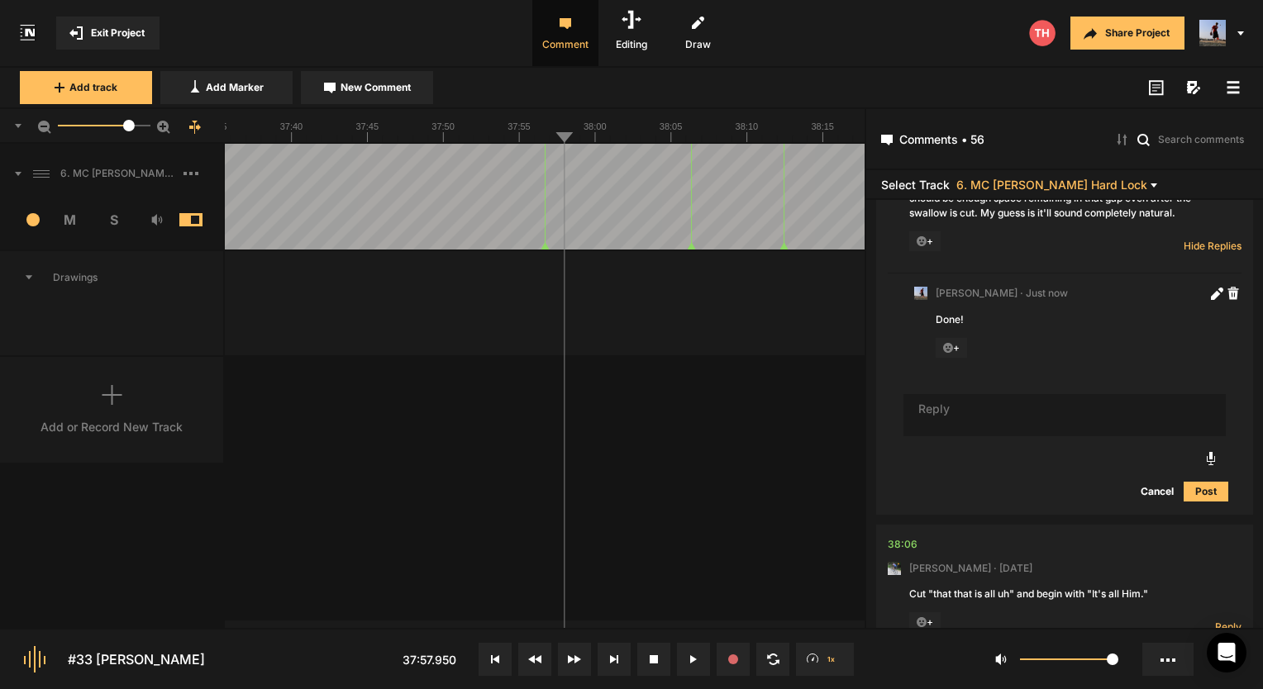
scroll to position [16531, 0]
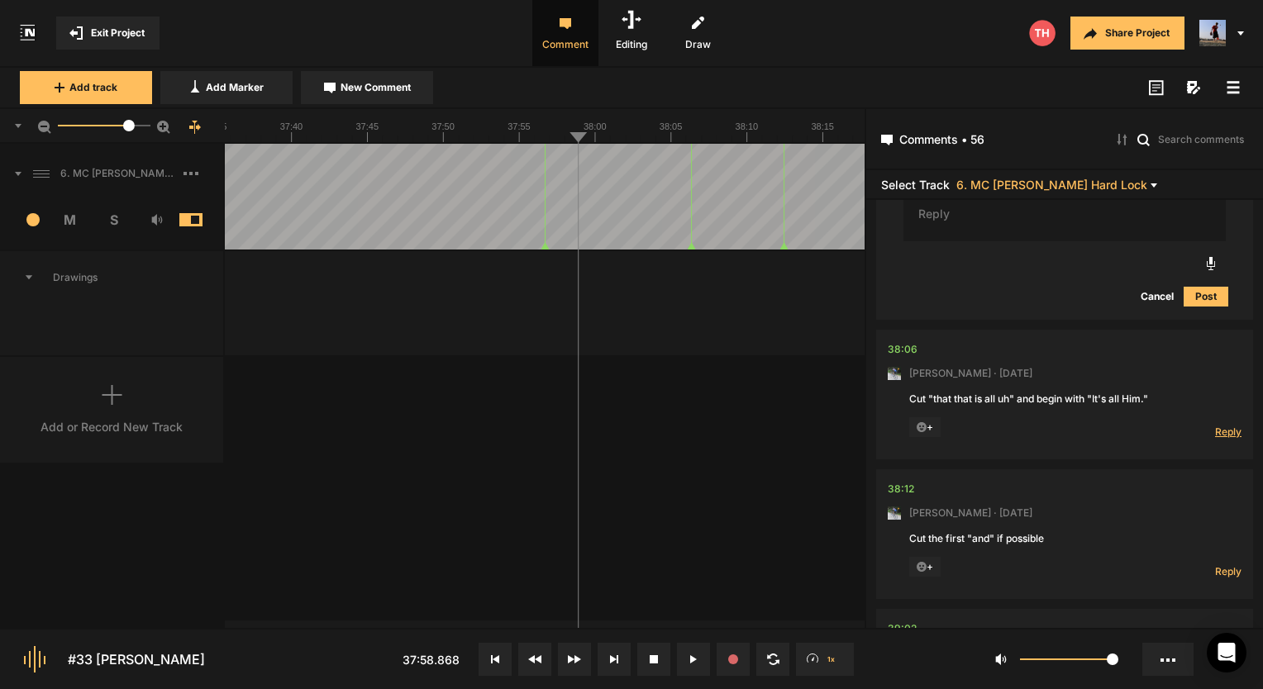
click at [1229, 425] on span "Reply" at bounding box center [1228, 432] width 26 height 14
type textarea "Done!"
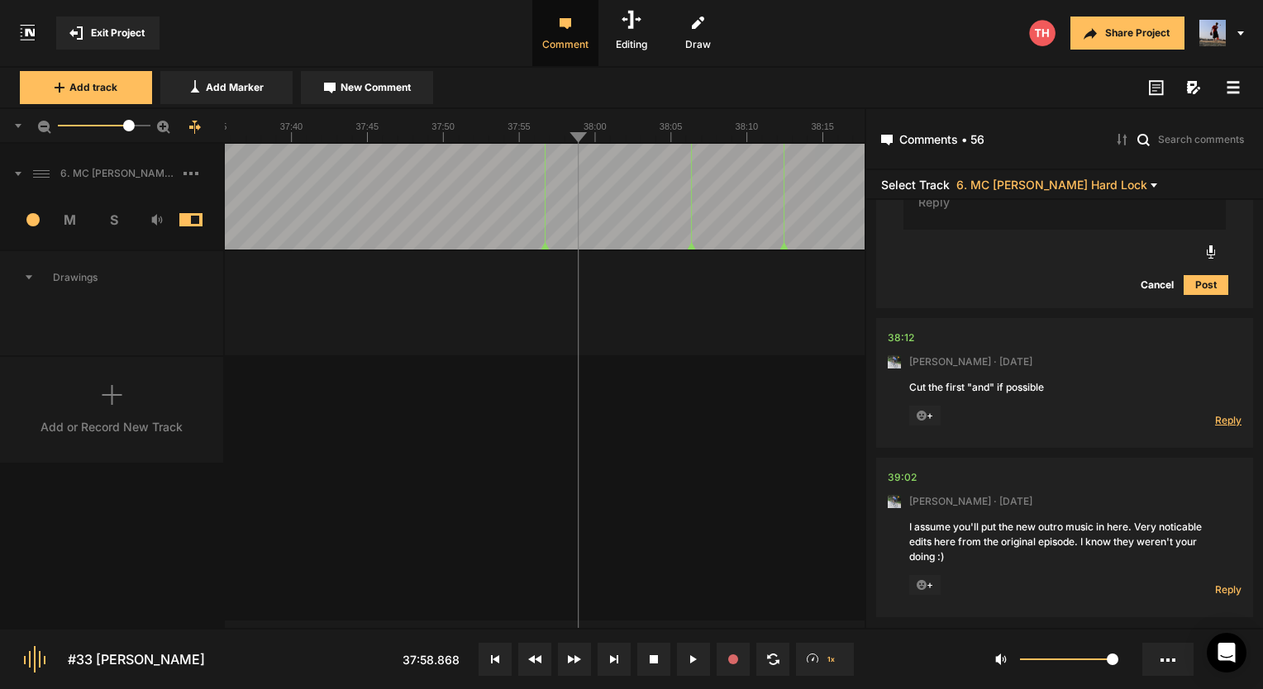
click at [1221, 413] on span "Reply" at bounding box center [1228, 420] width 26 height 14
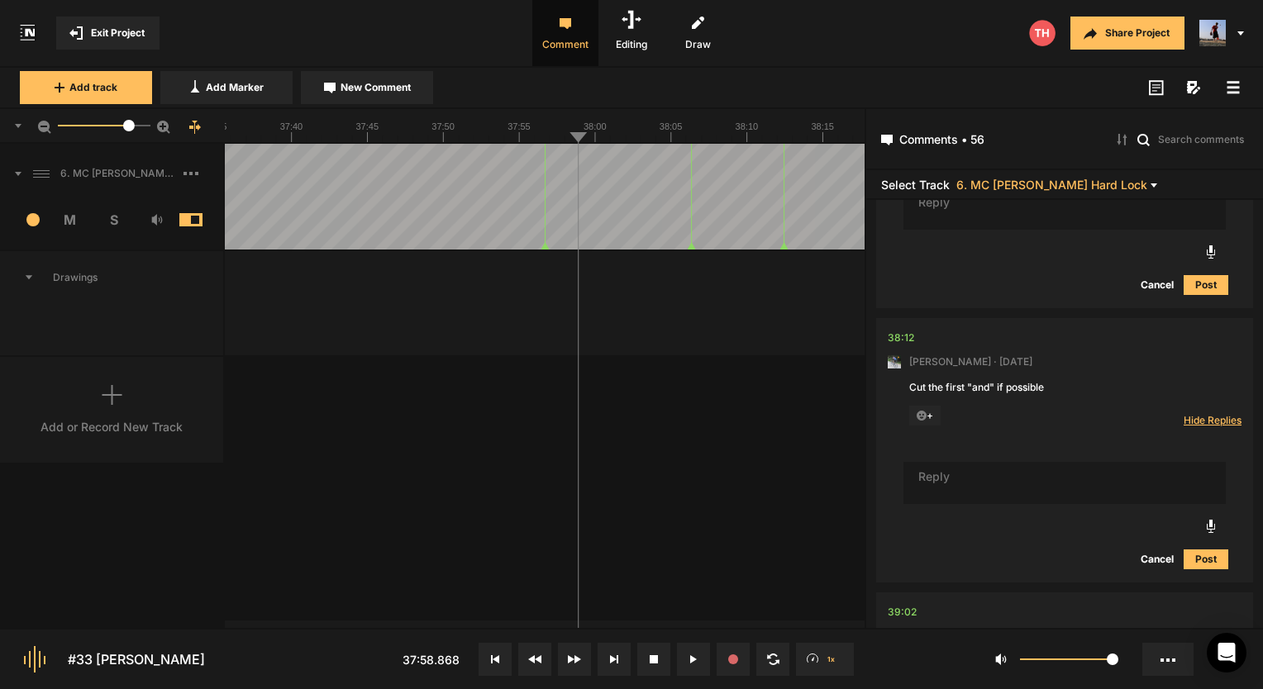
scroll to position [17007, 0]
type textarea "Done!"
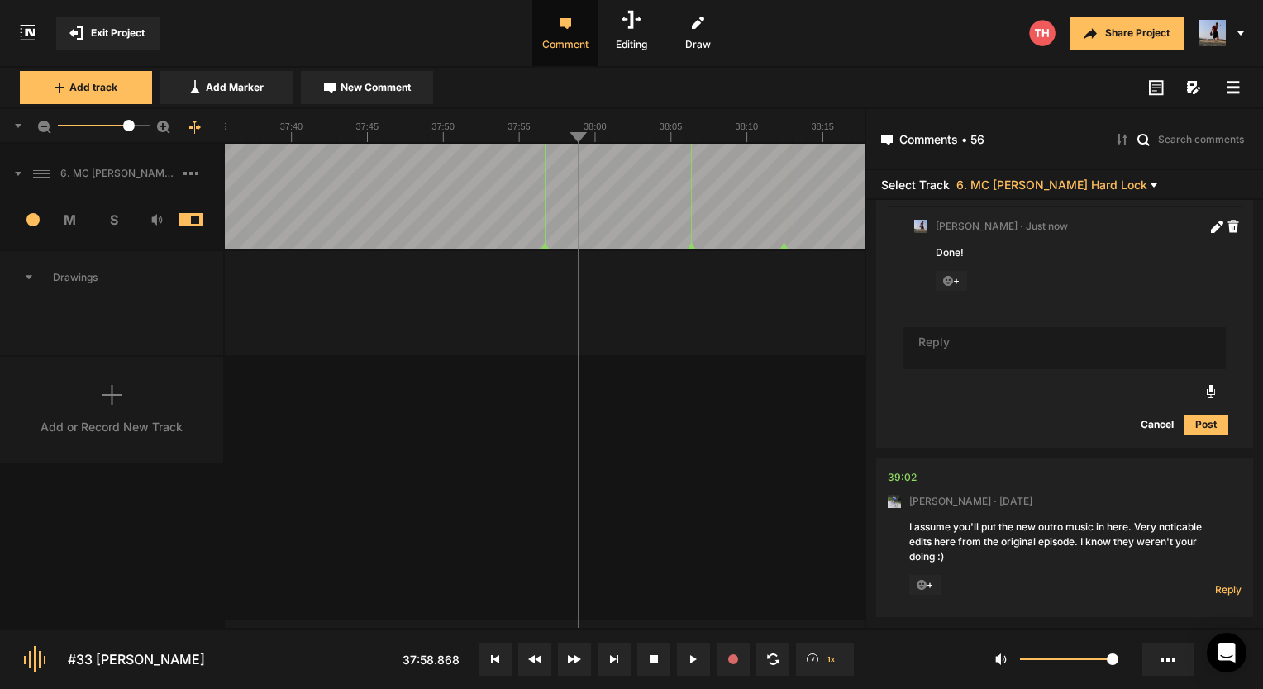
click at [1208, 575] on div "Reply Hide Replies" at bounding box center [1209, 585] width 66 height 21
click at [1215, 583] on span "Reply" at bounding box center [1228, 590] width 26 height 14
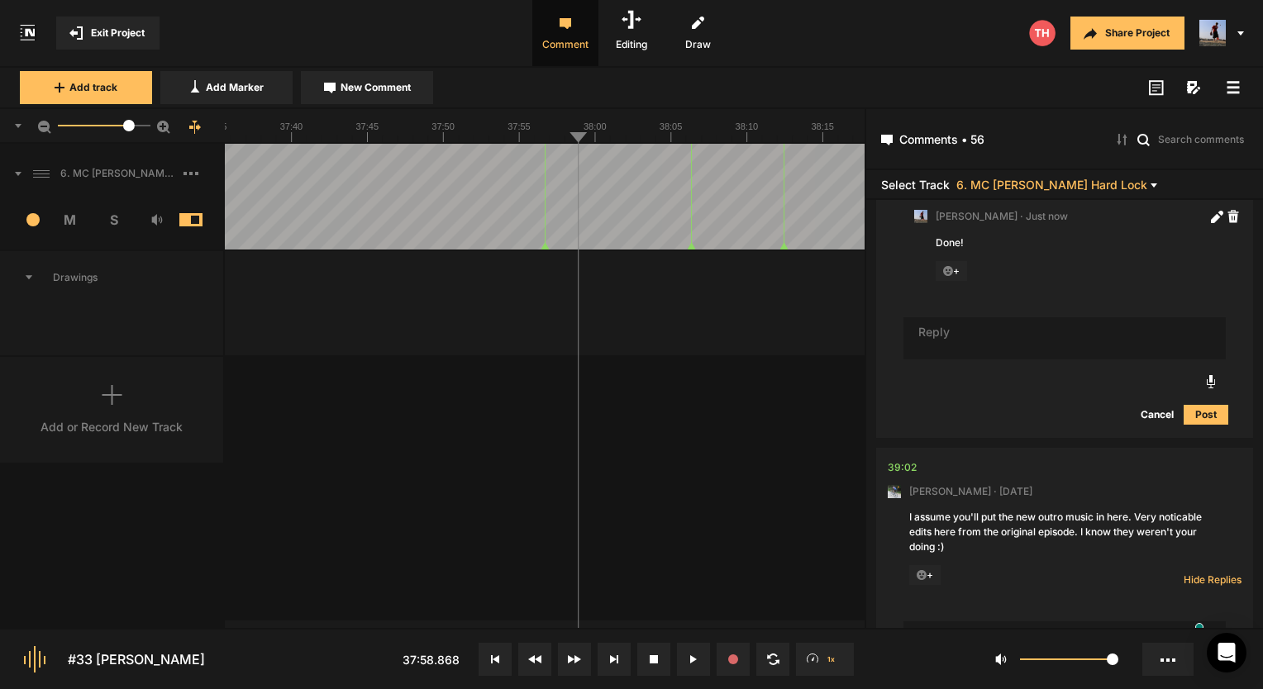
type textarea "Yup!"
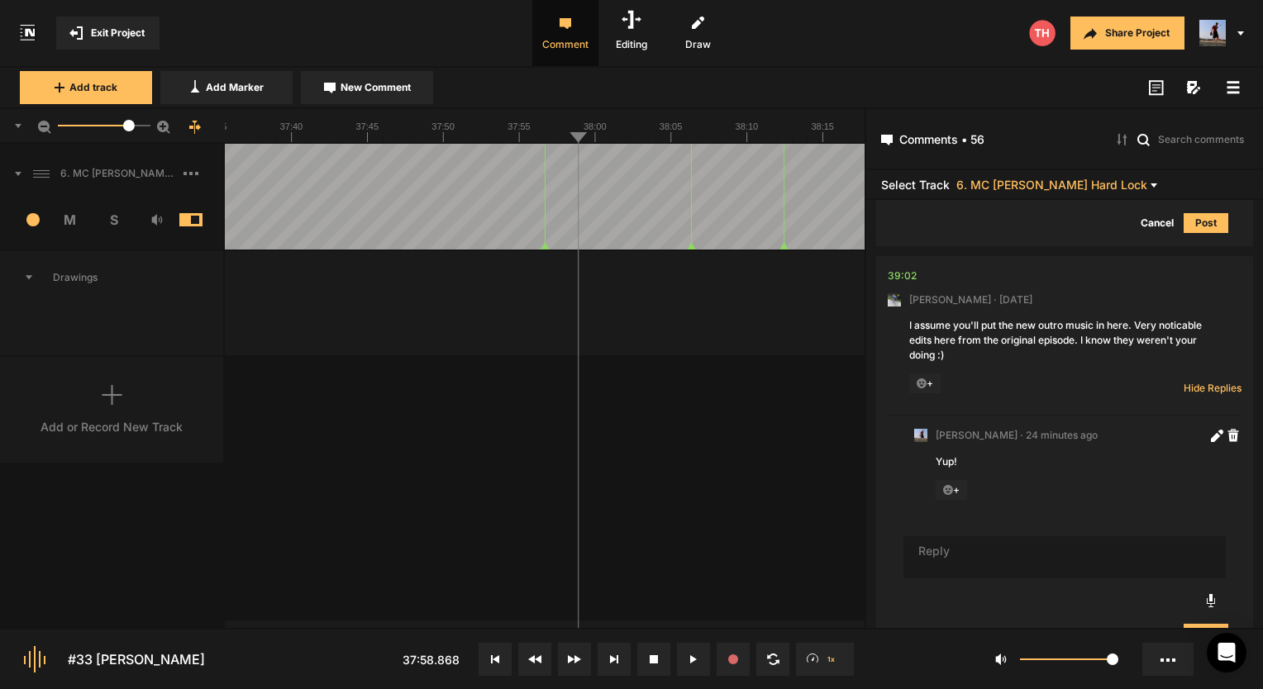
click at [136, 42] on button "Exit Project" at bounding box center [107, 33] width 103 height 33
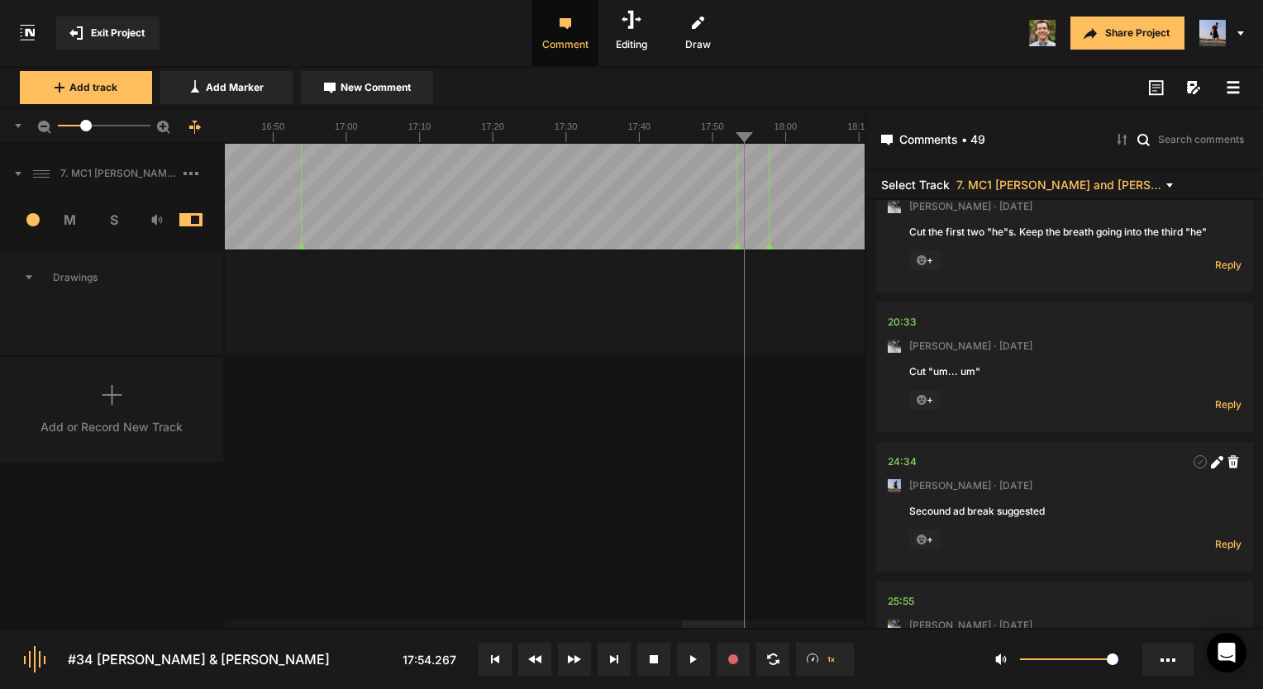
scroll to position [5212, 0]
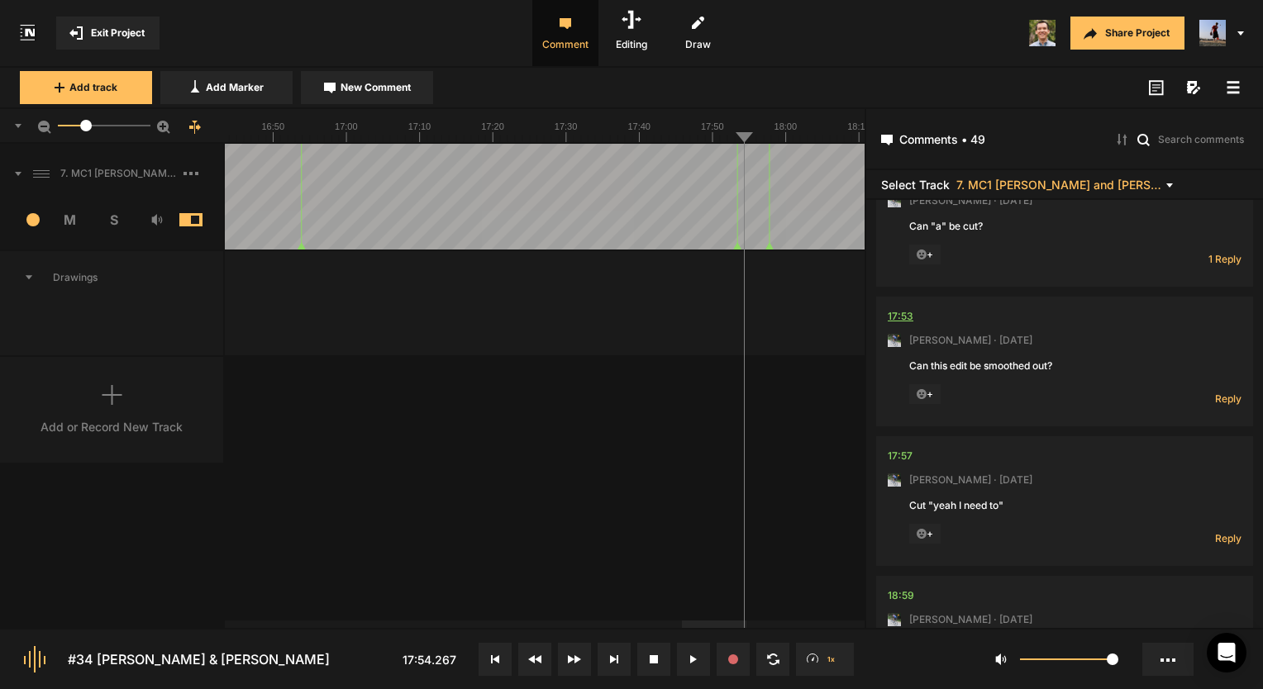
click at [899, 325] on div "17:53" at bounding box center [901, 316] width 26 height 17
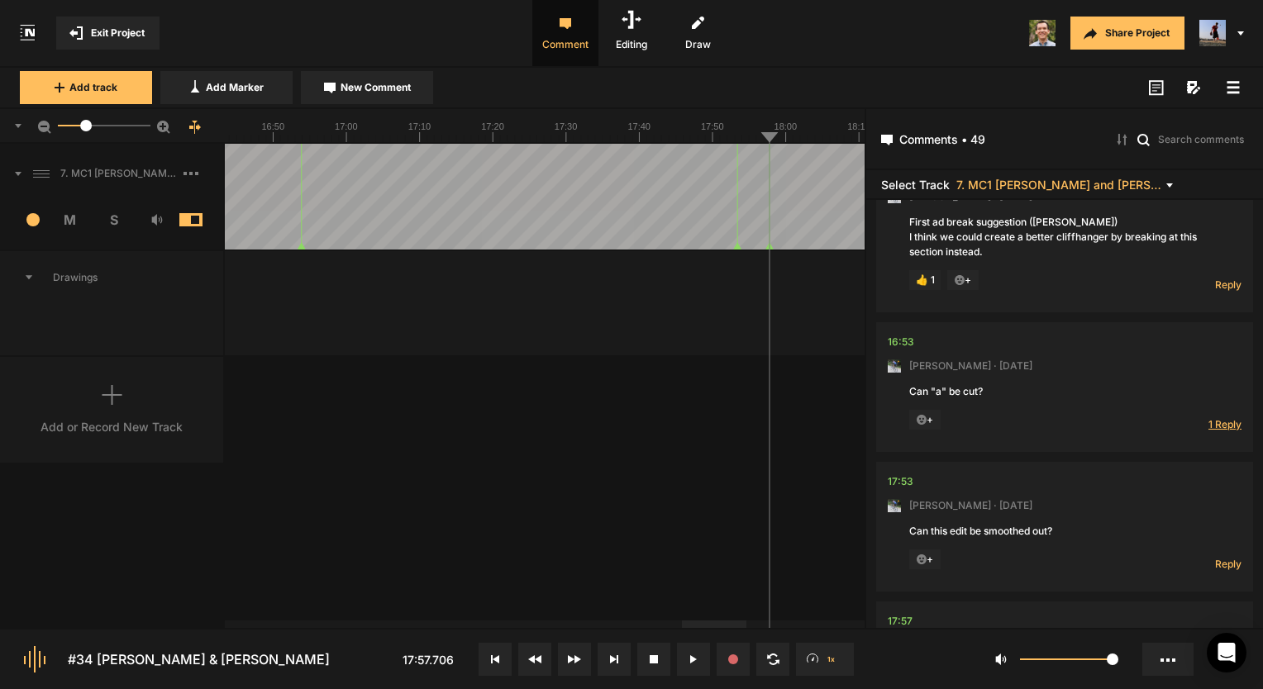
click at [1217, 429] on span "1 Reply" at bounding box center [1225, 425] width 33 height 14
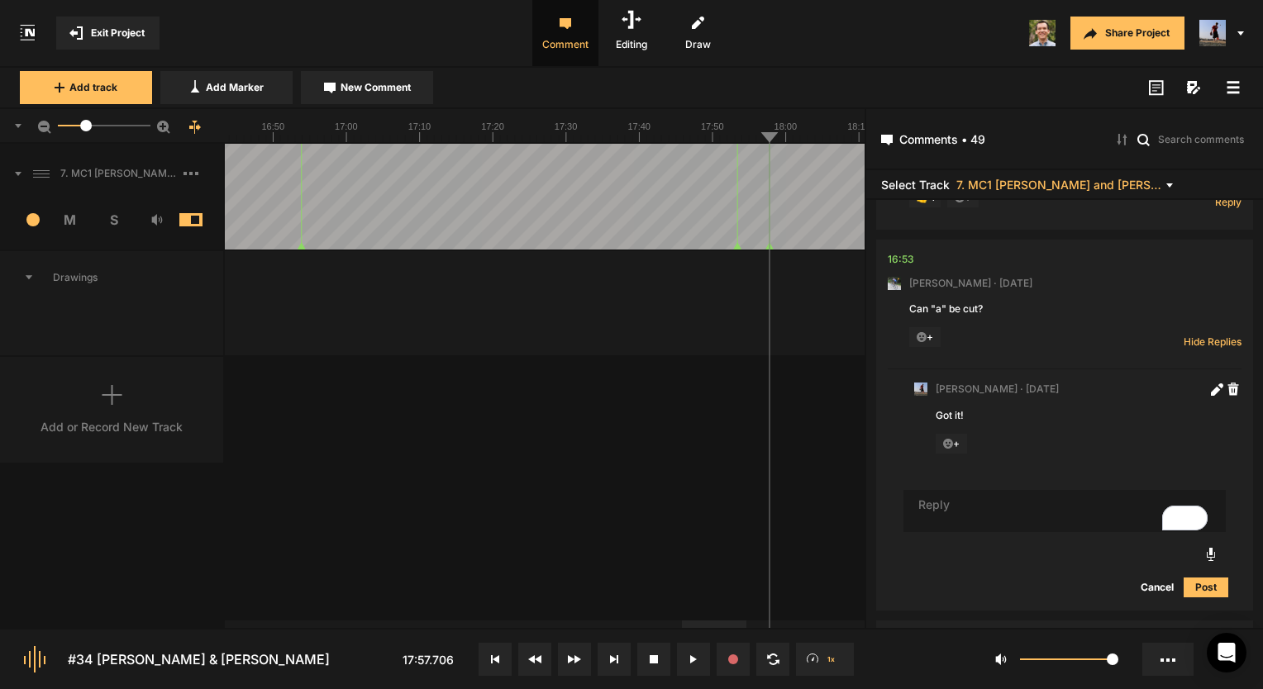
scroll to position [5184, 0]
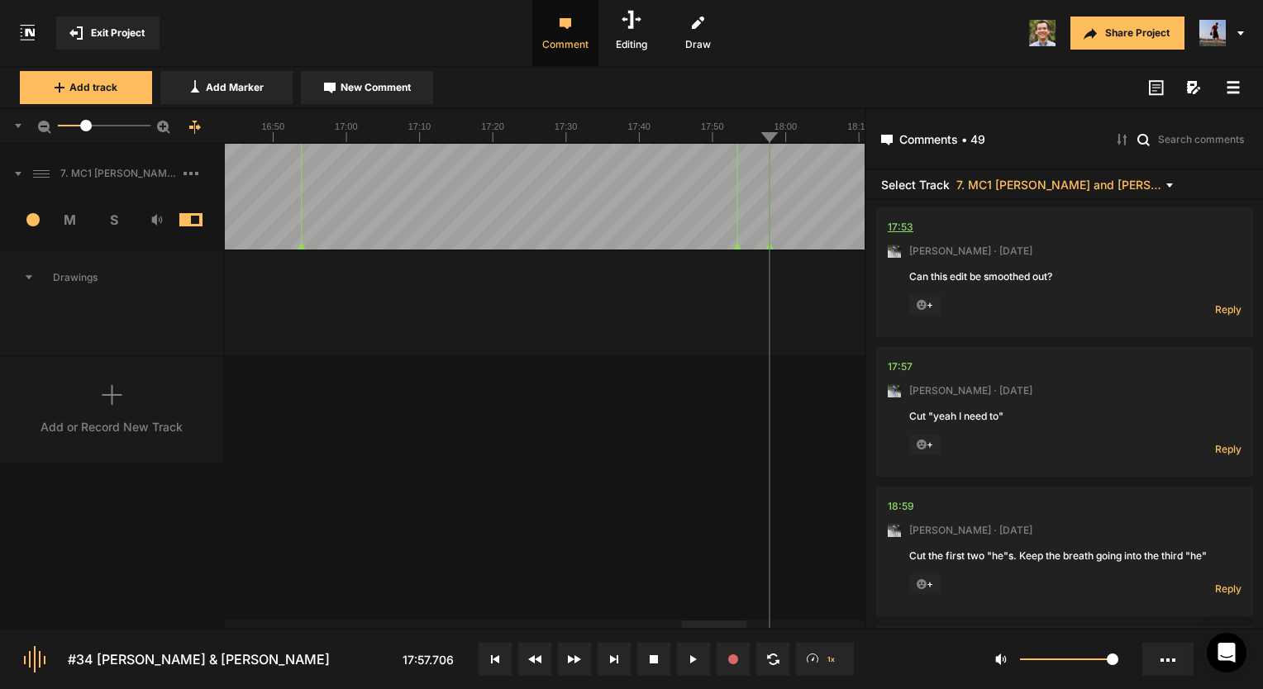
click at [902, 236] on div "17:53" at bounding box center [901, 227] width 26 height 17
click at [714, 131] on text "17:50" at bounding box center [712, 127] width 23 height 10
click at [1219, 313] on span "Reply" at bounding box center [1228, 310] width 26 height 14
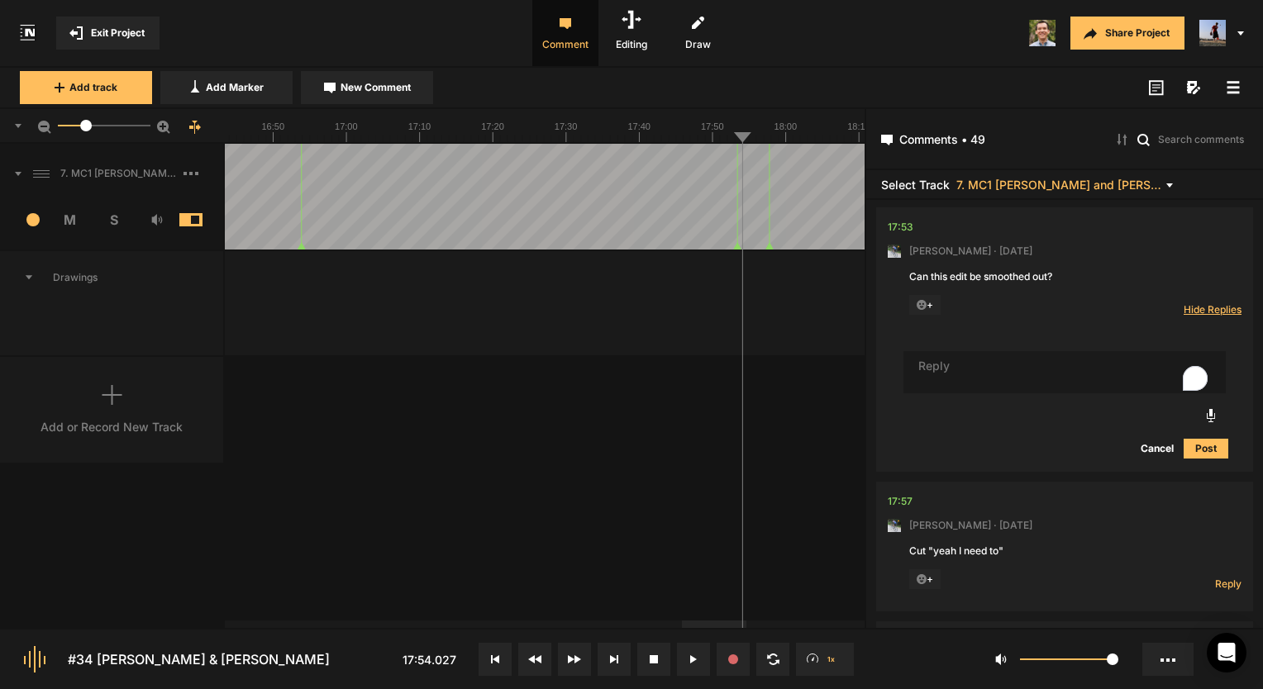
scroll to position [5542, 0]
type textarea "I think this is the best it's going to be honestly..."
click at [1201, 458] on button "Post" at bounding box center [1206, 449] width 45 height 20
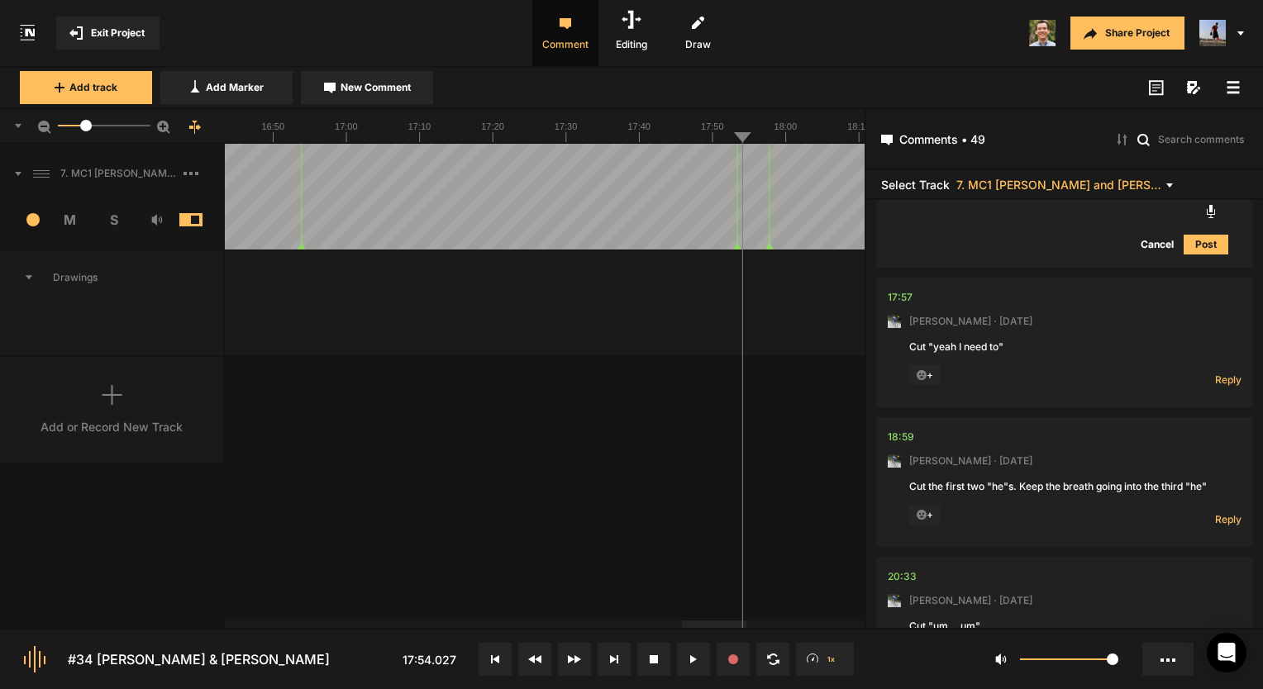
scroll to position [5873, 0]
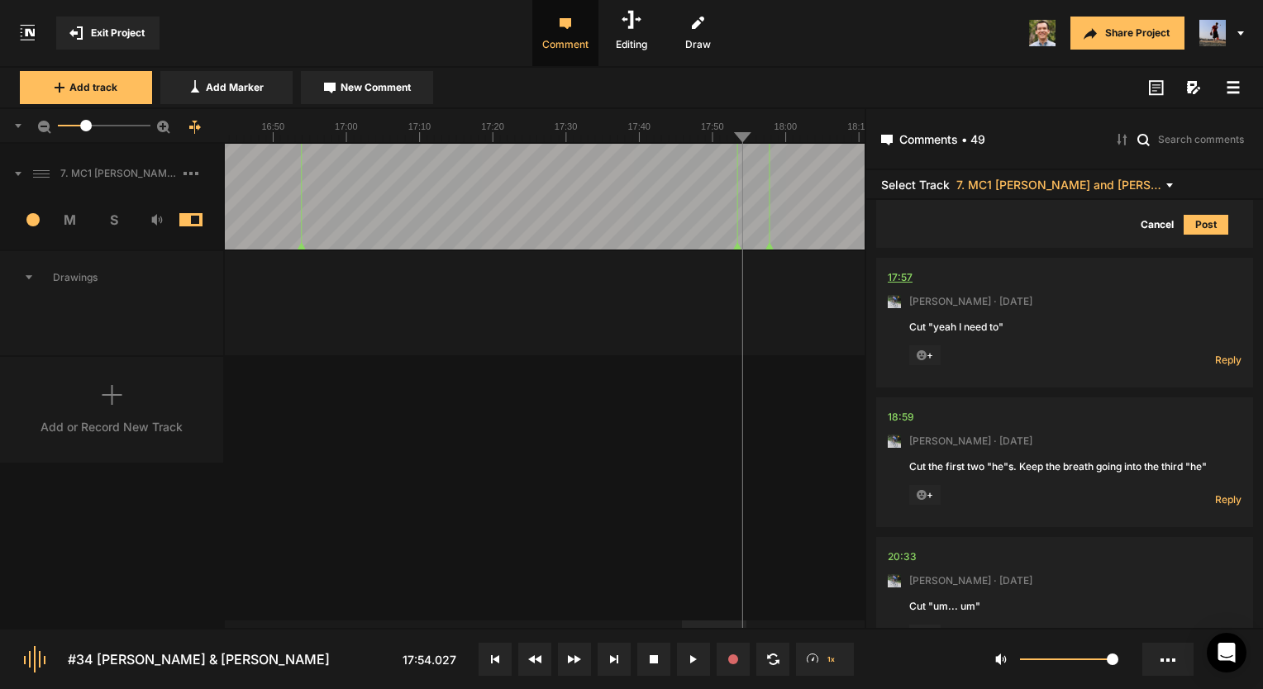
click at [895, 282] on div "17:57" at bounding box center [900, 278] width 25 height 17
click at [899, 278] on div "17:57" at bounding box center [900, 278] width 25 height 17
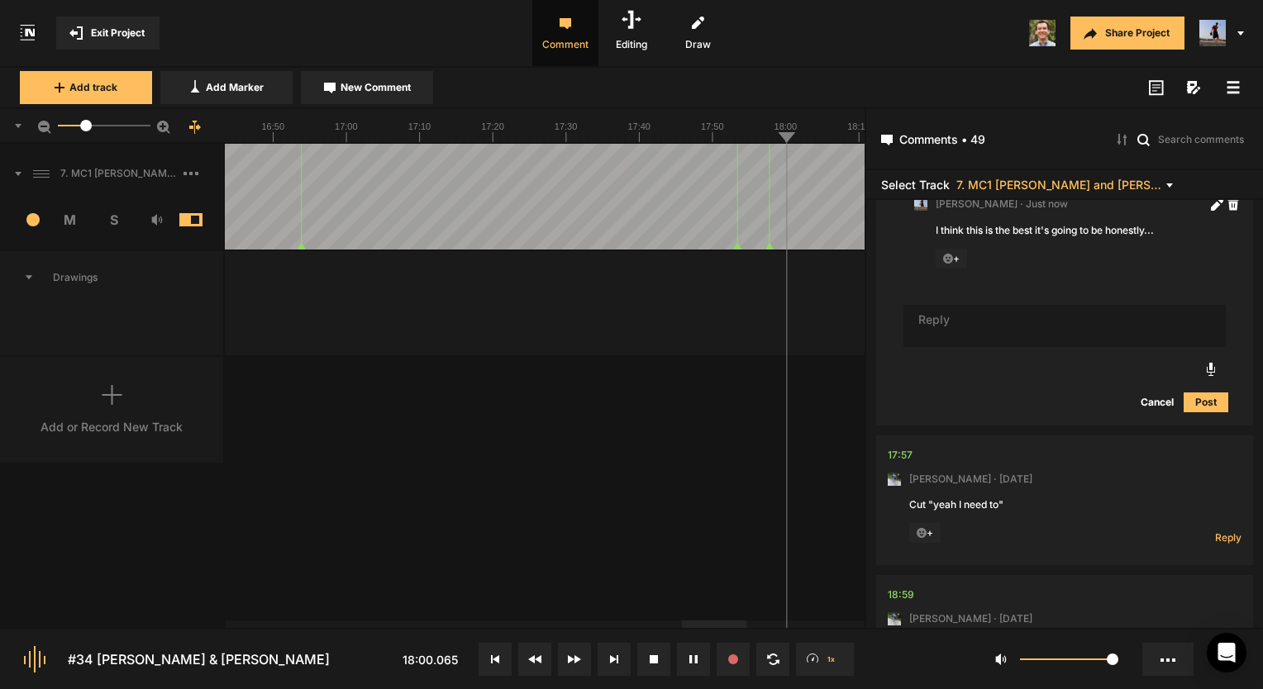
scroll to position [5708, 0]
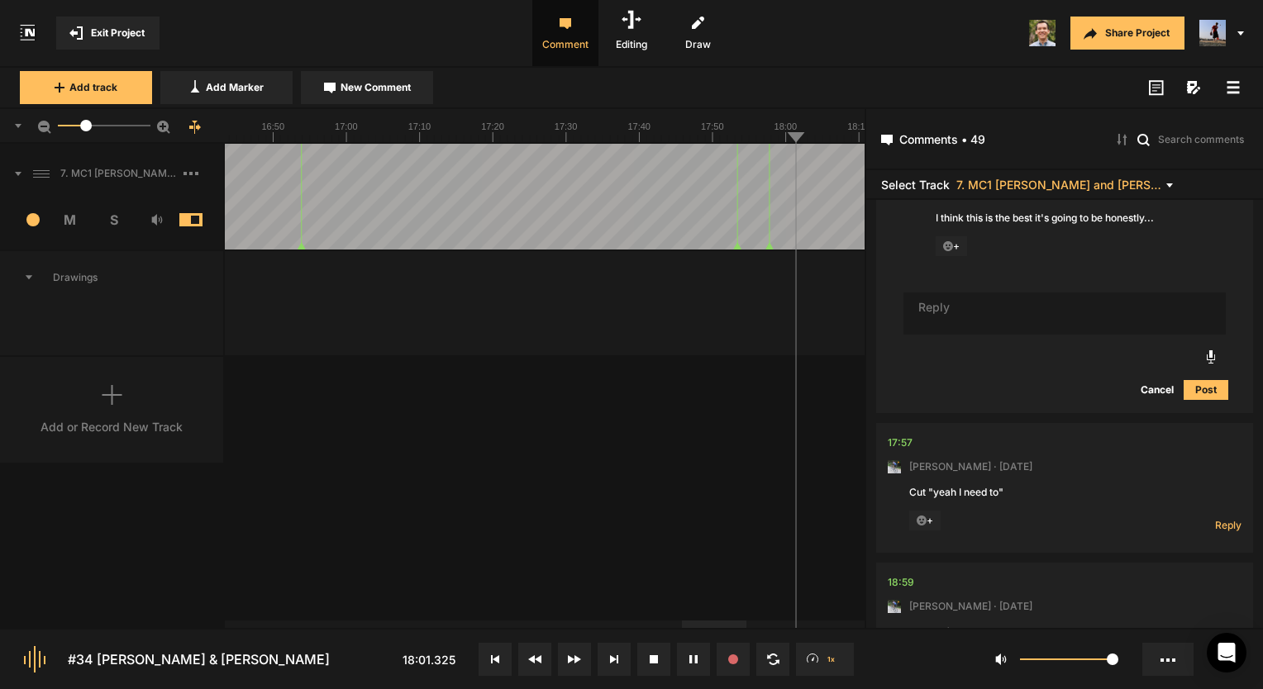
click at [914, 450] on nt-comment "17:57 [PERSON_NAME] · [DATE] Cut "yeah I need to" + Reply Hide Replies" at bounding box center [1065, 488] width 354 height 130
click at [907, 451] on div "17:57" at bounding box center [900, 443] width 25 height 17
click at [909, 451] on div "17:57" at bounding box center [900, 443] width 25 height 17
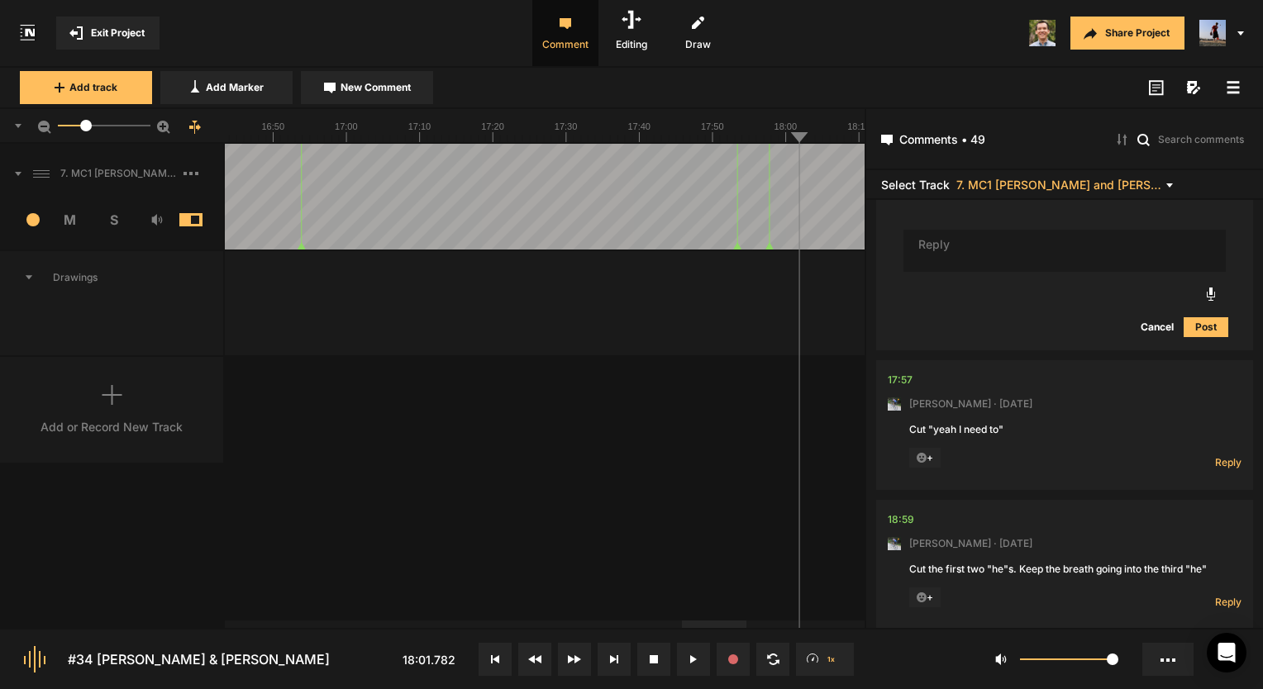
scroll to position [5873, 0]
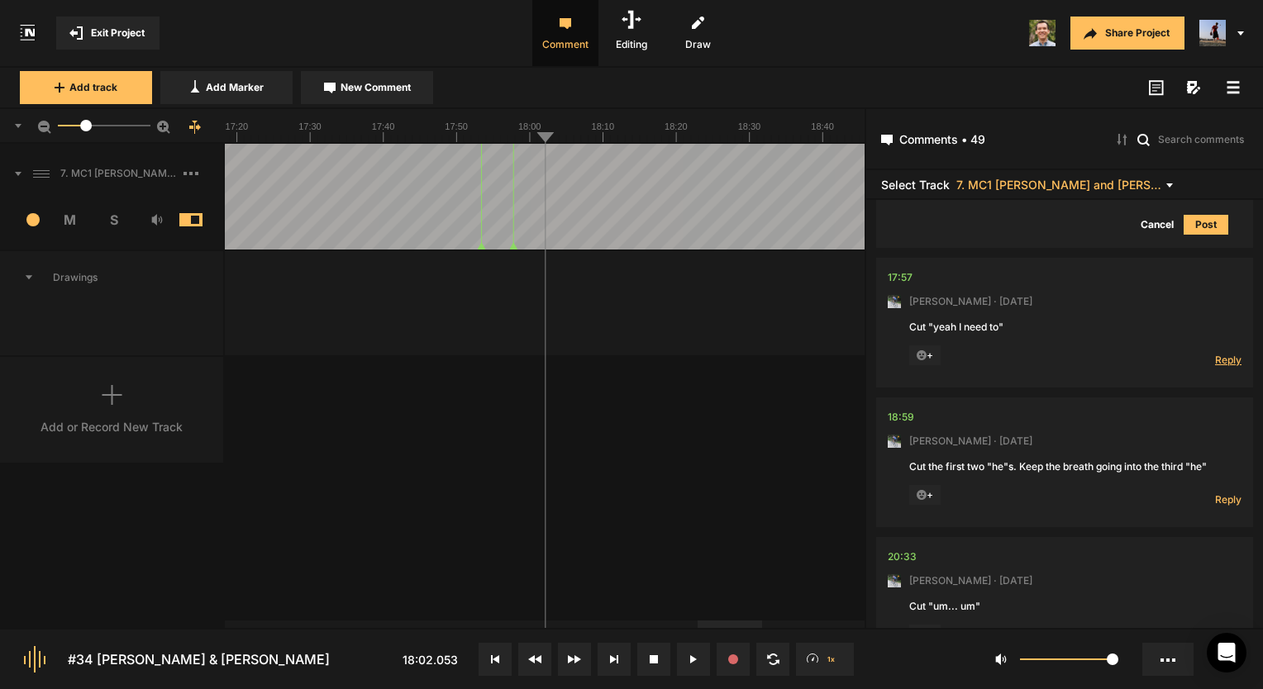
click at [1216, 367] on span "Reply" at bounding box center [1228, 360] width 26 height 14
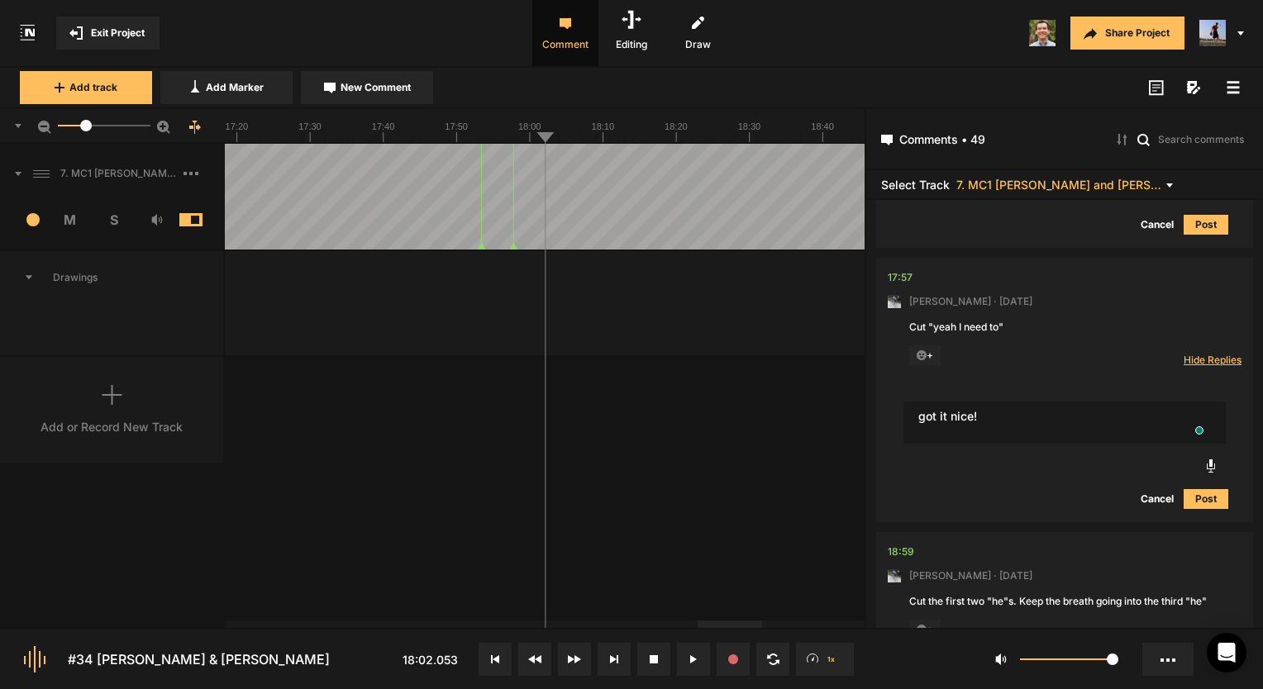
type textarea "got it nice!"
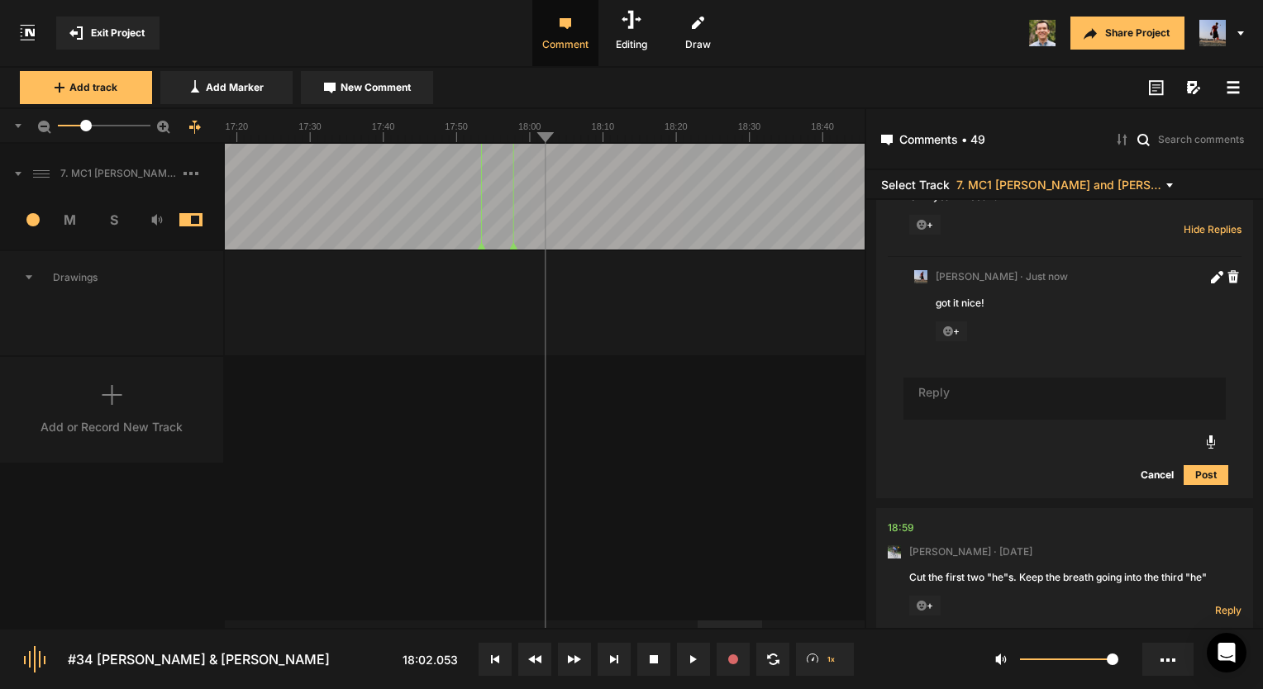
scroll to position [6038, 0]
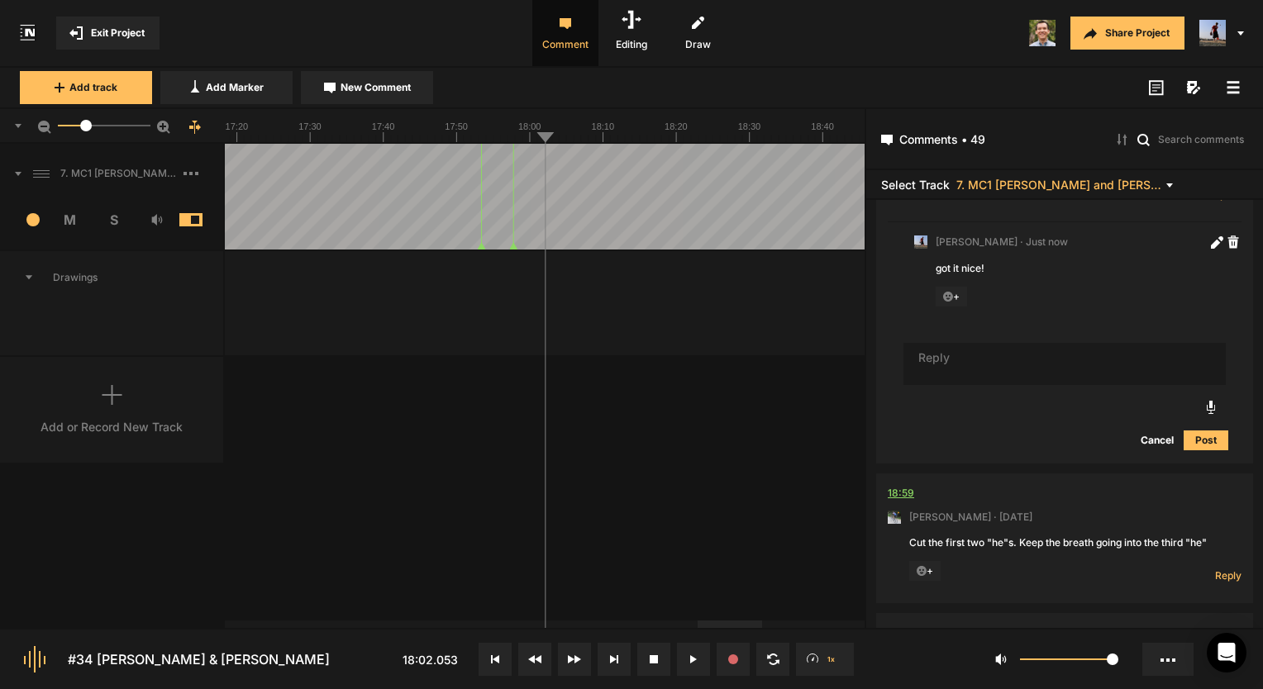
click at [906, 501] on div "18:59" at bounding box center [901, 493] width 26 height 17
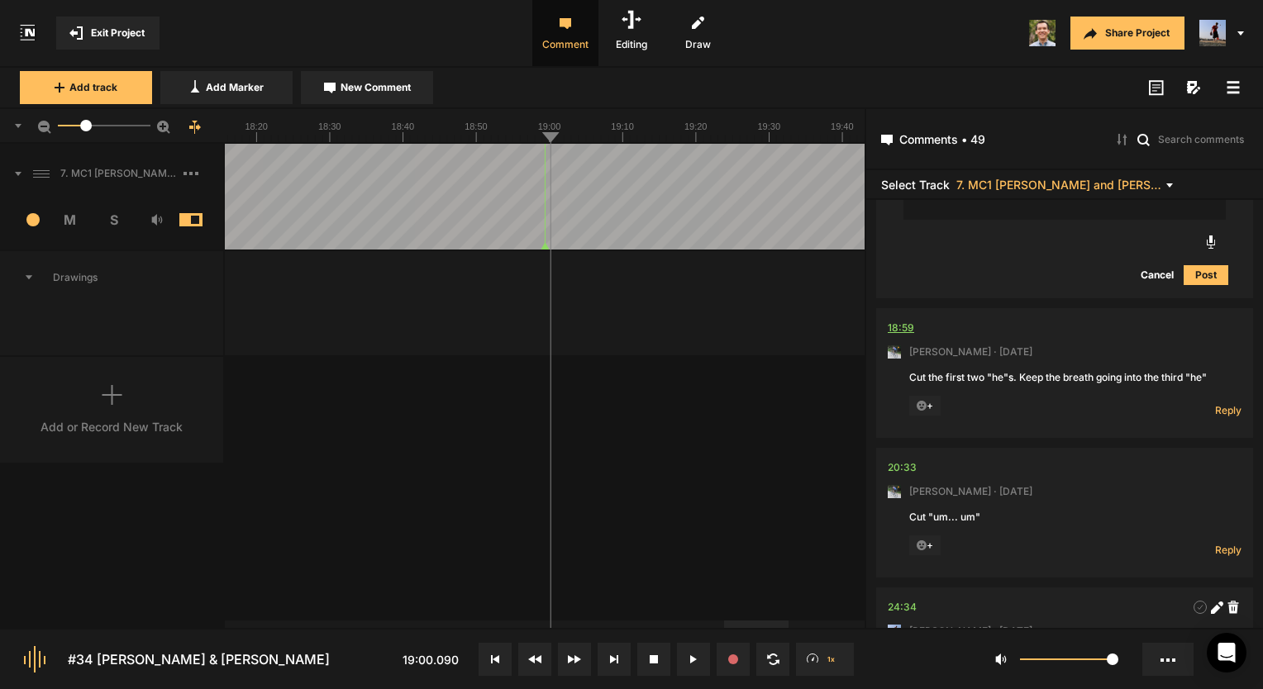
click at [912, 336] on div "18:59" at bounding box center [901, 328] width 26 height 17
click at [1226, 413] on span "Reply" at bounding box center [1228, 410] width 26 height 14
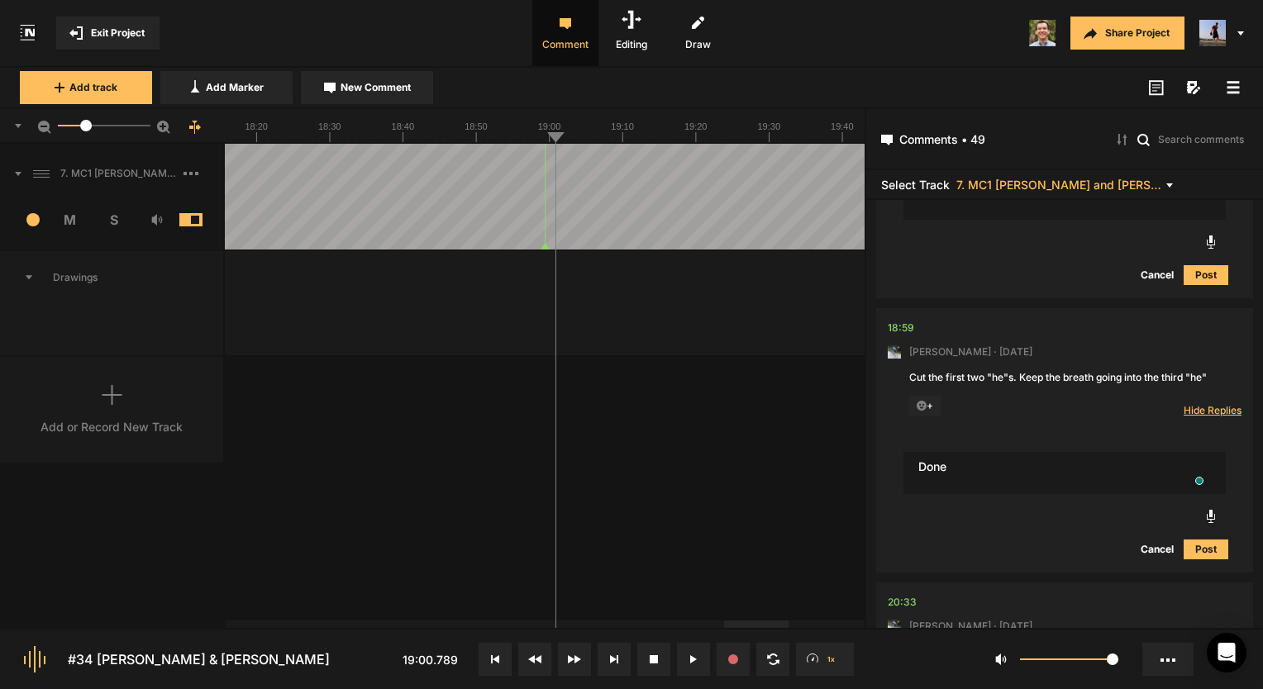
type textarea "Done"
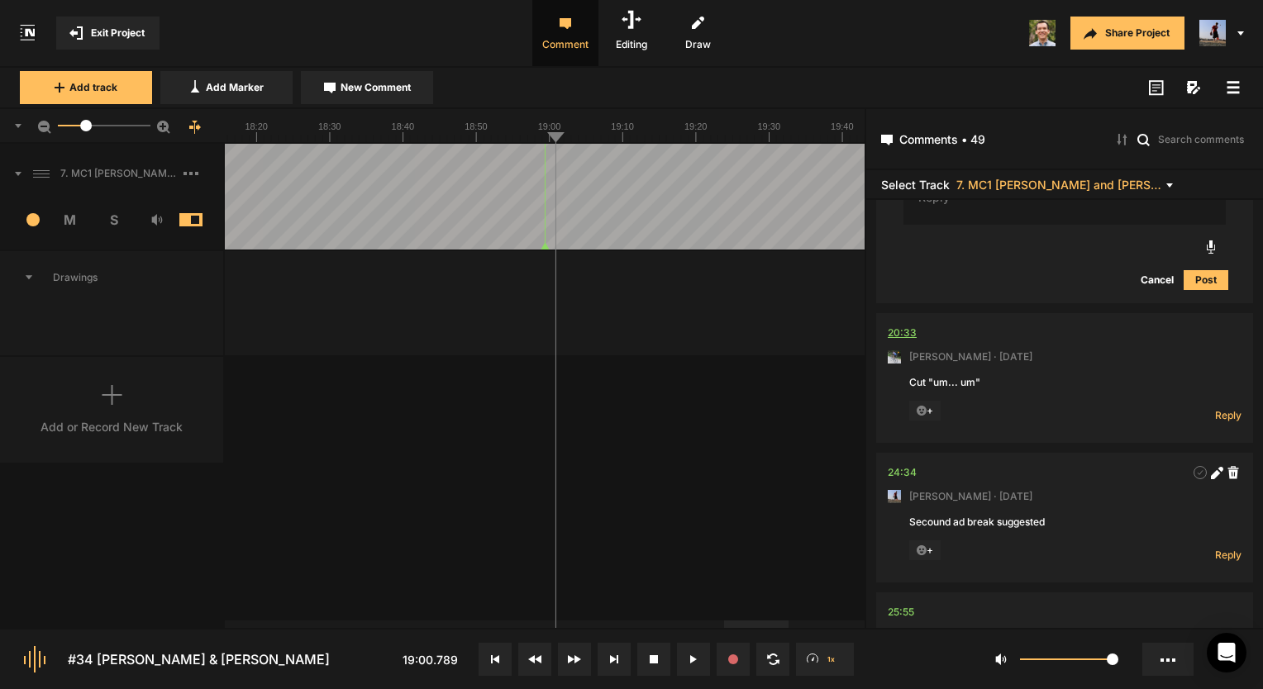
click at [909, 341] on div "20:33" at bounding box center [902, 333] width 29 height 17
click at [994, 416] on div "+" at bounding box center [1031, 411] width 245 height 21
click at [1235, 428] on nt-comment-thread "20:33 [PERSON_NAME] · [DATE] Cut "um... um" + Reply Hide Replies" at bounding box center [1064, 383] width 377 height 140
click at [1228, 422] on span "Reply" at bounding box center [1228, 415] width 26 height 14
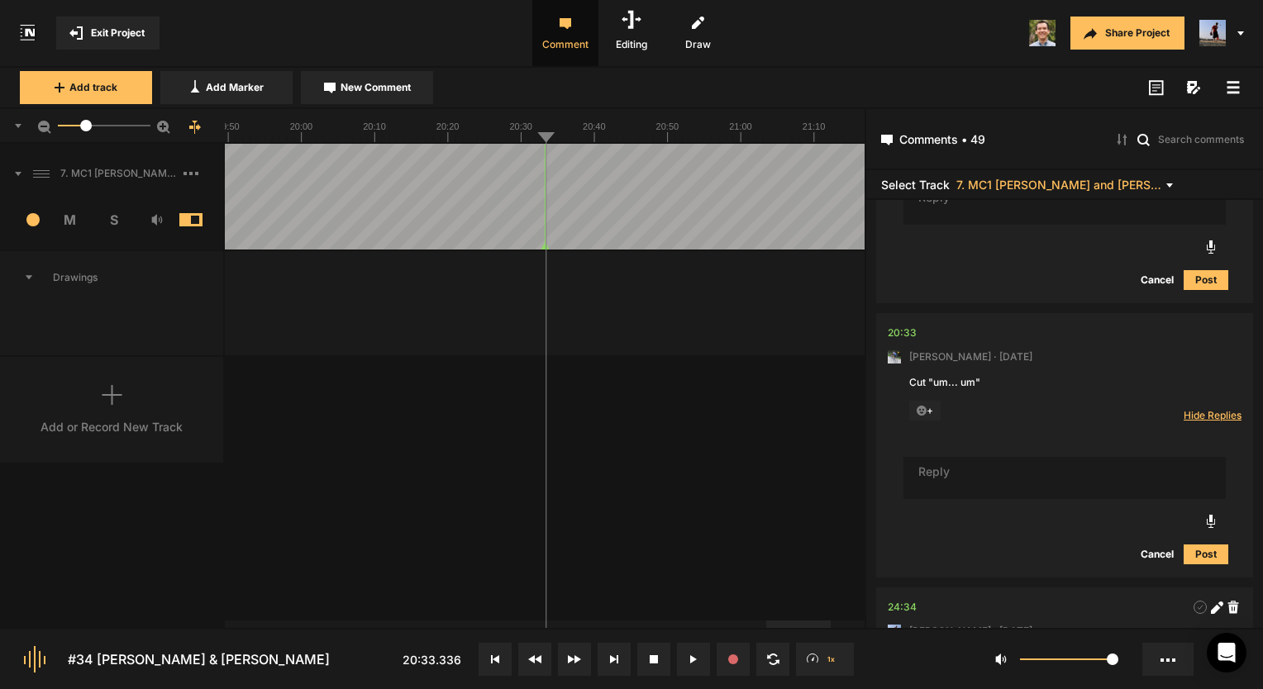
scroll to position [6580, 0]
type textarea "Done!"
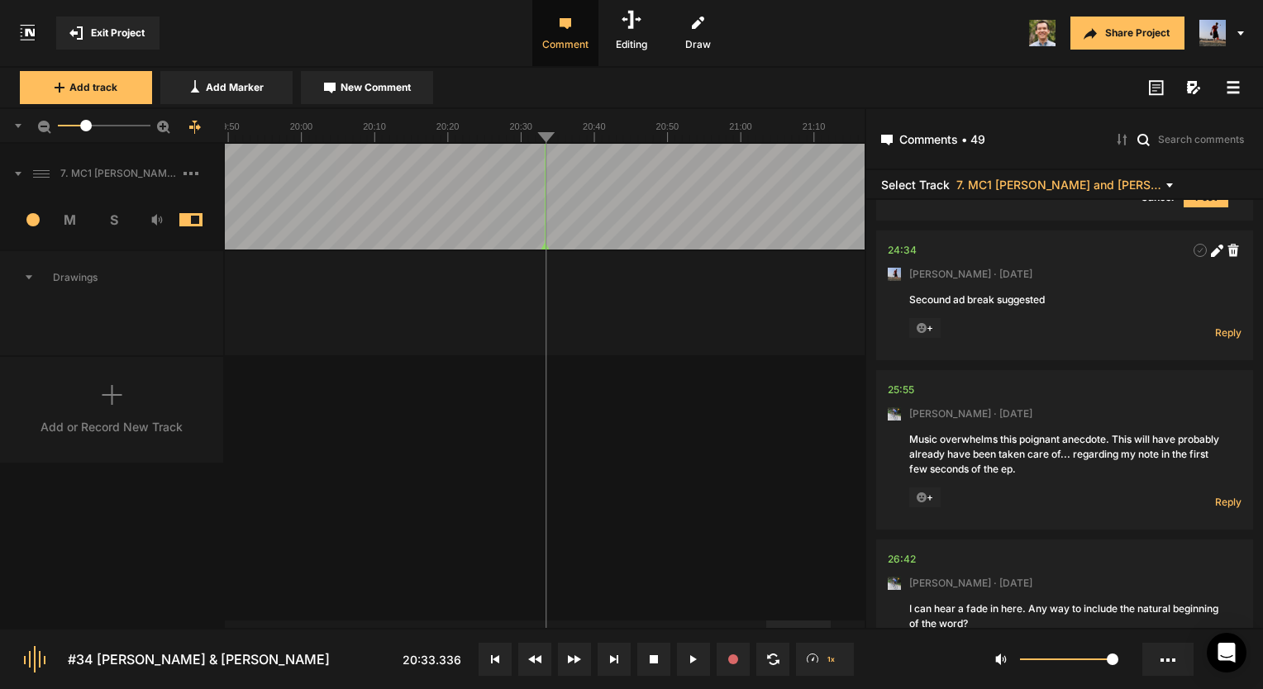
scroll to position [6906, 0]
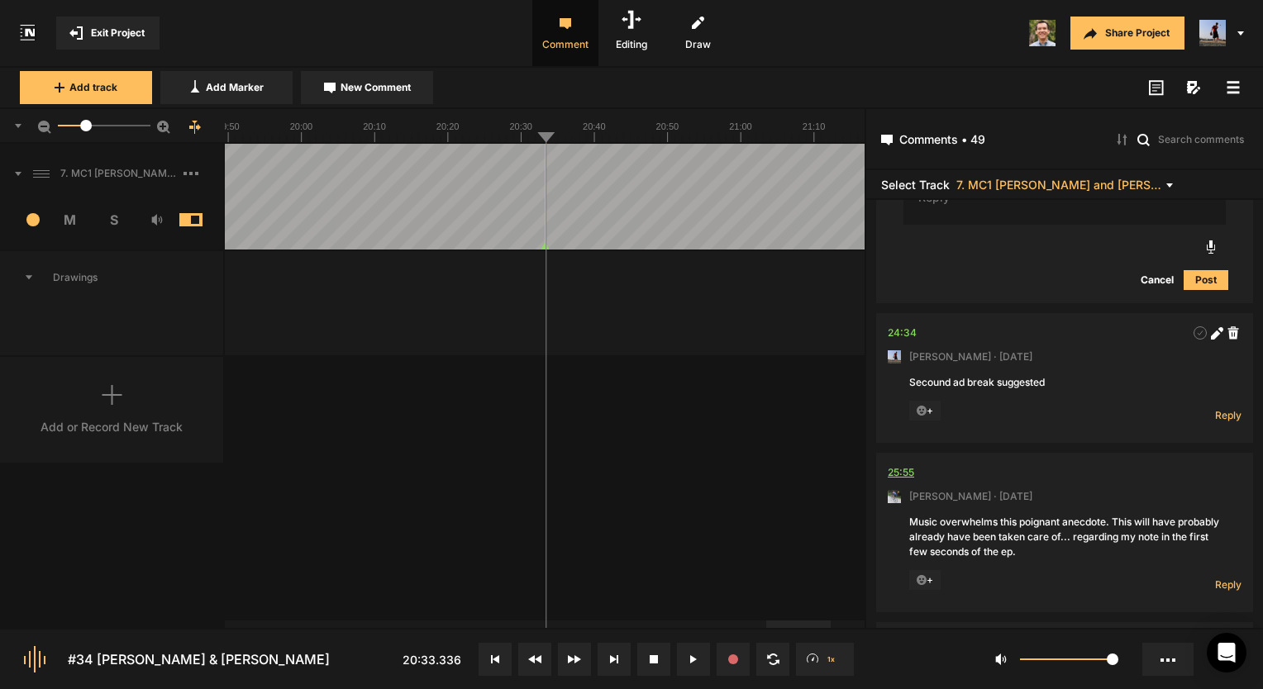
click at [905, 481] on div "25:55" at bounding box center [901, 473] width 26 height 17
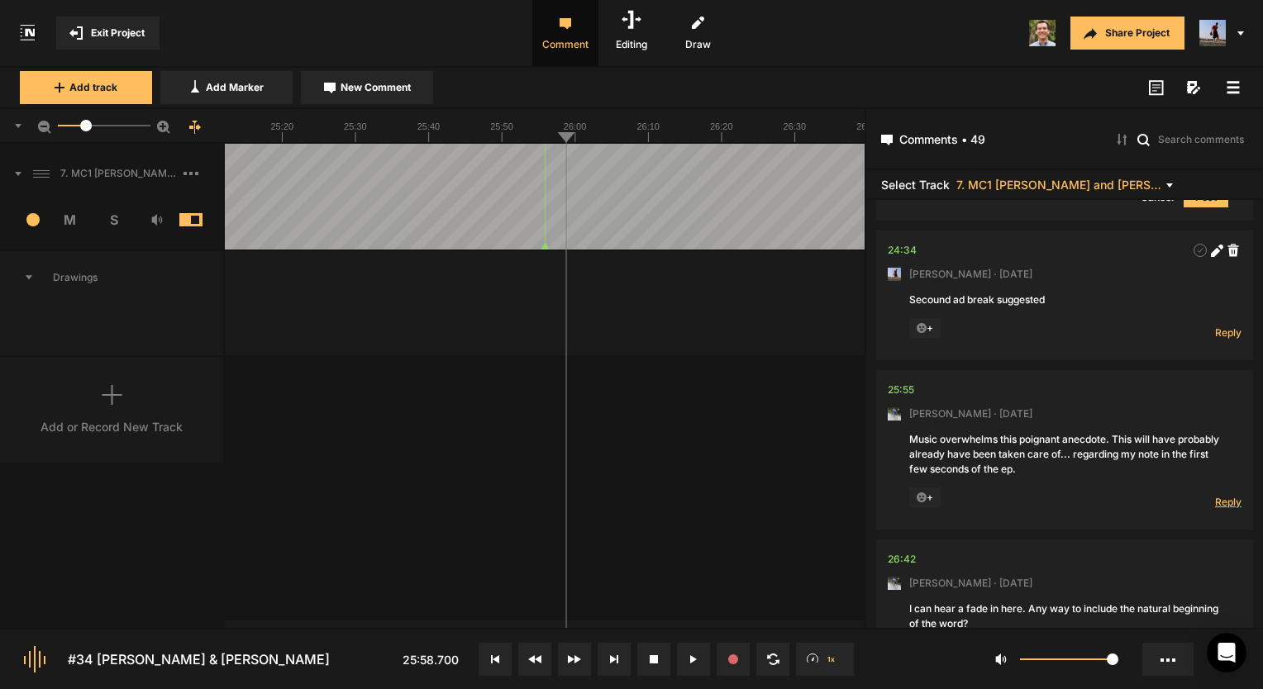
click at [1215, 503] on span "Reply" at bounding box center [1228, 502] width 26 height 14
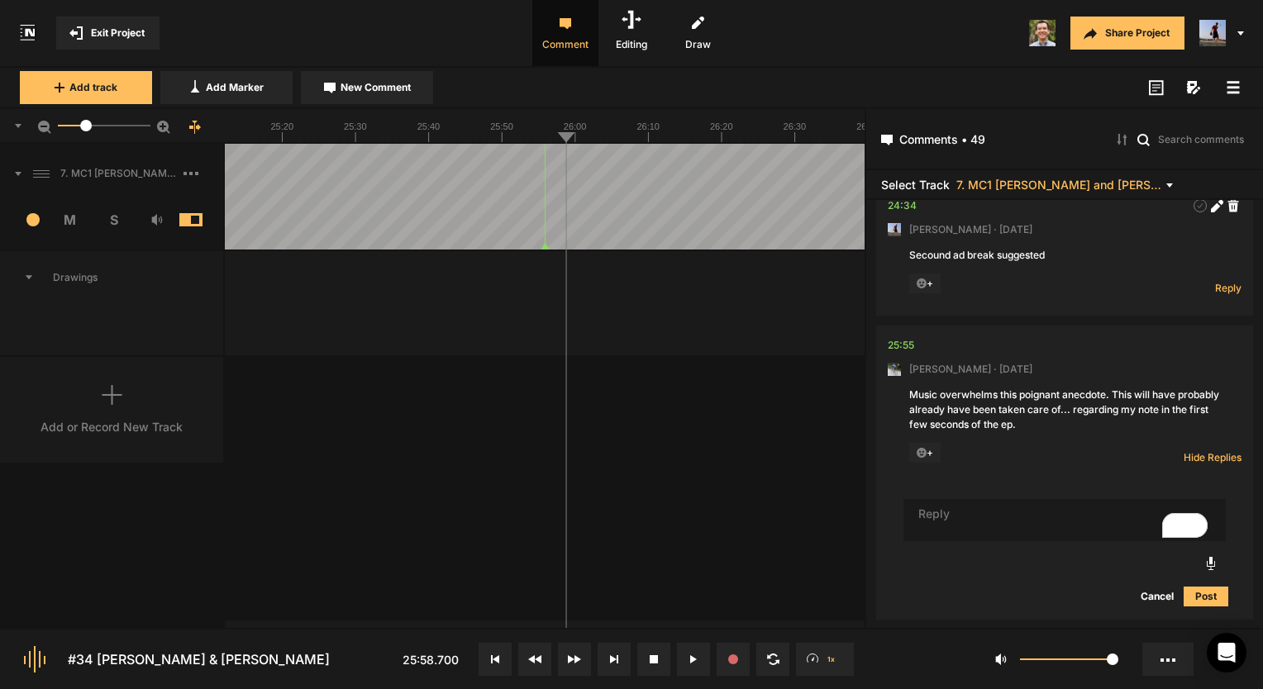
scroll to position [7126, 0]
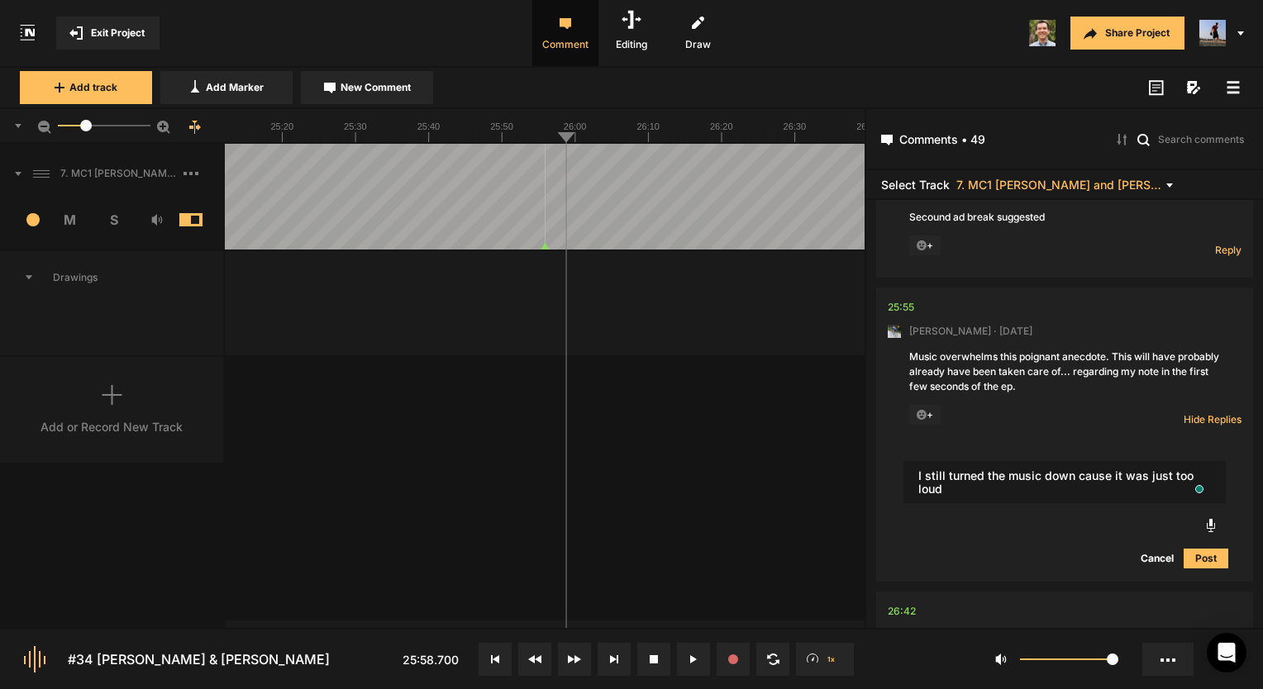
type textarea "I still turned the music down cause it was just too loud"
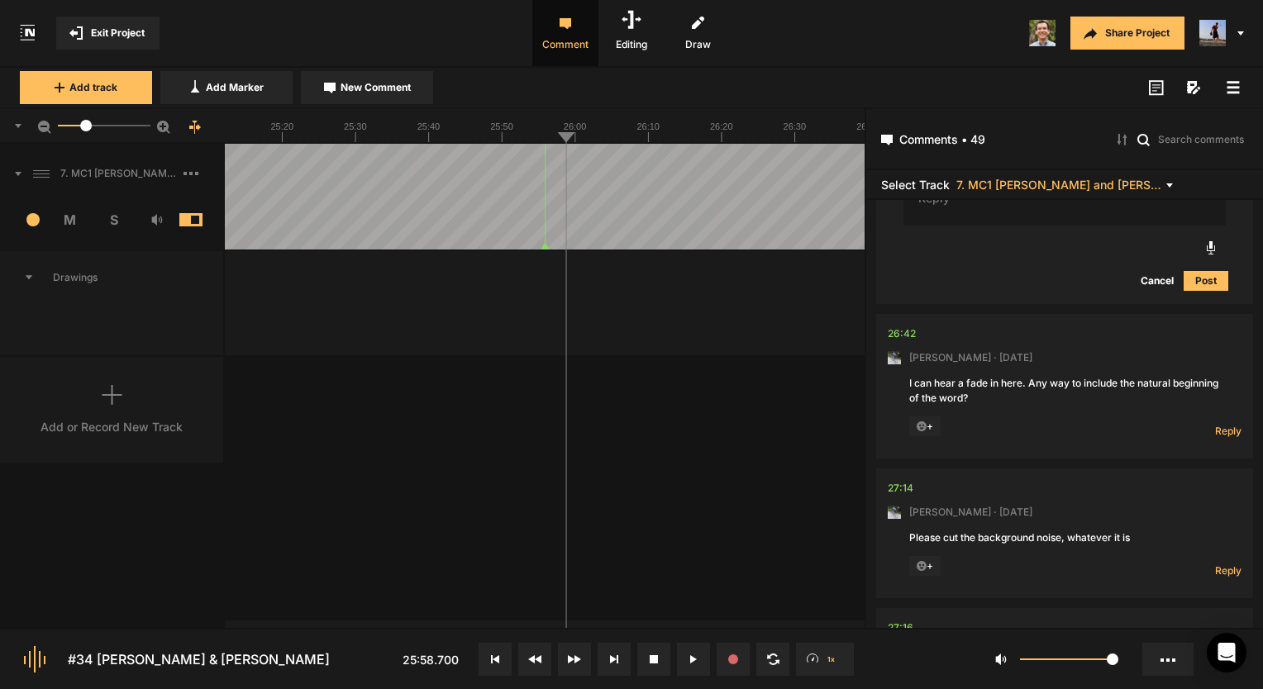
scroll to position [7566, 0]
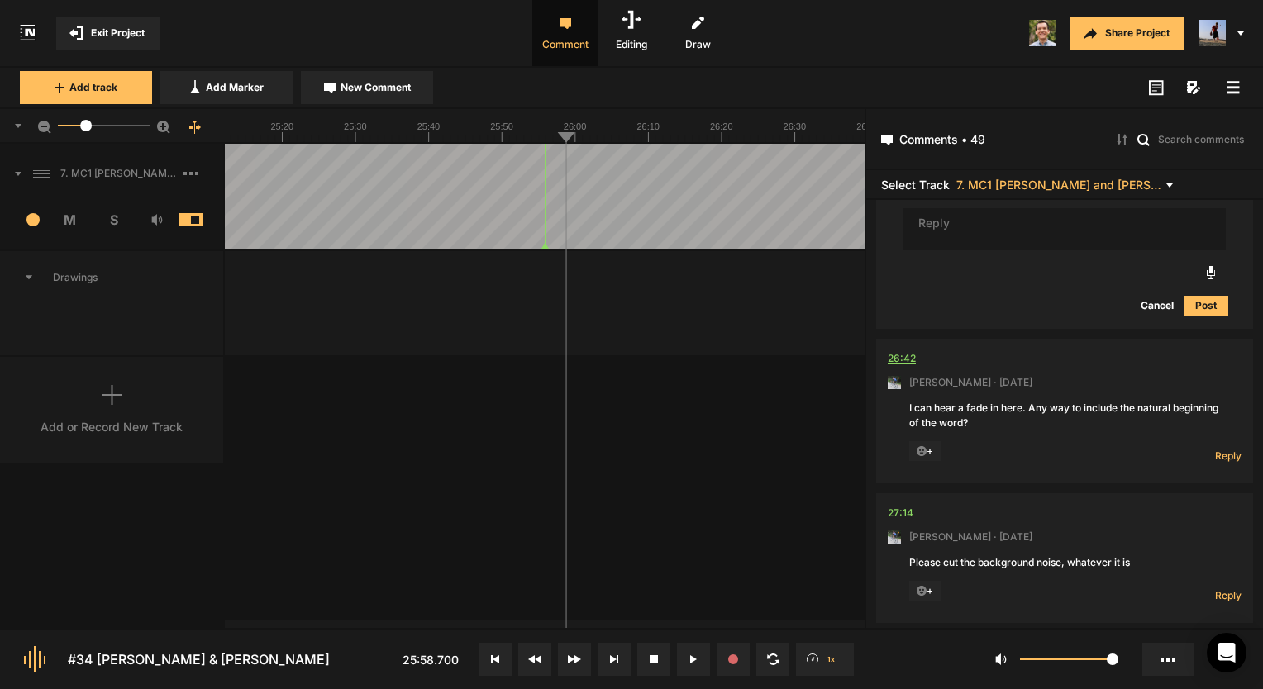
click at [895, 365] on div "26:42" at bounding box center [902, 359] width 28 height 17
click at [904, 367] on div "26:42" at bounding box center [902, 359] width 28 height 17
click at [914, 365] on div "26:42" at bounding box center [902, 359] width 28 height 17
click at [1215, 458] on span "Reply" at bounding box center [1228, 456] width 26 height 14
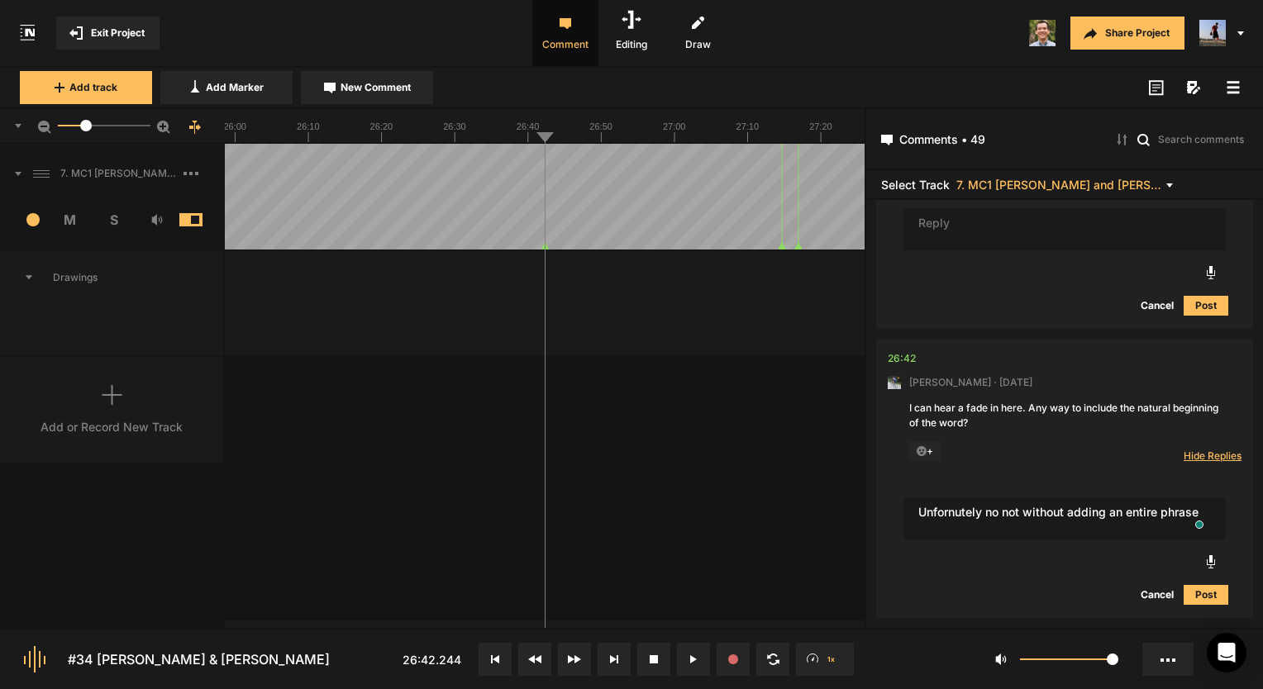
type textarea "Unfornutely no not without adding an entire phrase"
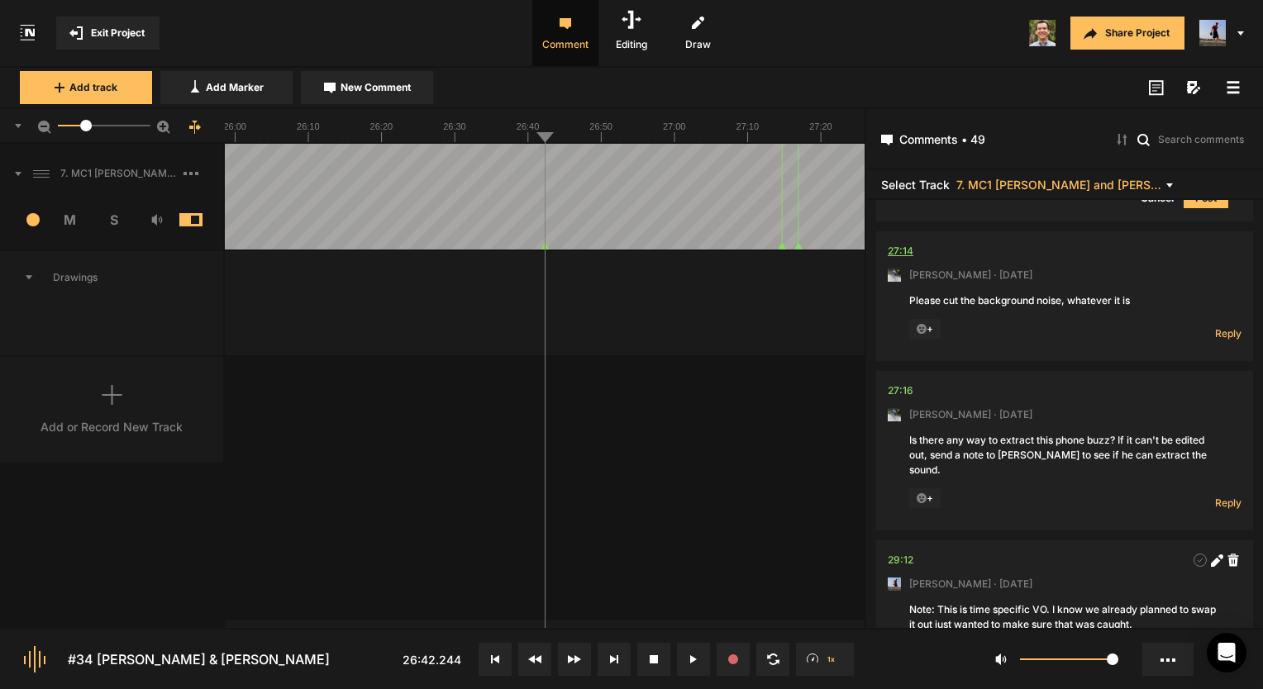
click at [913, 260] on div "27:14" at bounding box center [901, 251] width 26 height 17
click at [896, 260] on div "27:14" at bounding box center [901, 251] width 26 height 17
click at [908, 260] on div "27:14" at bounding box center [901, 251] width 26 height 17
click at [712, 489] on div "7. MC1 [PERSON_NAME] and [PERSON_NAME] Hard Lock Copy 01 1 M S Comments 00:00 […" at bounding box center [432, 386] width 865 height 484
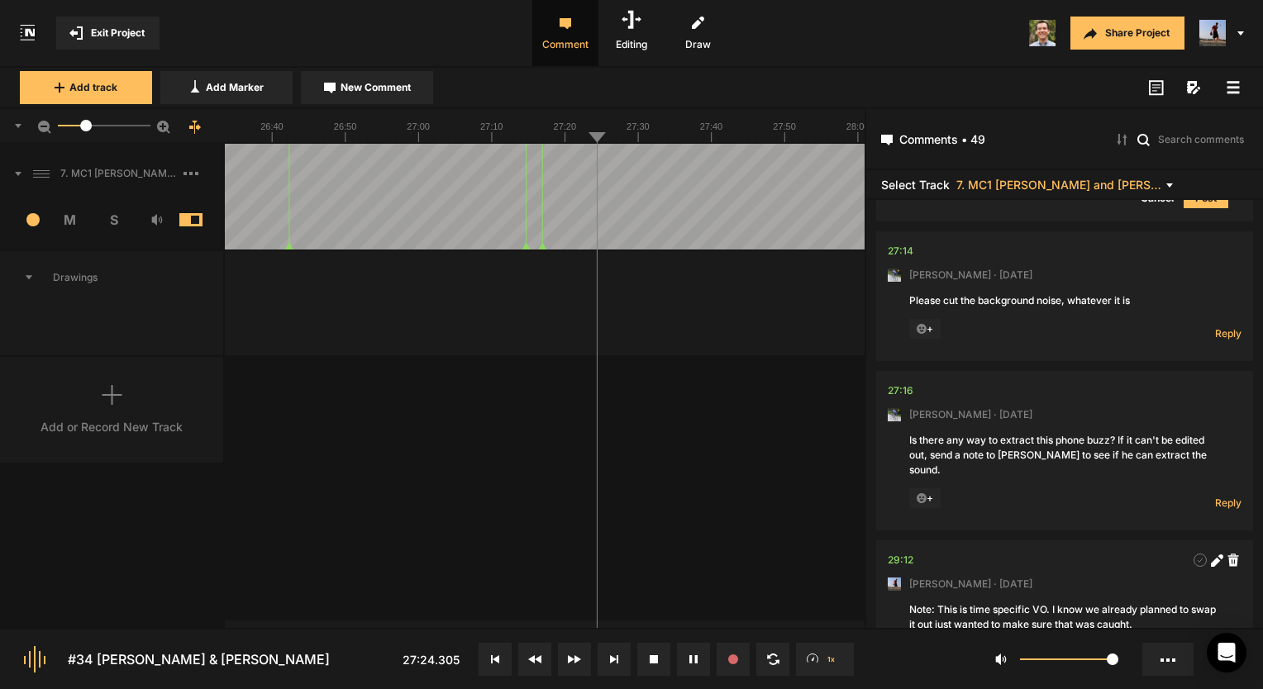
click at [1215, 341] on span "Reply" at bounding box center [1228, 334] width 26 height 14
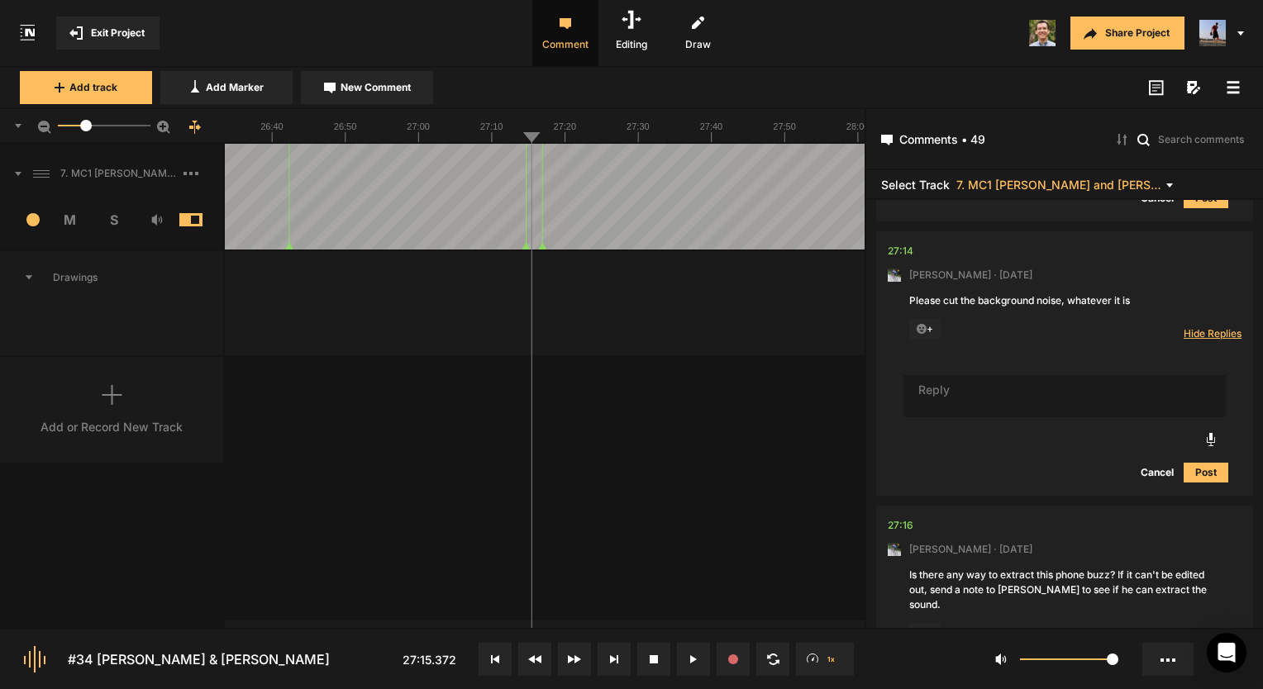
scroll to position [7990, 0]
type textarea "Woah nice catch did not hear that at all"
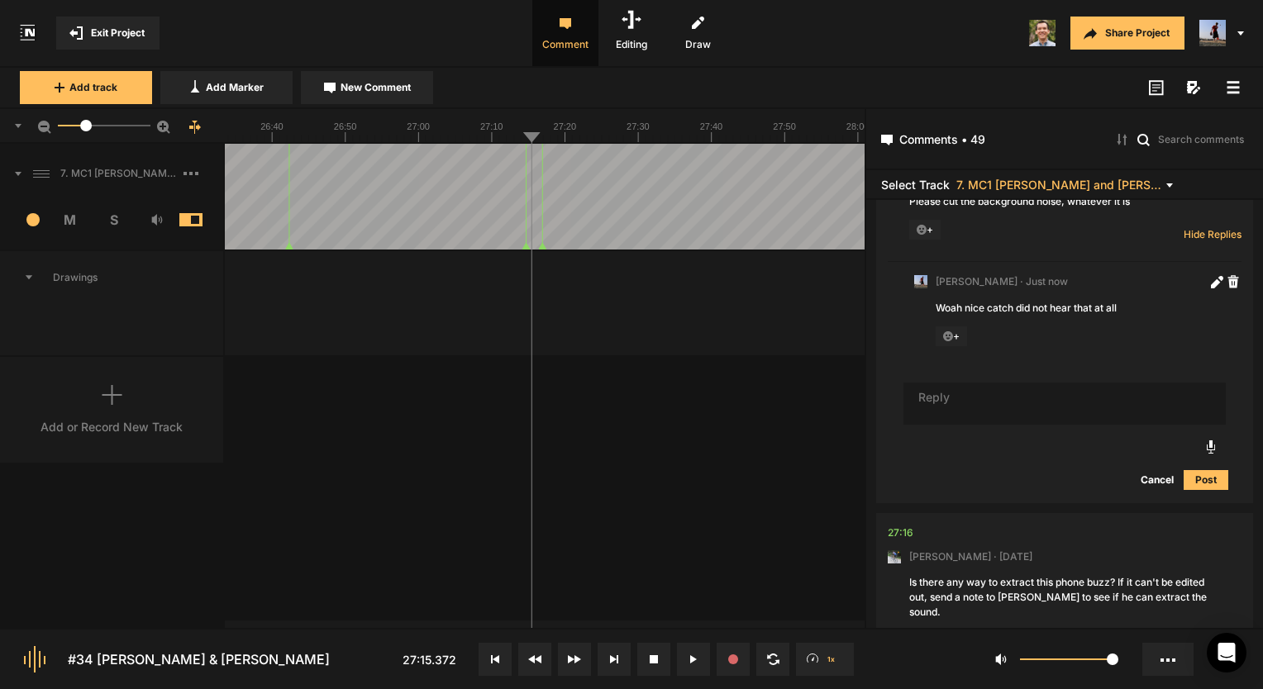
scroll to position [8155, 0]
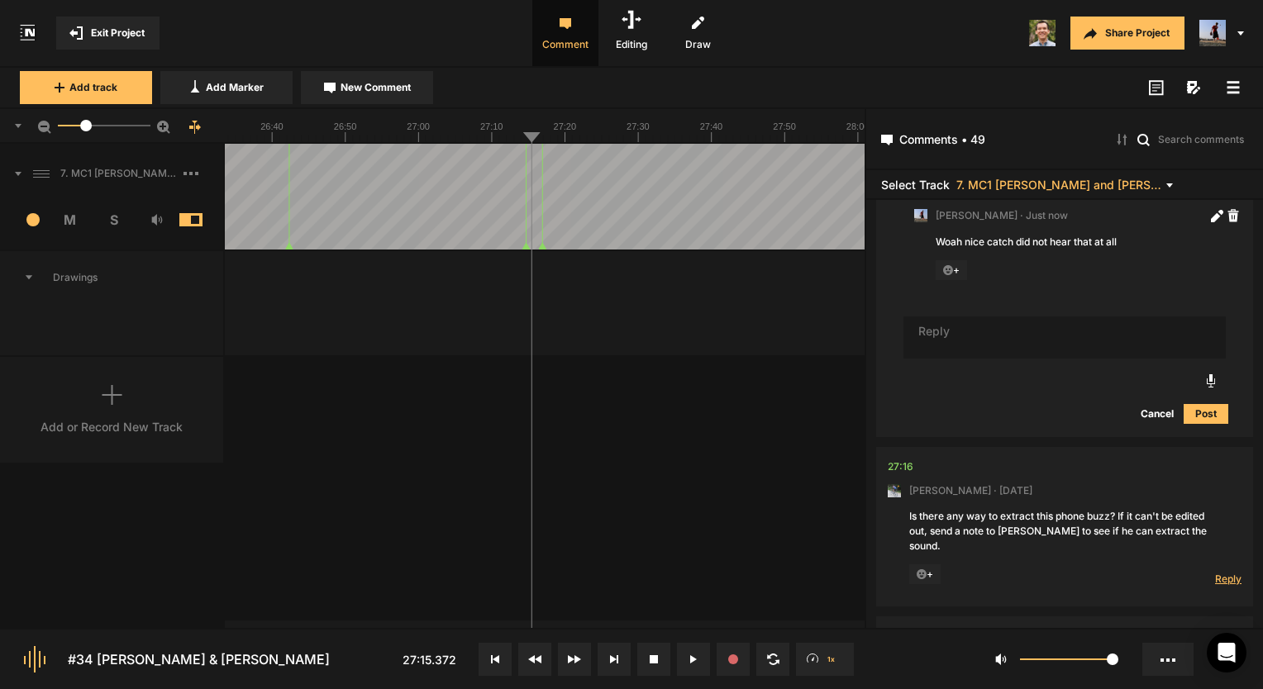
click at [1228, 572] on span "Reply" at bounding box center [1228, 579] width 26 height 14
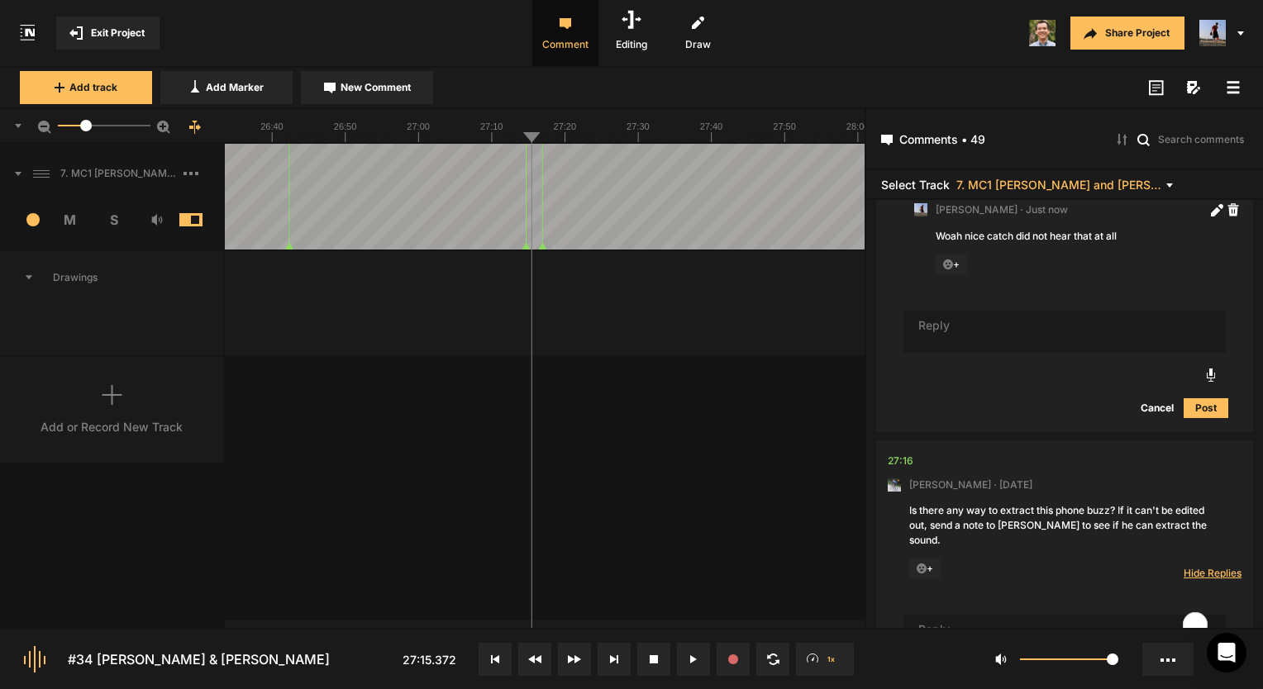
scroll to position [8161, 0]
type textarea "I'm leaving a note for [PERSON_NAME]"
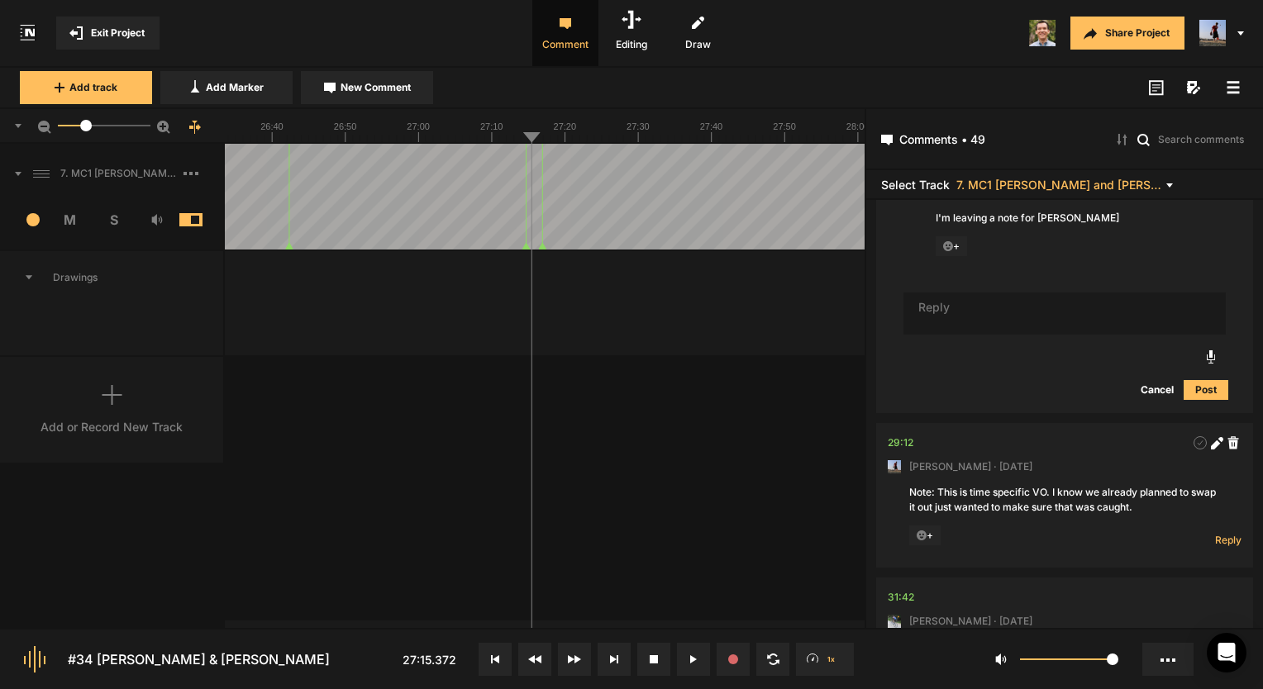
scroll to position [8601, 0]
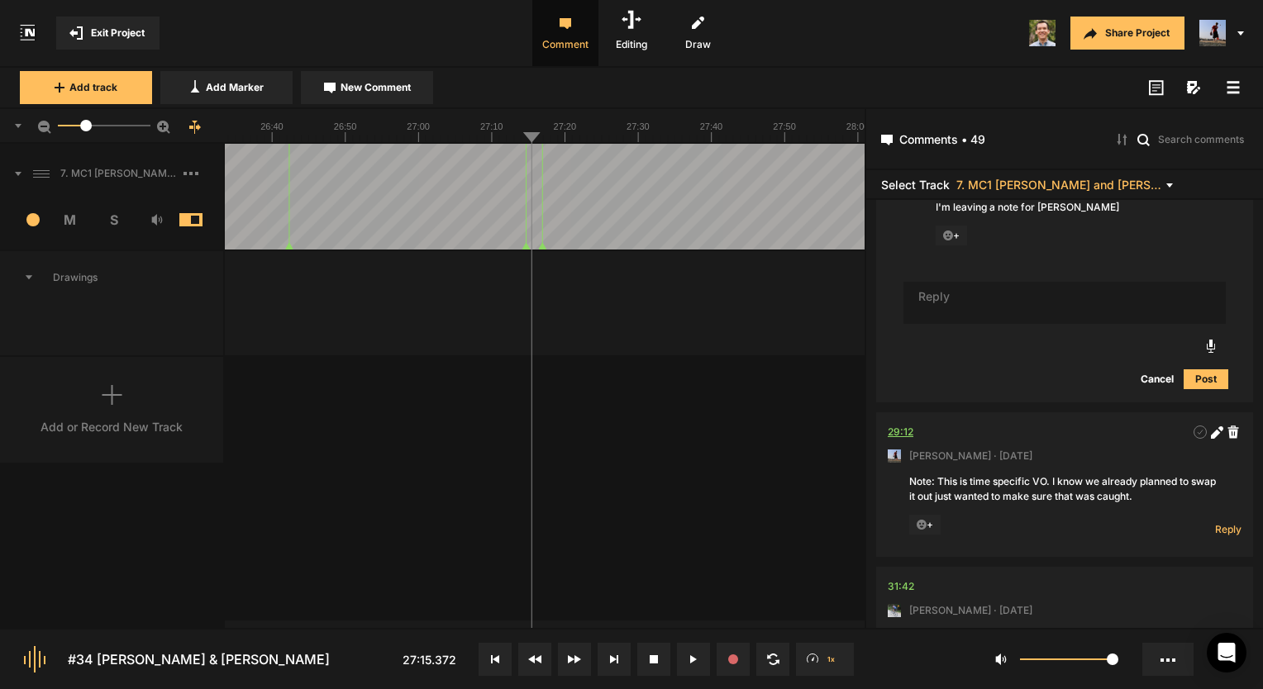
click at [906, 427] on div "29:12" at bounding box center [901, 432] width 26 height 17
click at [665, 657] on button at bounding box center [653, 659] width 33 height 33
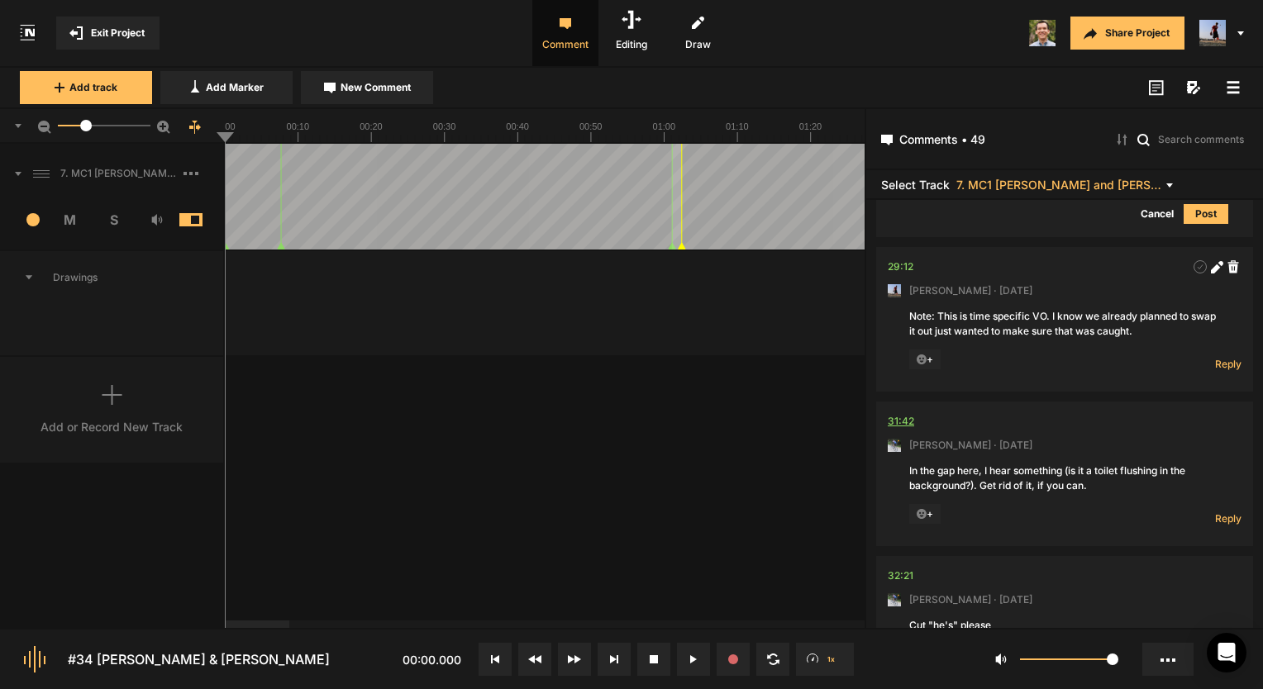
click at [902, 413] on div "31:42" at bounding box center [901, 421] width 26 height 17
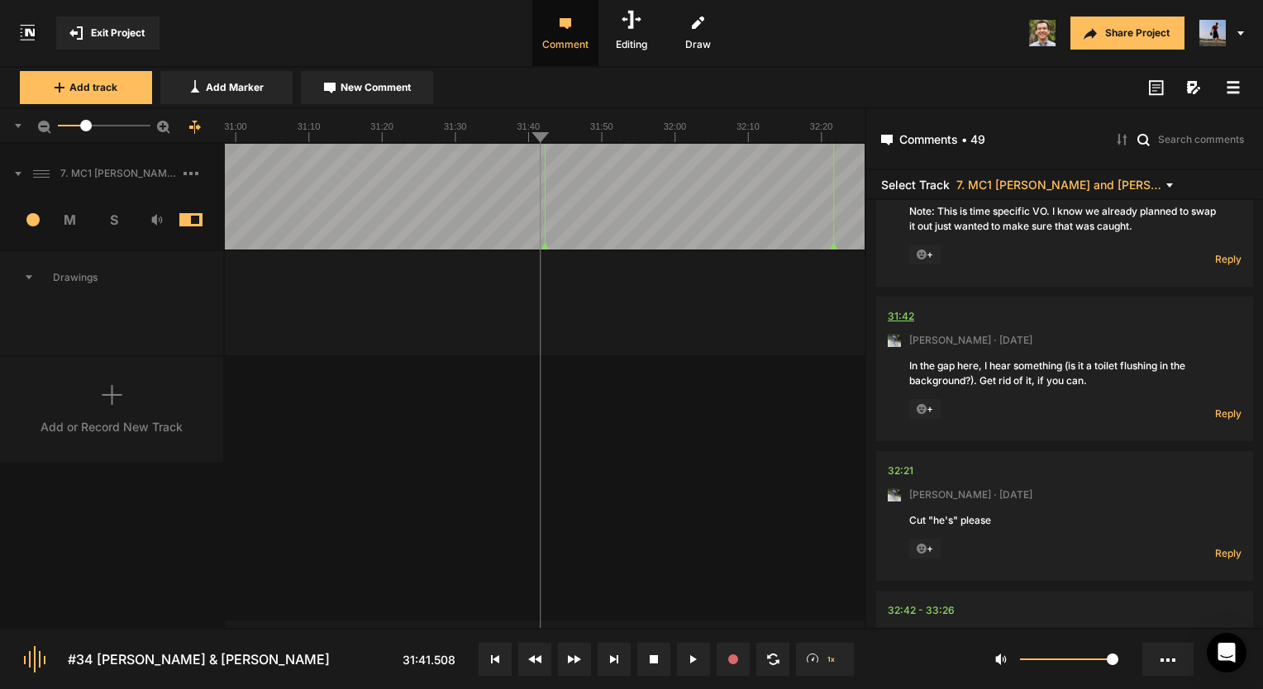
click at [899, 308] on div "31:42" at bounding box center [901, 316] width 26 height 17
click at [537, 141] on line at bounding box center [537, 139] width 0 height 7
click at [620, 395] on div "7. MC1 [PERSON_NAME] and [PERSON_NAME] Hard Lock Copy 01 1 M S Comments 00:00 […" at bounding box center [432, 386] width 865 height 484
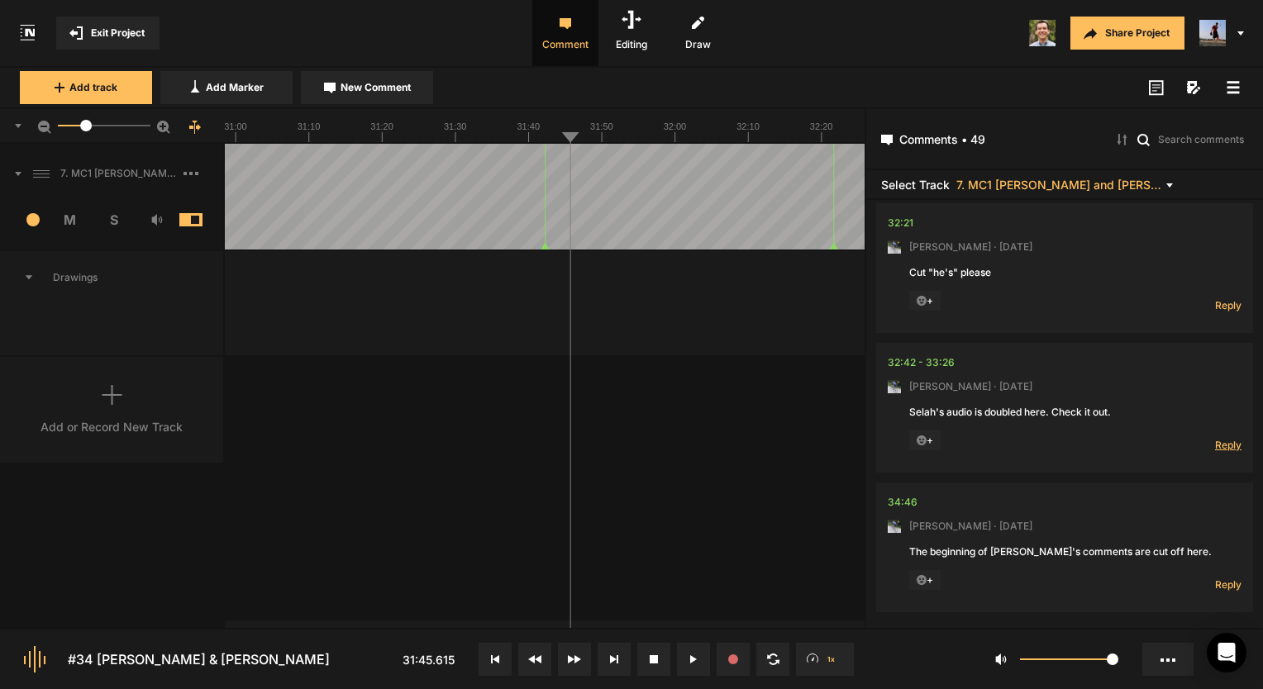
click at [1215, 438] on span "Reply" at bounding box center [1228, 445] width 26 height 14
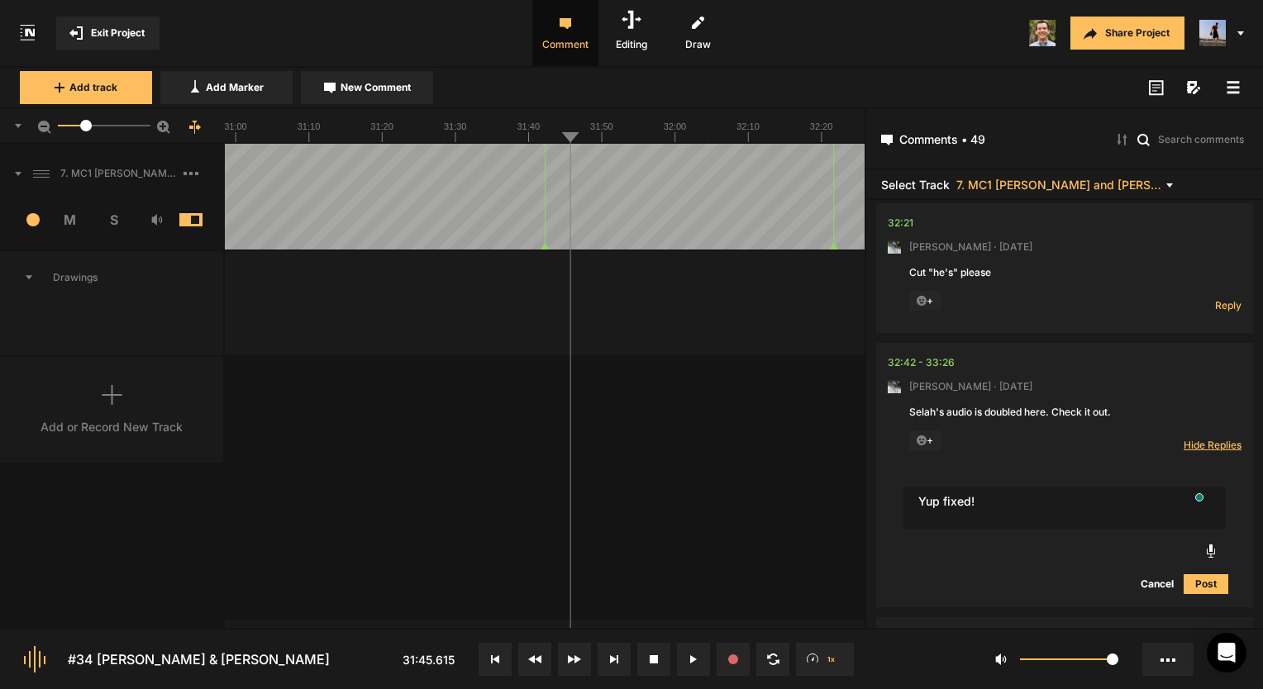
type textarea "Yup fixed!"
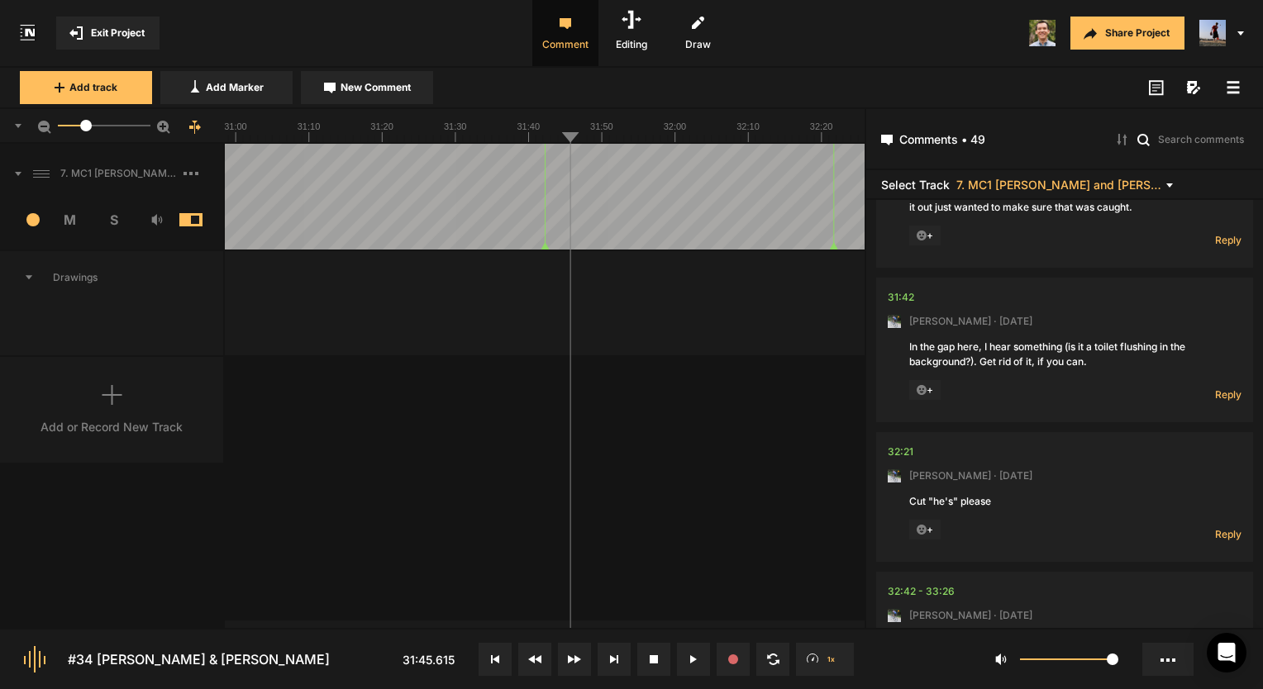
scroll to position [8864, 0]
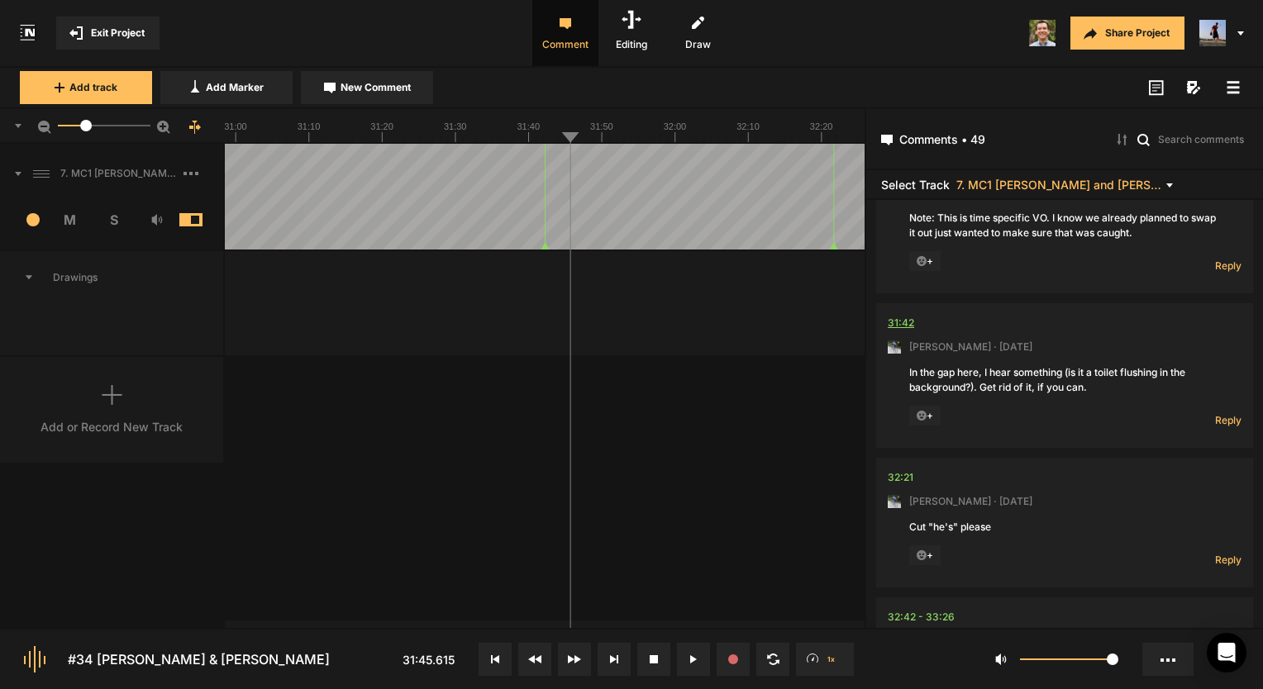
click at [901, 315] on div "31:42" at bounding box center [901, 323] width 26 height 17
click at [1219, 413] on span "Reply" at bounding box center [1228, 420] width 26 height 14
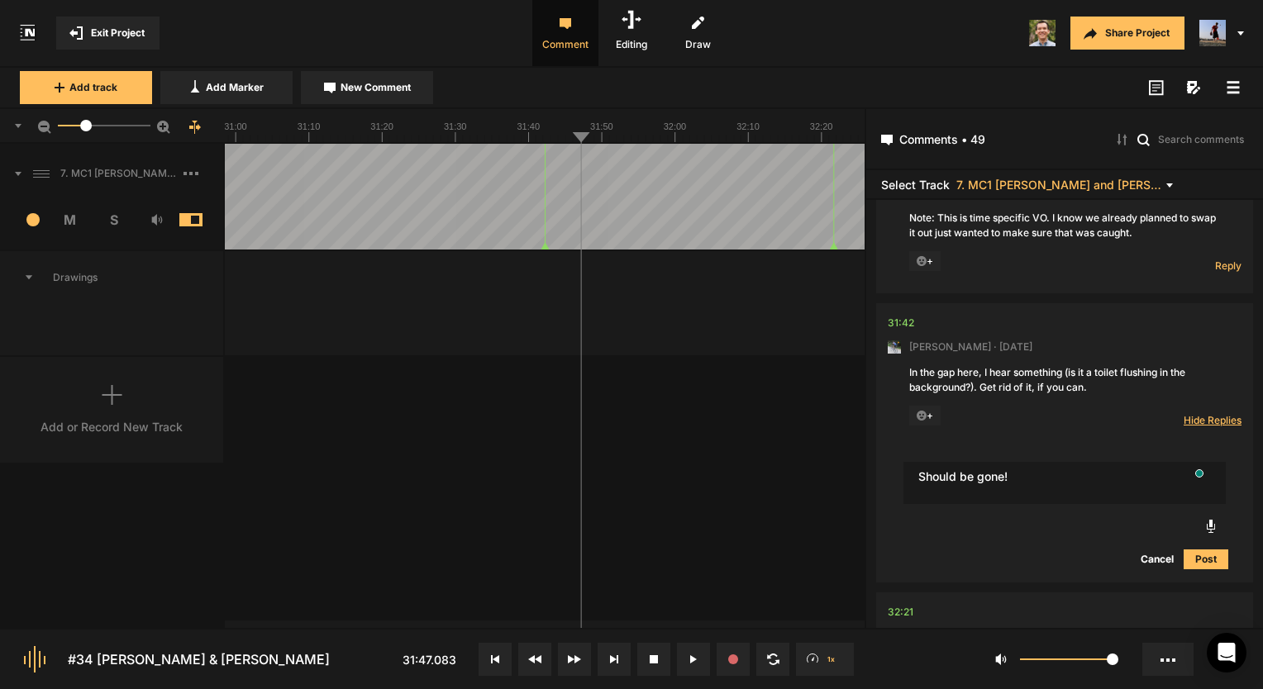
type textarea "Should be gone!"
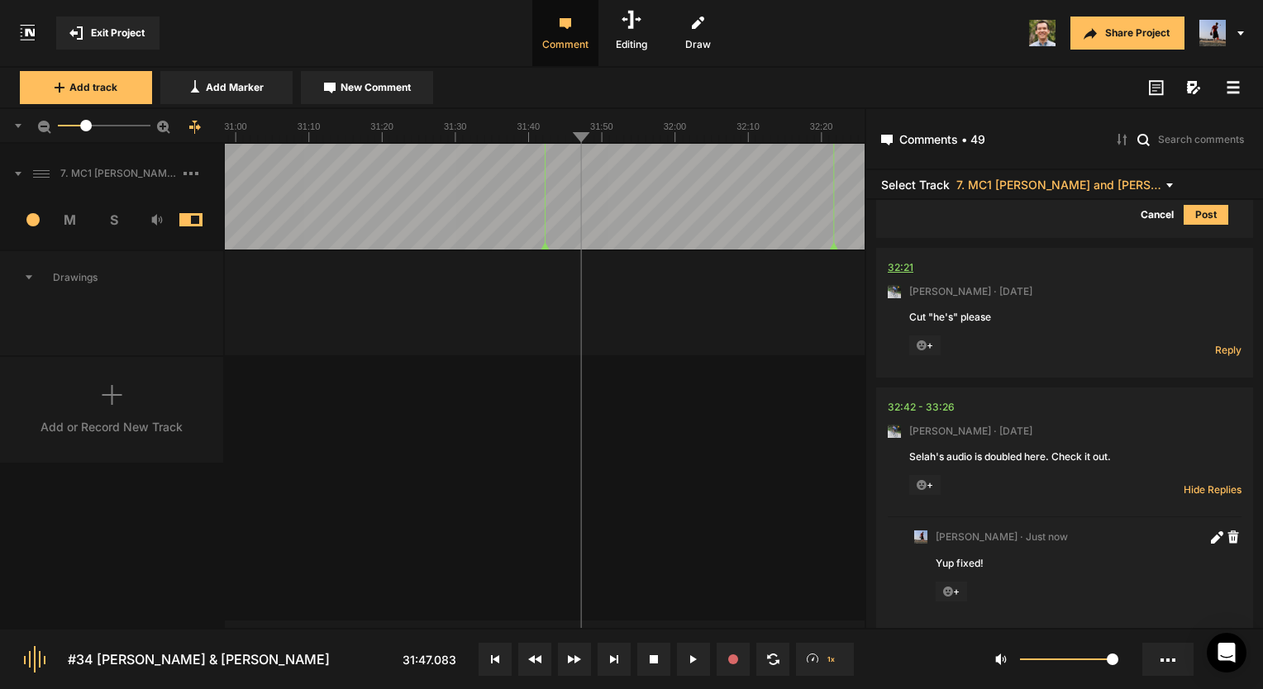
click at [910, 260] on div "32:21" at bounding box center [901, 268] width 26 height 17
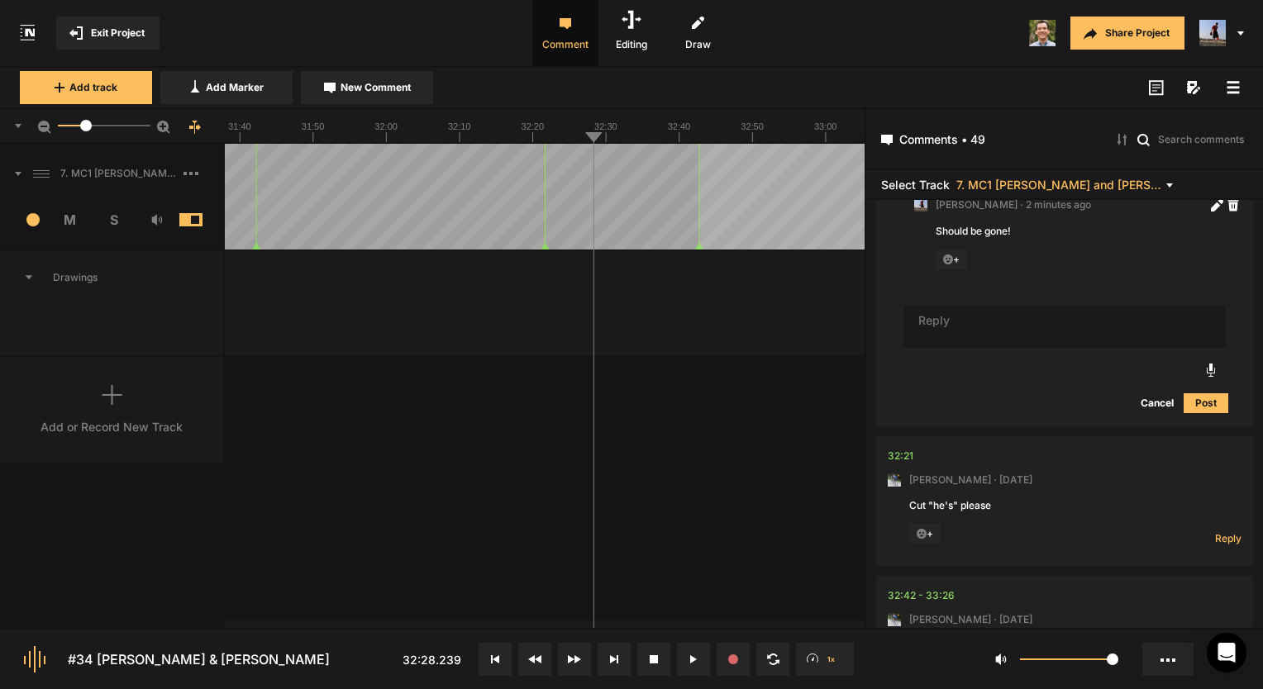
scroll to position [9106, 0]
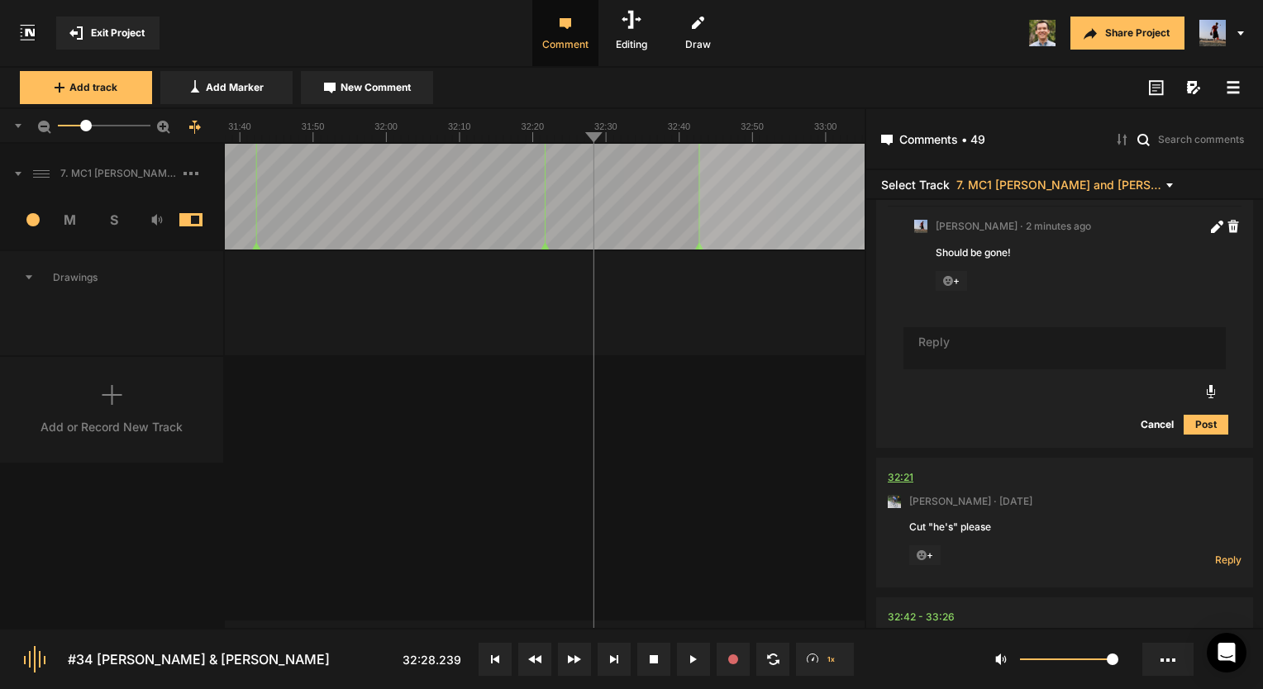
click at [903, 470] on div "32:21" at bounding box center [901, 478] width 26 height 17
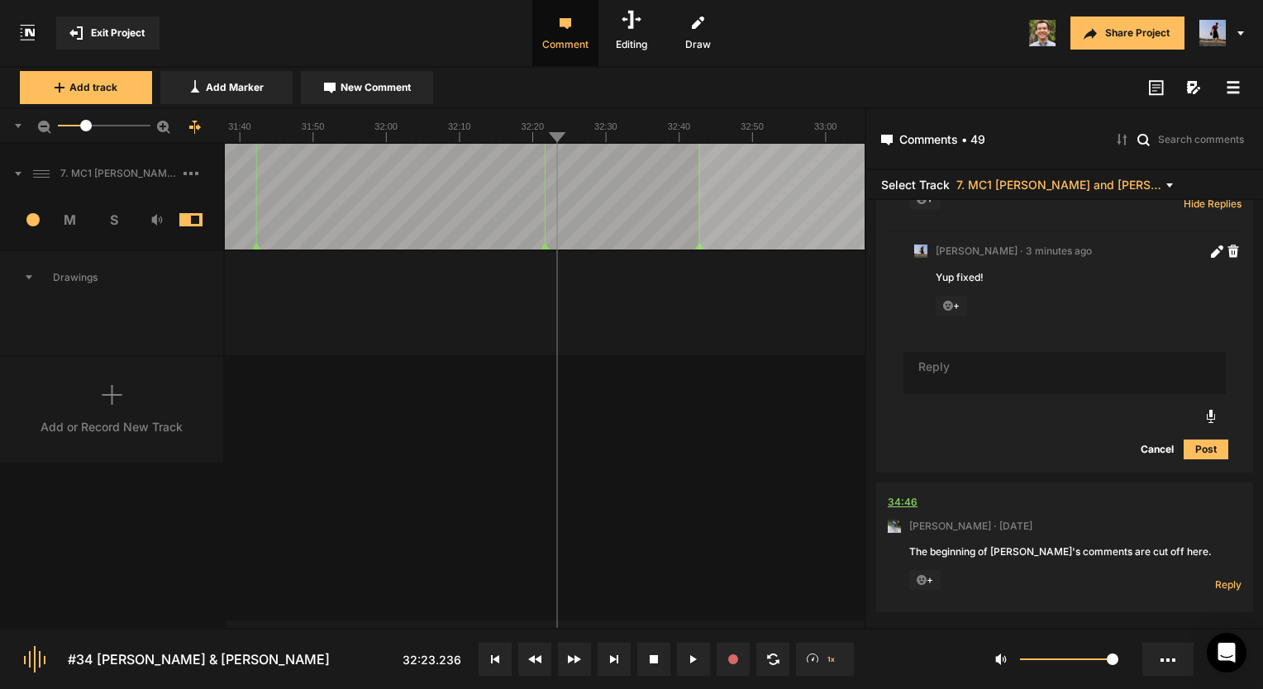
click at [897, 494] on div "34:46" at bounding box center [903, 502] width 30 height 17
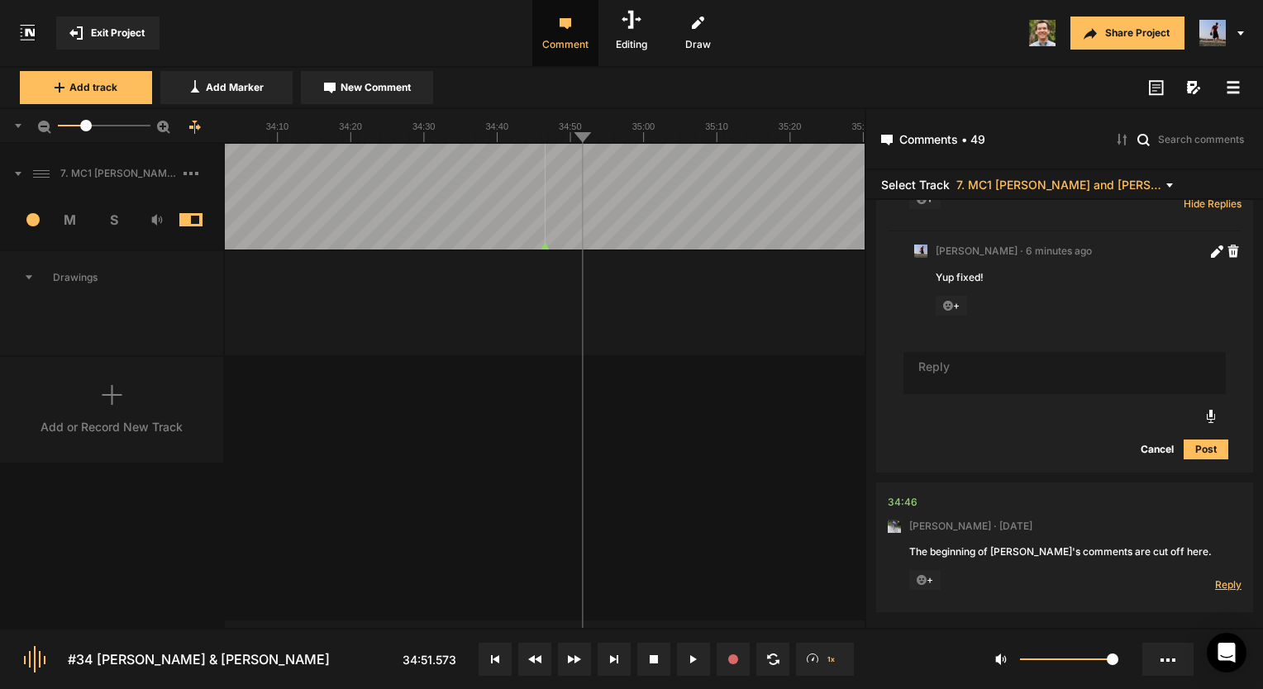
click at [1216, 578] on span "Reply" at bounding box center [1228, 585] width 26 height 14
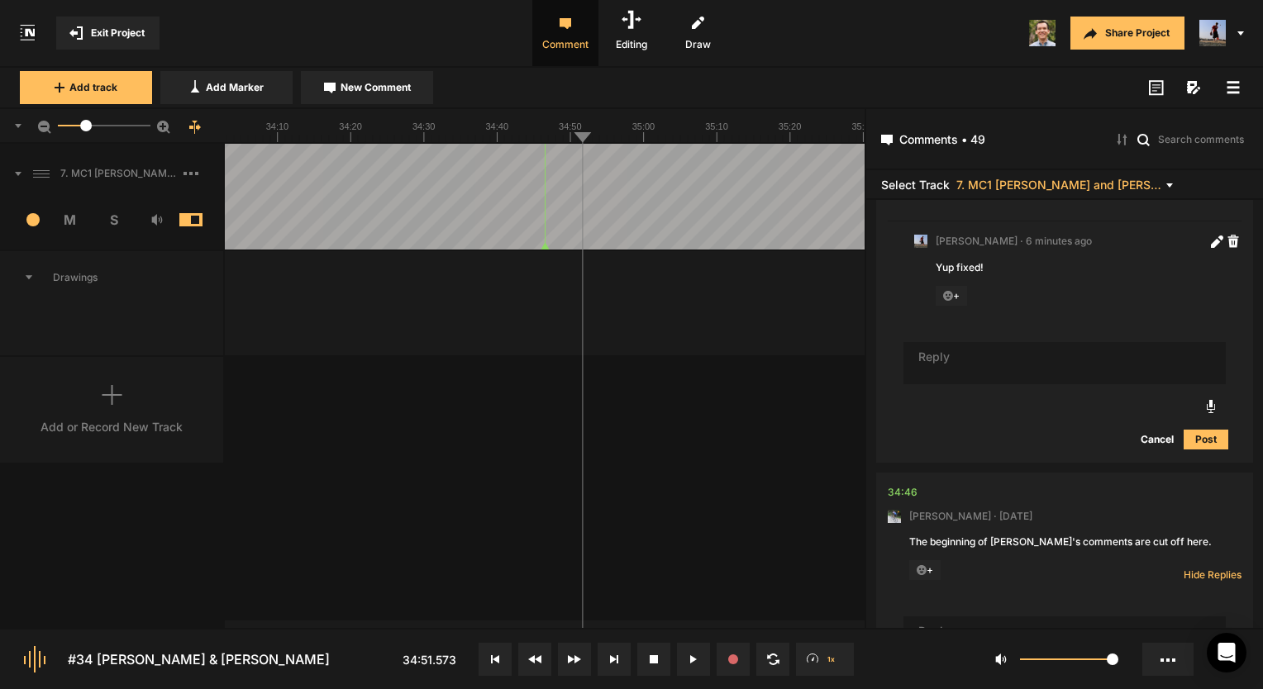
scroll to position [9612, 0]
type textarea "Fixed!"
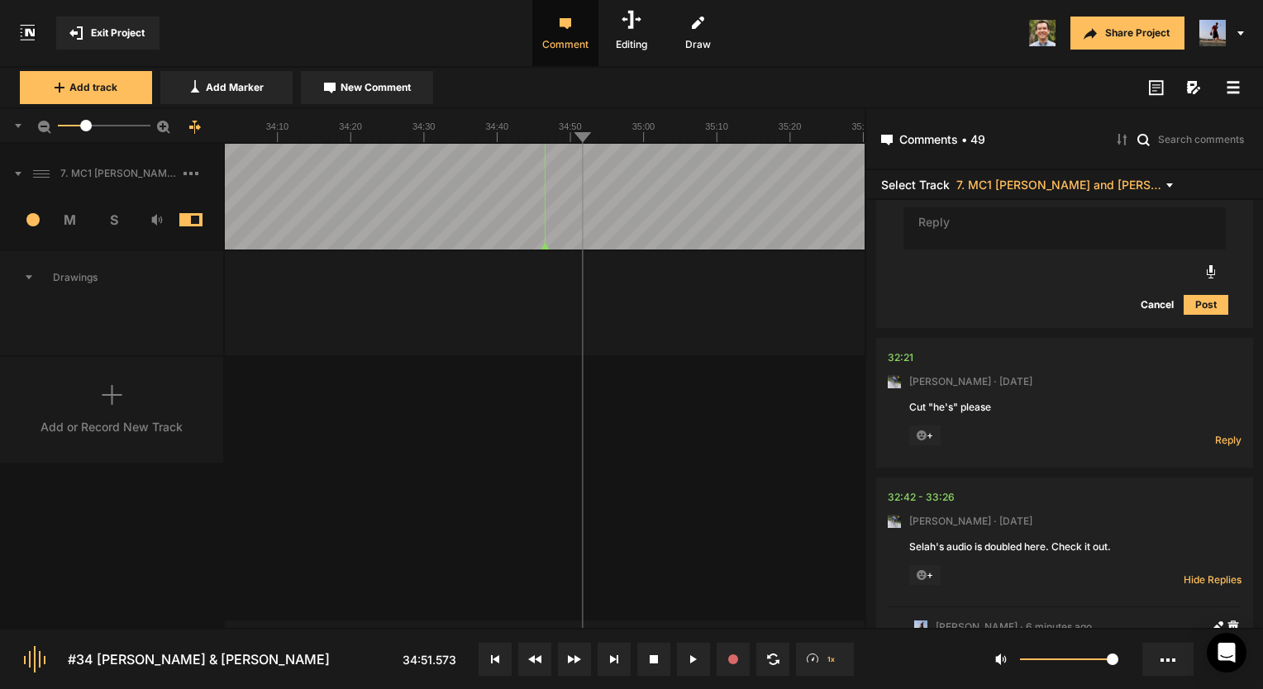
scroll to position [9225, 0]
click at [914, 348] on nt-comment "32:21 [PERSON_NAME] · [DATE] Cut "he's" please + Reply Hide Replies" at bounding box center [1065, 404] width 354 height 130
click at [904, 351] on div "32:21" at bounding box center [901, 359] width 26 height 17
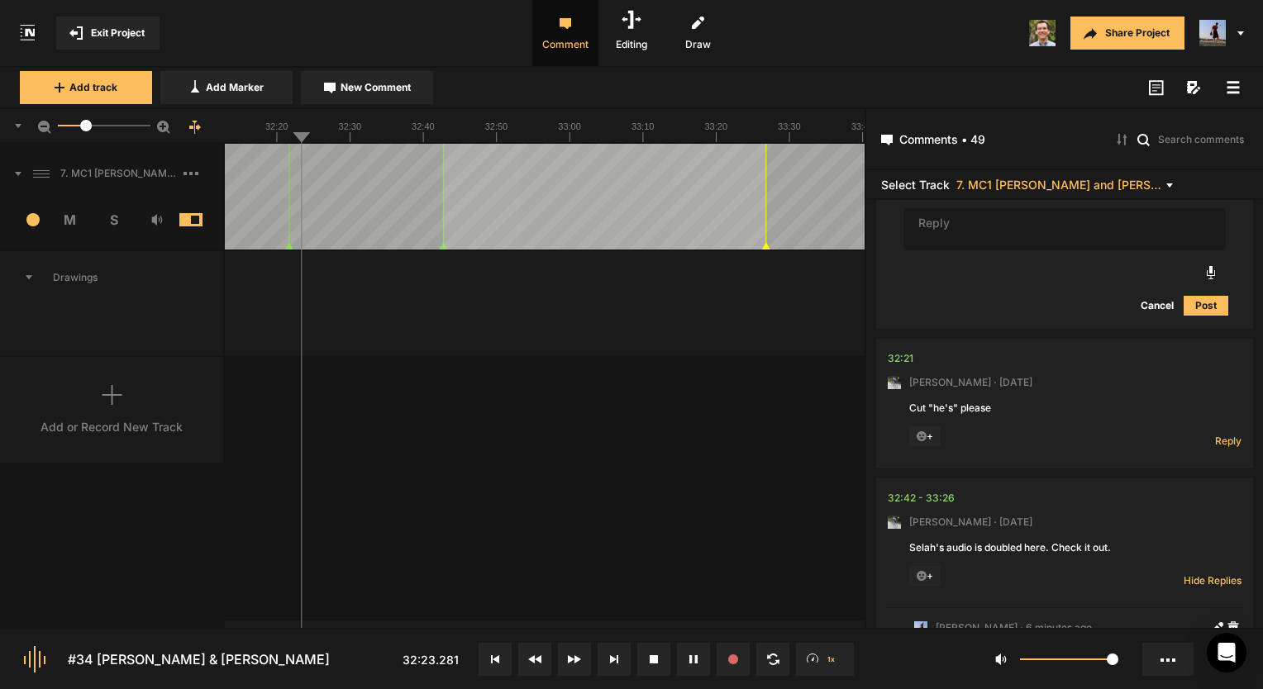
drag, startPoint x: 608, startPoint y: 620, endPoint x: 767, endPoint y: 475, distance: 215.3
click at [767, 475] on div "7. MC1 [PERSON_NAME] and [PERSON_NAME] Hard Lock Copy 01 1 M S Comments 00:00 […" at bounding box center [432, 386] width 865 height 484
click at [1220, 435] on span "Reply" at bounding box center [1228, 441] width 26 height 14
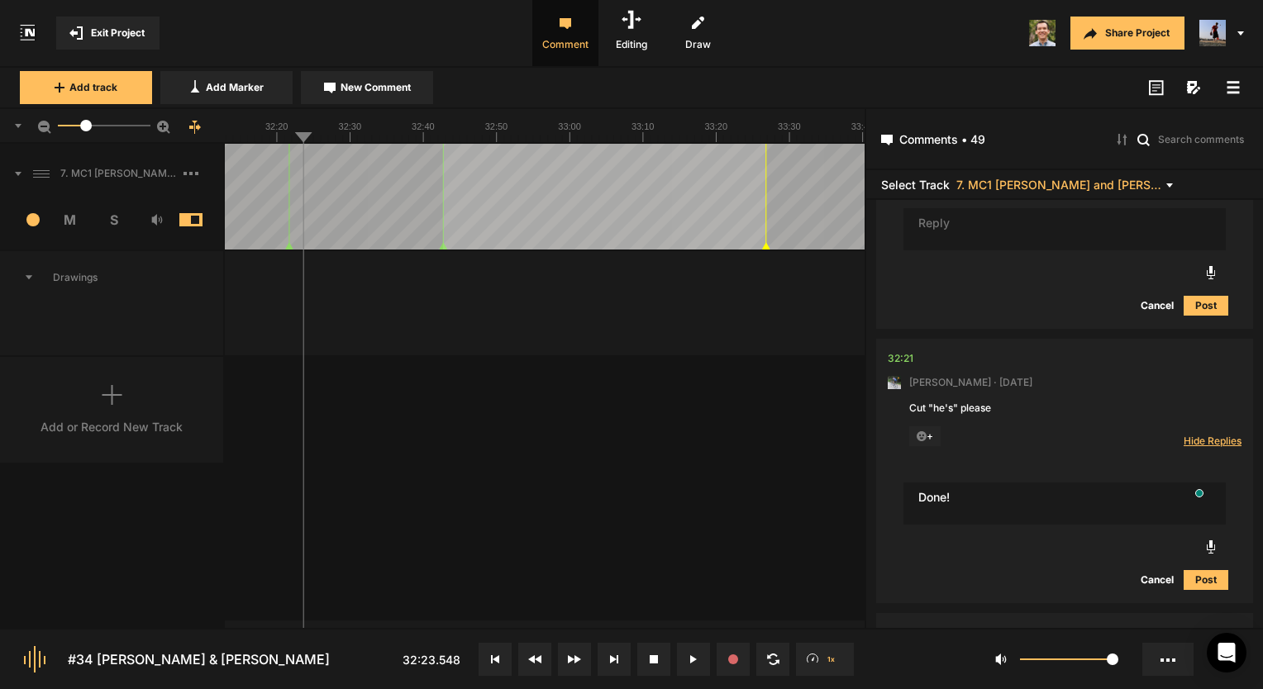
type textarea "Done!"
